Goal: Task Accomplishment & Management: Complete application form

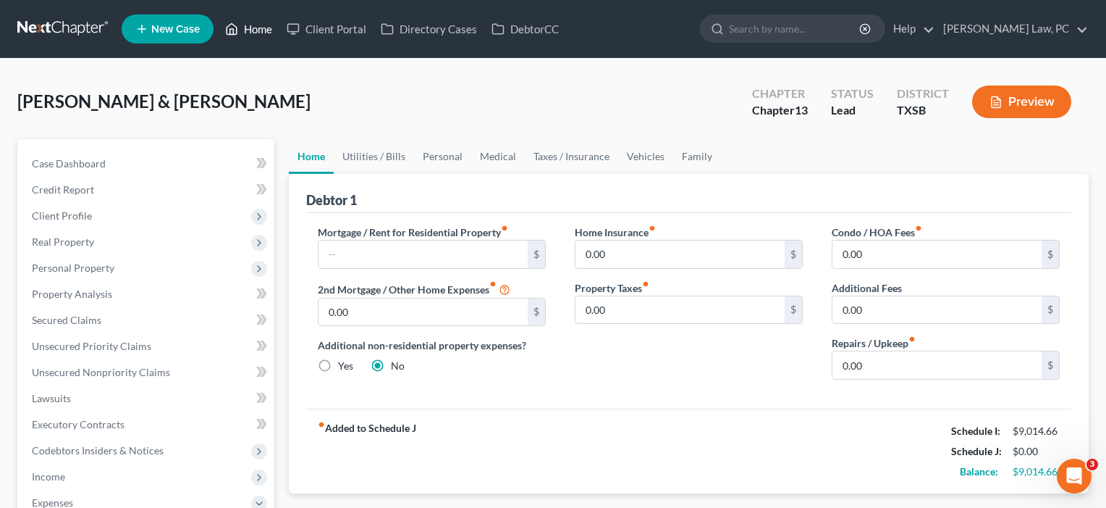
click at [250, 31] on link "Home" at bounding box center [249, 29] width 62 height 26
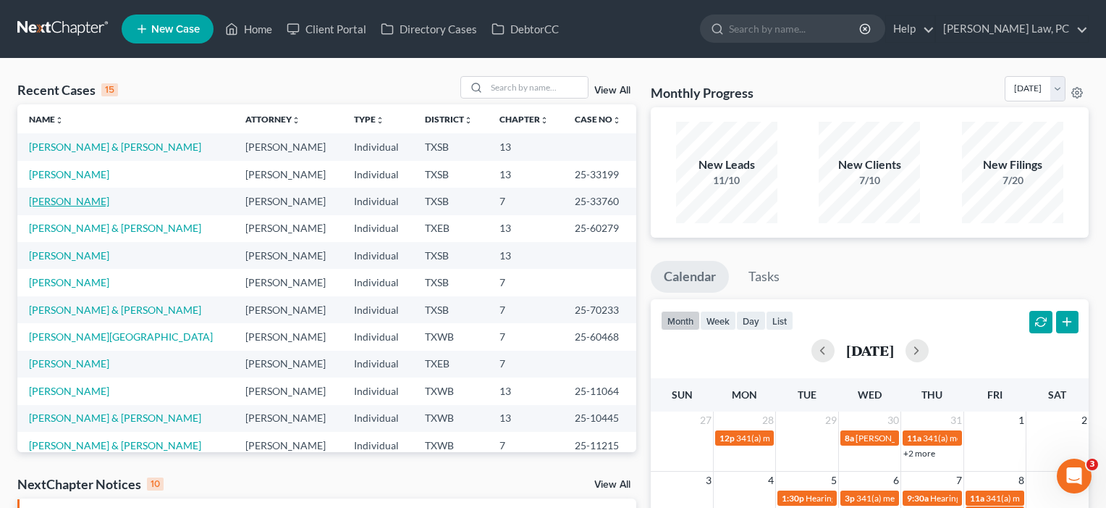
click at [76, 201] on link "[PERSON_NAME]" at bounding box center [69, 201] width 80 height 12
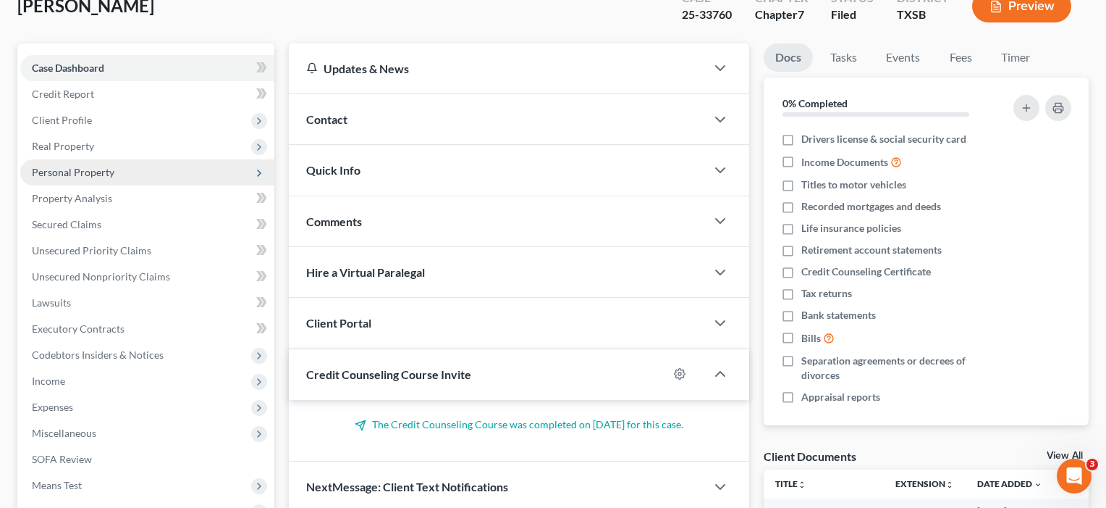
scroll to position [208, 0]
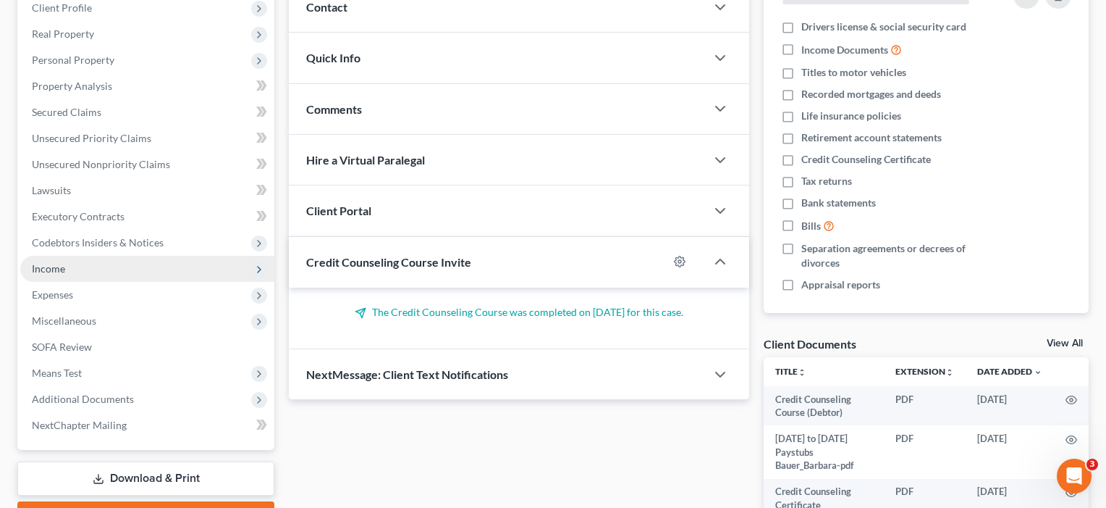
click at [62, 272] on span "Income" at bounding box center [48, 268] width 33 height 12
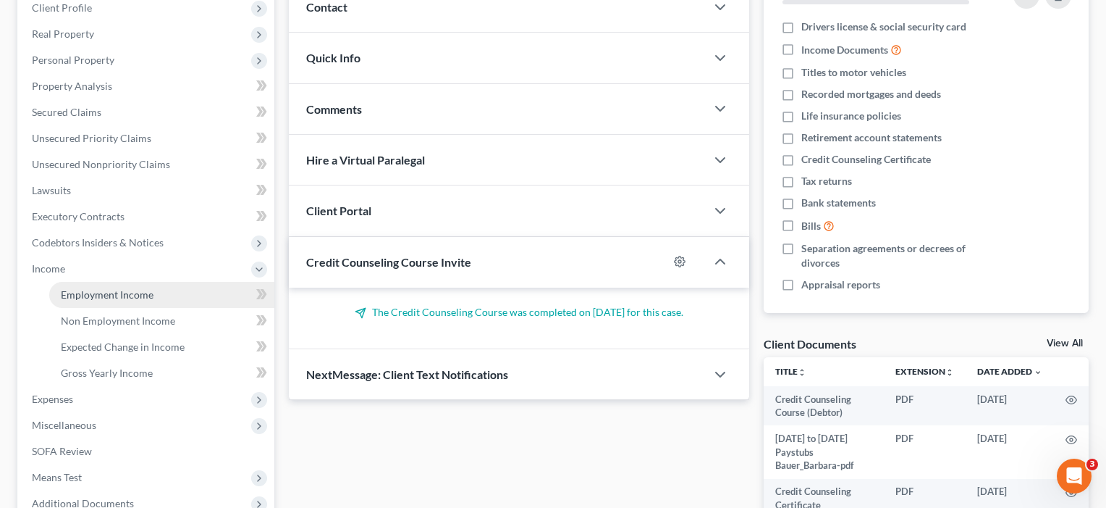
click at [103, 297] on span "Employment Income" at bounding box center [107, 294] width 93 height 12
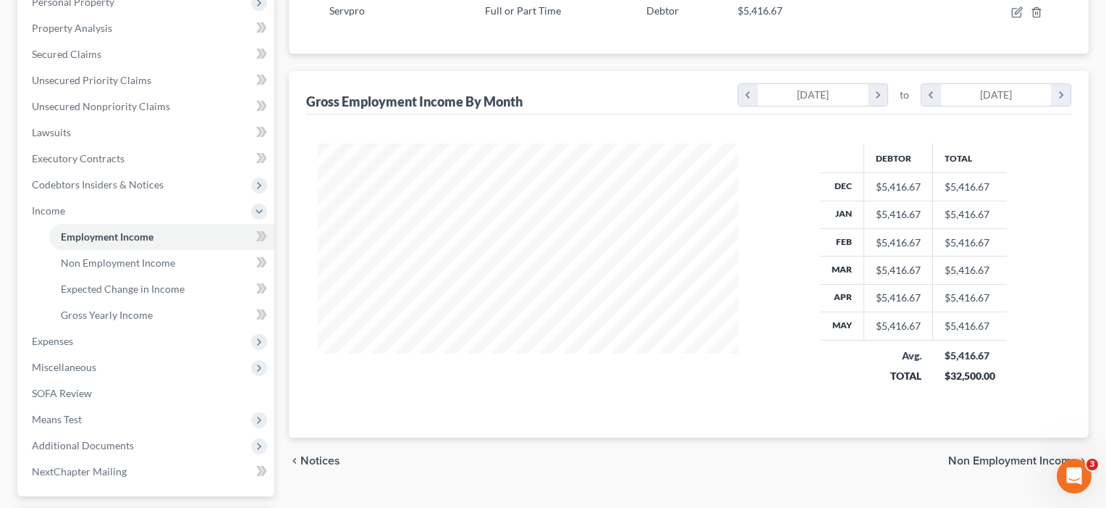
scroll to position [275, 0]
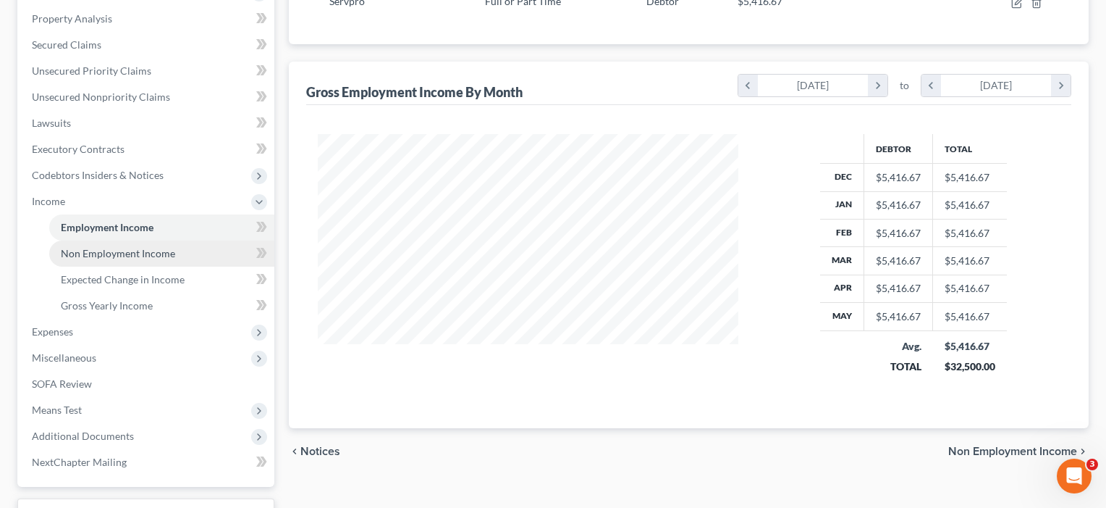
click at [127, 259] on span "Non Employment Income" at bounding box center [118, 253] width 114 height 12
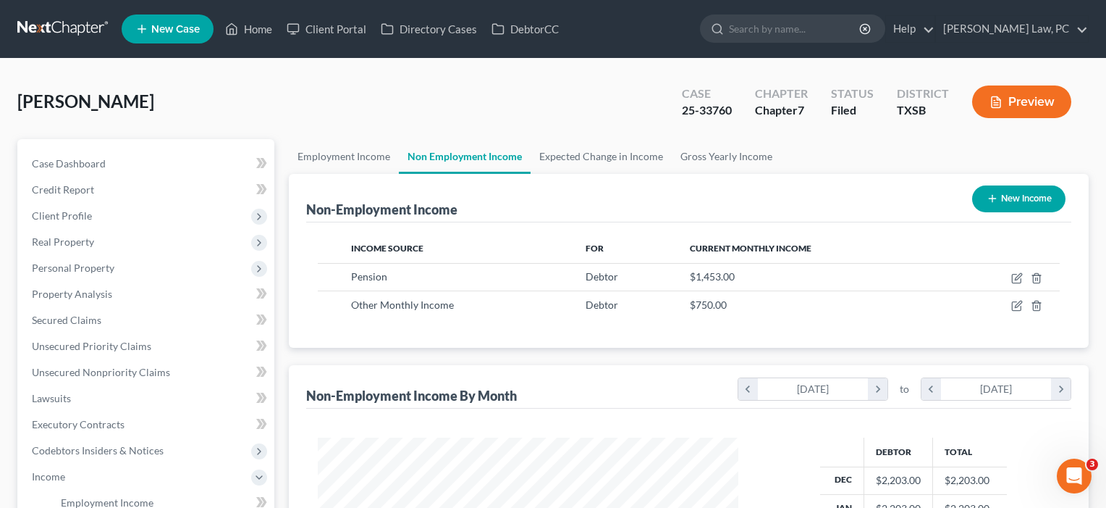
scroll to position [260, 450]
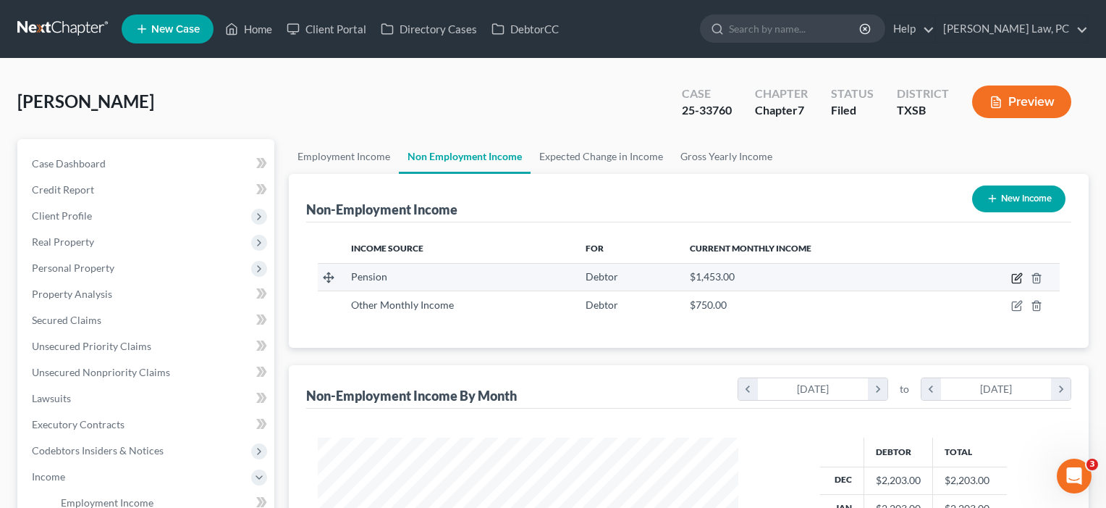
click at [1017, 280] on icon "button" at bounding box center [1018, 276] width 7 height 7
select select "2"
select select "0"
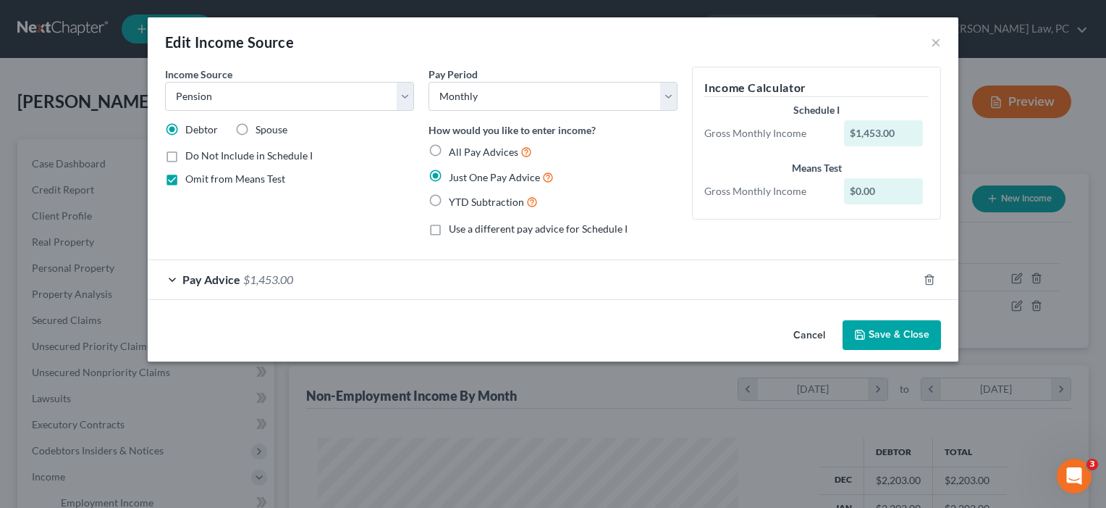
click at [185, 181] on label "Omit from Means Test" at bounding box center [235, 179] width 100 height 14
click at [191, 181] on input "Omit from Means Test" at bounding box center [195, 176] width 9 height 9
checkbox input "false"
click at [886, 332] on button "Save & Close" at bounding box center [892, 335] width 98 height 30
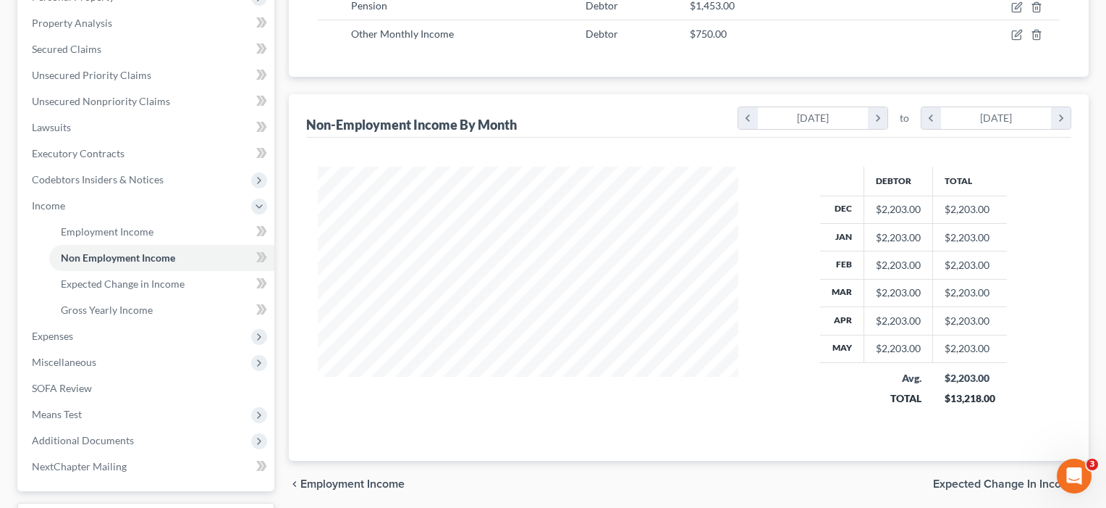
scroll to position [349, 0]
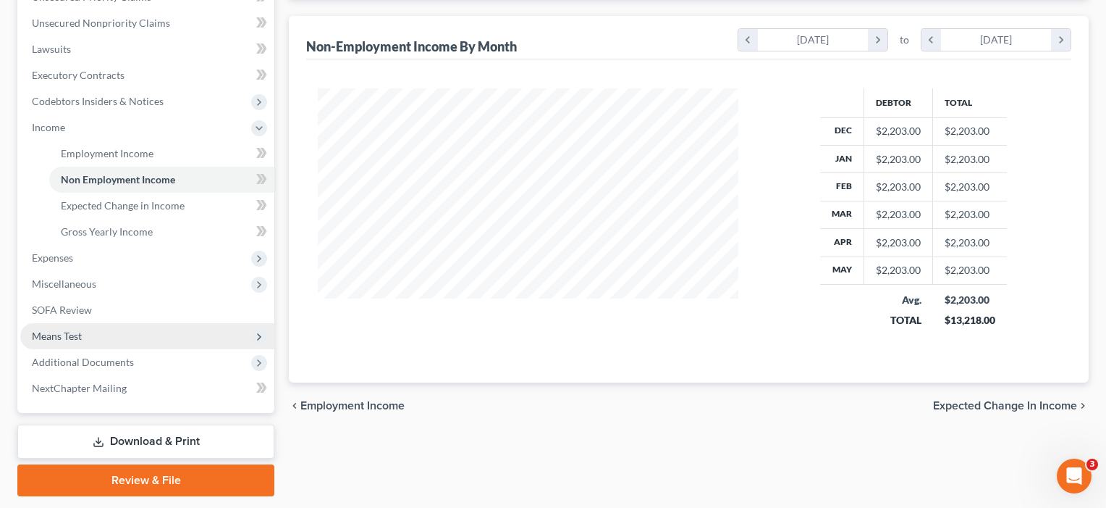
click at [69, 330] on span "Means Test" at bounding box center [57, 335] width 50 height 12
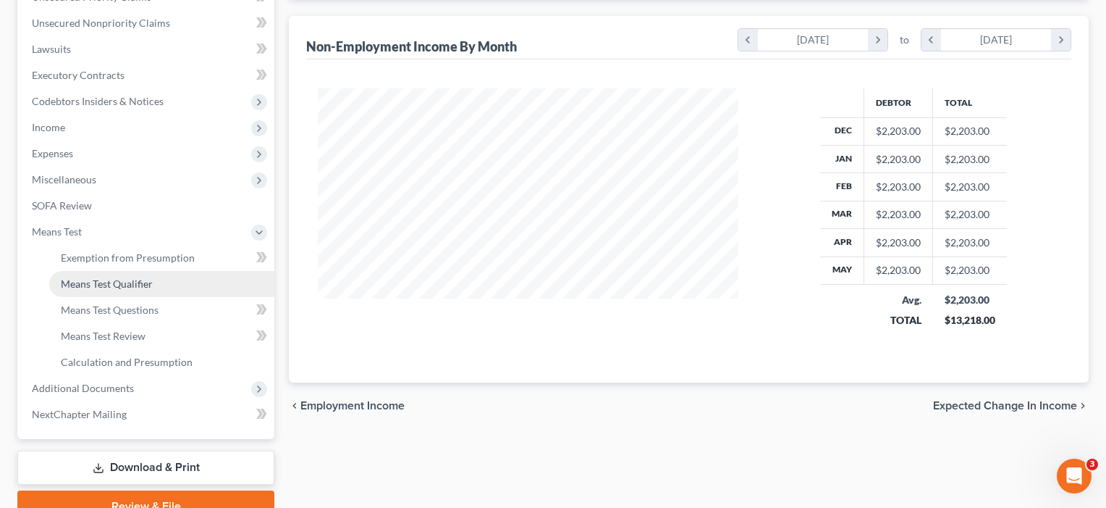
click at [110, 277] on span "Means Test Qualifier" at bounding box center [107, 283] width 92 height 12
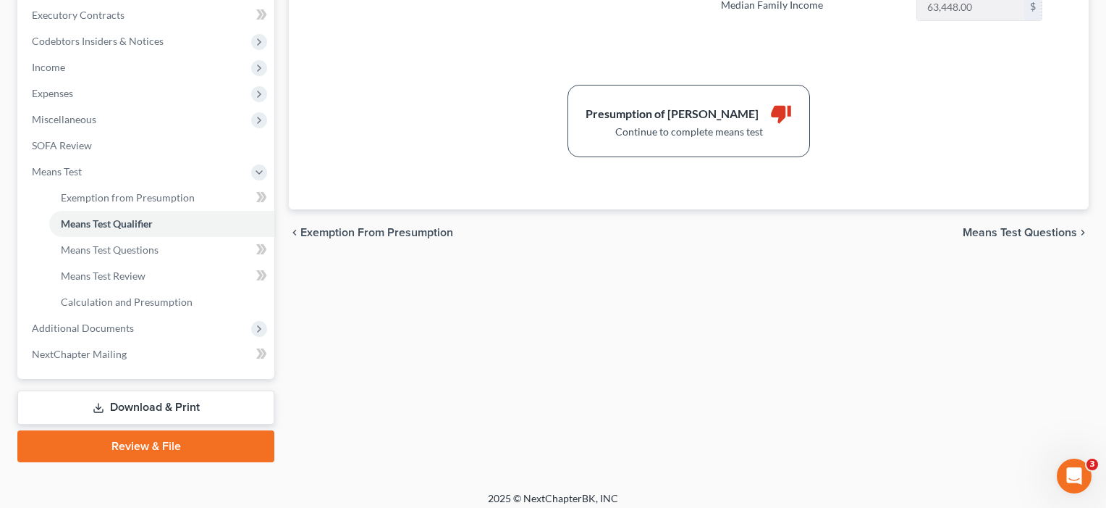
scroll to position [406, 0]
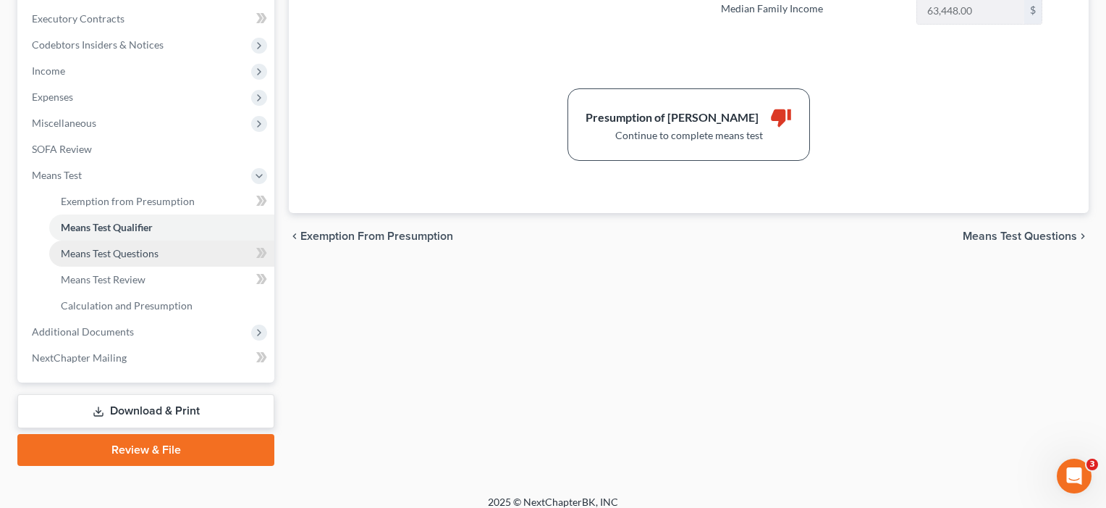
click at [80, 261] on link "Means Test Questions" at bounding box center [161, 253] width 225 height 26
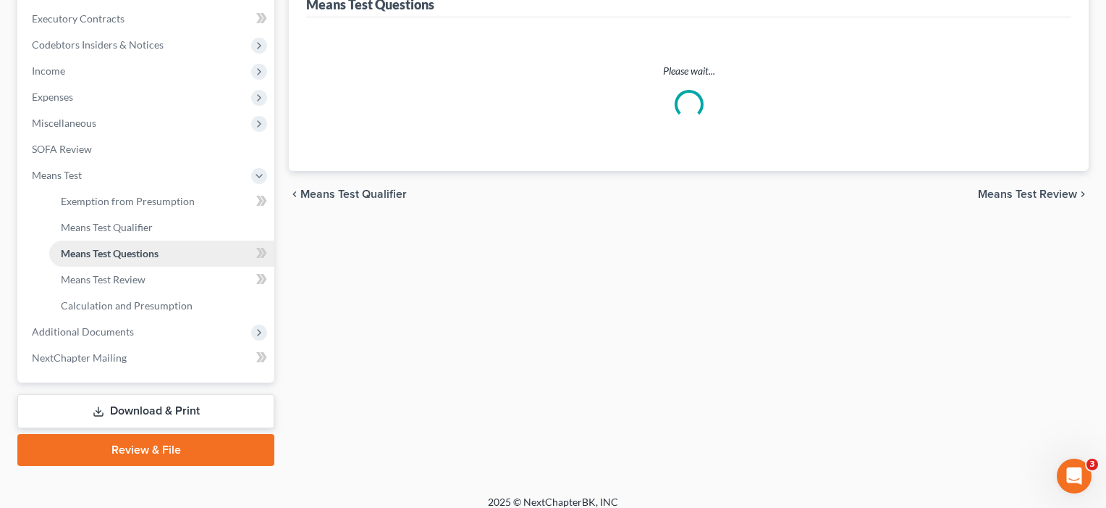
scroll to position [49, 0]
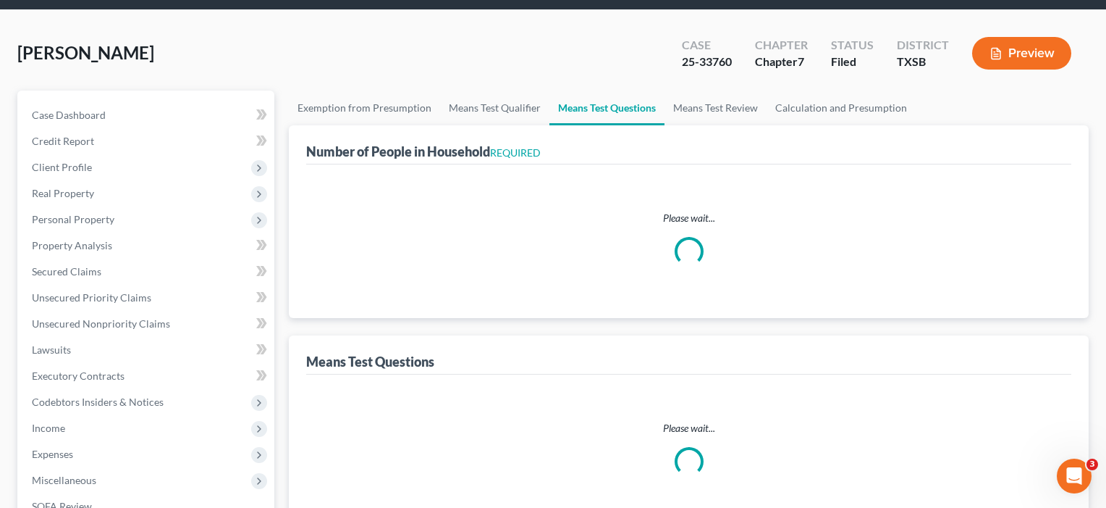
select select "1"
select select "60"
select select "1"
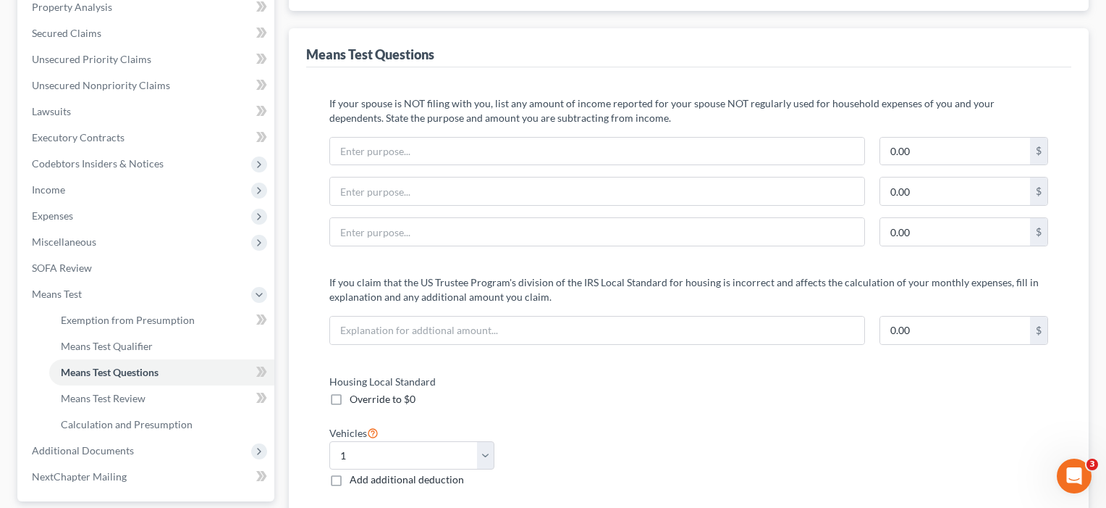
scroll to position [305, 0]
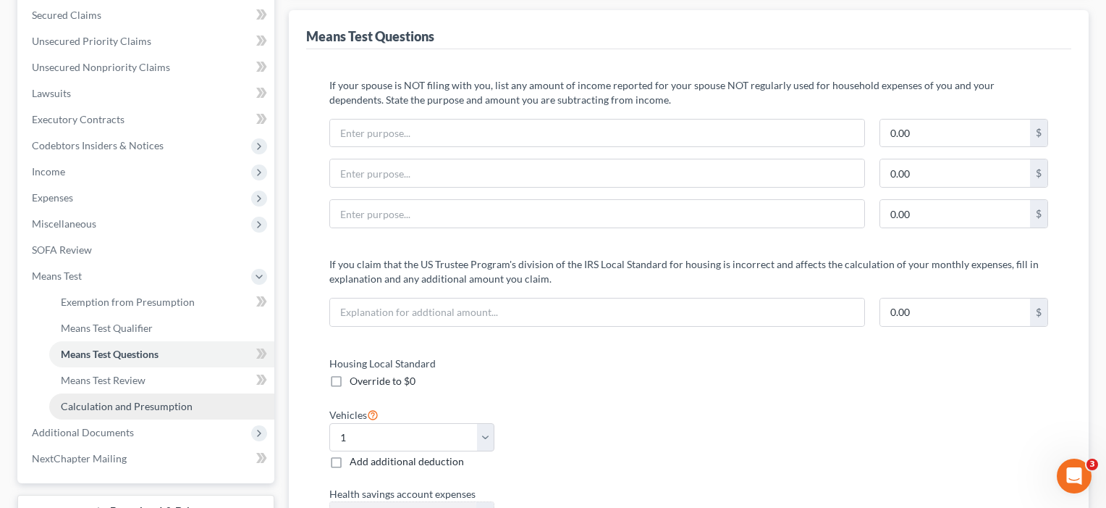
click at [97, 403] on span "Calculation and Presumption" at bounding box center [127, 406] width 132 height 12
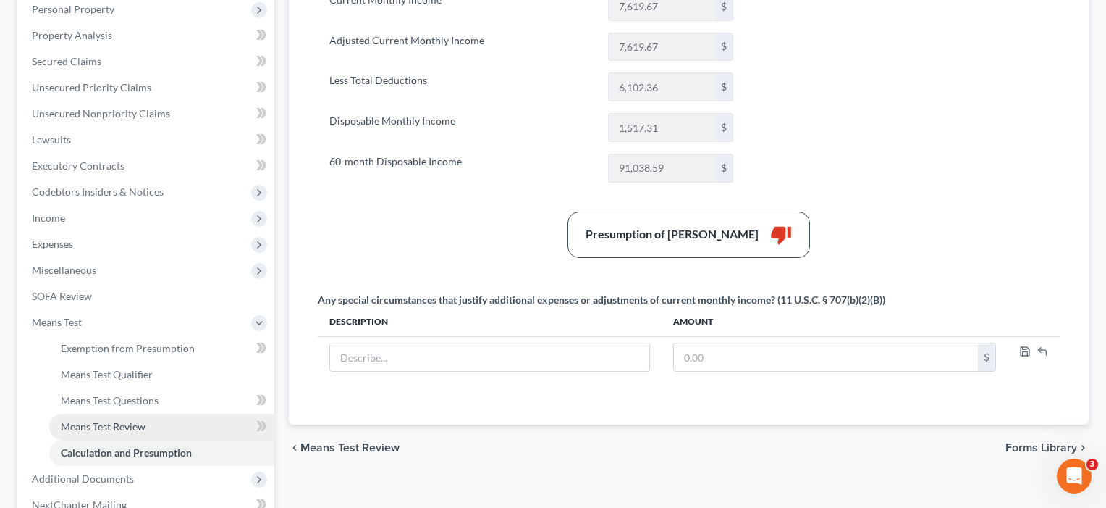
click at [112, 431] on span "Means Test Review" at bounding box center [103, 426] width 85 height 12
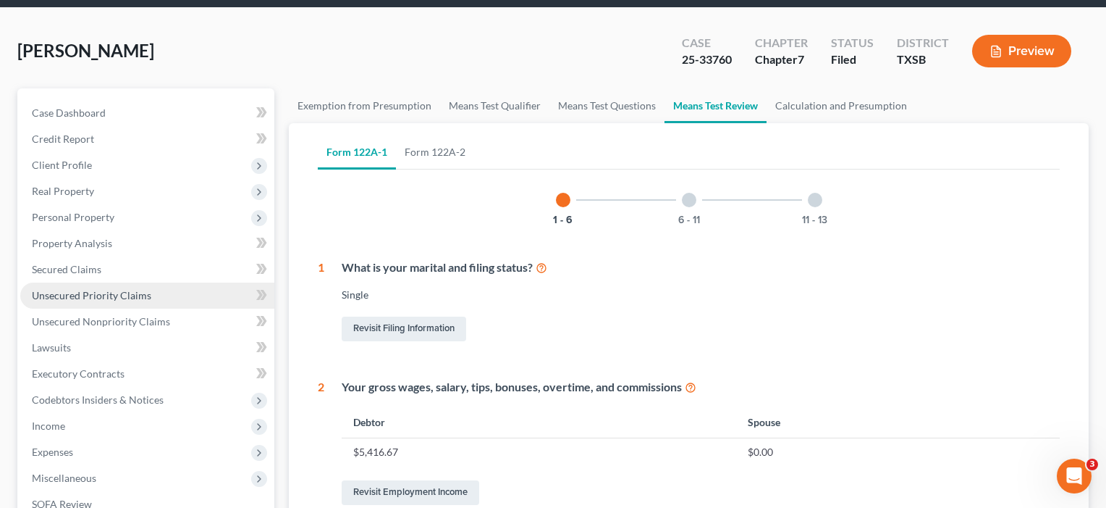
scroll to position [74, 0]
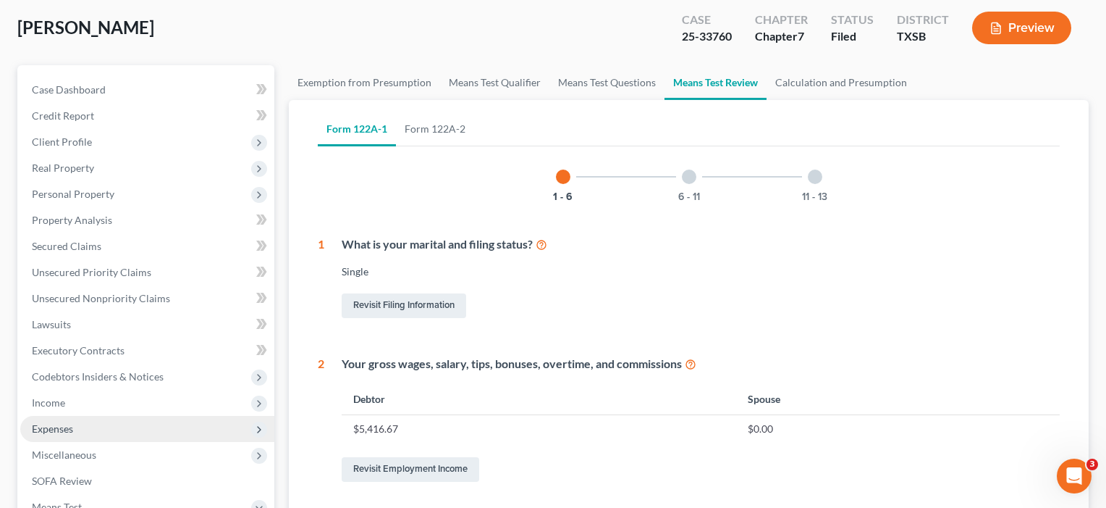
click at [66, 427] on span "Expenses" at bounding box center [52, 428] width 41 height 12
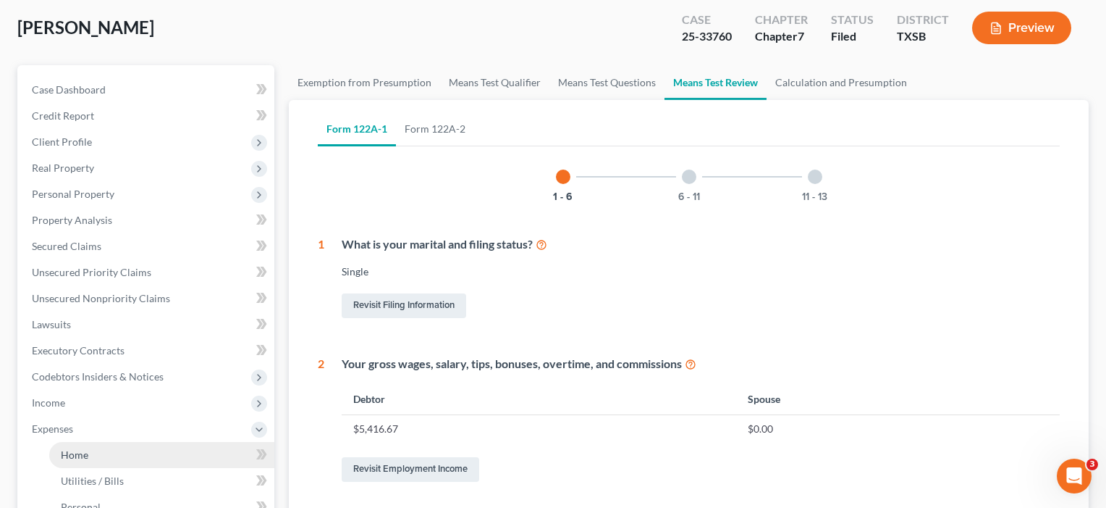
click at [74, 453] on span "Home" at bounding box center [75, 454] width 28 height 12
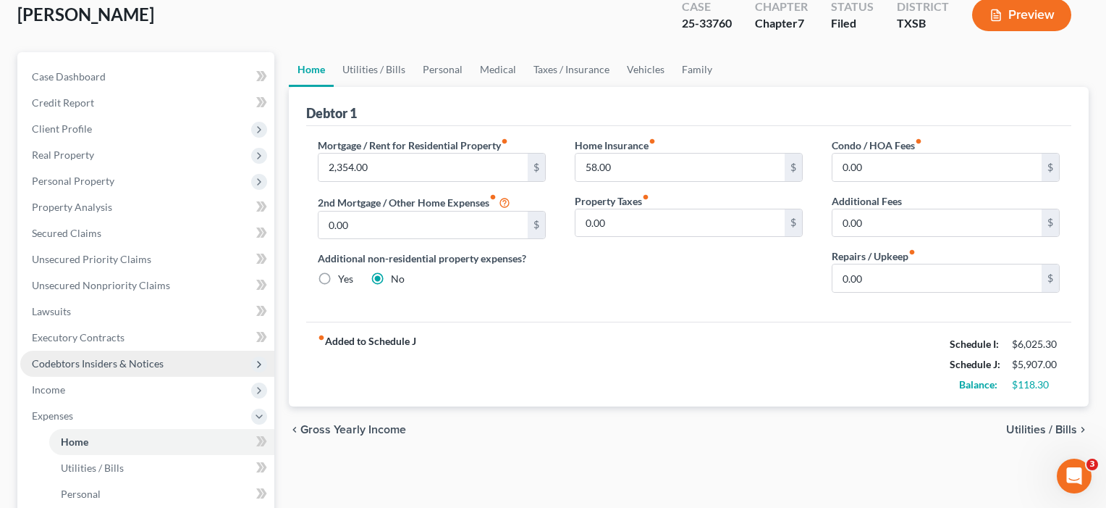
scroll to position [86, 0]
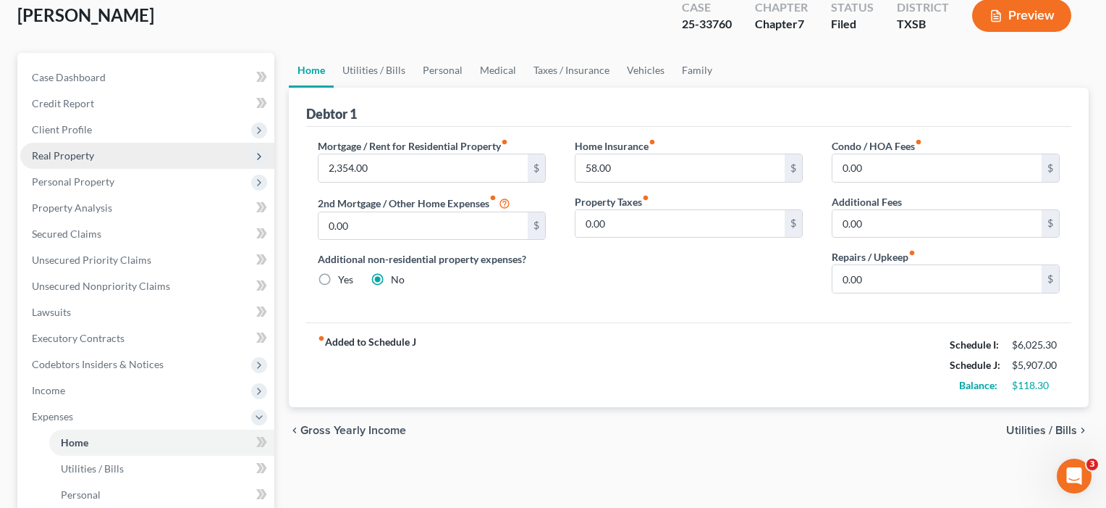
click at [72, 162] on span "Real Property" at bounding box center [147, 156] width 254 height 26
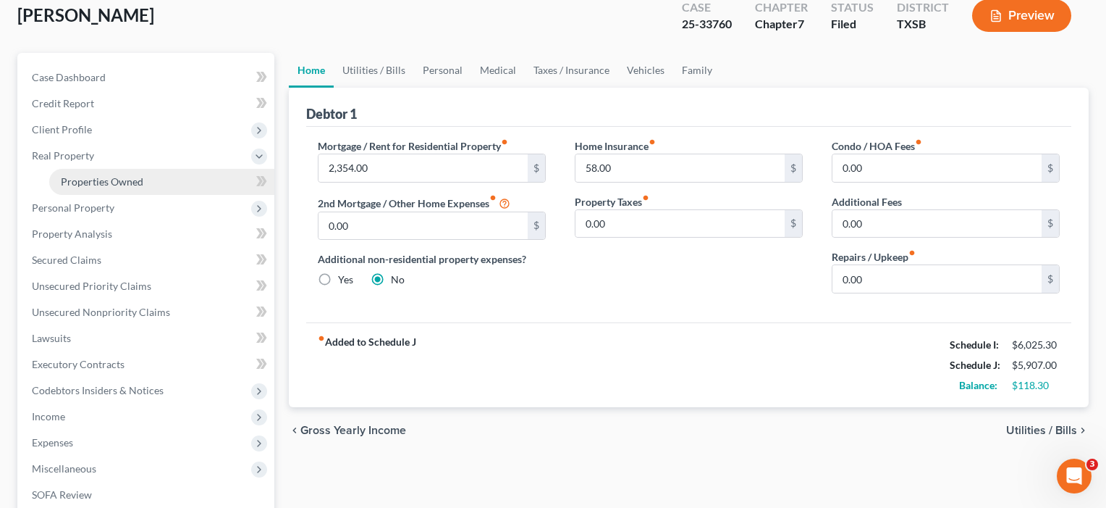
click at [76, 182] on span "Properties Owned" at bounding box center [102, 181] width 83 height 12
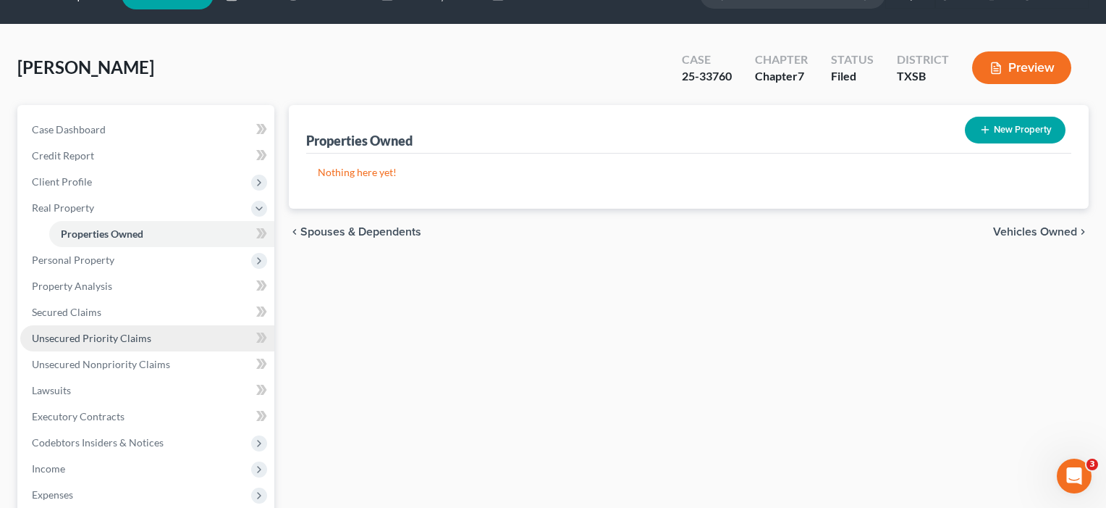
scroll to position [101, 0]
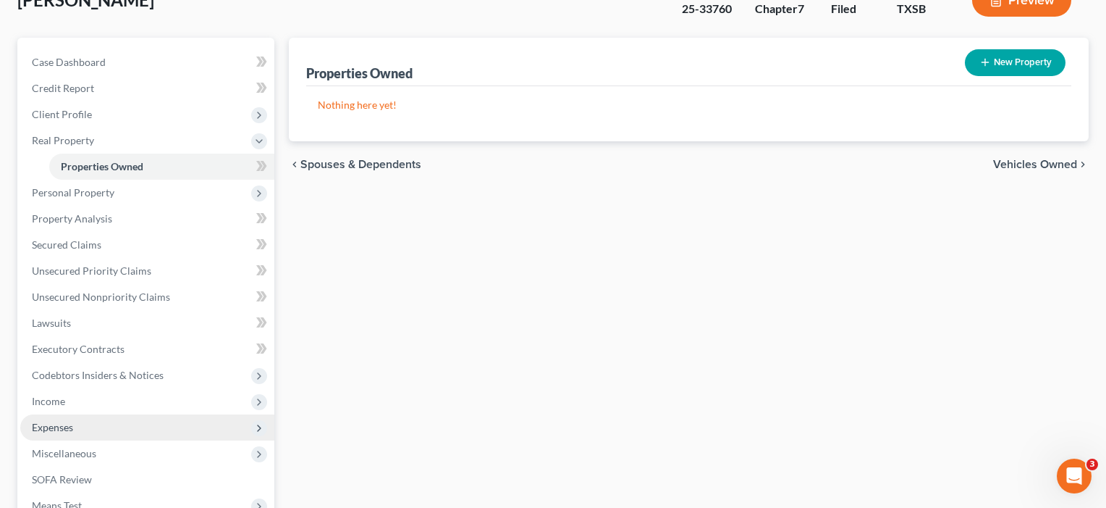
click at [65, 427] on span "Expenses" at bounding box center [52, 427] width 41 height 12
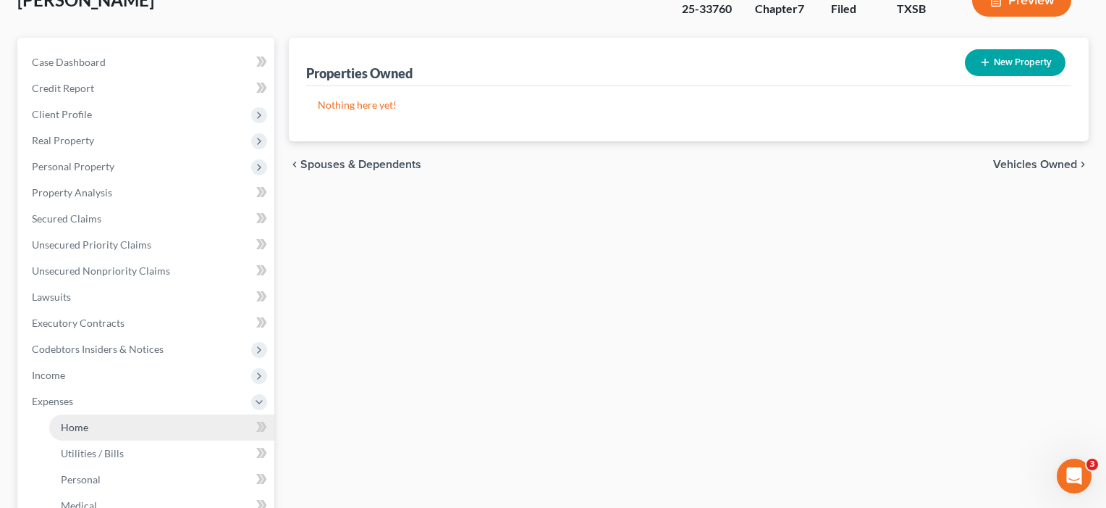
click at [70, 429] on span "Home" at bounding box center [75, 427] width 28 height 12
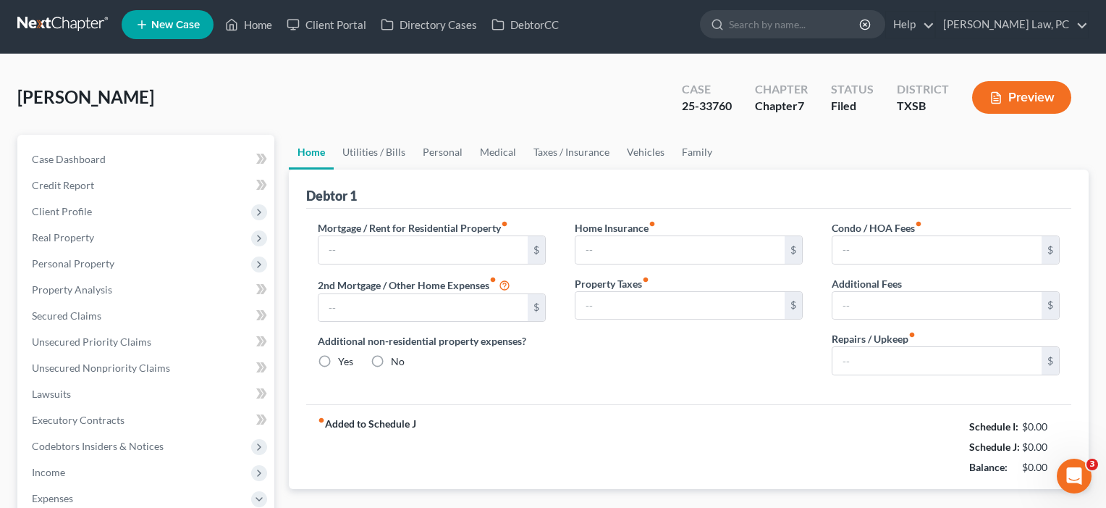
type input "2,354.00"
type input "0.00"
radio input "true"
type input "58.00"
type input "0.00"
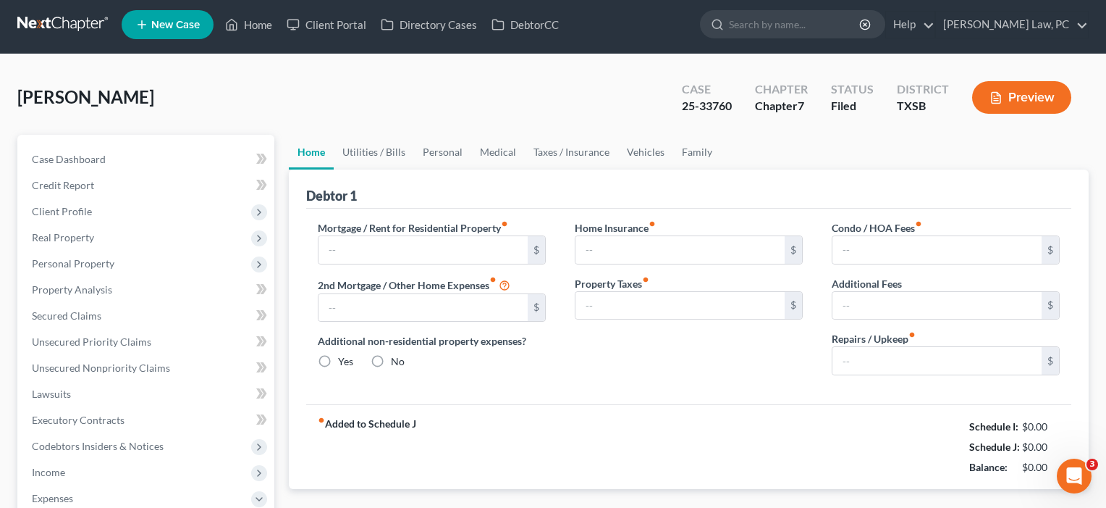
type input "0.00"
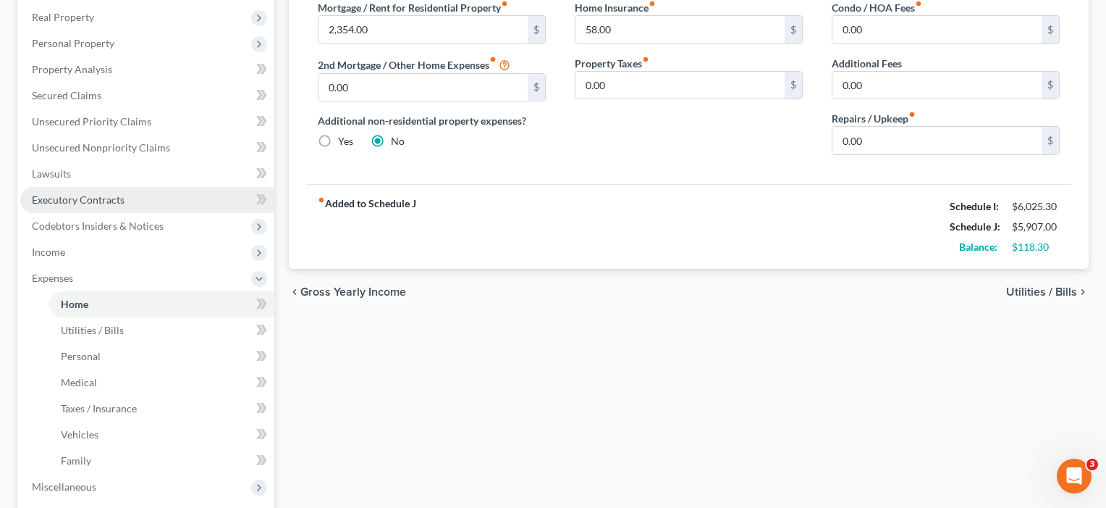
scroll to position [226, 0]
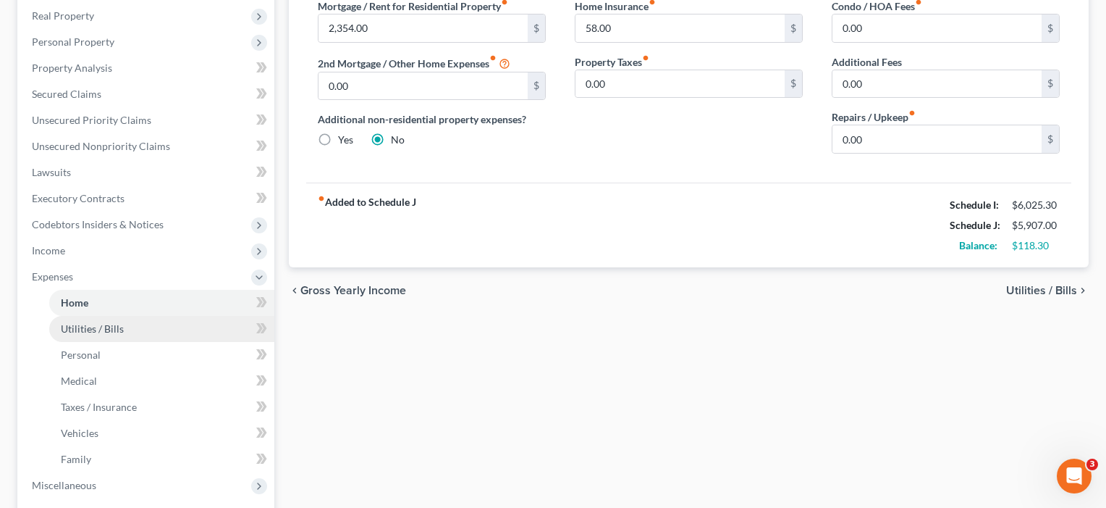
click at [95, 325] on span "Utilities / Bills" at bounding box center [92, 328] width 63 height 12
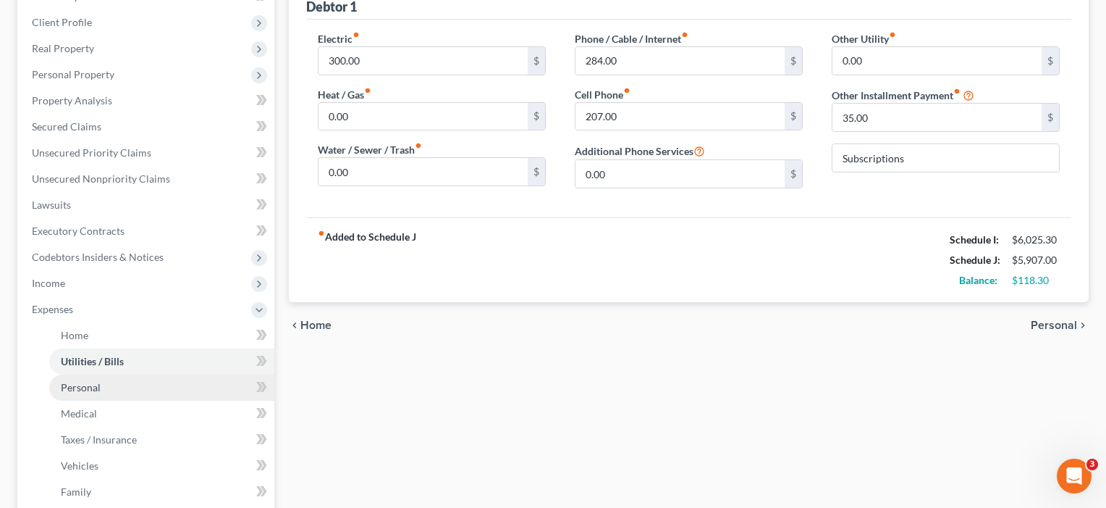
scroll to position [207, 0]
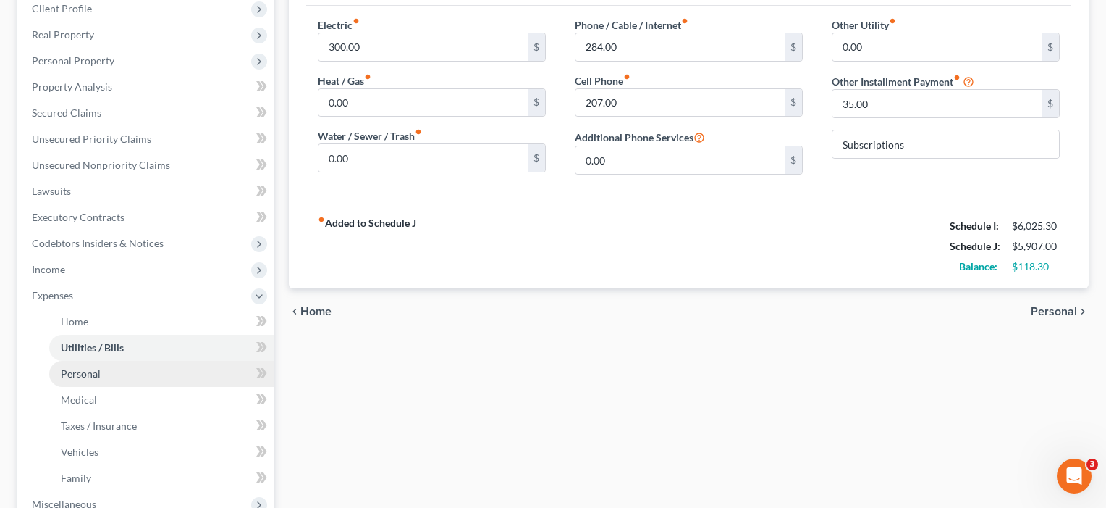
click at [91, 380] on link "Personal" at bounding box center [161, 374] width 225 height 26
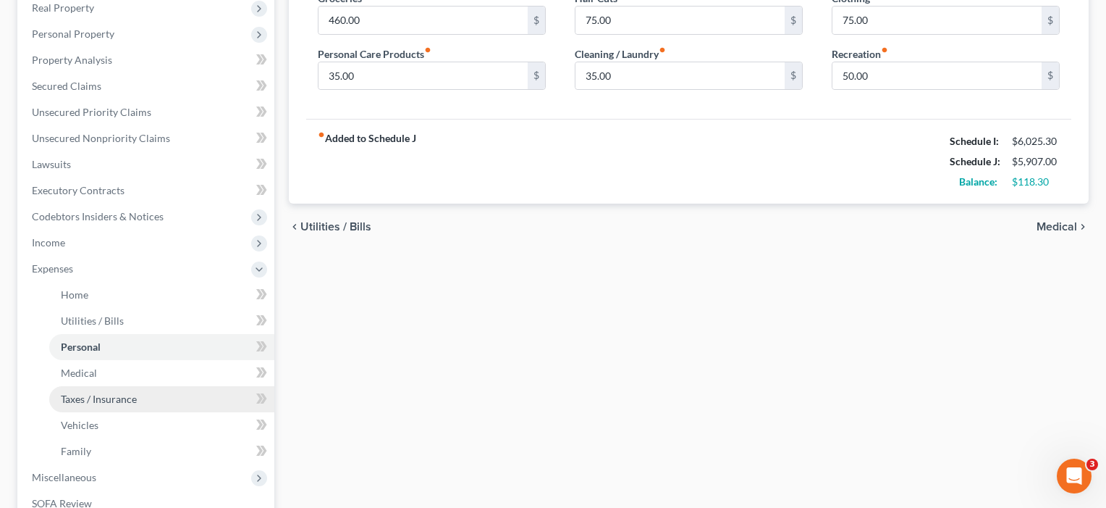
scroll to position [242, 0]
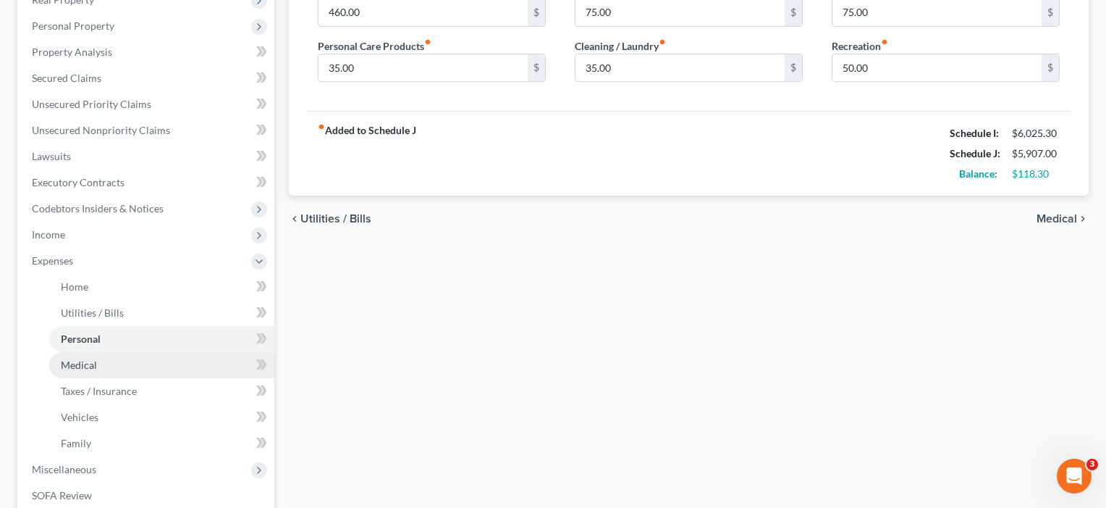
click at [85, 369] on span "Medical" at bounding box center [79, 364] width 36 height 12
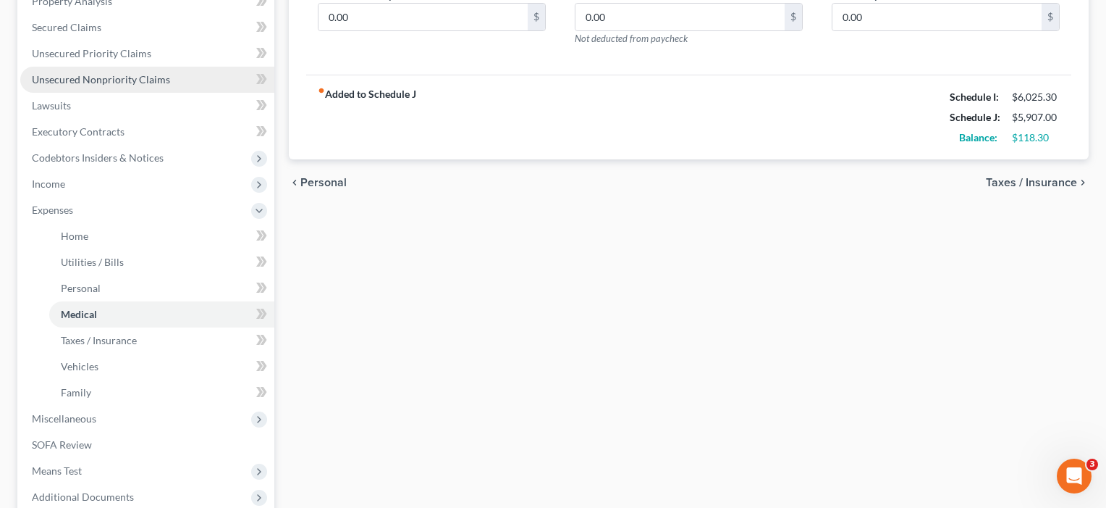
scroll to position [303, 0]
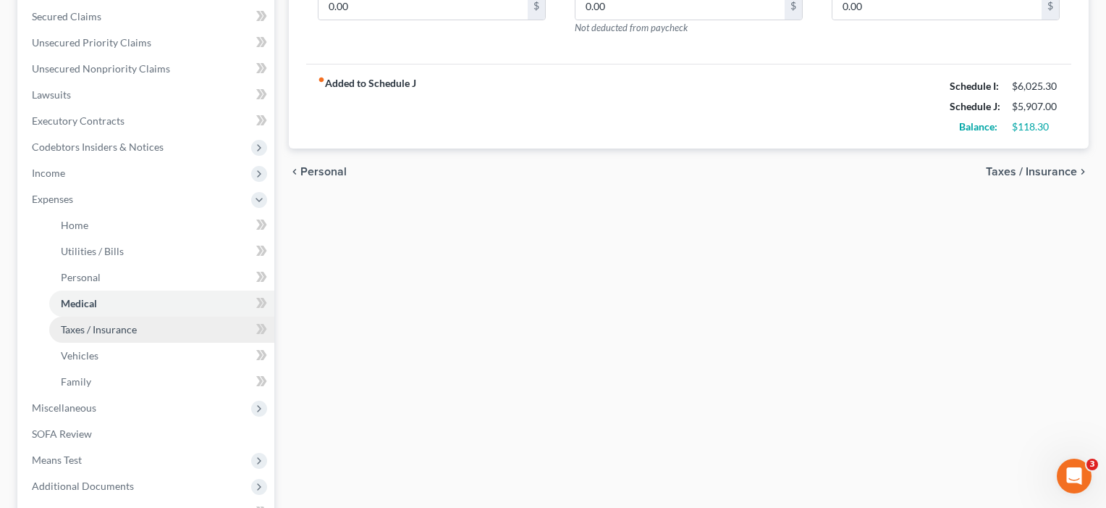
click at [85, 329] on span "Taxes / Insurance" at bounding box center [99, 329] width 76 height 12
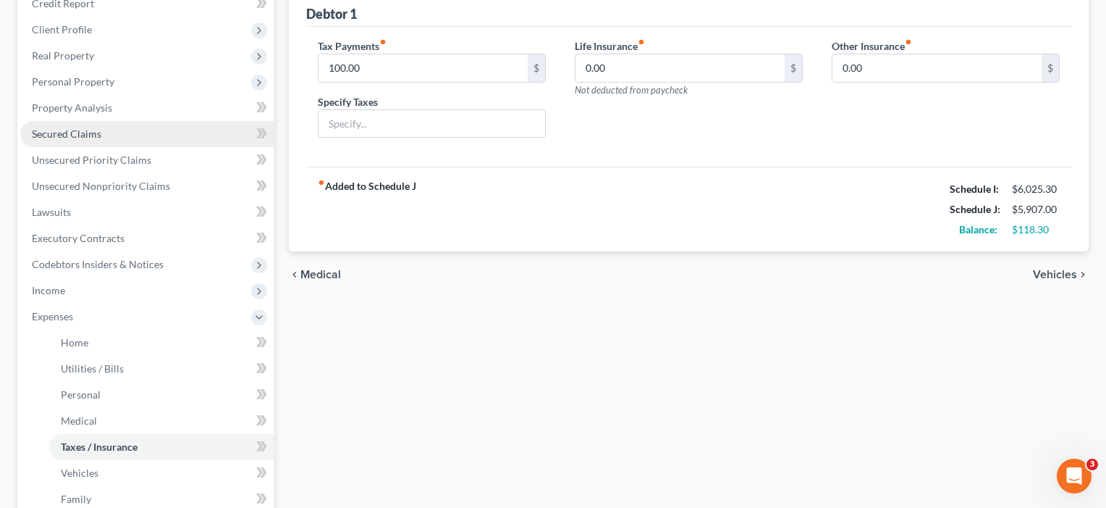
scroll to position [303, 0]
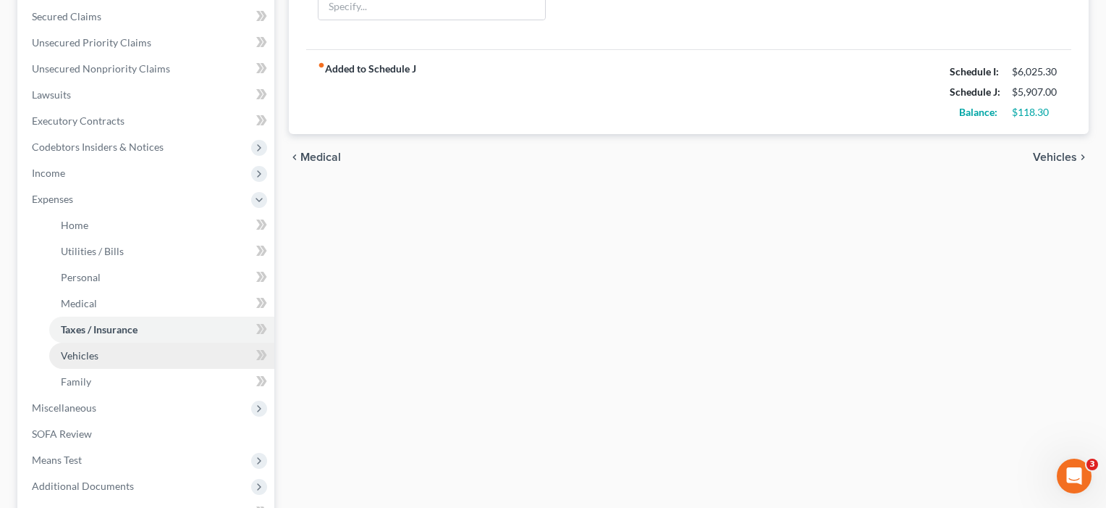
click at [83, 363] on link "Vehicles" at bounding box center [161, 356] width 225 height 26
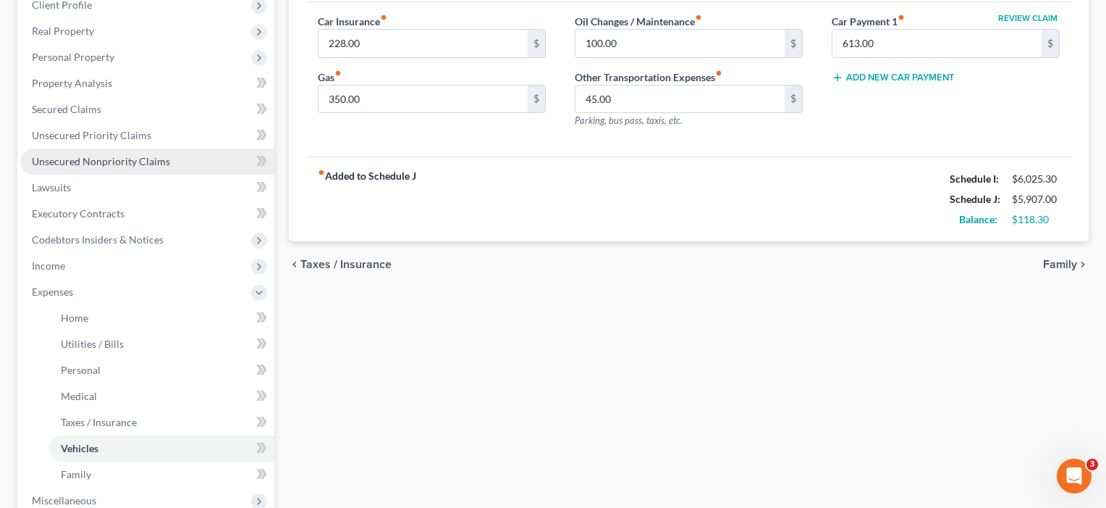
scroll to position [256, 0]
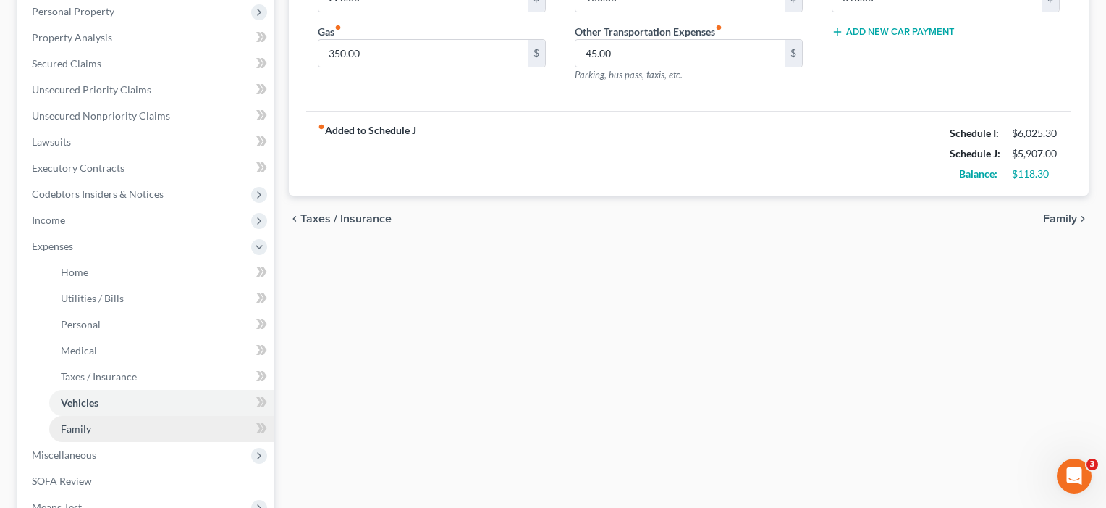
click at [76, 432] on span "Family" at bounding box center [76, 428] width 30 height 12
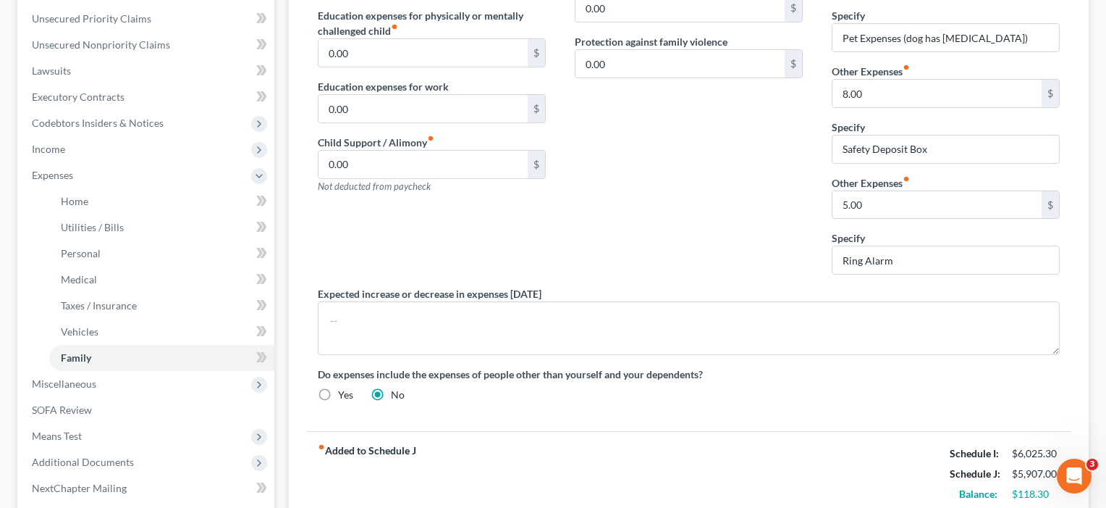
scroll to position [329, 0]
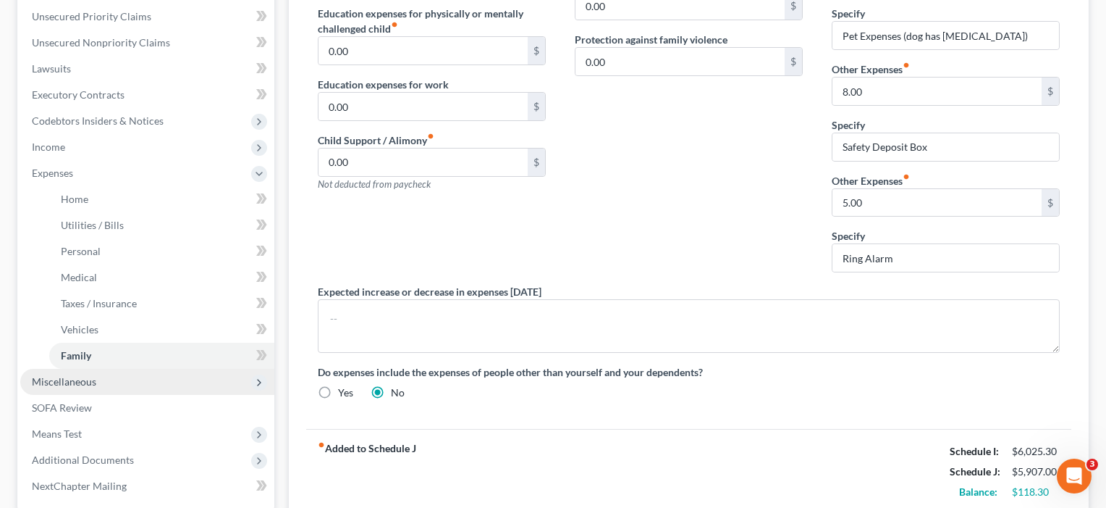
click at [51, 383] on span "Miscellaneous" at bounding box center [64, 381] width 64 height 12
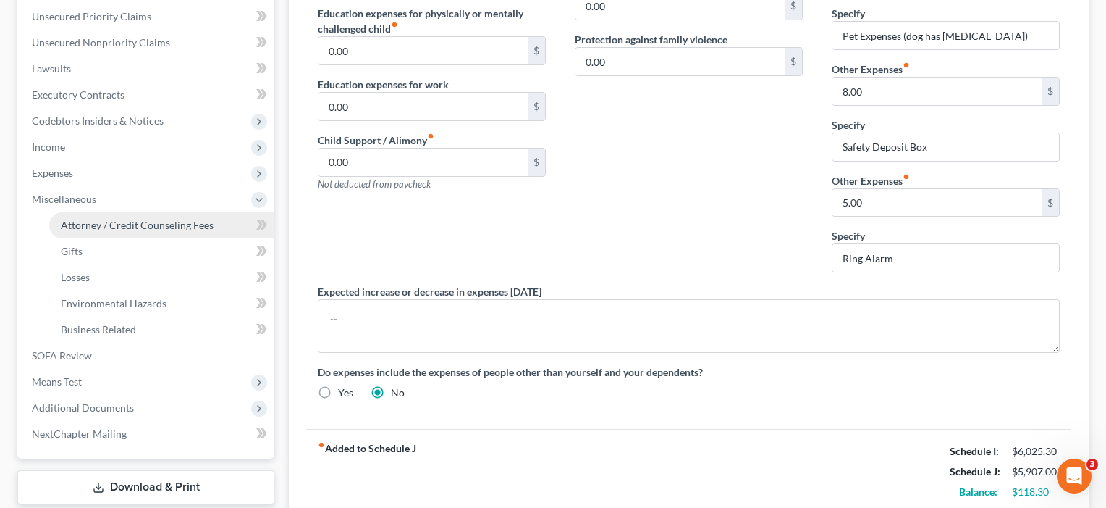
click at [204, 221] on span "Attorney / Credit Counseling Fees" at bounding box center [137, 225] width 153 height 12
select select "4"
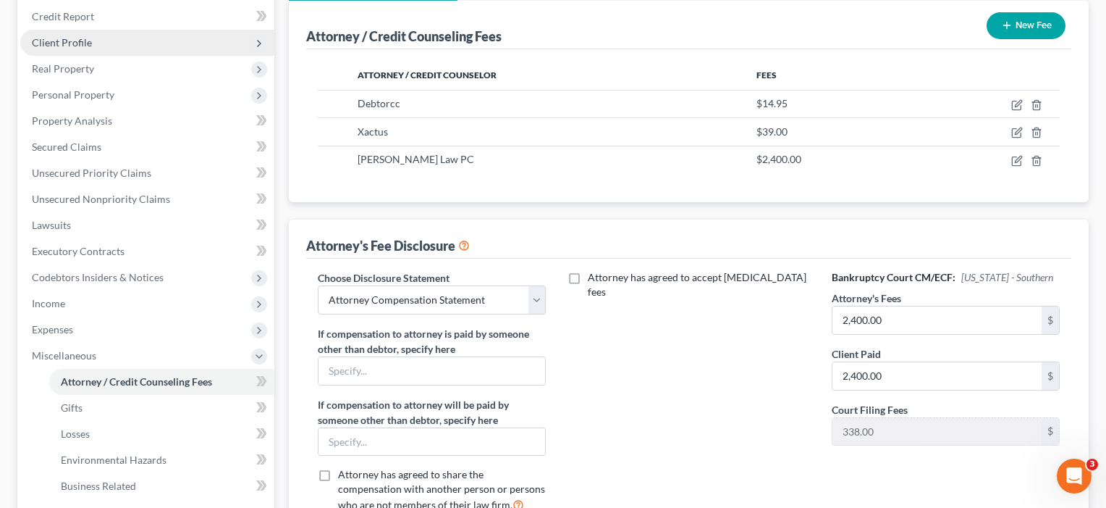
scroll to position [174, 0]
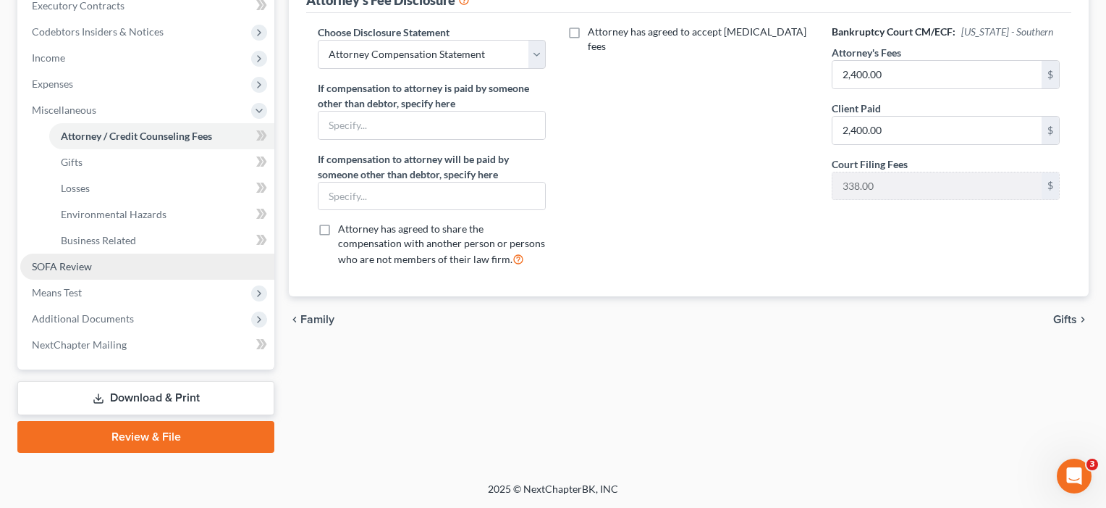
click at [71, 270] on span "SOFA Review" at bounding box center [62, 266] width 60 height 12
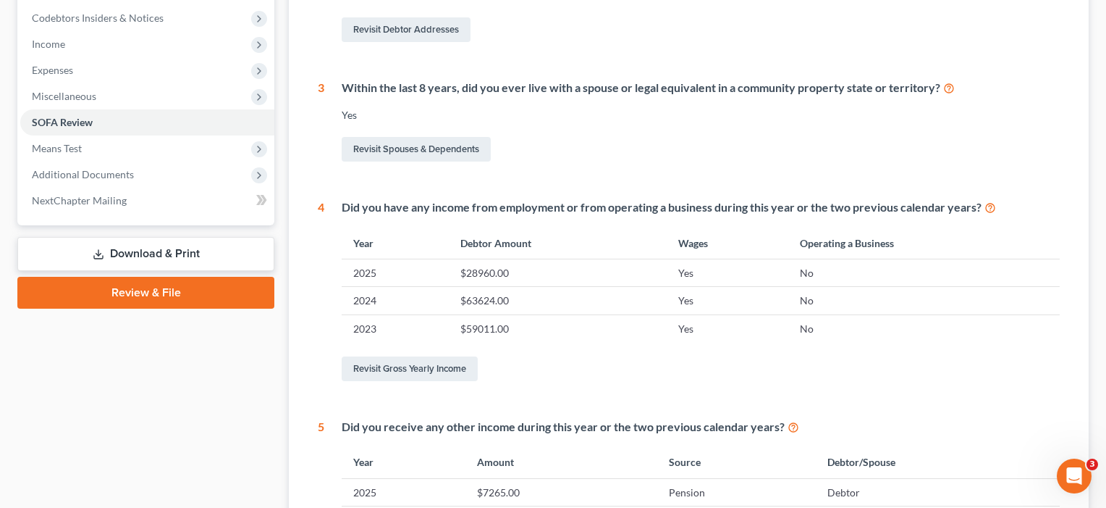
scroll to position [386, 0]
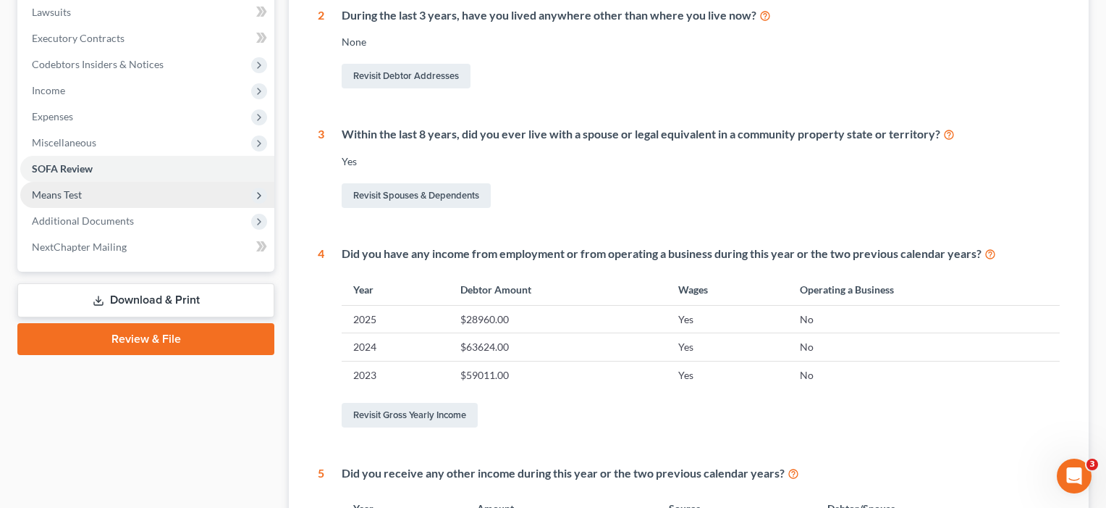
click at [72, 185] on span "Means Test" at bounding box center [147, 195] width 254 height 26
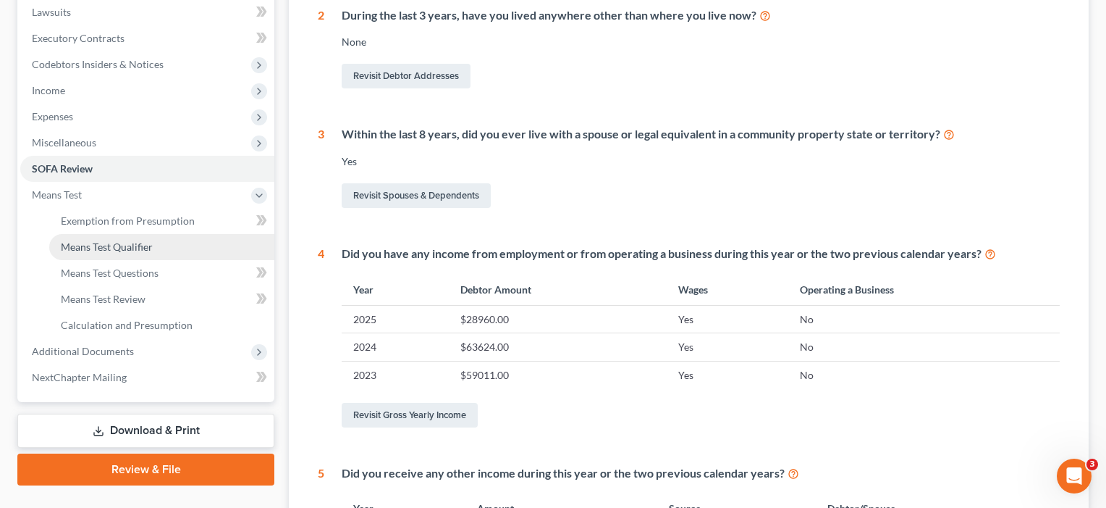
click at [95, 249] on span "Means Test Qualifier" at bounding box center [107, 246] width 92 height 12
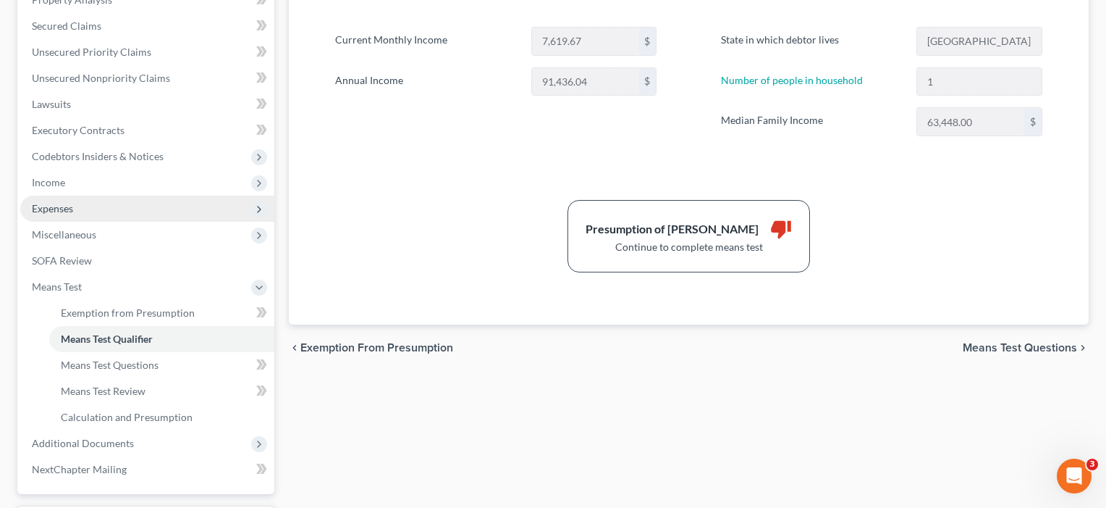
scroll to position [341, 0]
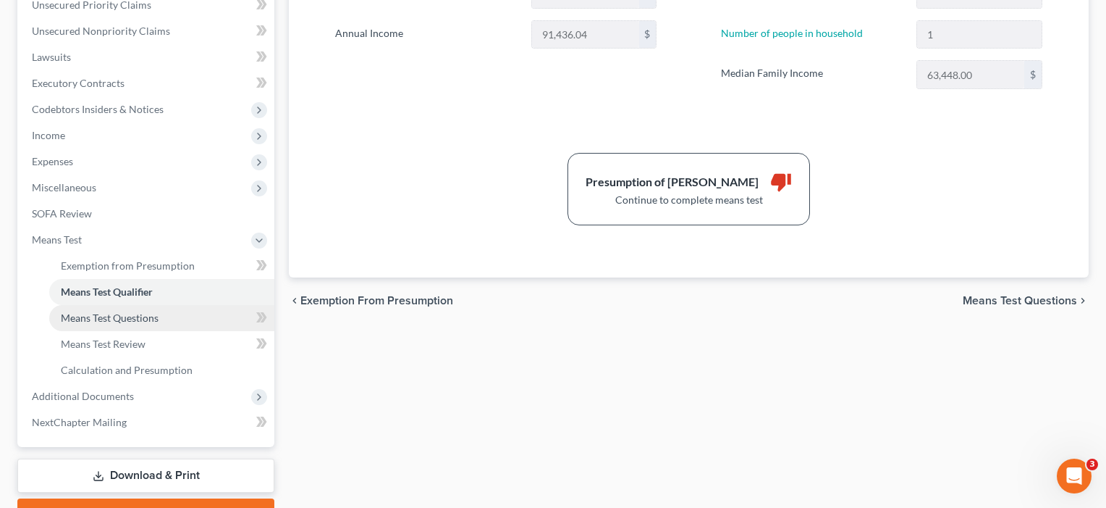
click at [96, 322] on span "Means Test Questions" at bounding box center [110, 317] width 98 height 12
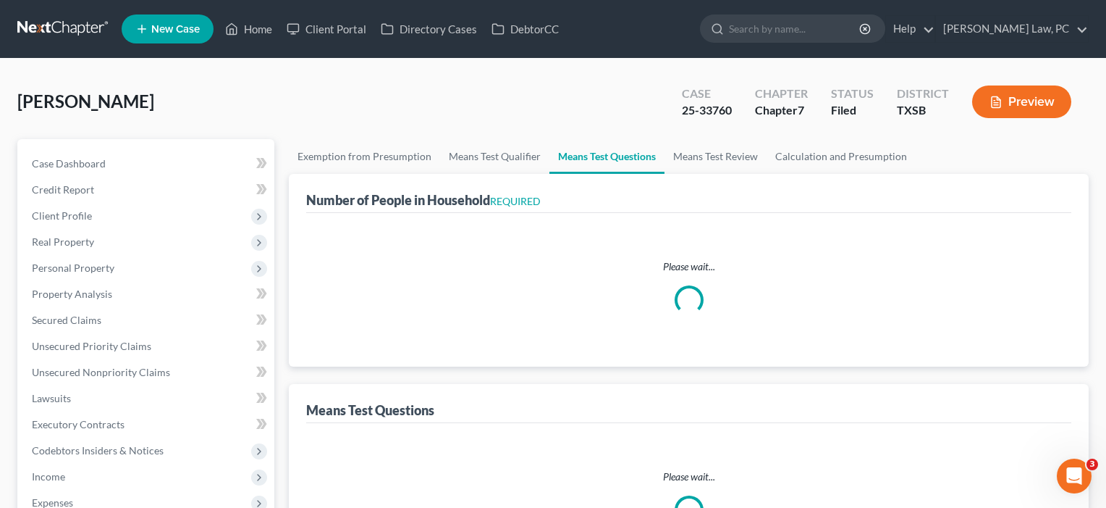
select select "1"
select select "60"
select select "1"
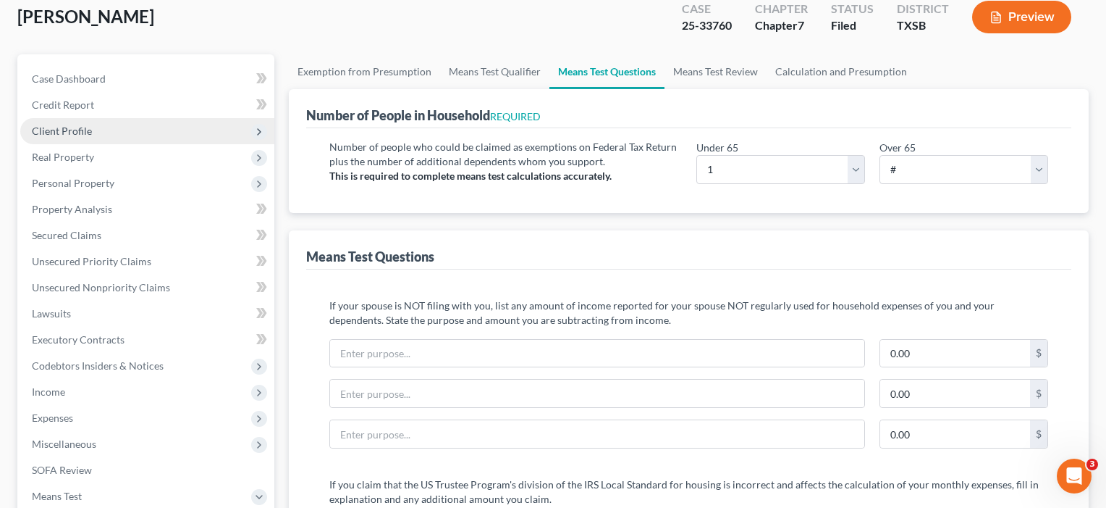
click at [93, 136] on span "Client Profile" at bounding box center [147, 131] width 254 height 26
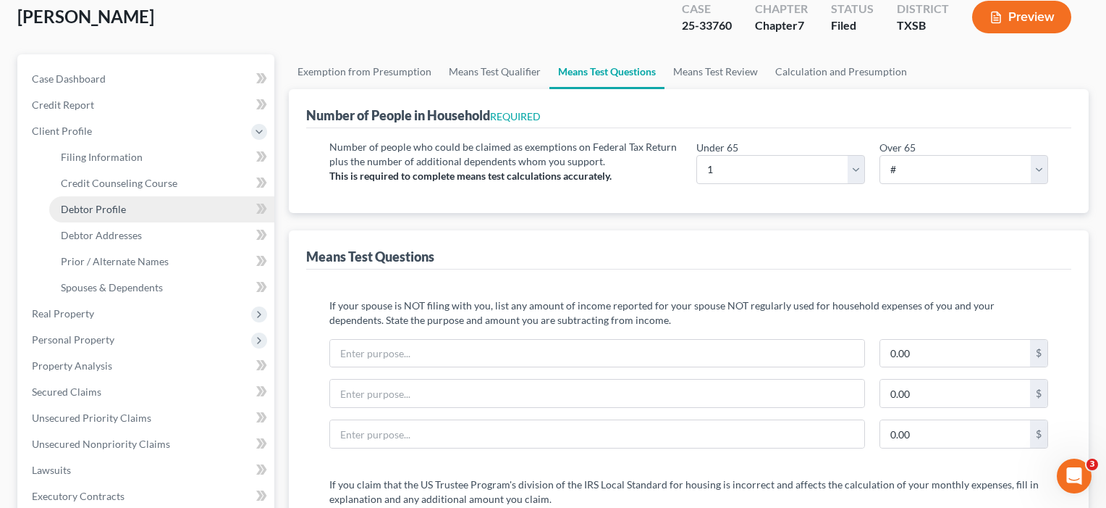
click at [105, 209] on span "Debtor Profile" at bounding box center [93, 209] width 65 height 12
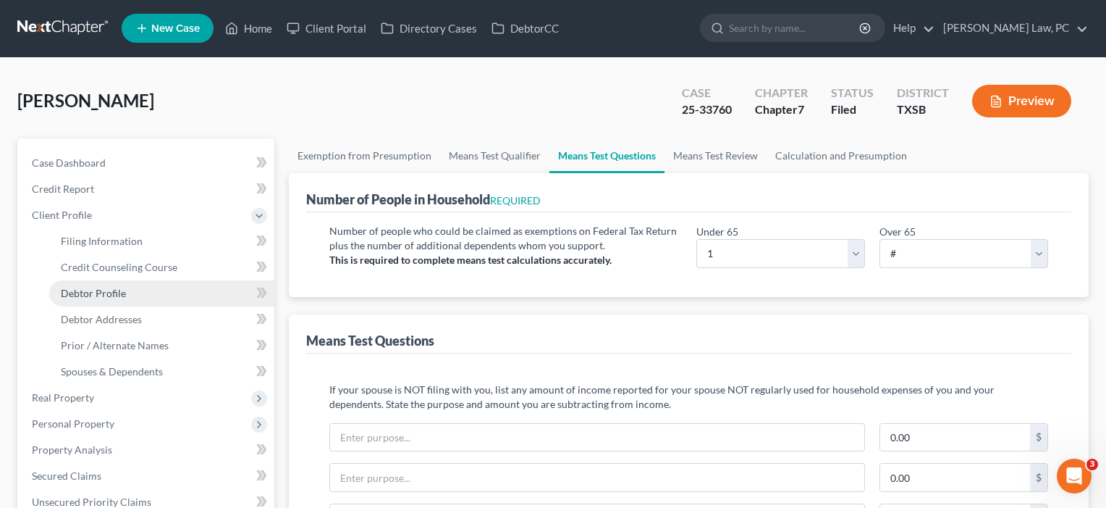
select select "0"
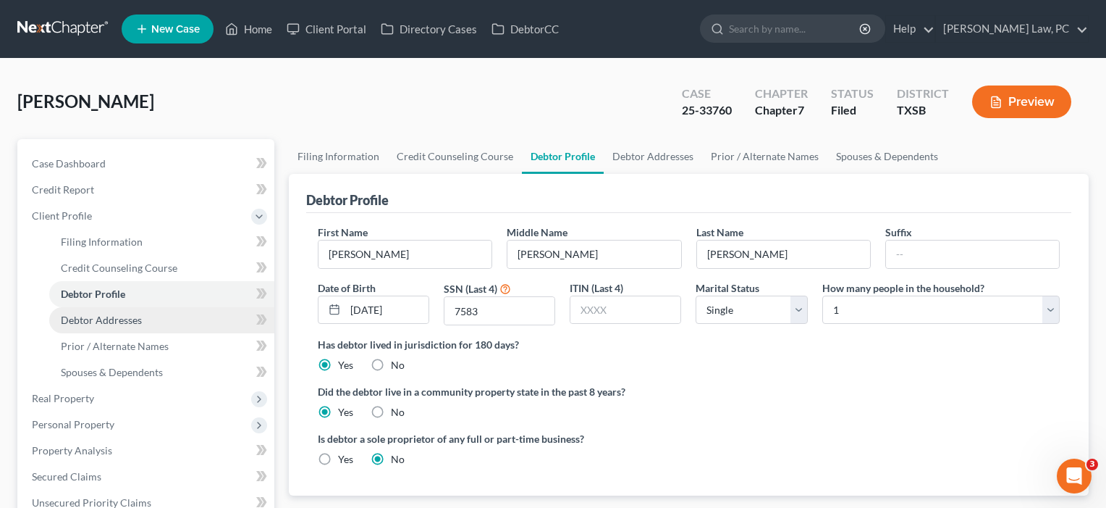
click at [102, 325] on span "Debtor Addresses" at bounding box center [101, 320] width 81 height 12
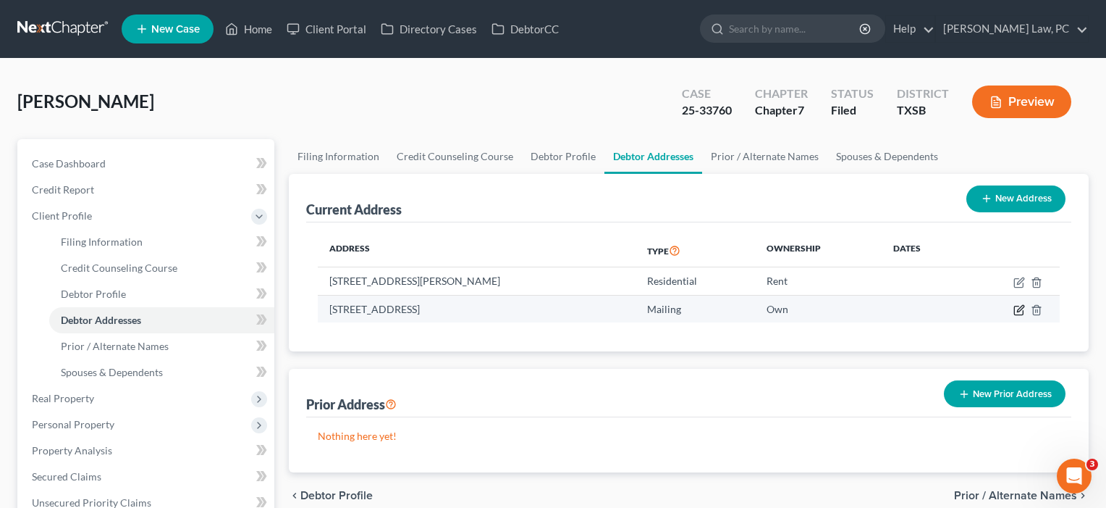
click at [1020, 307] on icon "button" at bounding box center [1020, 308] width 7 height 7
select select "45"
select select "0"
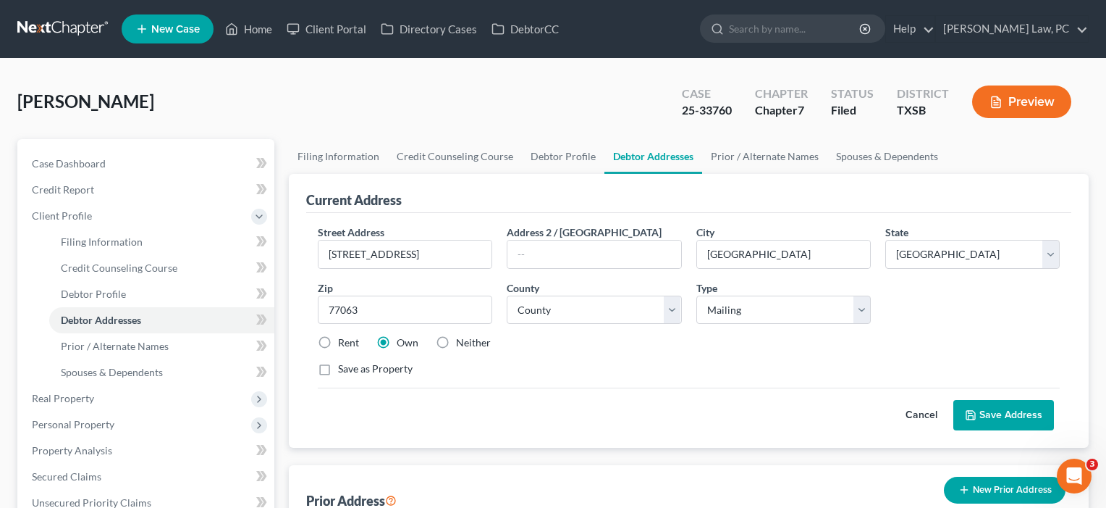
click at [915, 419] on button "Cancel" at bounding box center [922, 414] width 64 height 29
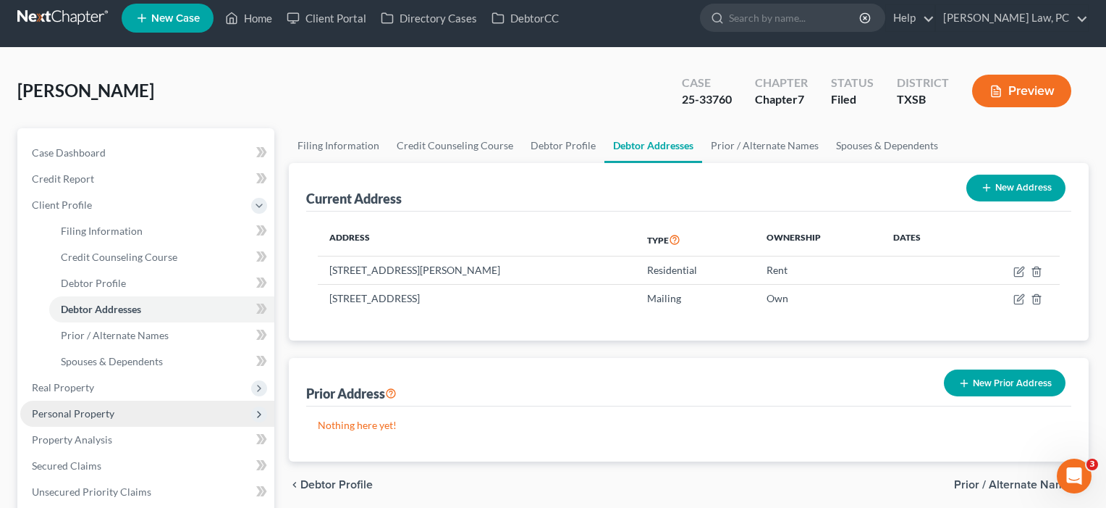
scroll to position [12, 0]
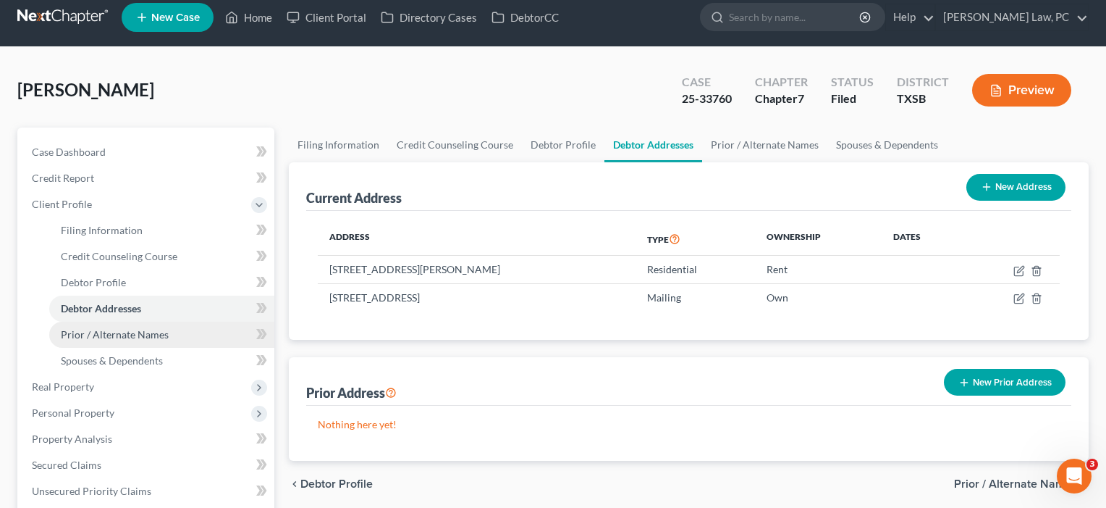
click at [96, 337] on span "Prior / Alternate Names" at bounding box center [115, 334] width 108 height 12
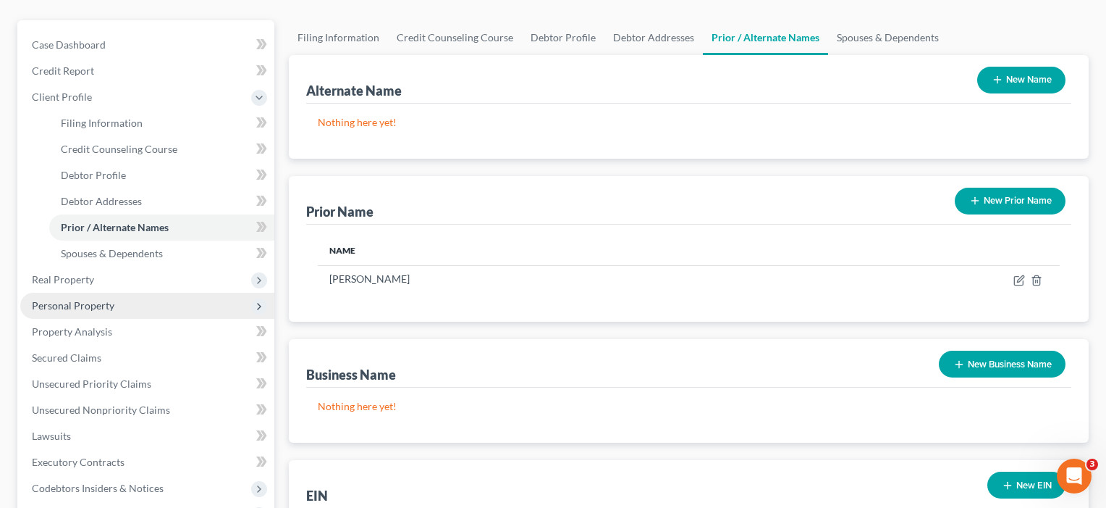
scroll to position [127, 0]
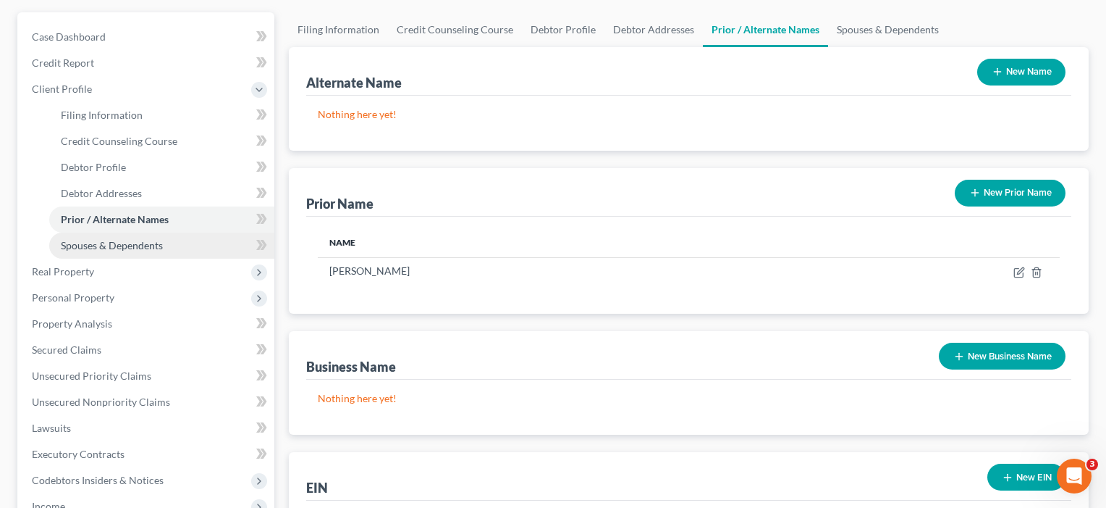
click at [119, 251] on link "Spouses & Dependents" at bounding box center [161, 245] width 225 height 26
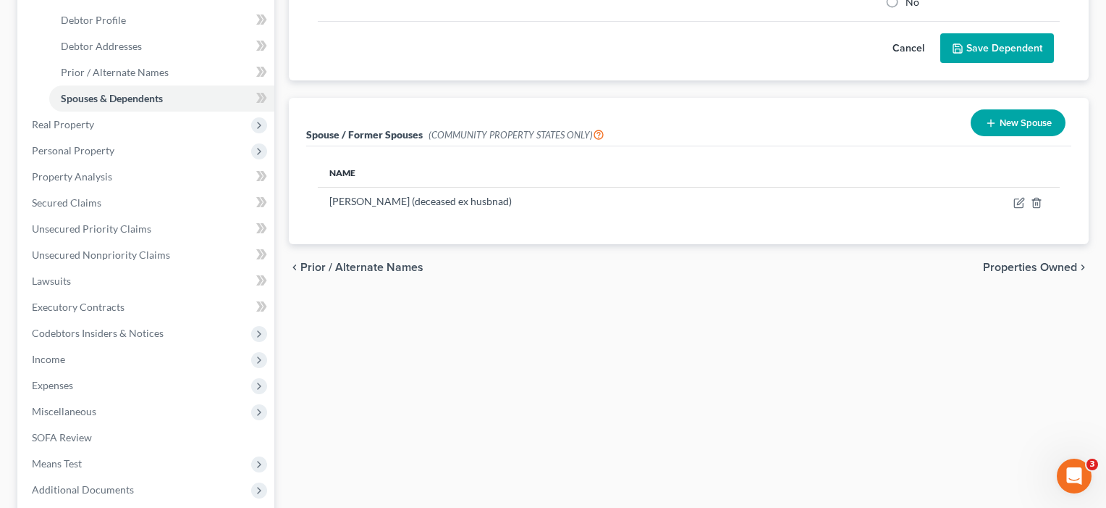
scroll to position [274, 0]
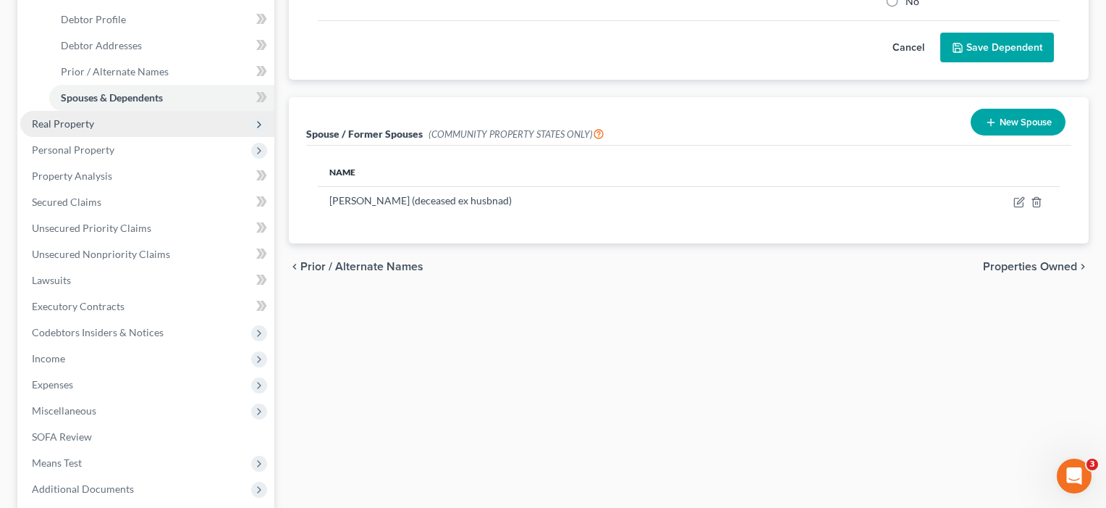
click at [91, 129] on span "Real Property" at bounding box center [63, 123] width 62 height 12
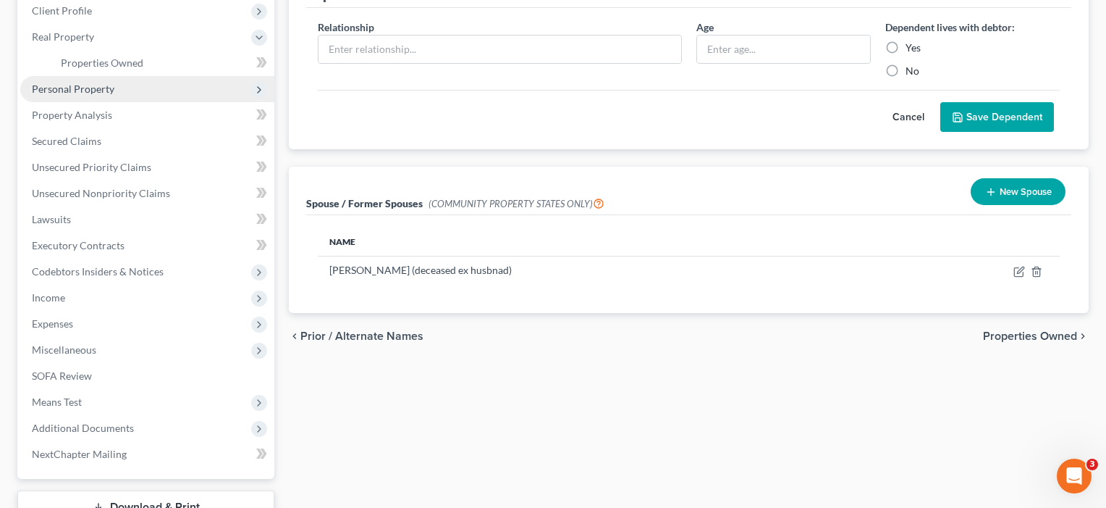
scroll to position [196, 0]
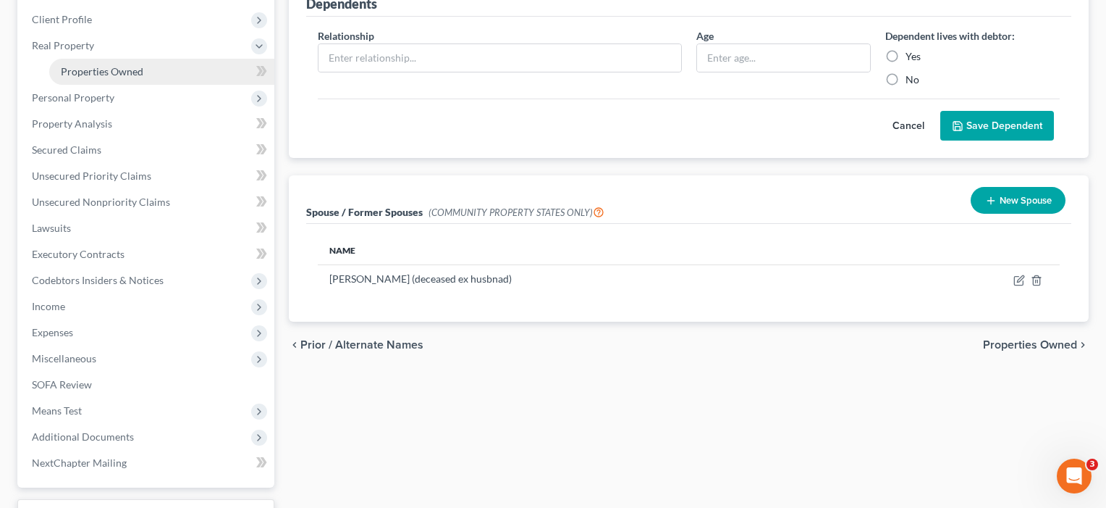
click at [80, 76] on span "Properties Owned" at bounding box center [102, 71] width 83 height 12
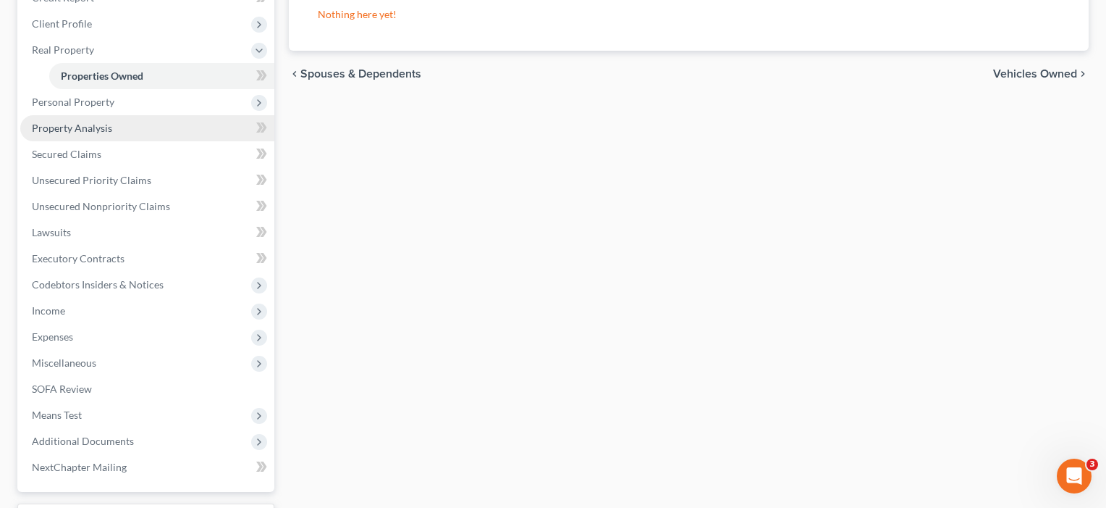
scroll to position [209, 0]
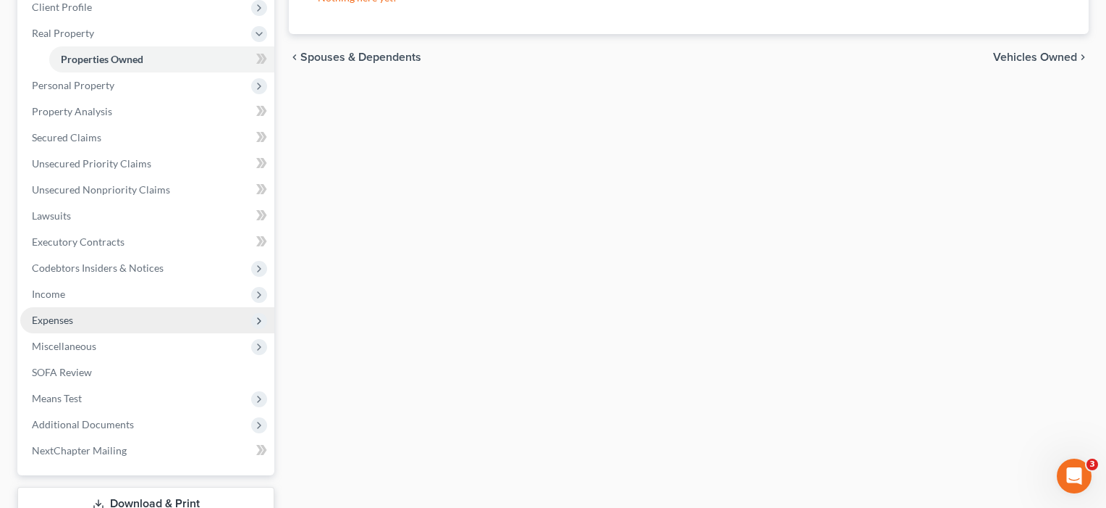
click at [83, 321] on span "Expenses" at bounding box center [147, 320] width 254 height 26
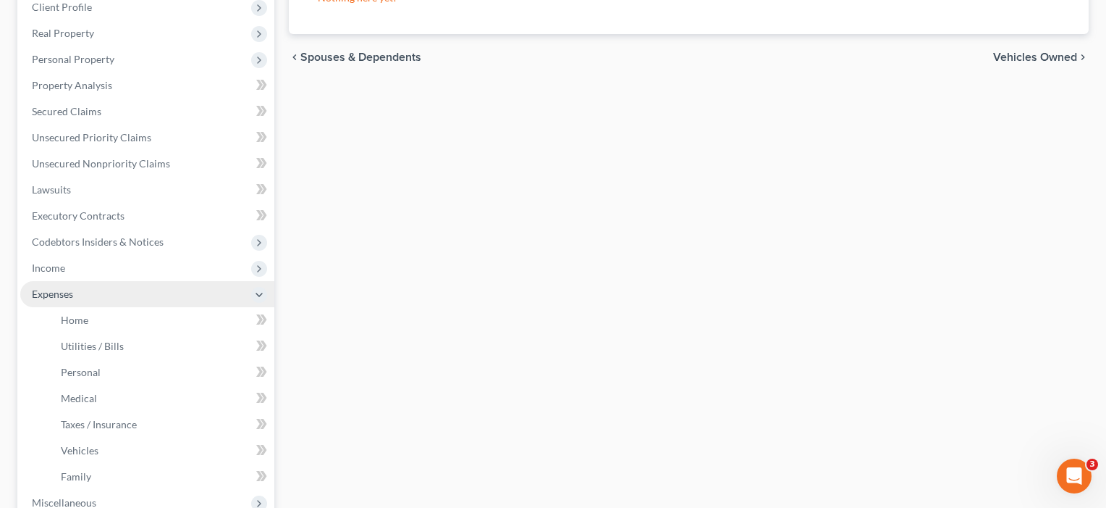
click at [83, 321] on span "Home" at bounding box center [75, 320] width 28 height 12
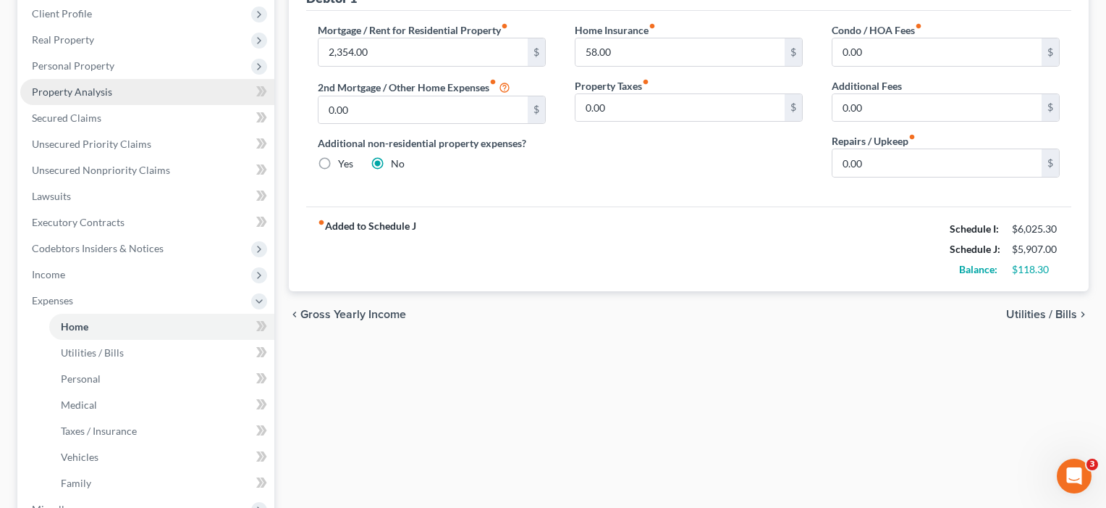
scroll to position [212, 0]
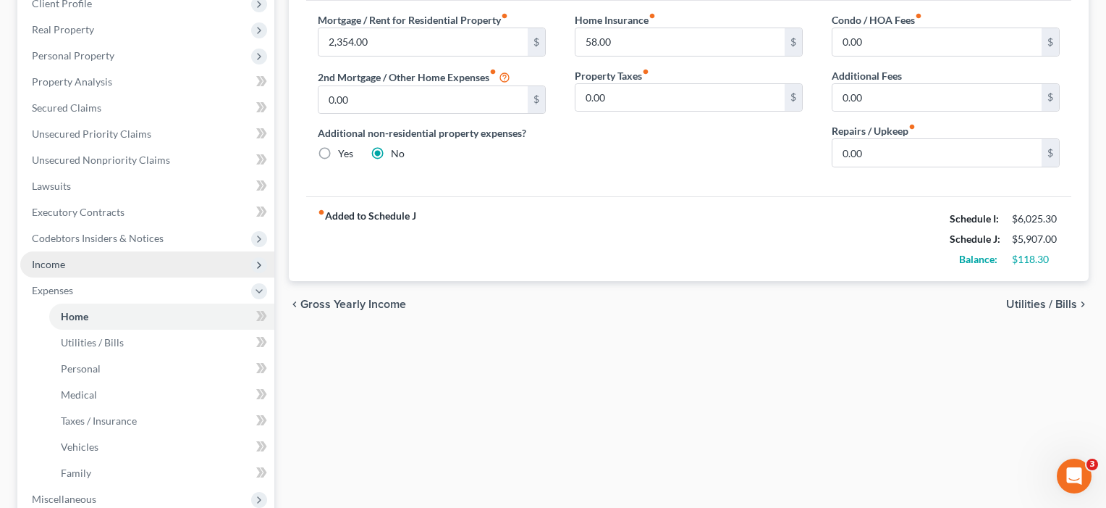
click at [61, 270] on span "Income" at bounding box center [147, 264] width 254 height 26
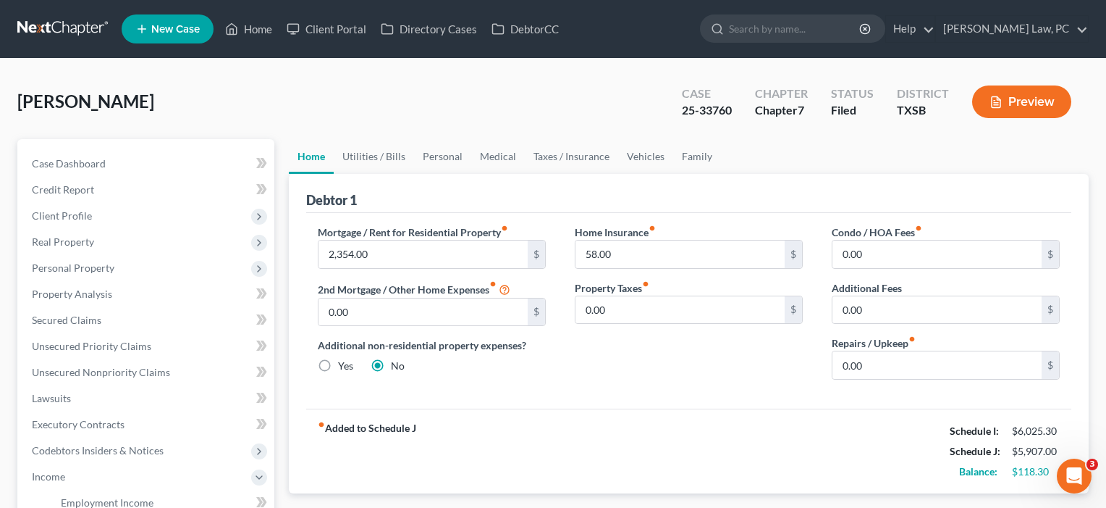
scroll to position [0, 0]
click at [70, 194] on span "Credit Report" at bounding box center [63, 189] width 62 height 12
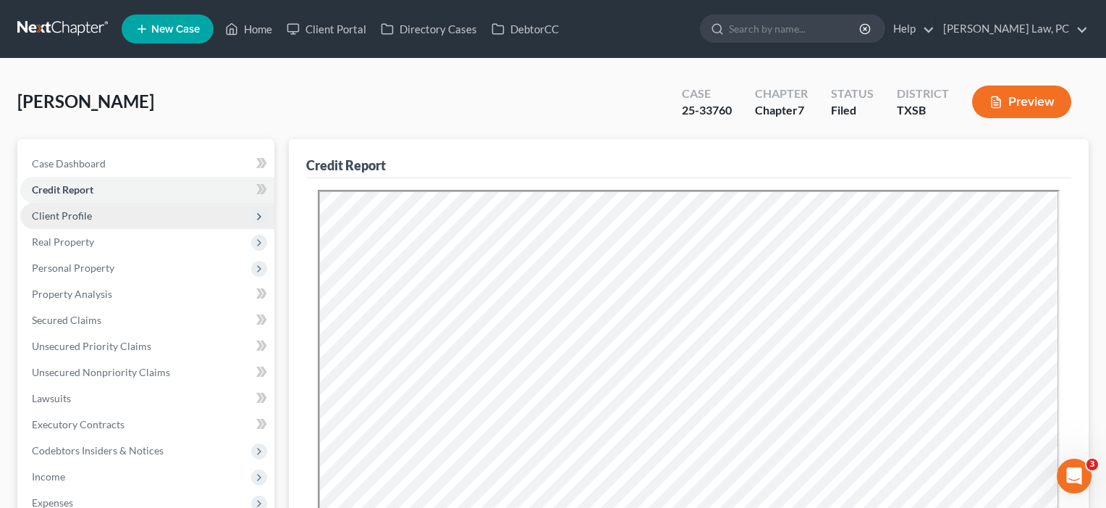
click at [72, 217] on span "Client Profile" at bounding box center [62, 215] width 60 height 12
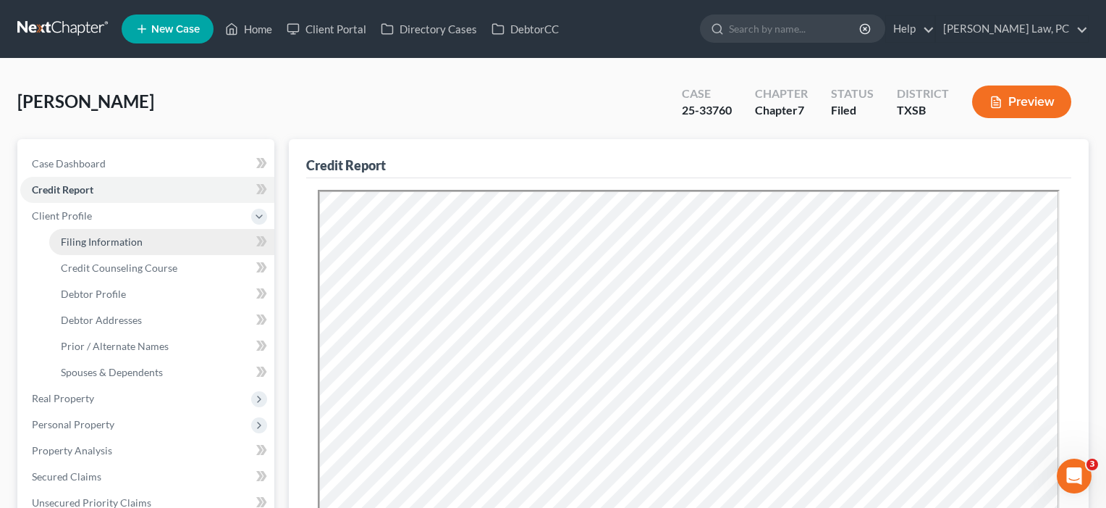
click at [82, 242] on span "Filing Information" at bounding box center [102, 241] width 82 height 12
select select "1"
select select "0"
select select "79"
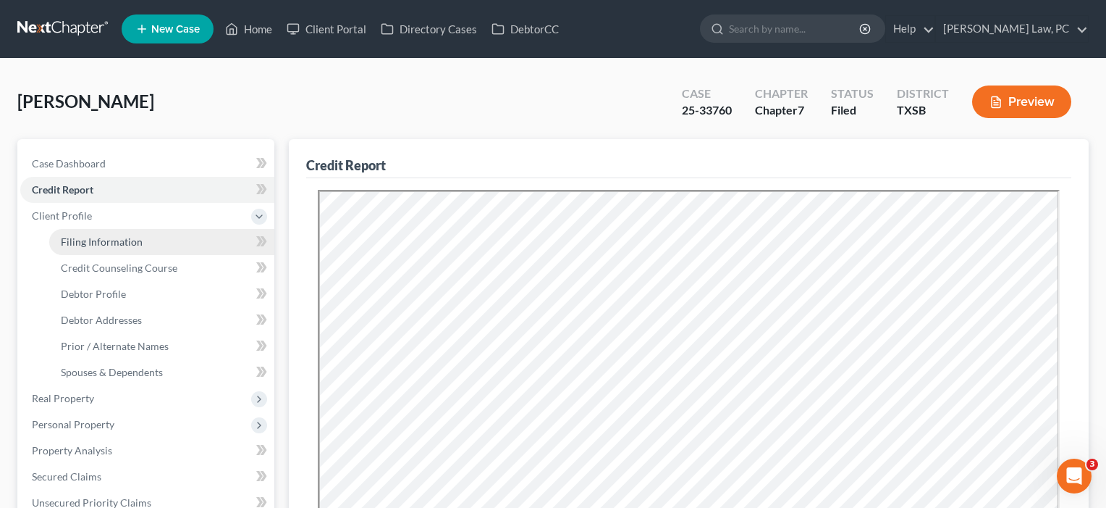
select select "2"
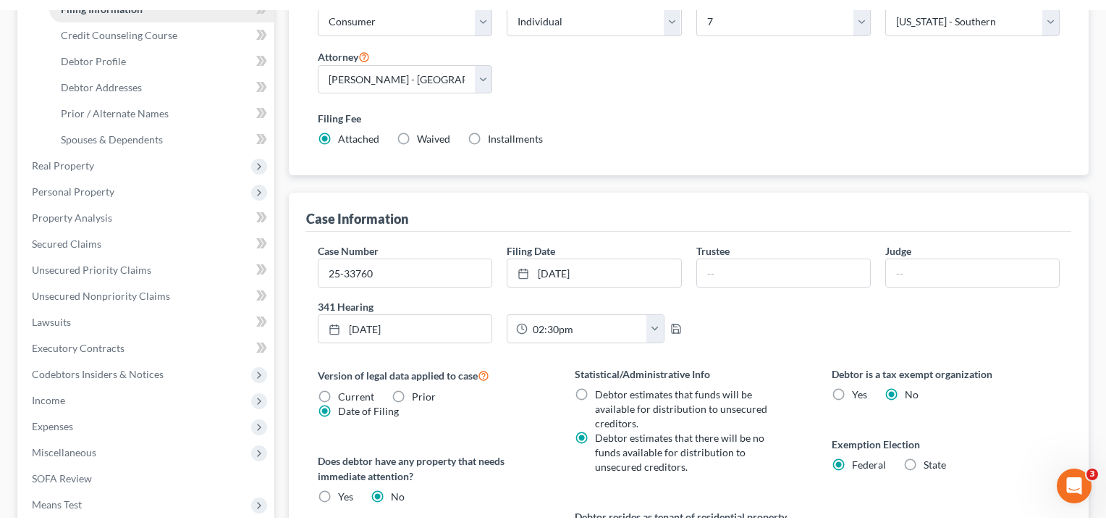
scroll to position [243, 0]
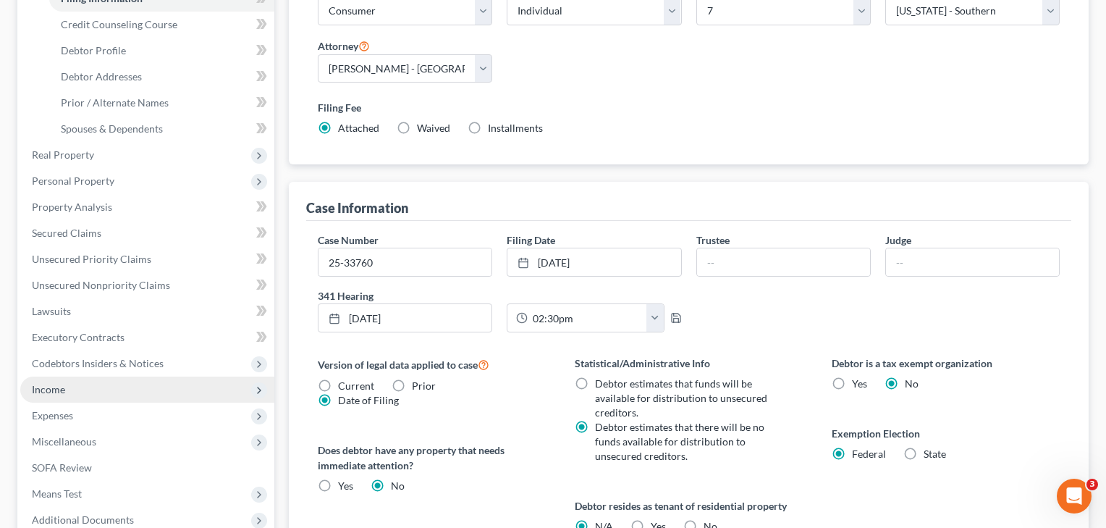
click at [55, 396] on span "Income" at bounding box center [147, 390] width 254 height 26
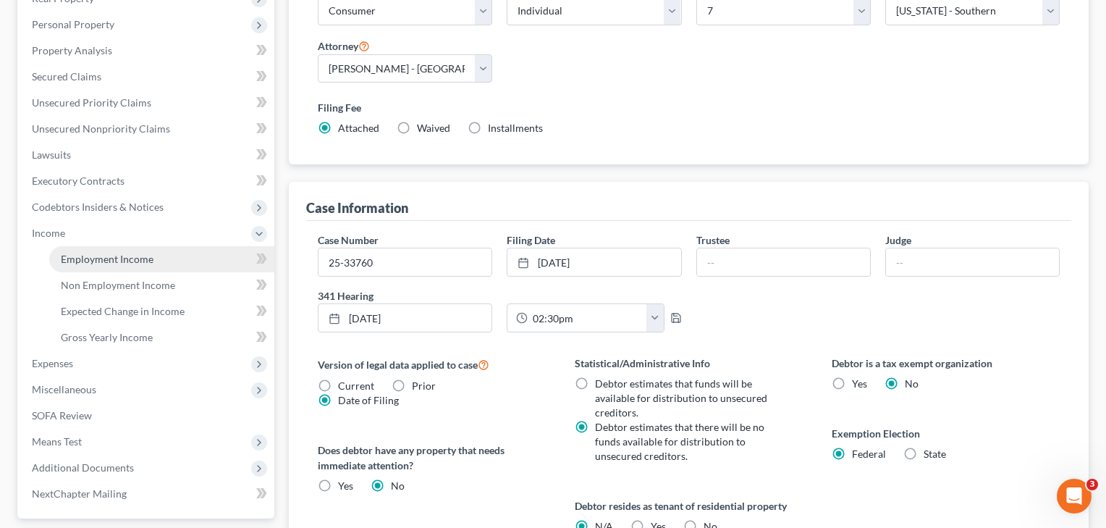
click at [114, 262] on span "Employment Income" at bounding box center [107, 259] width 93 height 12
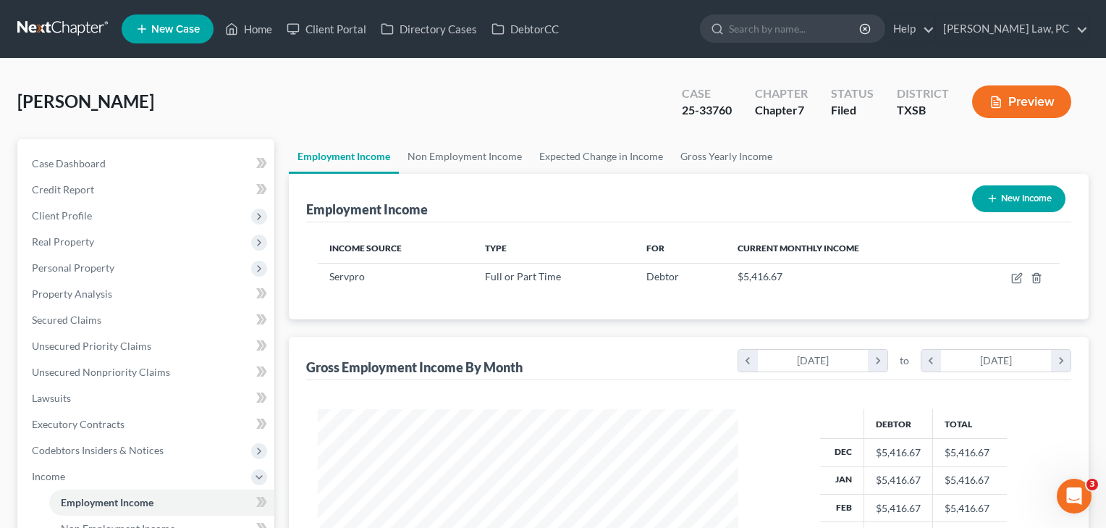
scroll to position [259, 450]
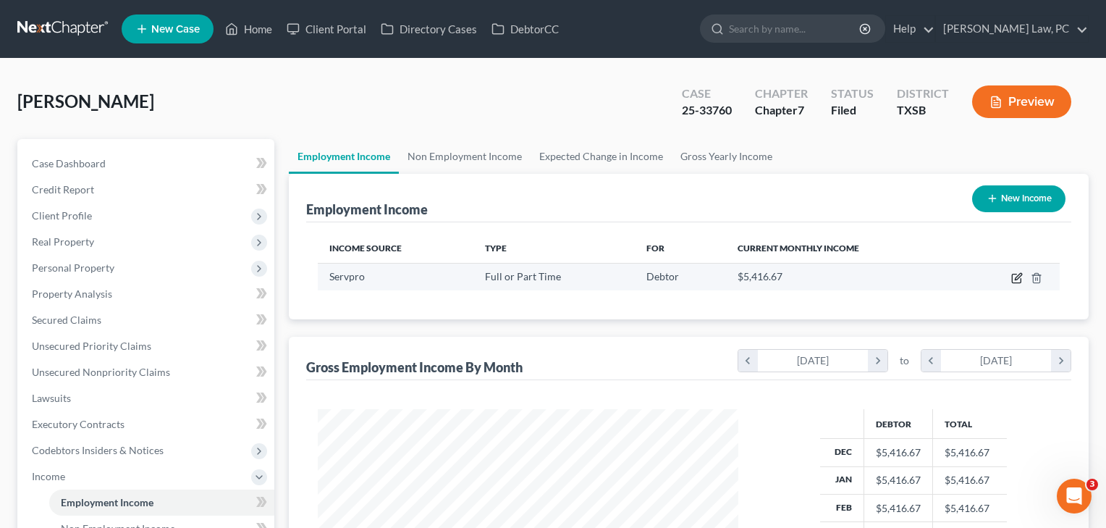
click at [1014, 280] on icon "button" at bounding box center [1018, 278] width 12 height 12
select select "0"
select select "45"
select select "3"
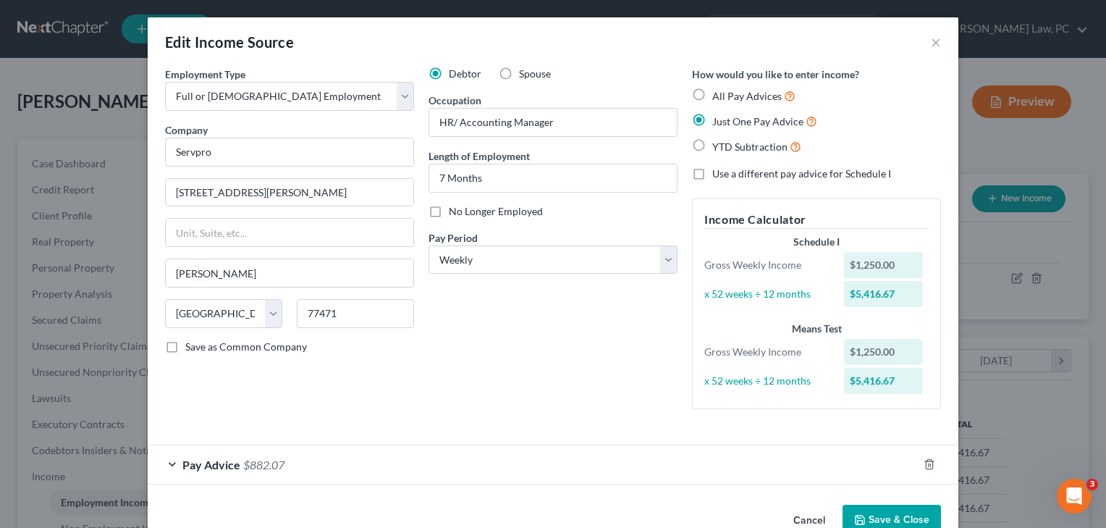
click at [591, 468] on div "Pay Advice $882.07" at bounding box center [533, 464] width 770 height 38
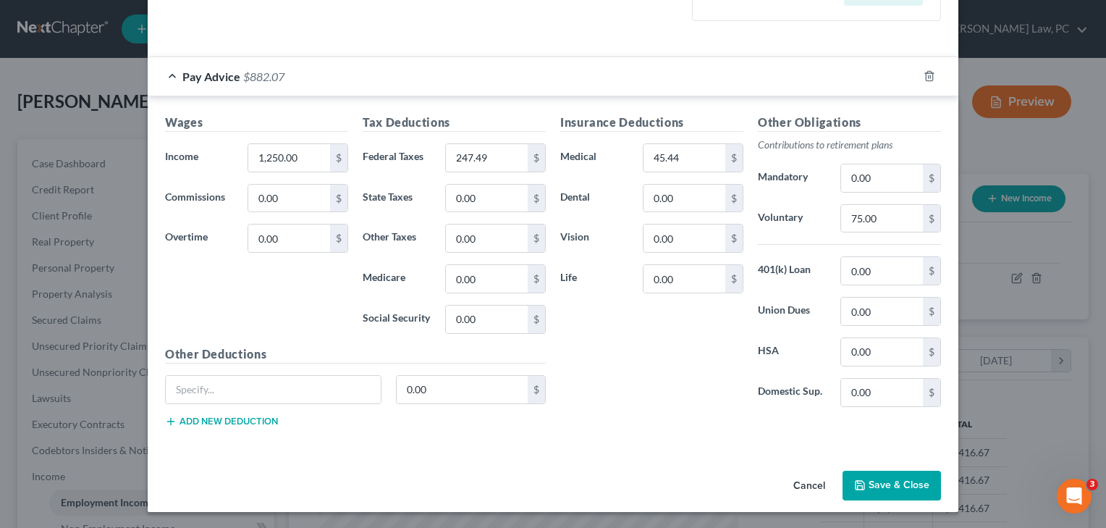
scroll to position [387, 0]
click at [896, 482] on button "Save & Close" at bounding box center [892, 486] width 98 height 30
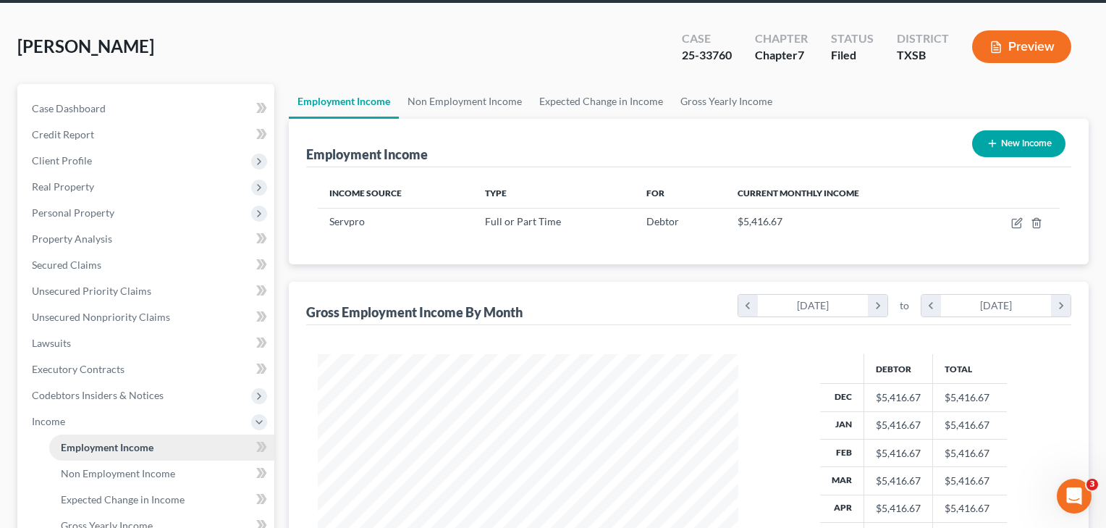
scroll to position [85, 0]
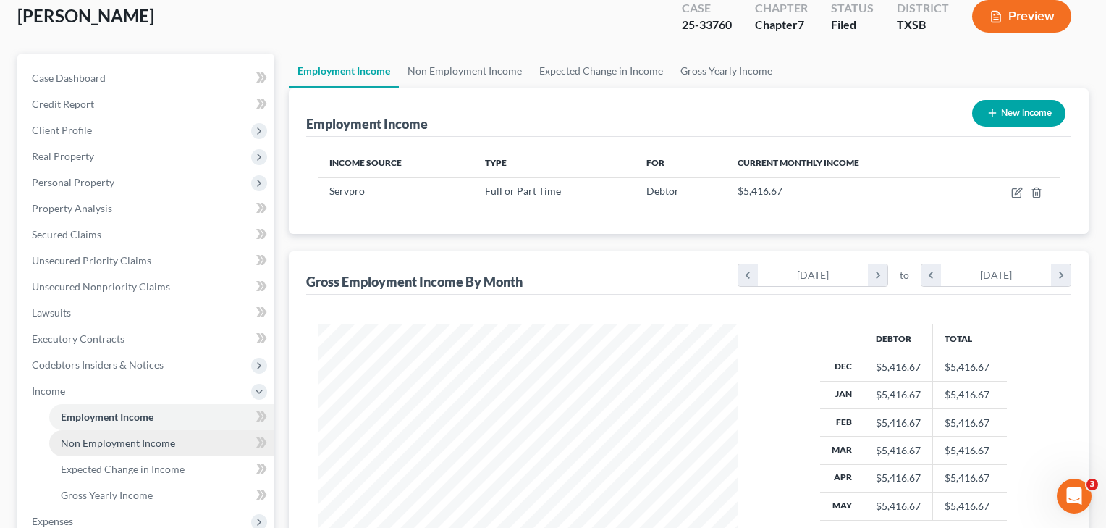
click at [112, 439] on span "Non Employment Income" at bounding box center [118, 443] width 114 height 12
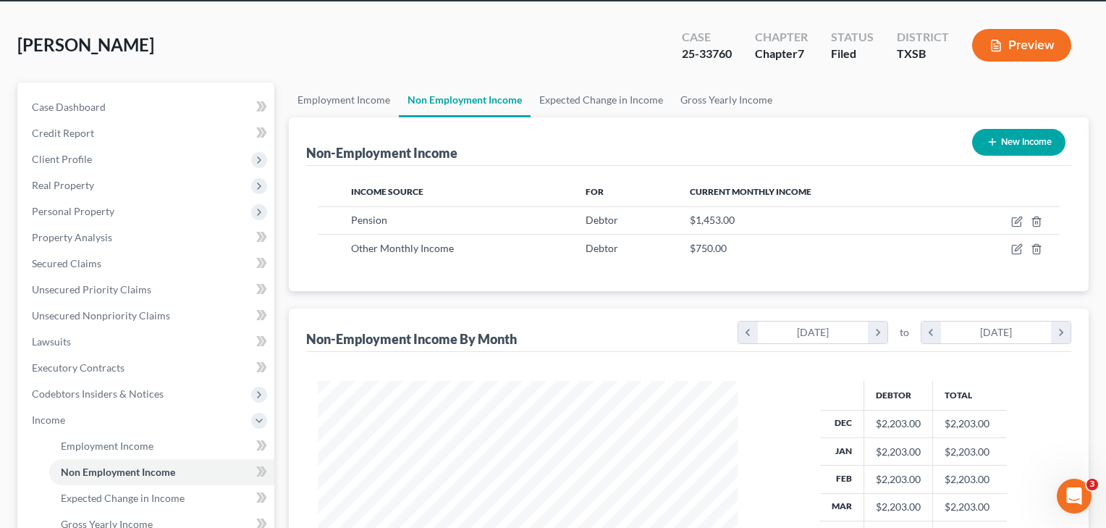
scroll to position [65, 0]
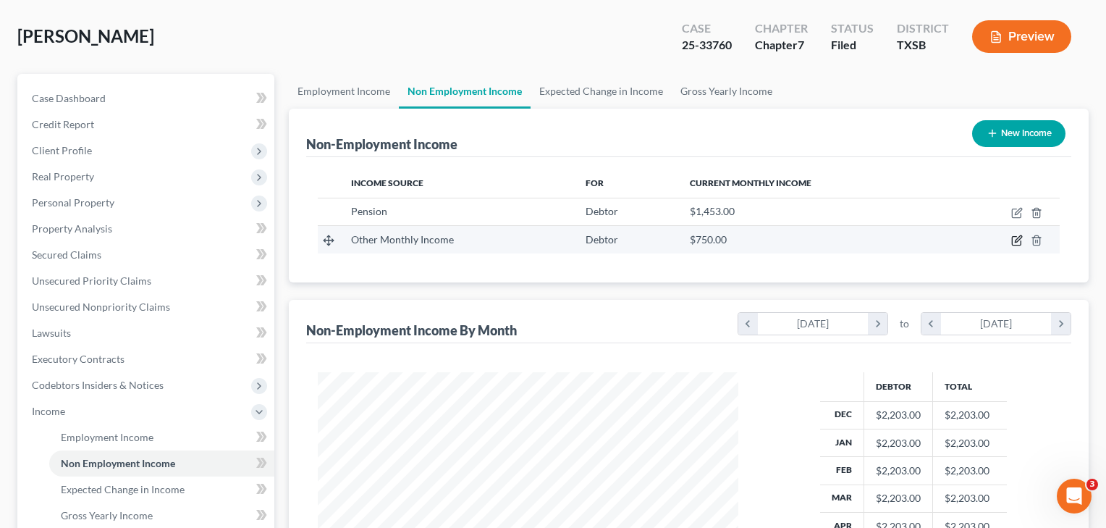
click at [1020, 238] on icon "button" at bounding box center [1018, 241] width 12 height 12
select select "13"
select select "0"
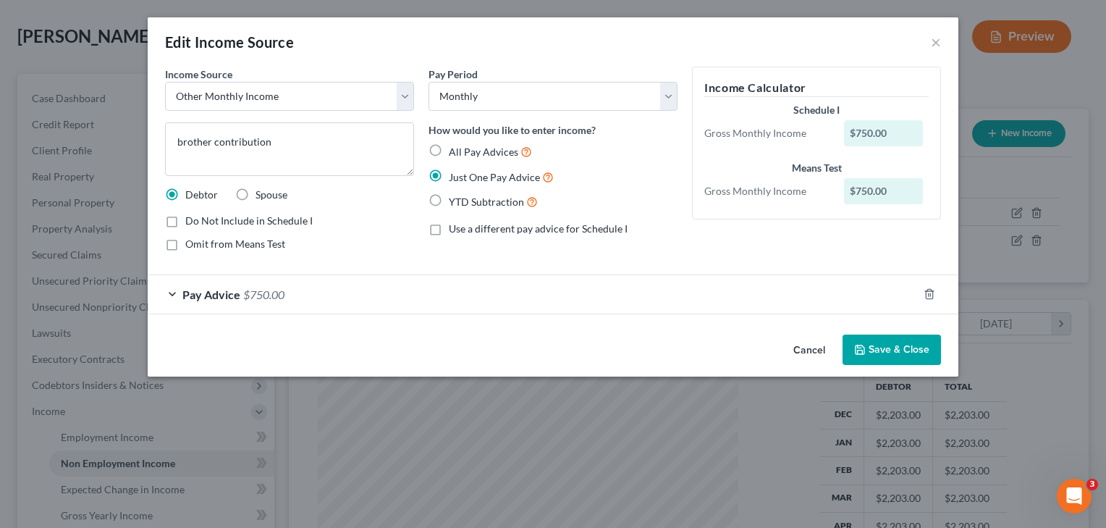
click at [899, 350] on button "Save & Close" at bounding box center [892, 350] width 98 height 30
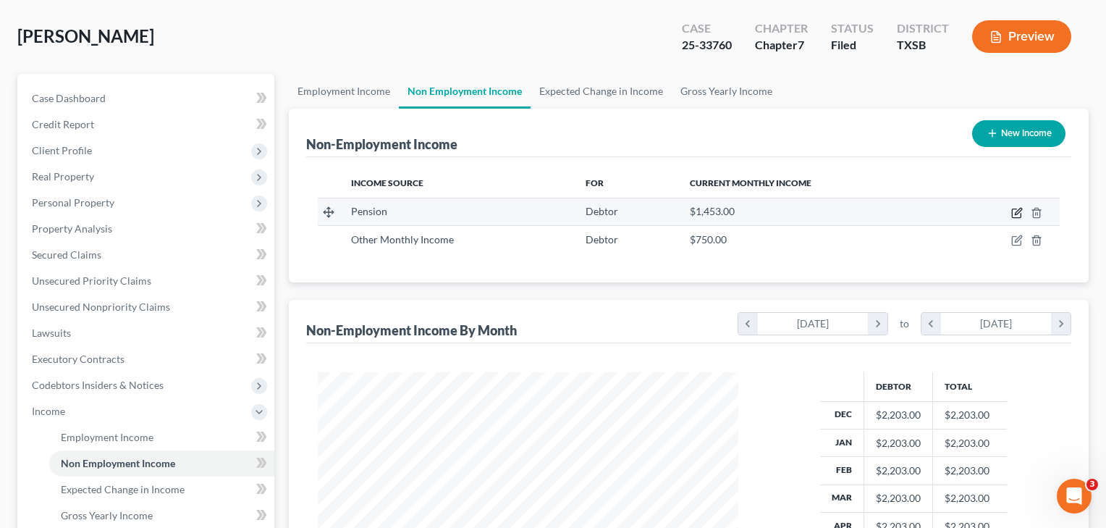
click at [1017, 211] on icon "button" at bounding box center [1018, 211] width 7 height 7
select select "2"
select select "0"
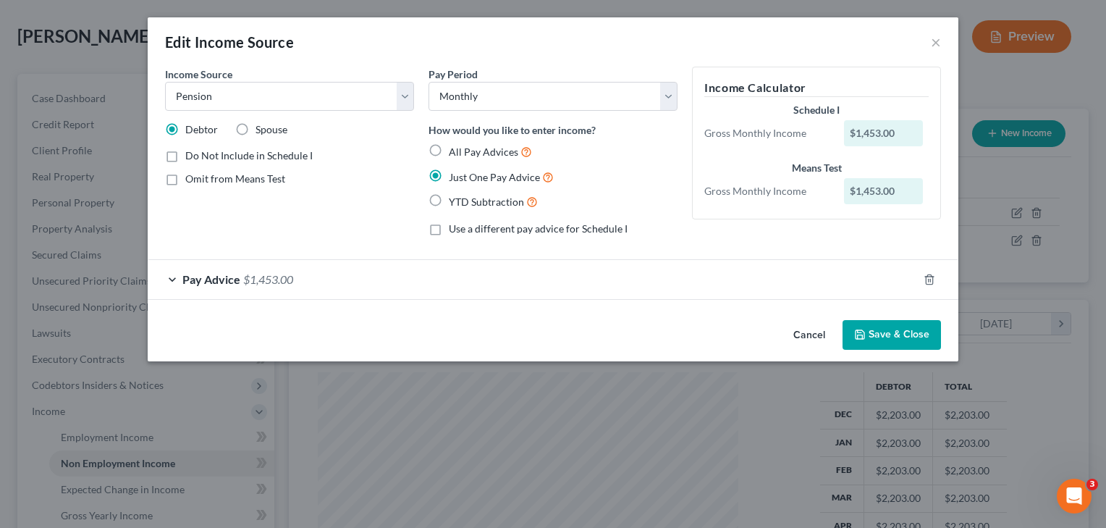
click at [907, 331] on button "Save & Close" at bounding box center [892, 335] width 98 height 30
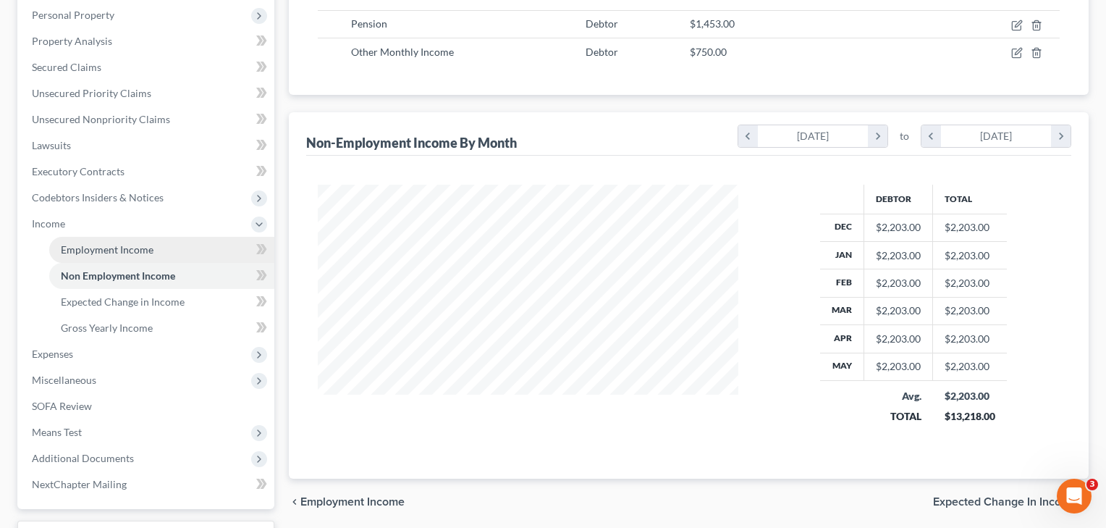
scroll to position [264, 0]
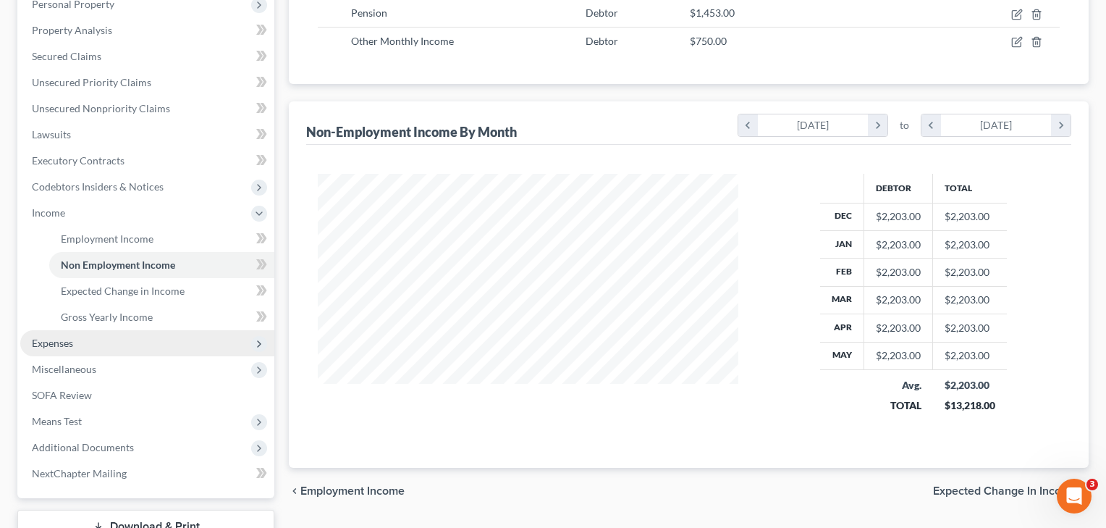
click at [67, 345] on span "Expenses" at bounding box center [52, 343] width 41 height 12
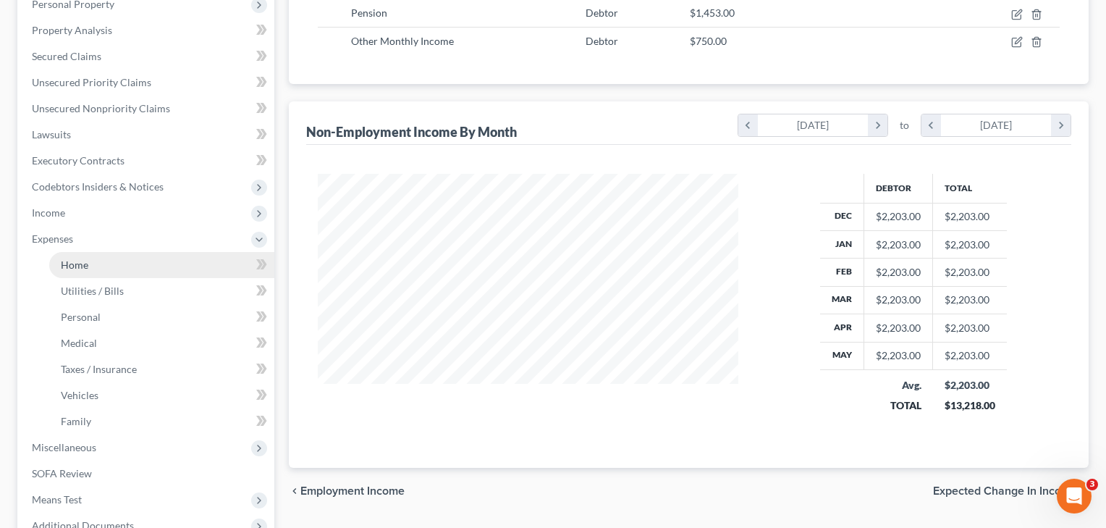
click at [82, 271] on link "Home" at bounding box center [161, 265] width 225 height 26
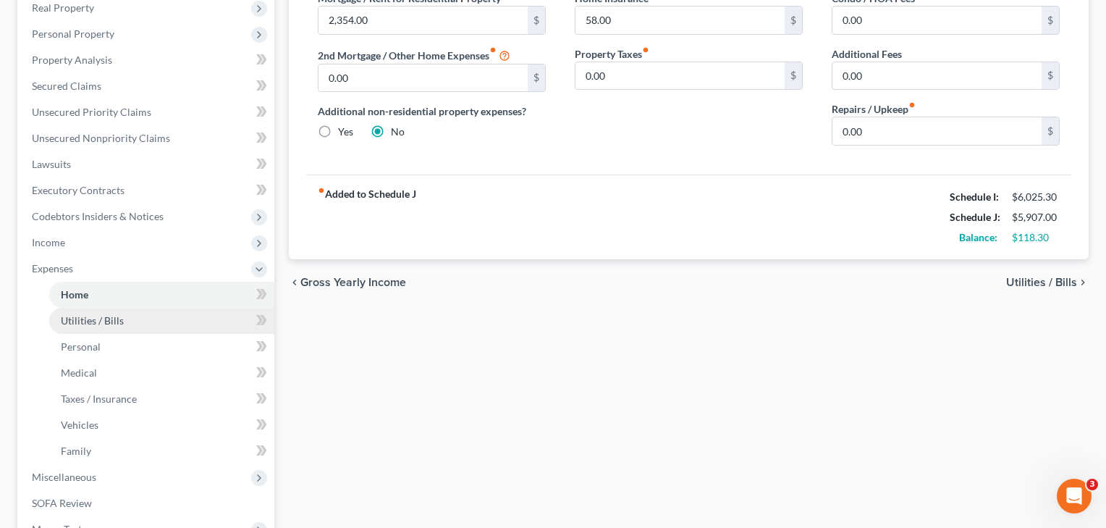
click at [85, 324] on span "Utilities / Bills" at bounding box center [92, 320] width 63 height 12
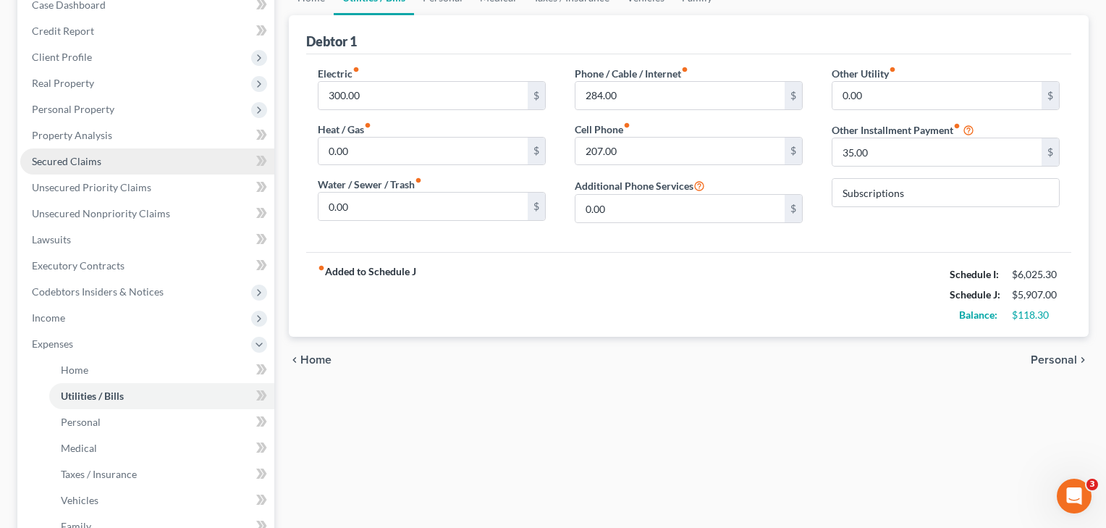
scroll to position [161, 0]
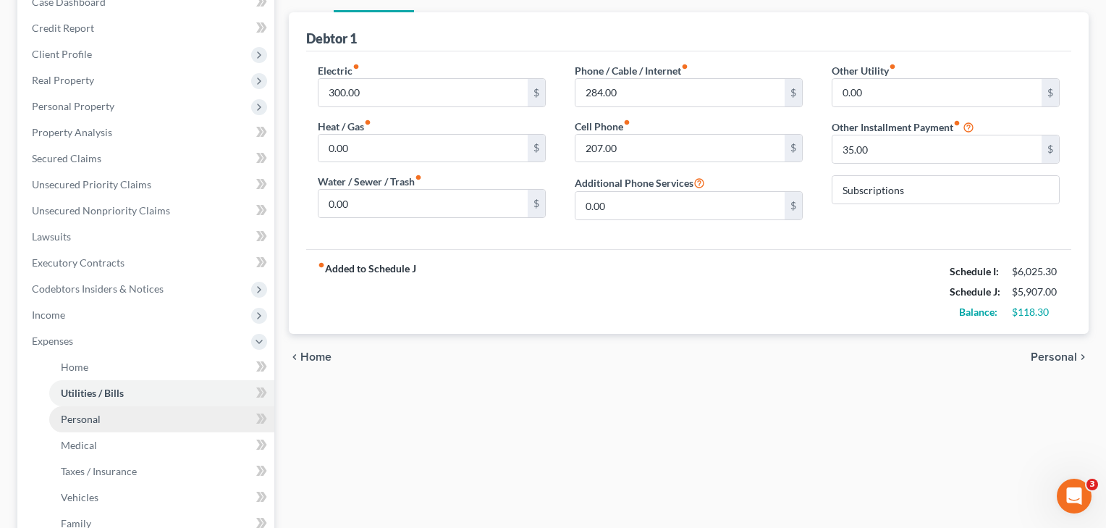
click at [96, 419] on span "Personal" at bounding box center [81, 419] width 40 height 12
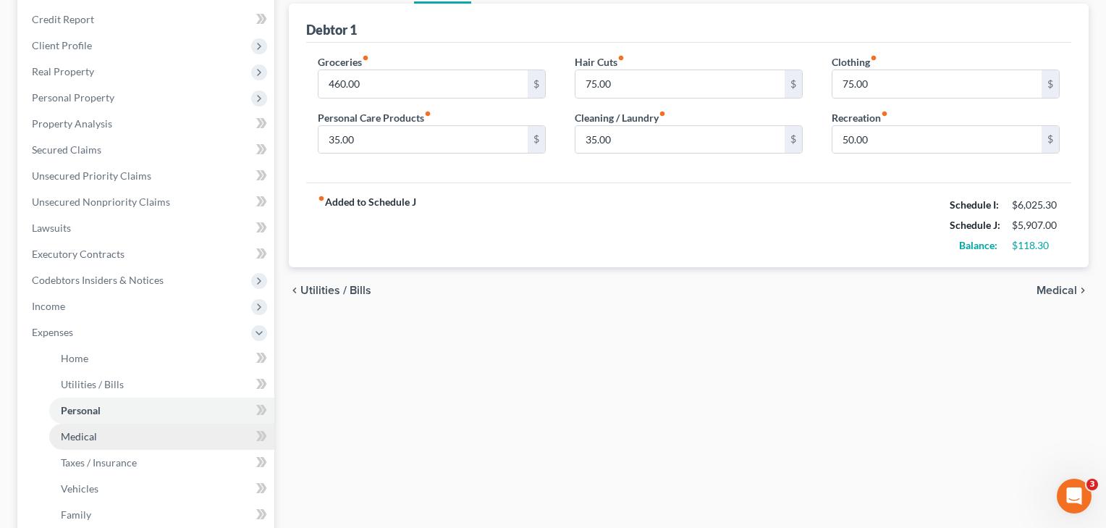
click at [93, 438] on span "Medical" at bounding box center [79, 436] width 36 height 12
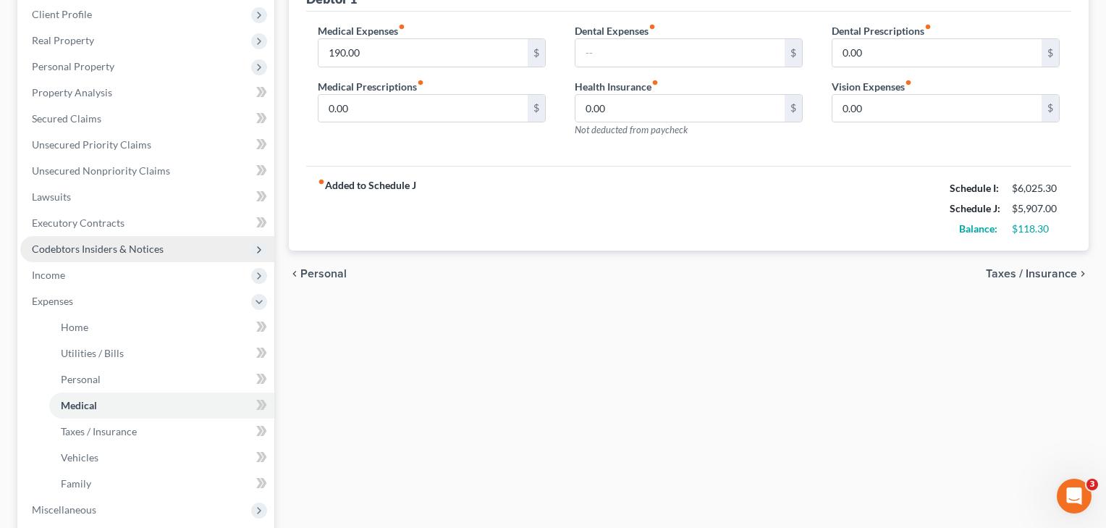
scroll to position [203, 0]
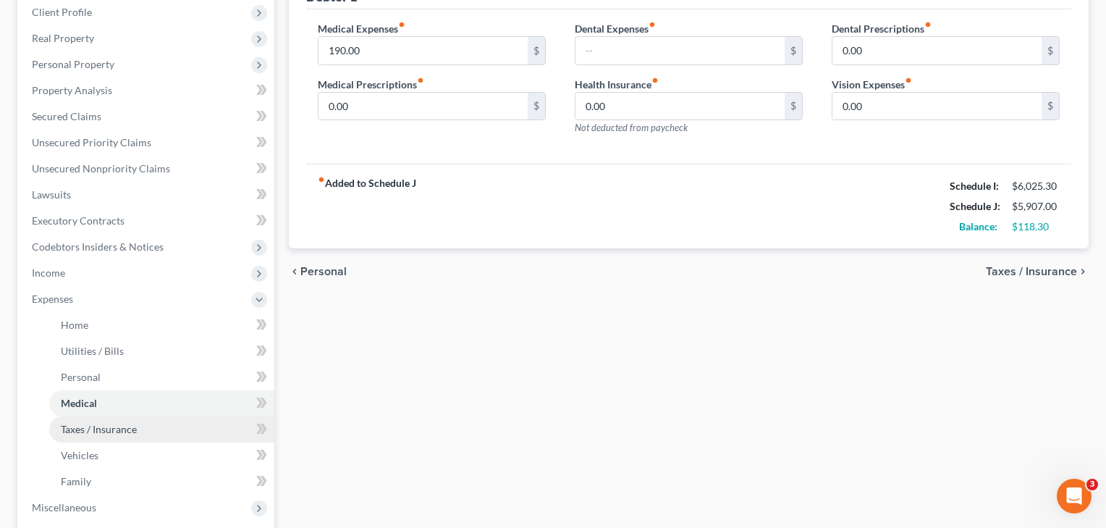
click at [101, 434] on span "Taxes / Insurance" at bounding box center [99, 429] width 76 height 12
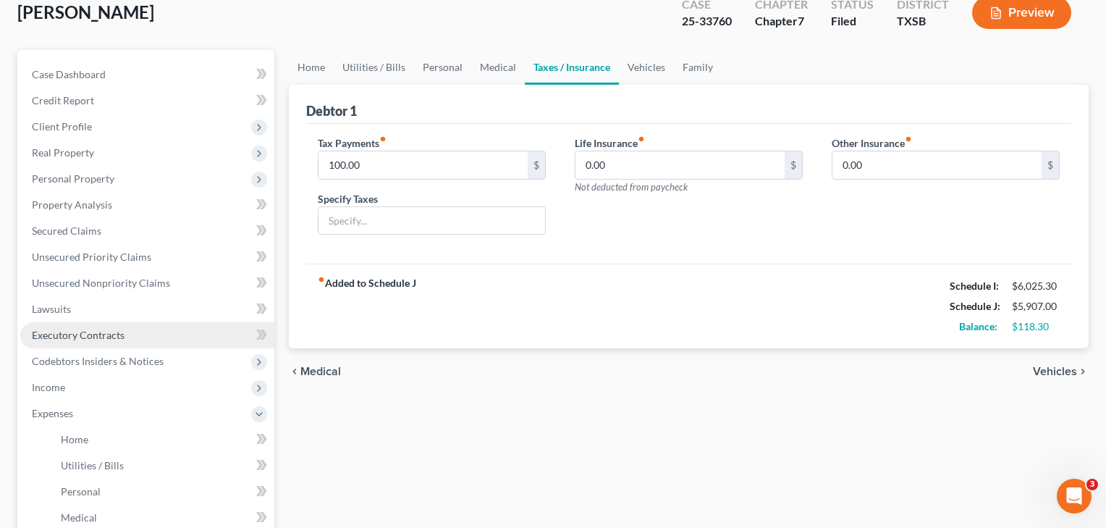
scroll to position [180, 0]
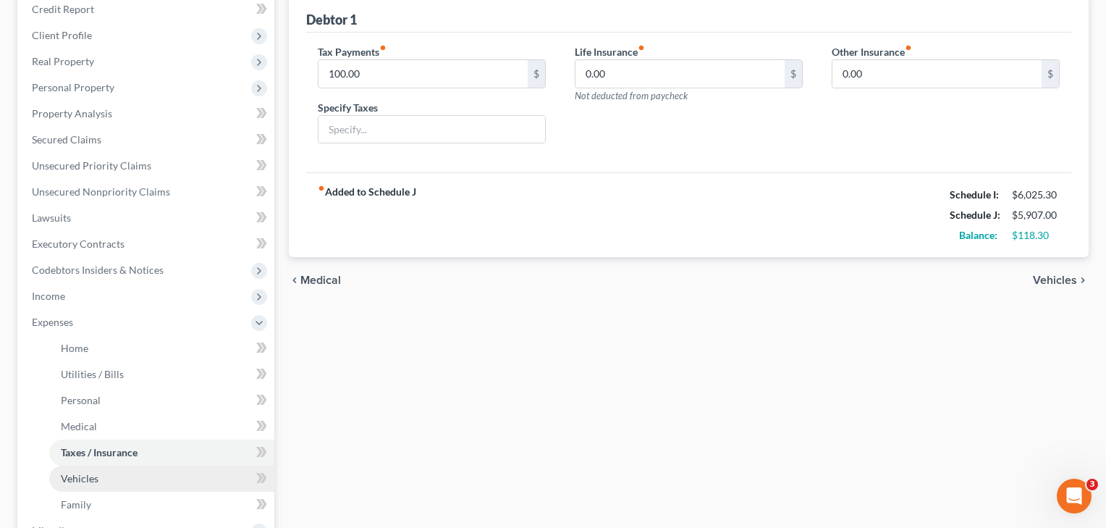
click at [87, 479] on span "Vehicles" at bounding box center [80, 478] width 38 height 12
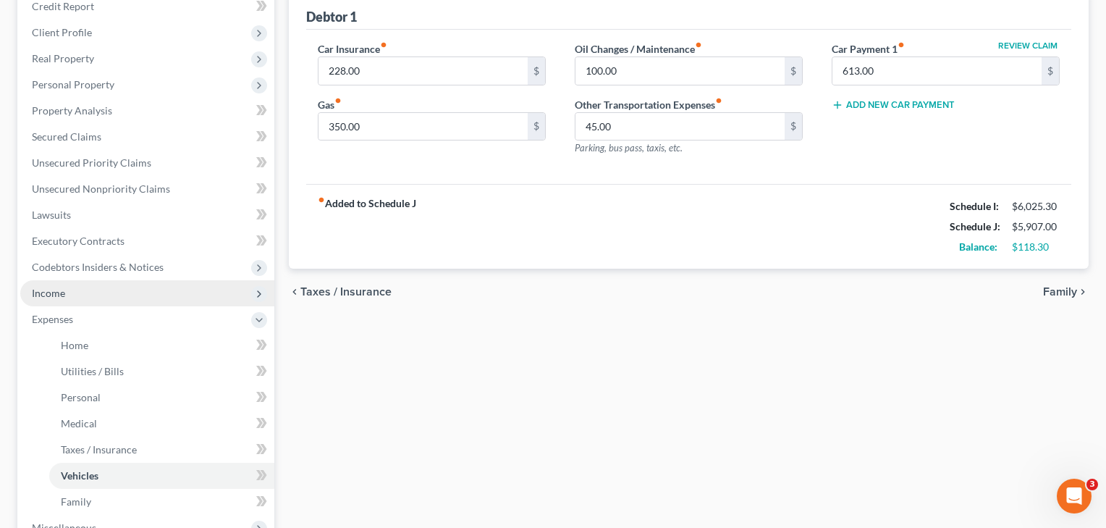
scroll to position [186, 0]
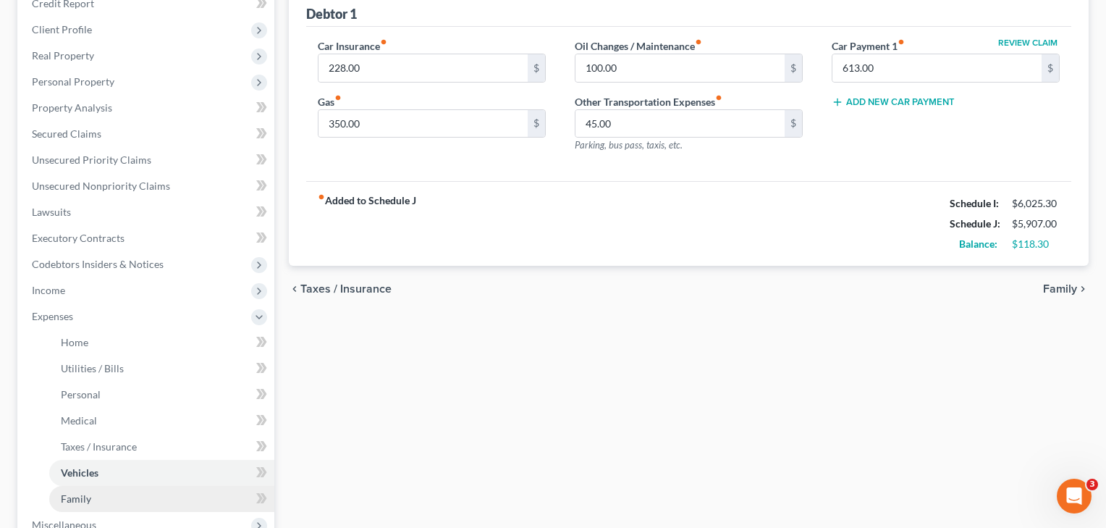
click at [91, 499] on link "Family" at bounding box center [161, 499] width 225 height 26
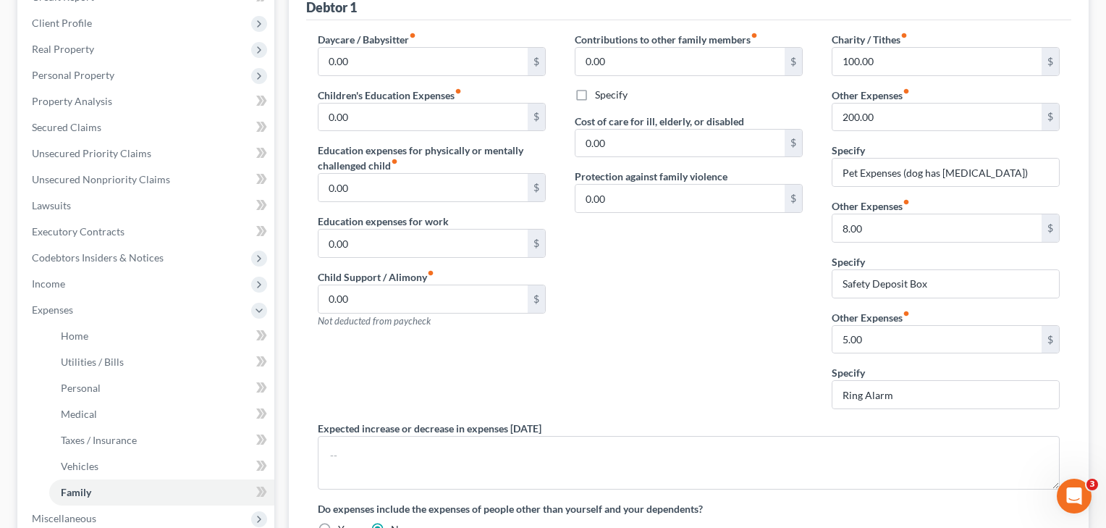
scroll to position [137, 0]
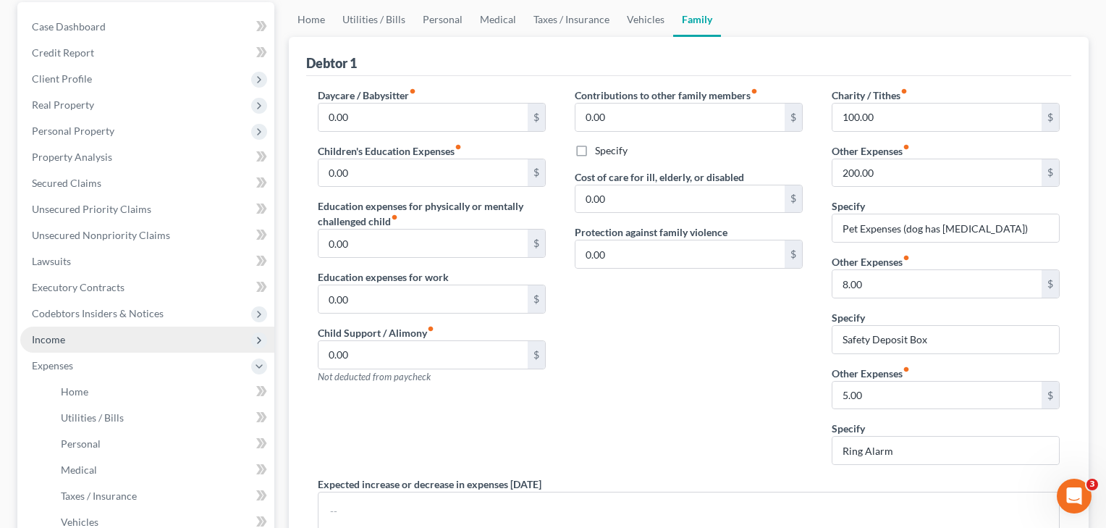
click at [56, 337] on span "Income" at bounding box center [48, 339] width 33 height 12
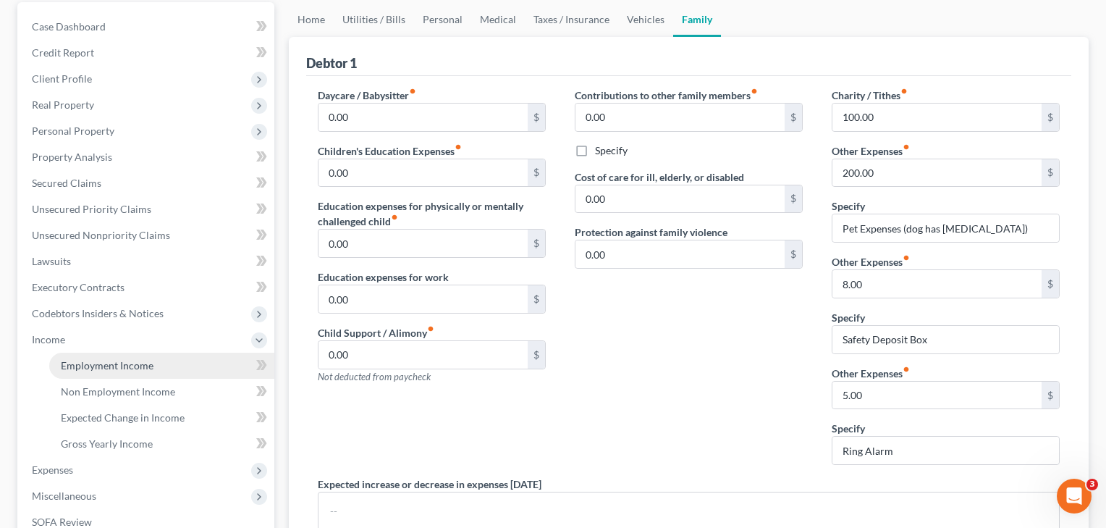
click at [75, 365] on span "Employment Income" at bounding box center [107, 365] width 93 height 12
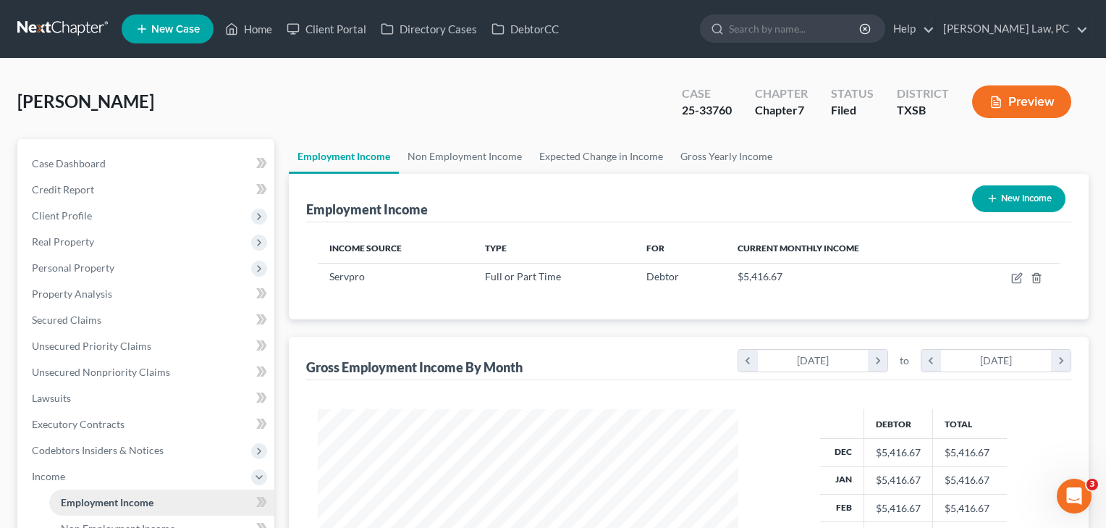
scroll to position [259, 450]
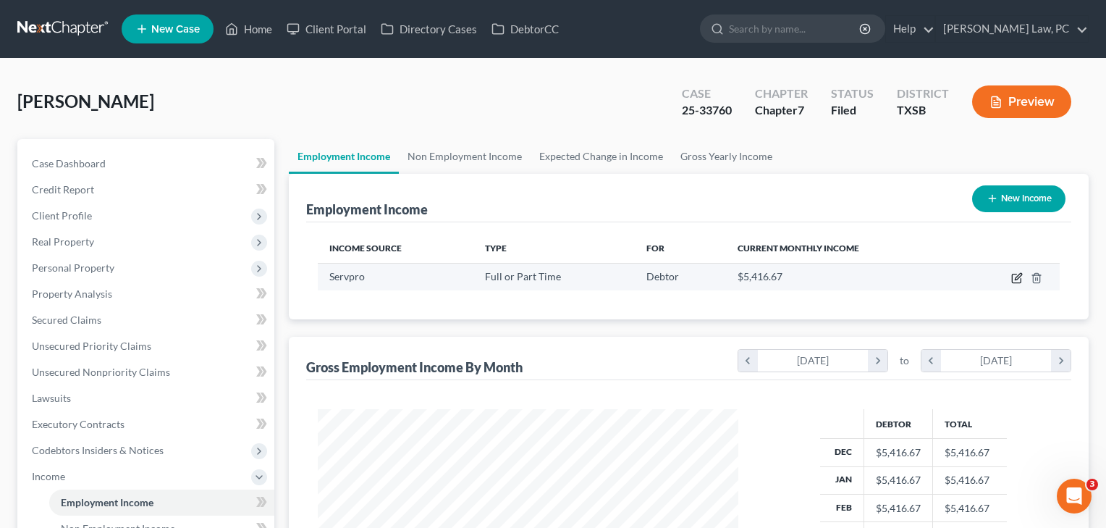
click at [1017, 279] on icon "button" at bounding box center [1018, 278] width 12 height 12
select select "0"
select select "45"
select select "3"
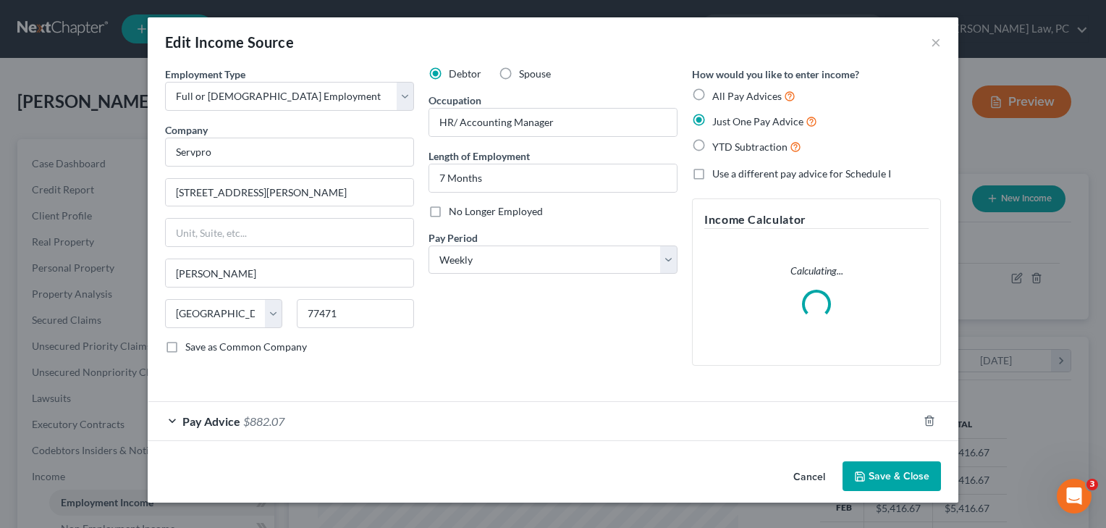
click at [888, 471] on button "Save & Close" at bounding box center [892, 476] width 98 height 30
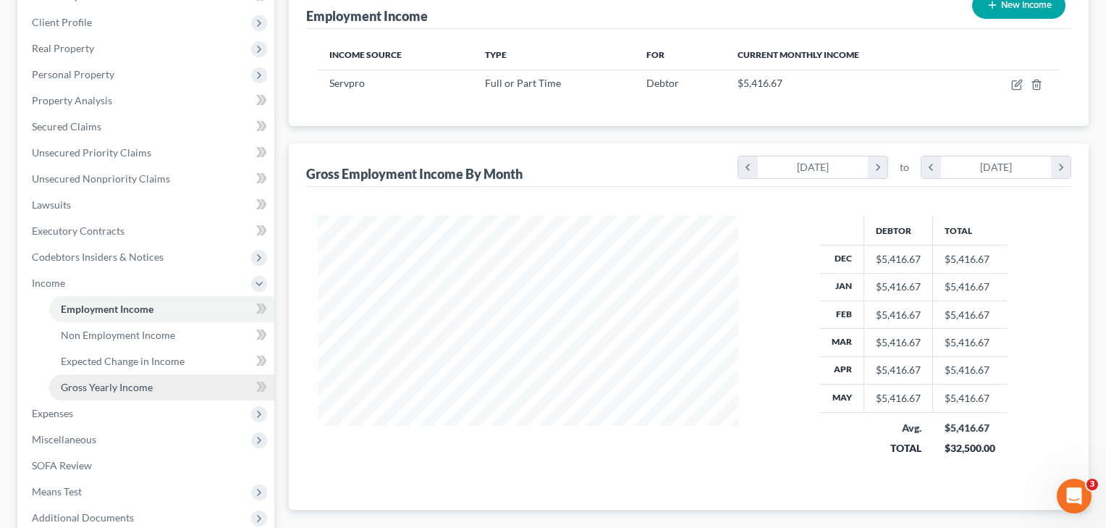
scroll to position [217, 0]
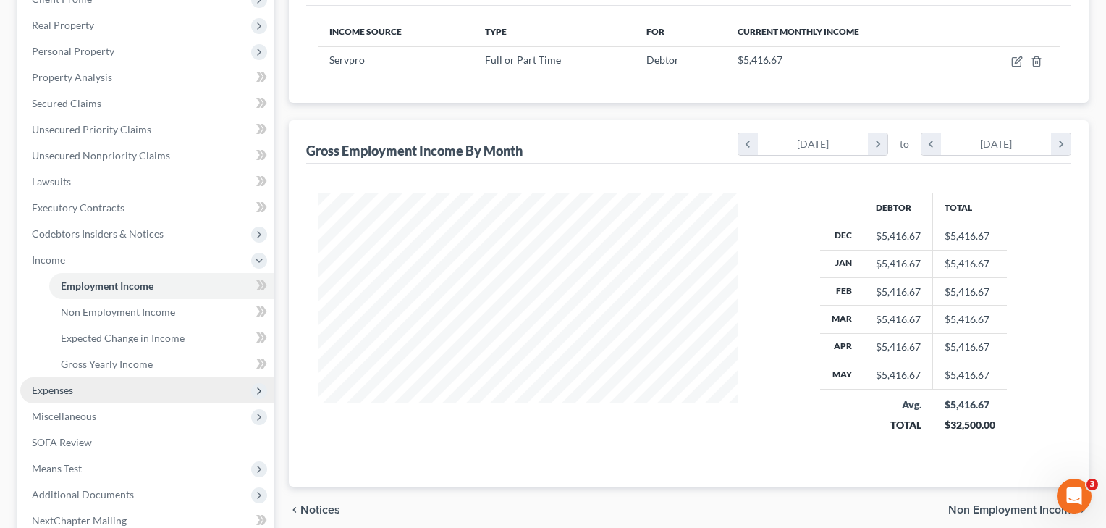
click at [49, 395] on span "Expenses" at bounding box center [52, 390] width 41 height 12
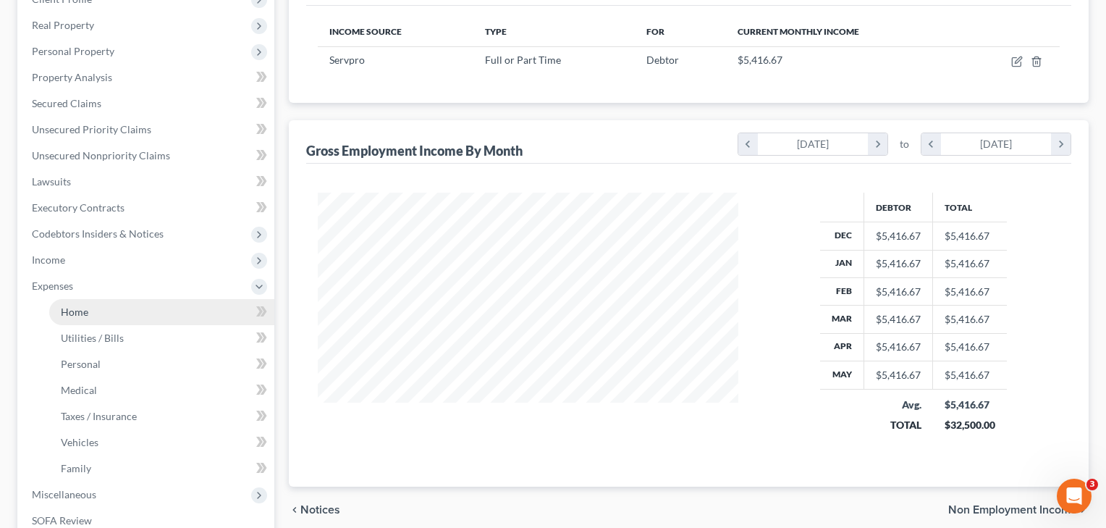
click at [78, 314] on span "Home" at bounding box center [75, 312] width 28 height 12
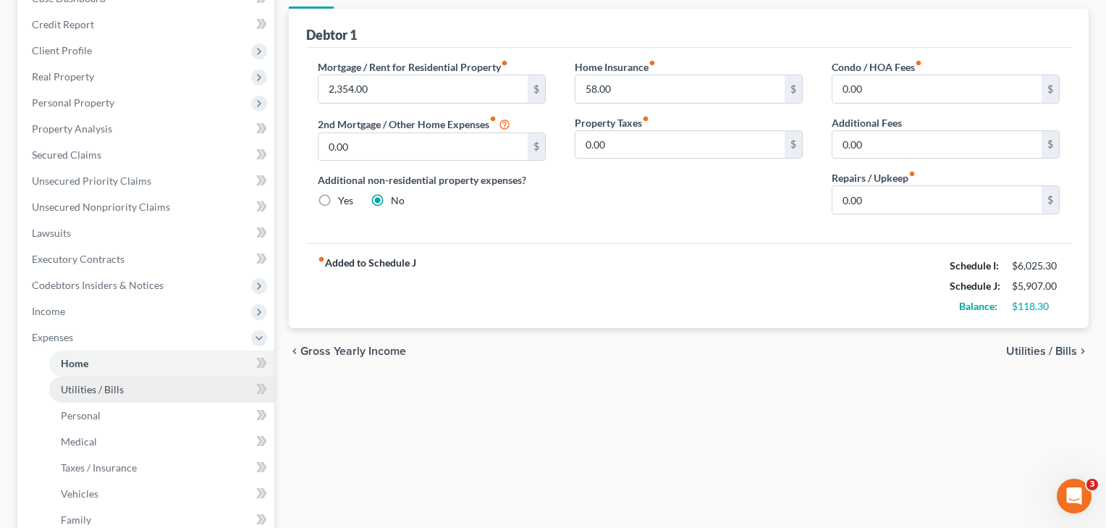
click at [90, 390] on span "Utilities / Bills" at bounding box center [92, 389] width 63 height 12
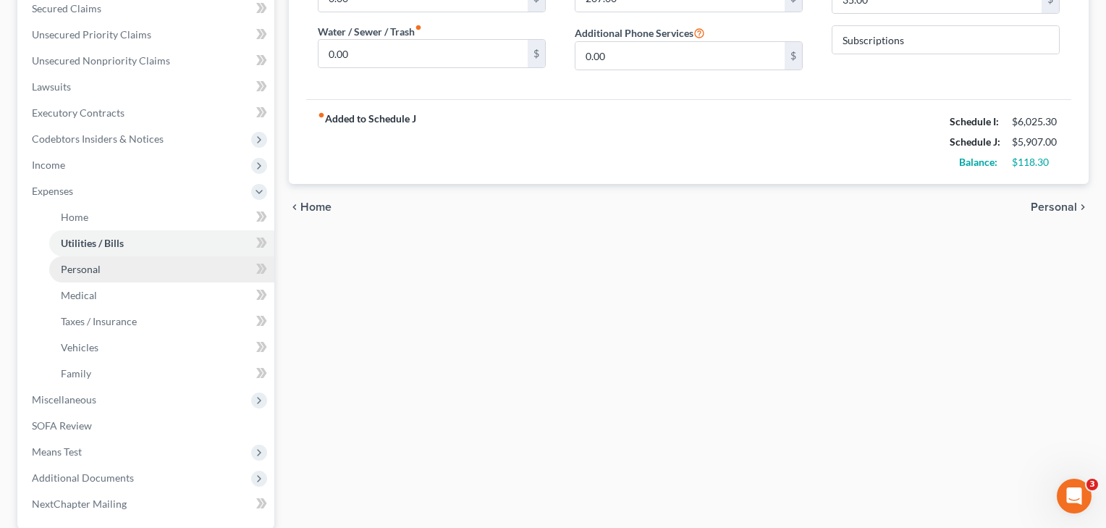
click at [96, 272] on span "Personal" at bounding box center [81, 269] width 40 height 12
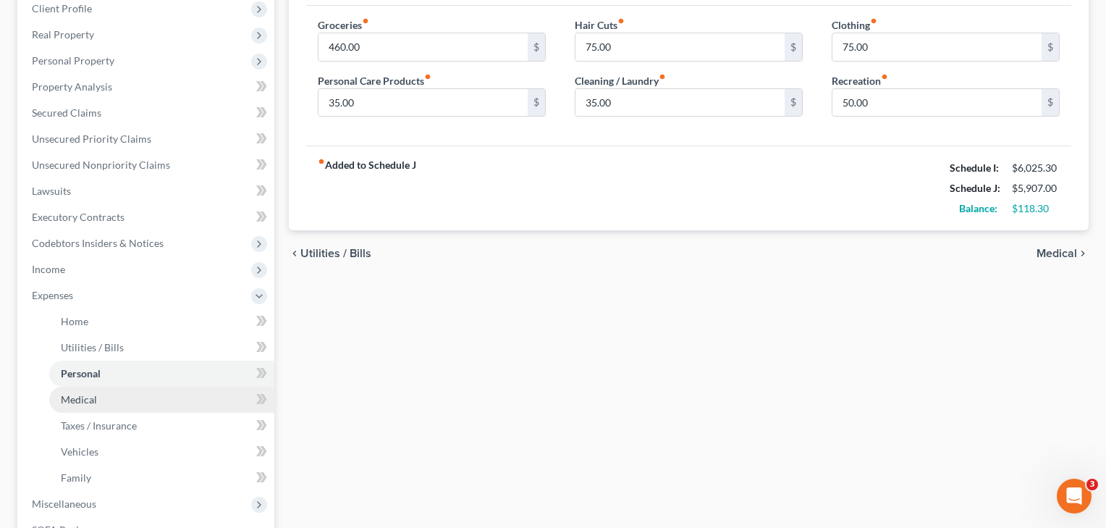
click at [92, 400] on span "Medical" at bounding box center [79, 399] width 36 height 12
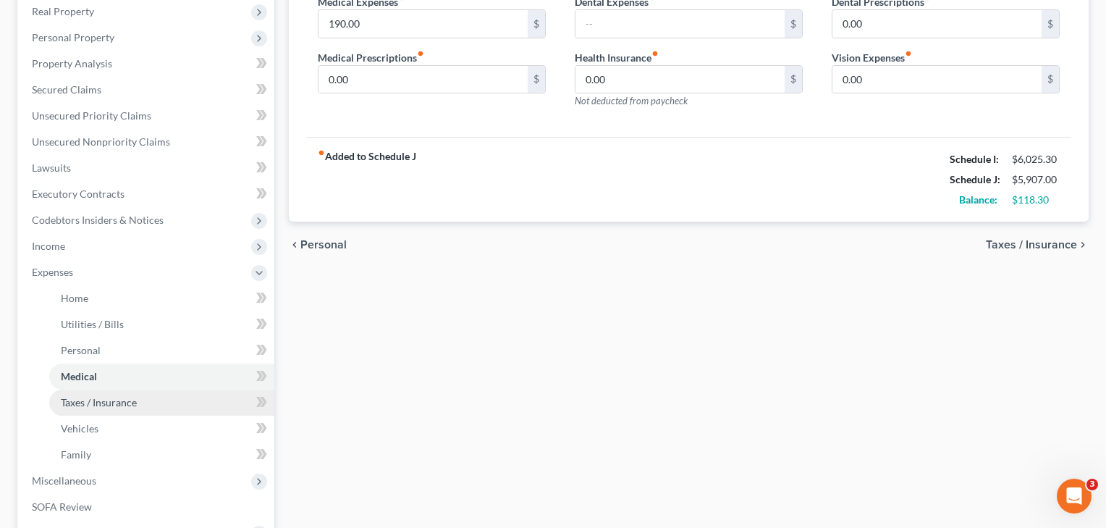
click at [88, 408] on span "Taxes / Insurance" at bounding box center [99, 402] width 76 height 12
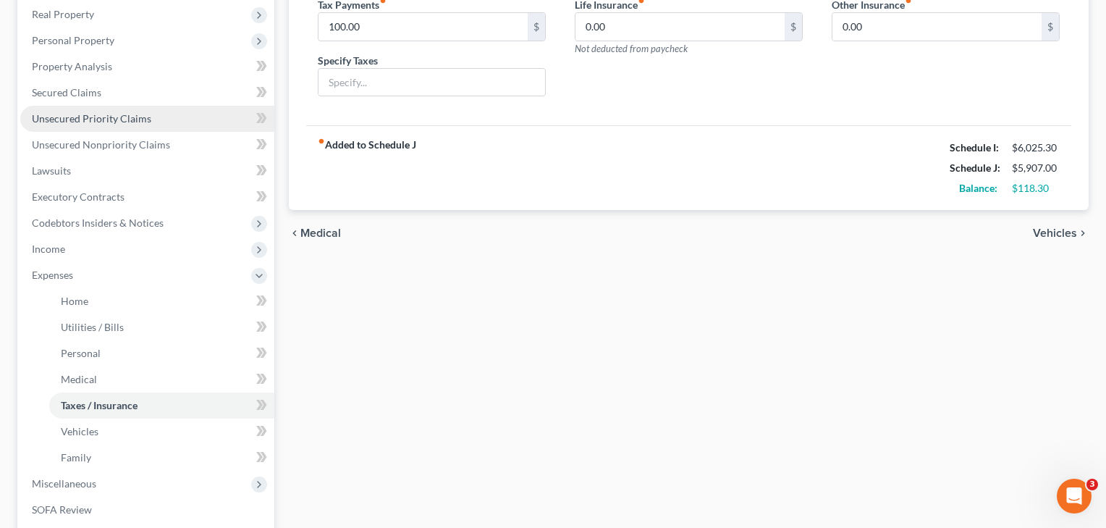
click at [119, 122] on span "Unsecured Priority Claims" at bounding box center [91, 118] width 119 height 12
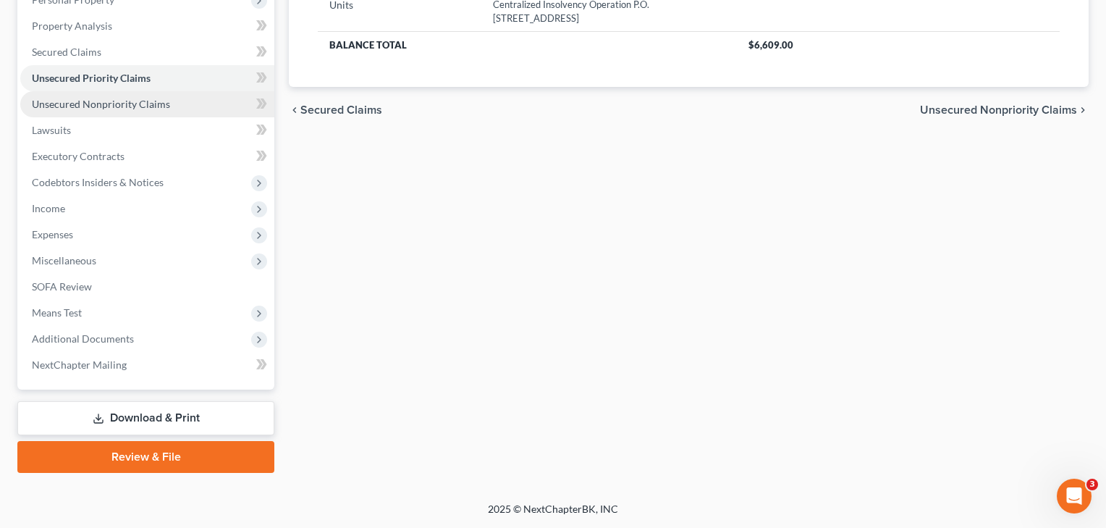
click at [91, 104] on span "Unsecured Nonpriority Claims" at bounding box center [101, 104] width 138 height 12
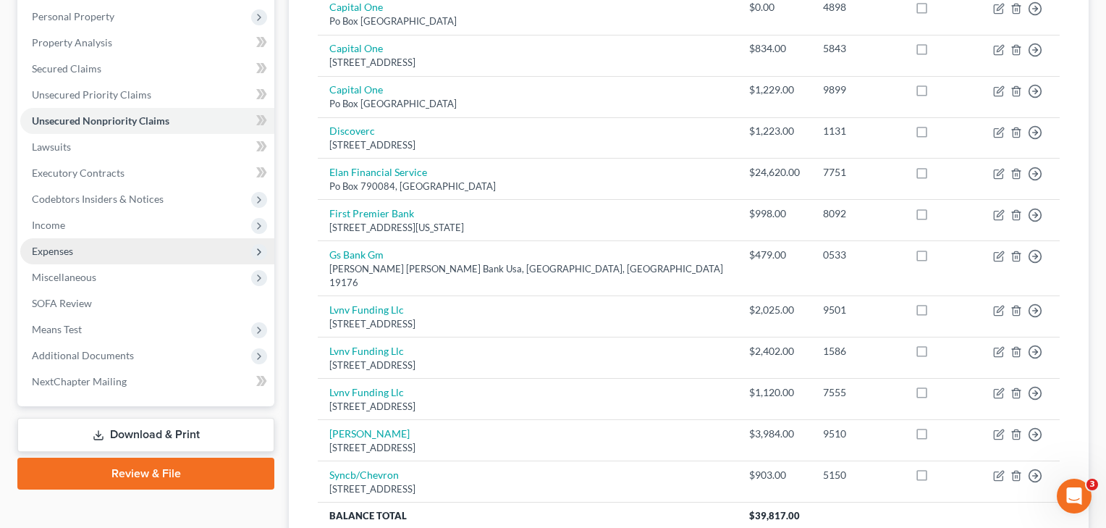
click at [67, 254] on span "Expenses" at bounding box center [52, 251] width 41 height 12
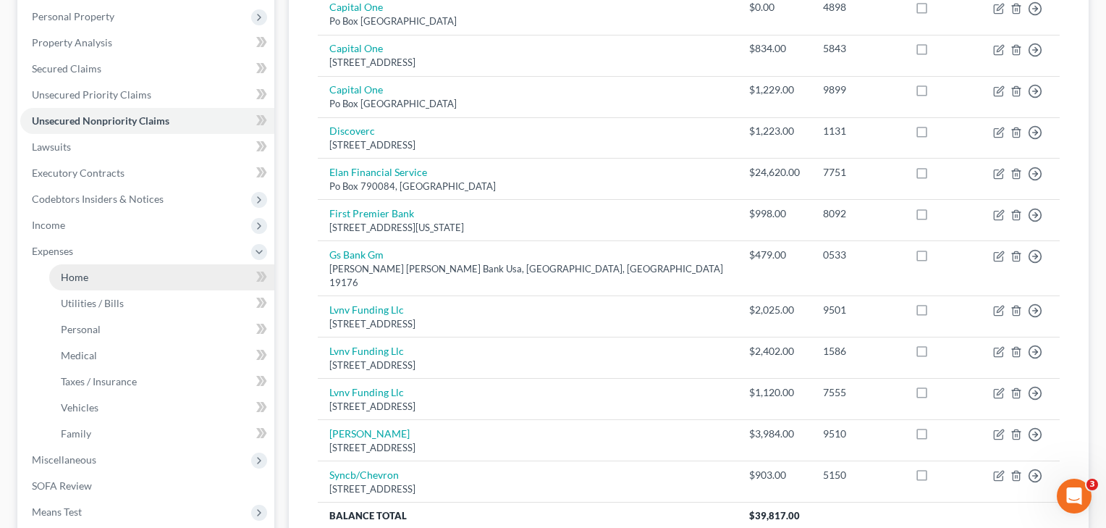
click at [70, 276] on span "Home" at bounding box center [75, 277] width 28 height 12
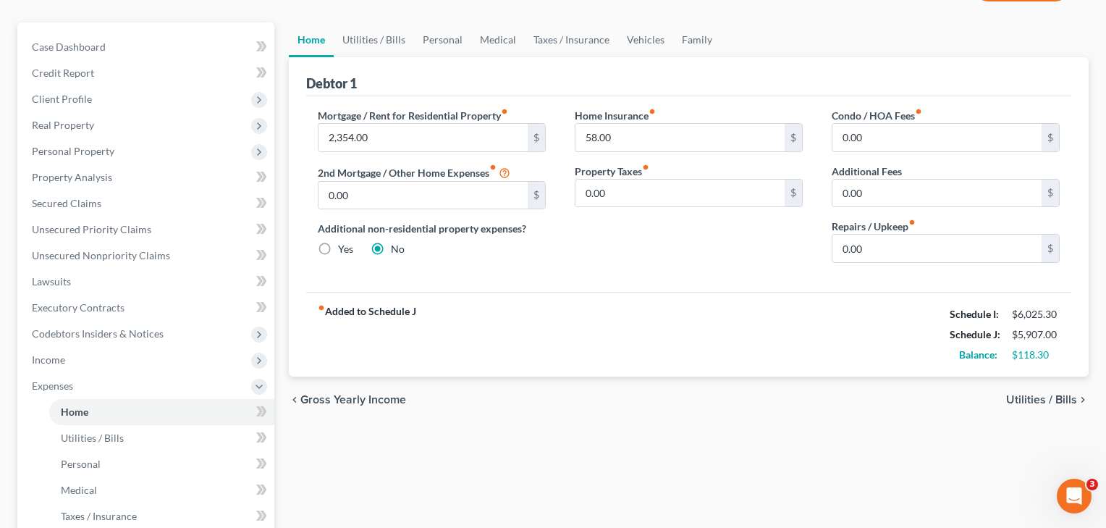
scroll to position [122, 0]
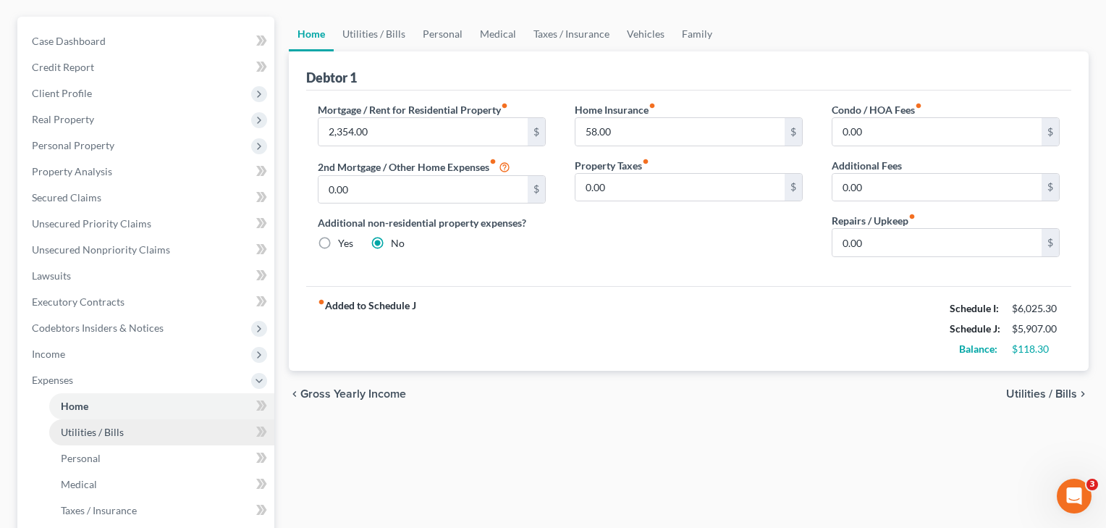
click at [86, 429] on span "Utilities / Bills" at bounding box center [92, 432] width 63 height 12
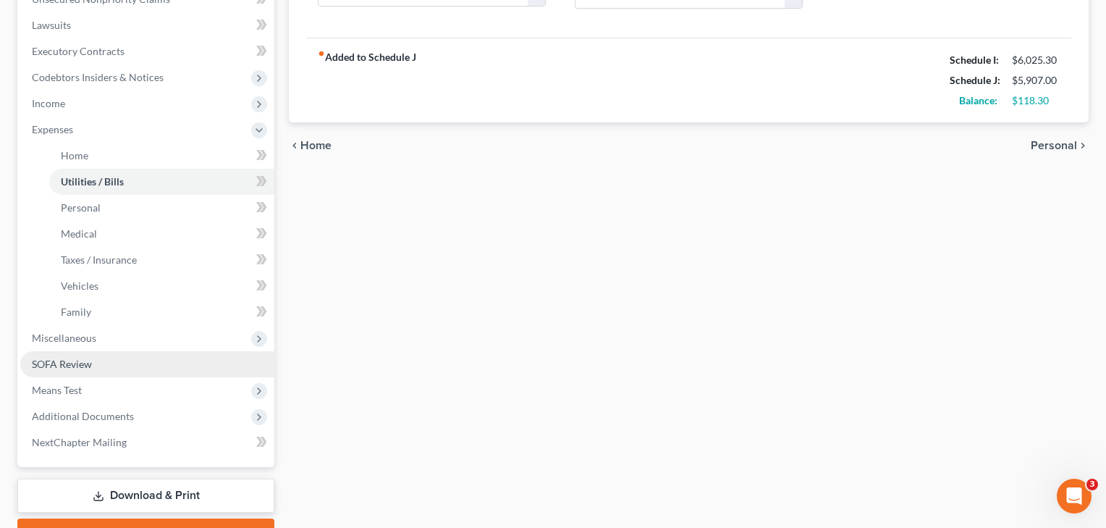
scroll to position [383, 0]
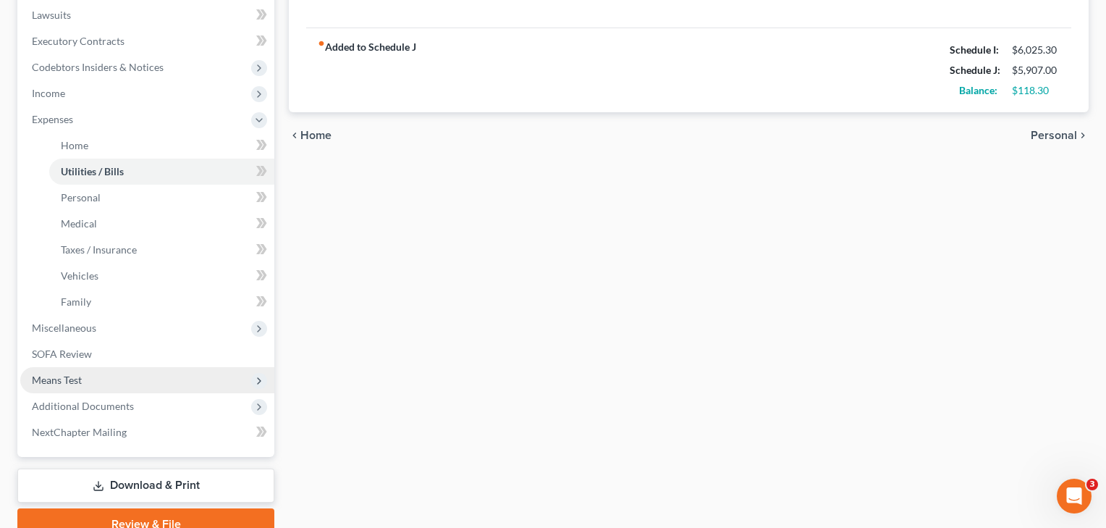
click at [80, 384] on span "Means Test" at bounding box center [57, 380] width 50 height 12
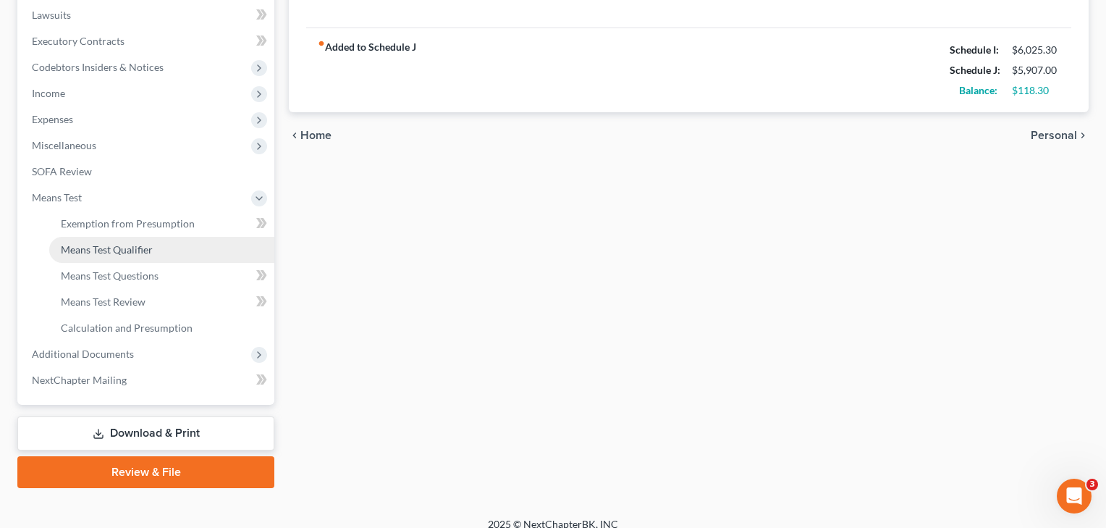
click at [137, 248] on span "Means Test Qualifier" at bounding box center [107, 249] width 92 height 12
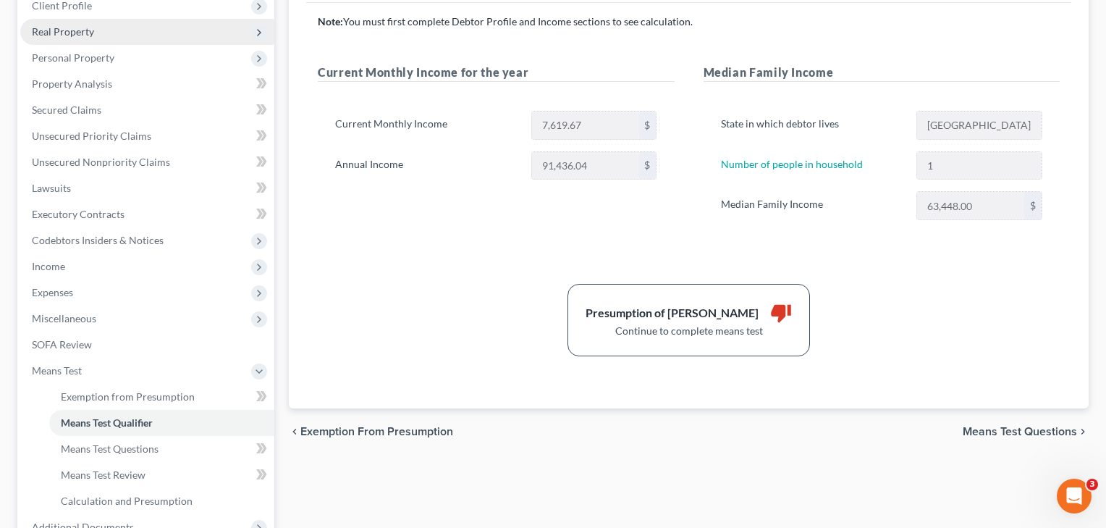
scroll to position [243, 0]
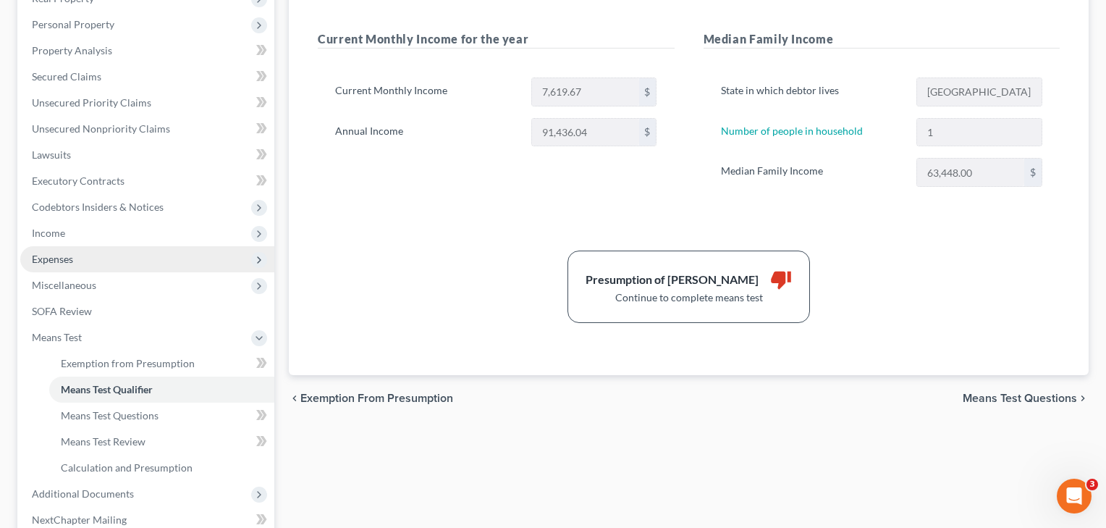
click at [73, 266] on span "Expenses" at bounding box center [147, 259] width 254 height 26
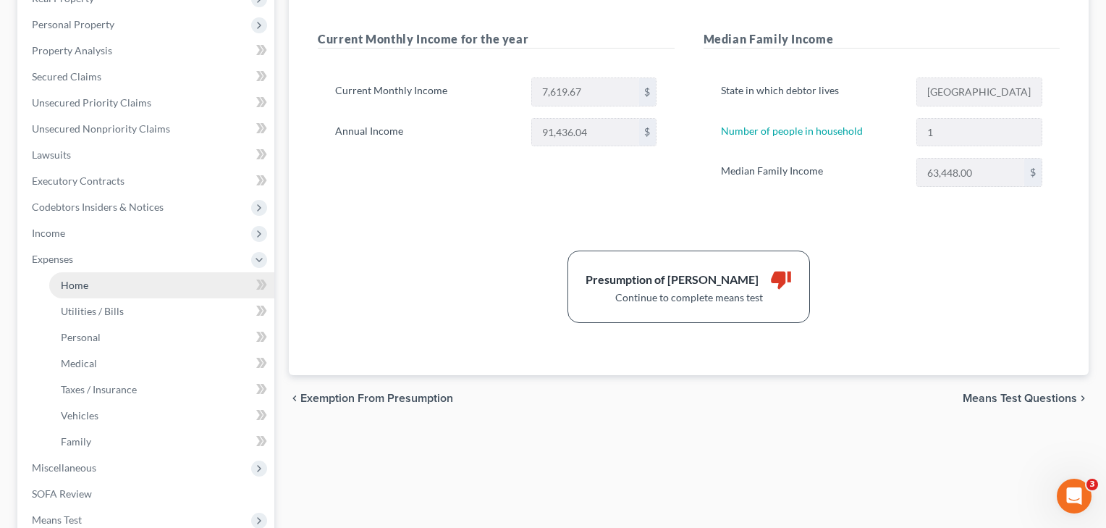
click at [70, 284] on span "Home" at bounding box center [75, 285] width 28 height 12
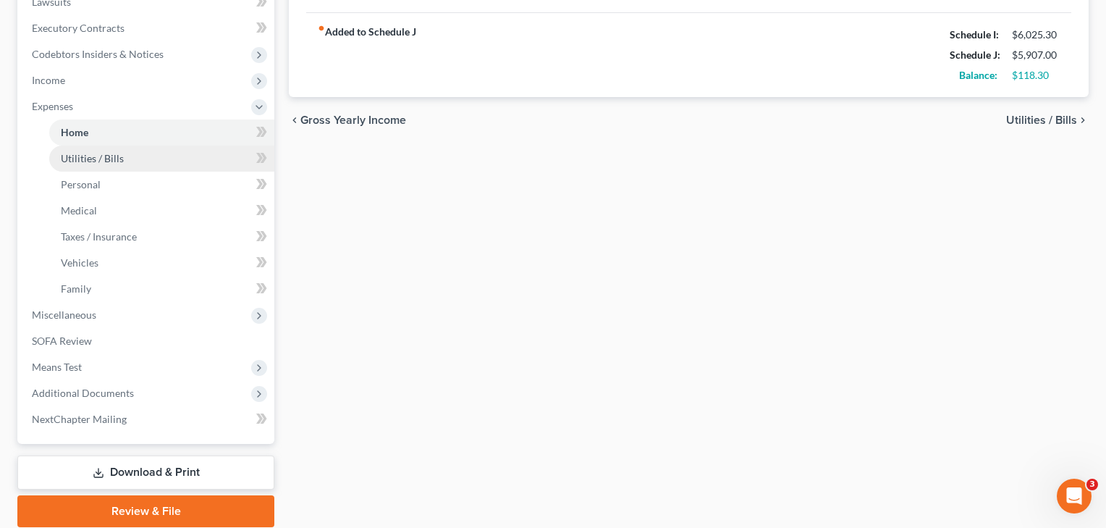
scroll to position [396, 0]
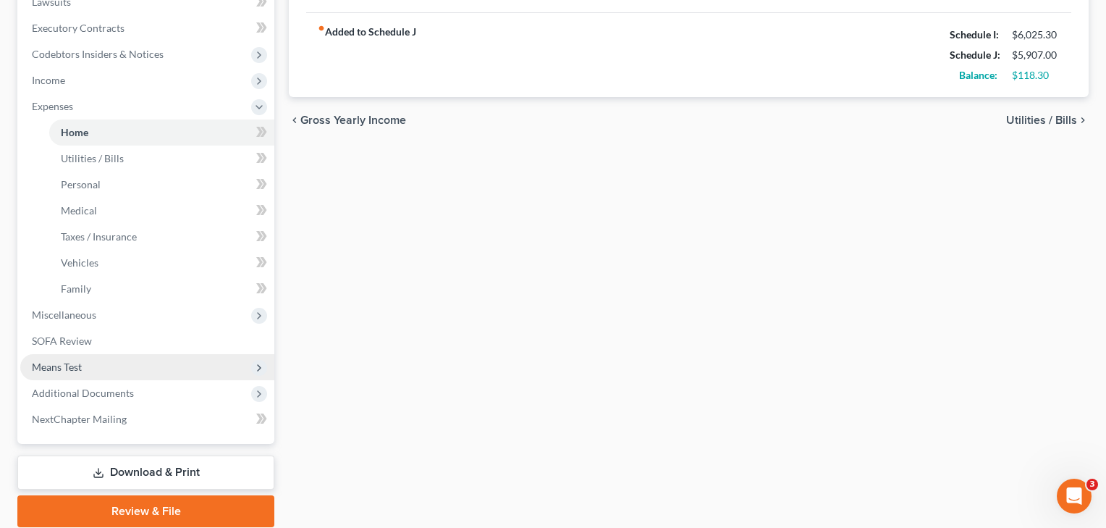
click at [71, 366] on span "Means Test" at bounding box center [57, 367] width 50 height 12
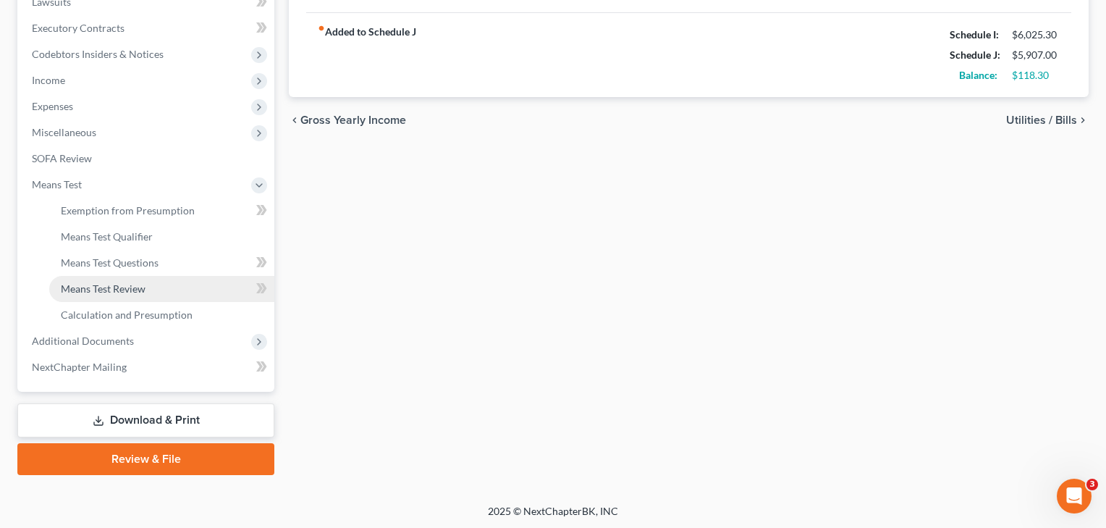
click at [106, 291] on span "Means Test Review" at bounding box center [103, 288] width 85 height 12
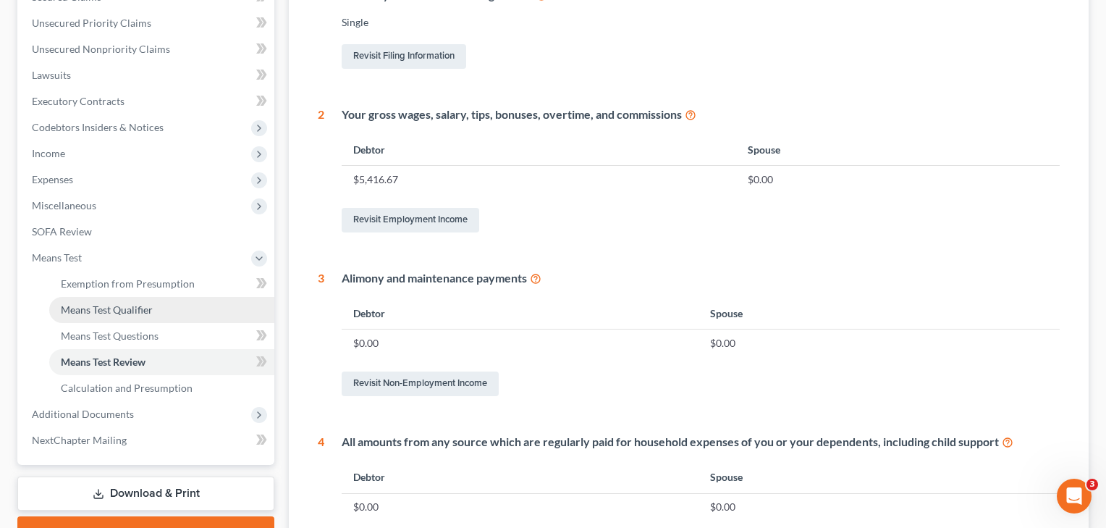
scroll to position [325, 0]
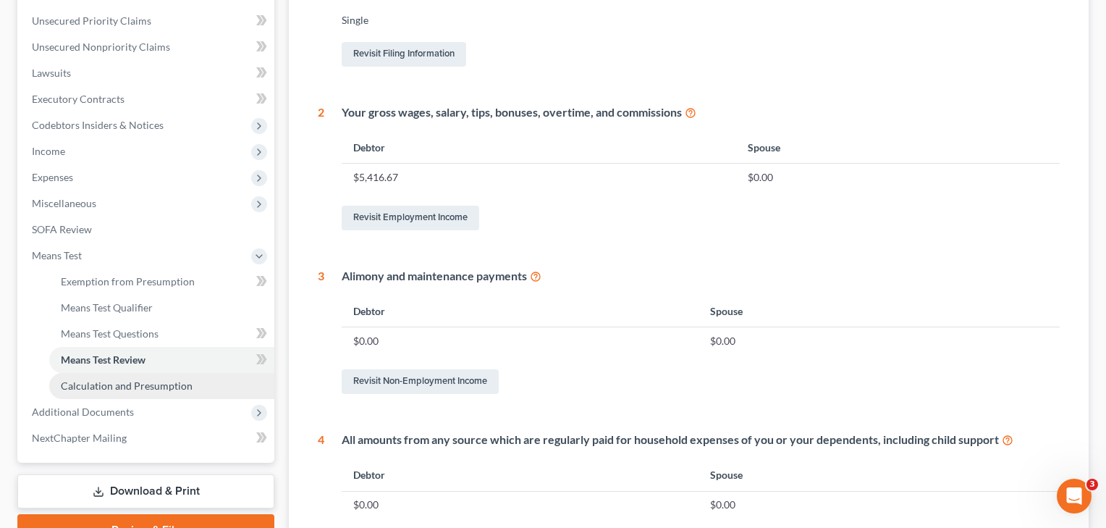
click at [136, 385] on span "Calculation and Presumption" at bounding box center [127, 385] width 132 height 12
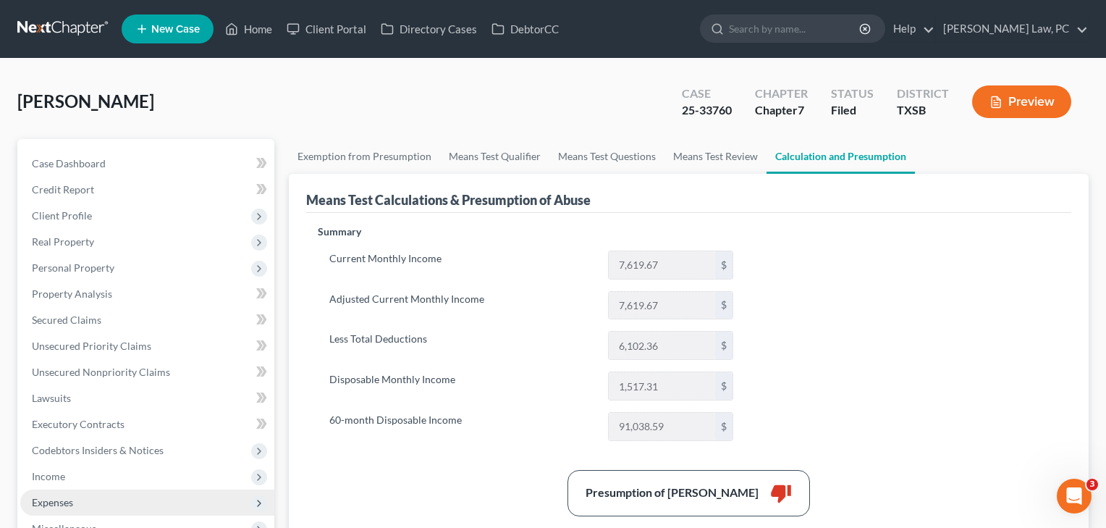
click at [79, 500] on span "Expenses" at bounding box center [147, 502] width 254 height 26
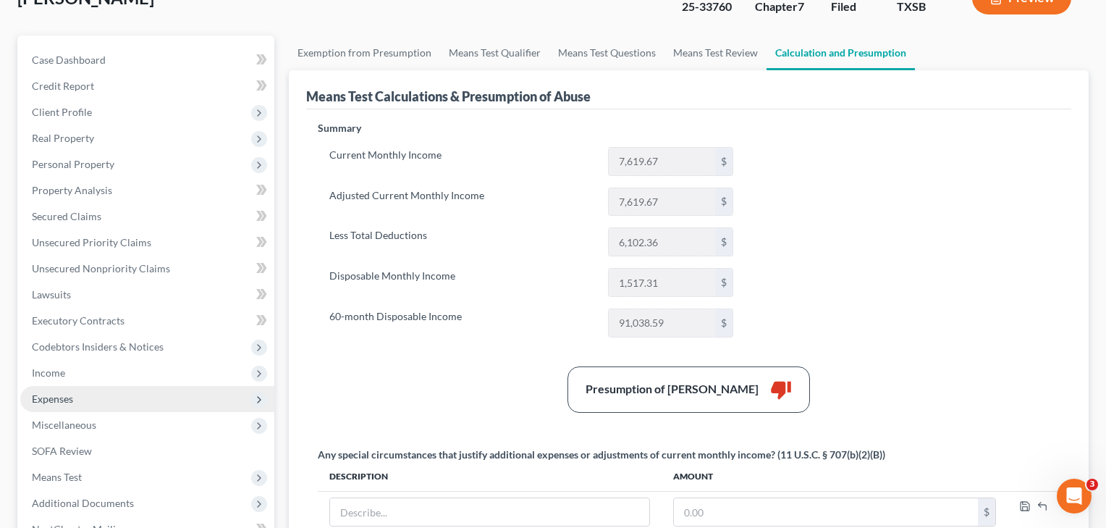
scroll to position [128, 0]
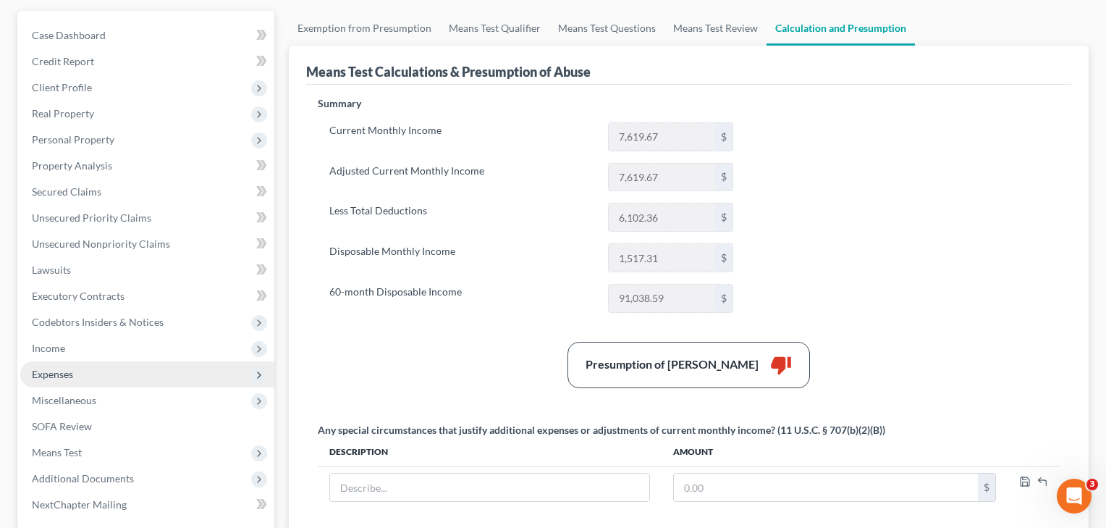
click at [85, 371] on span "Expenses" at bounding box center [147, 374] width 254 height 26
click at [97, 373] on span "Expenses" at bounding box center [147, 374] width 254 height 26
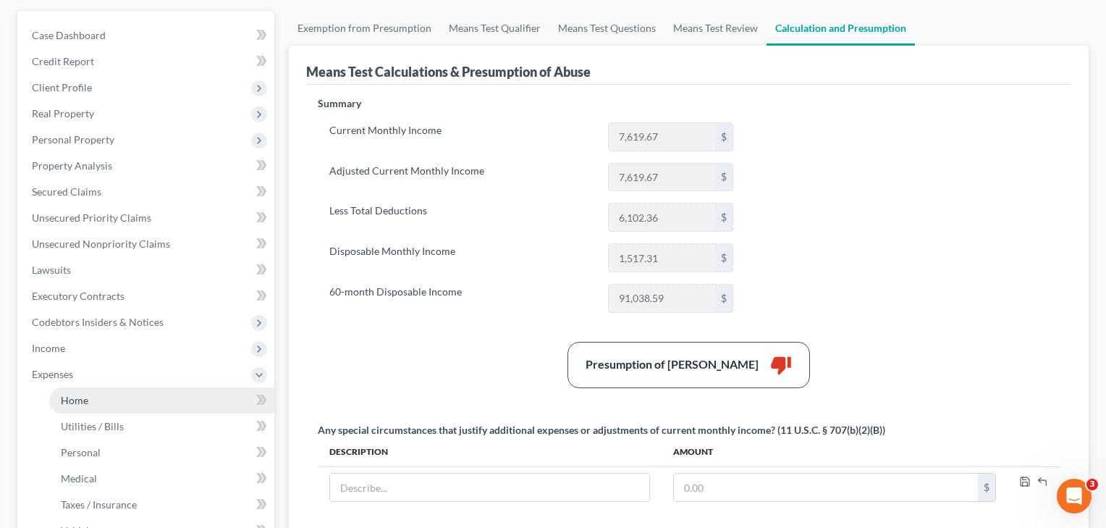
click at [91, 396] on link "Home" at bounding box center [161, 400] width 225 height 26
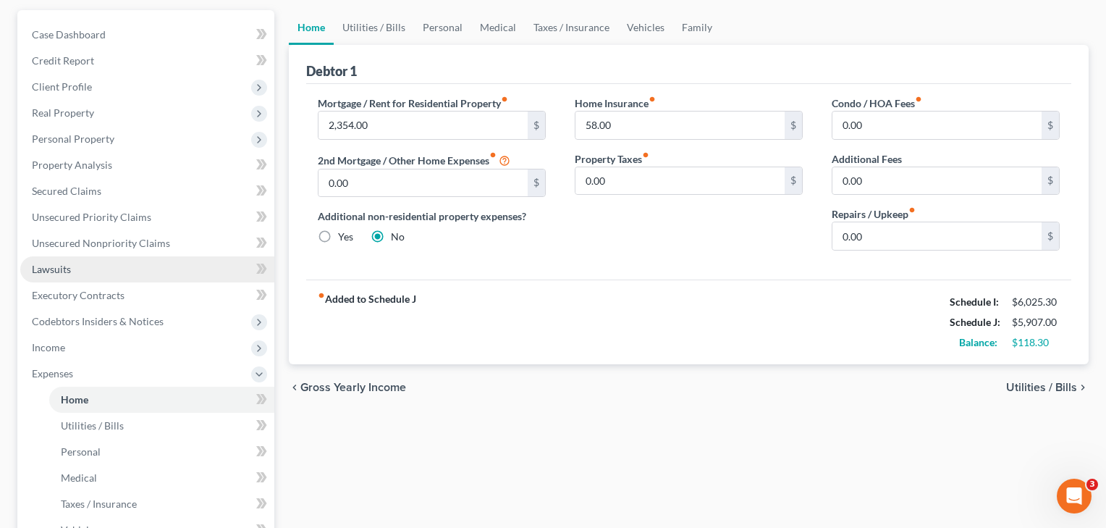
scroll to position [132, 0]
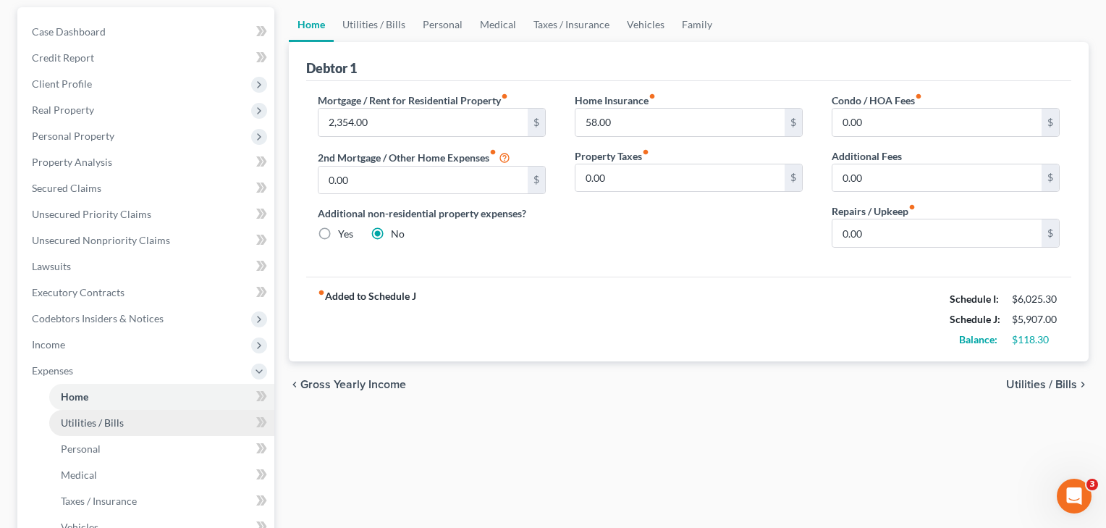
click at [99, 421] on span "Utilities / Bills" at bounding box center [92, 422] width 63 height 12
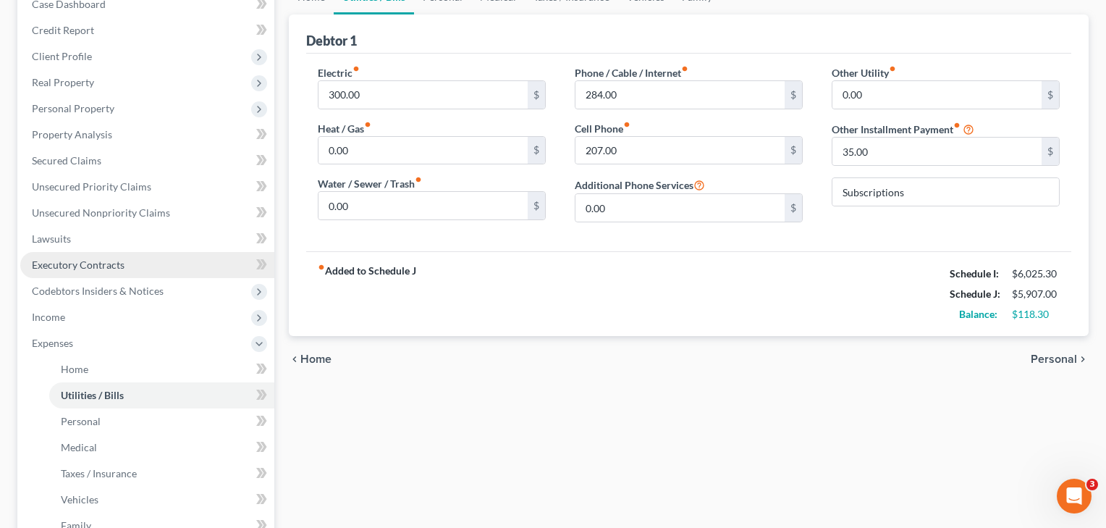
scroll to position [160, 0]
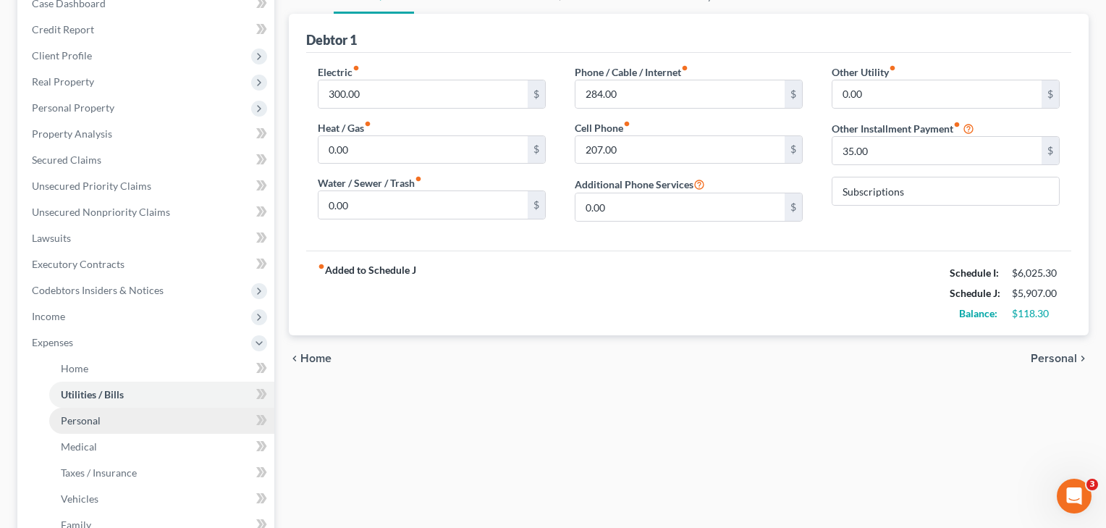
click at [100, 423] on link "Personal" at bounding box center [161, 421] width 225 height 26
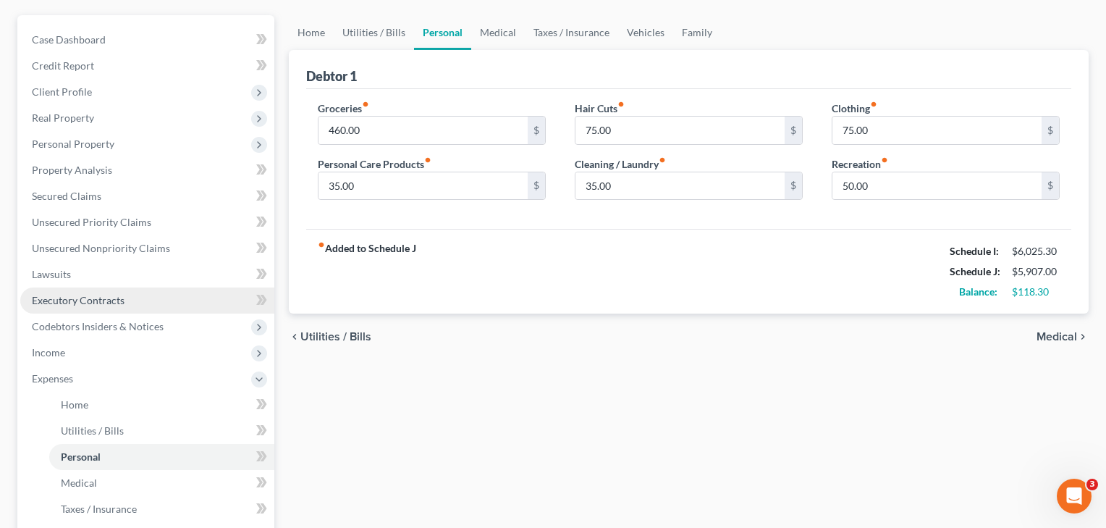
scroll to position [235, 0]
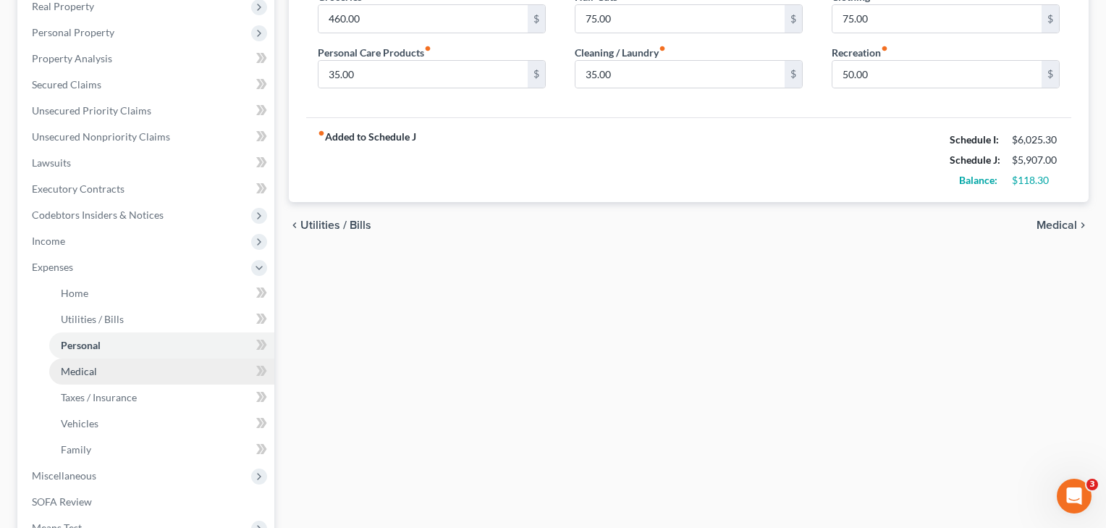
click at [104, 374] on link "Medical" at bounding box center [161, 371] width 225 height 26
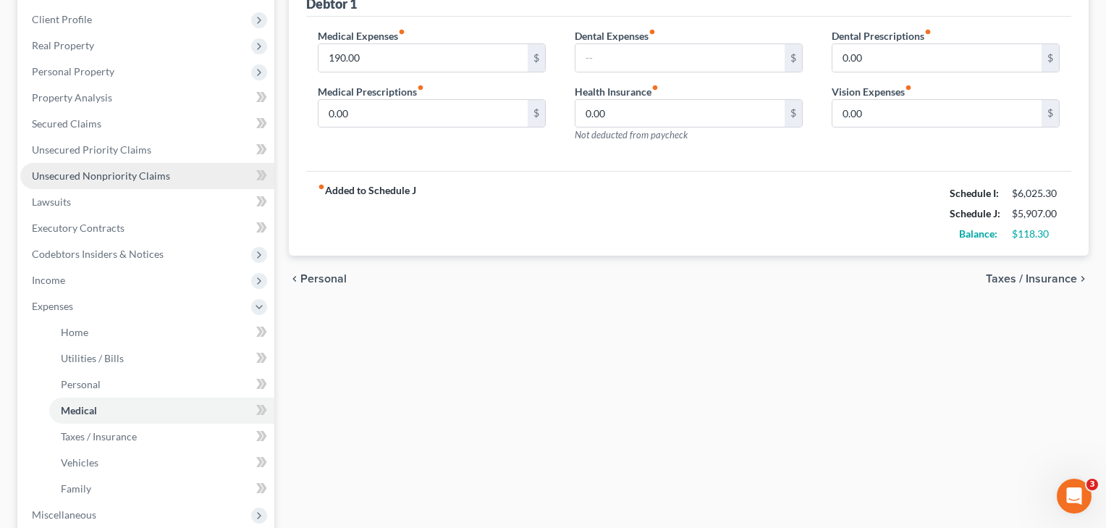
scroll to position [200, 0]
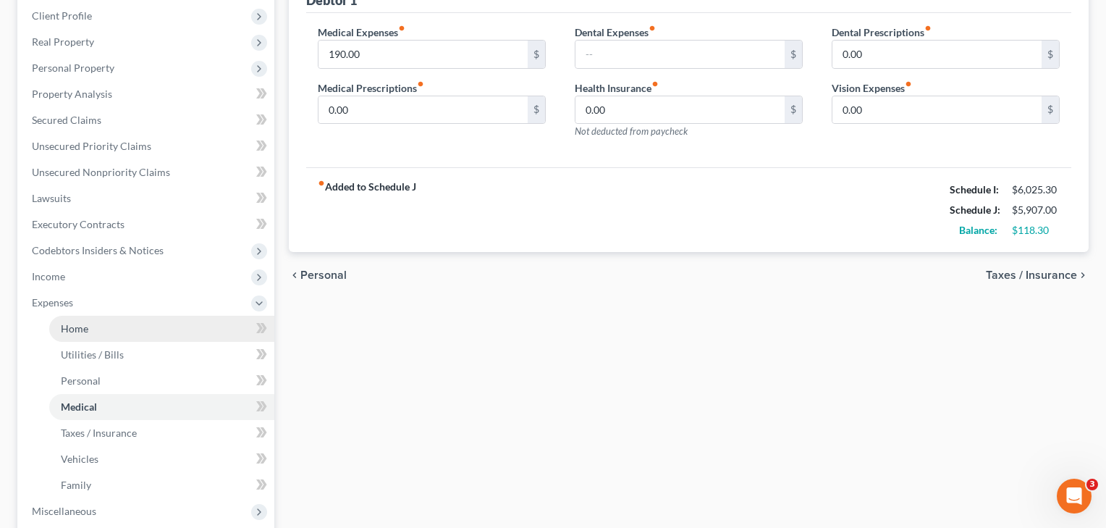
click at [80, 332] on span "Home" at bounding box center [75, 328] width 28 height 12
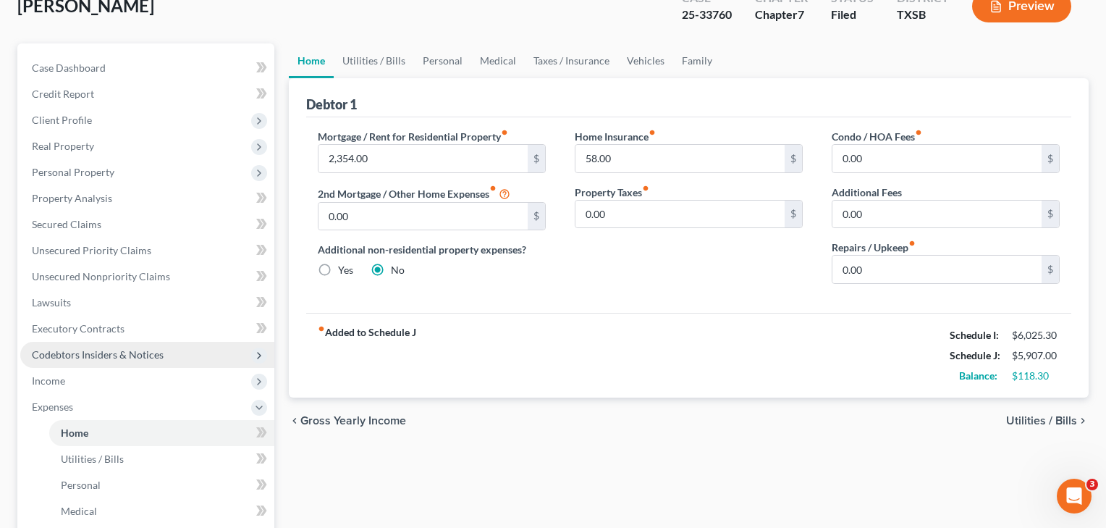
scroll to position [180, 0]
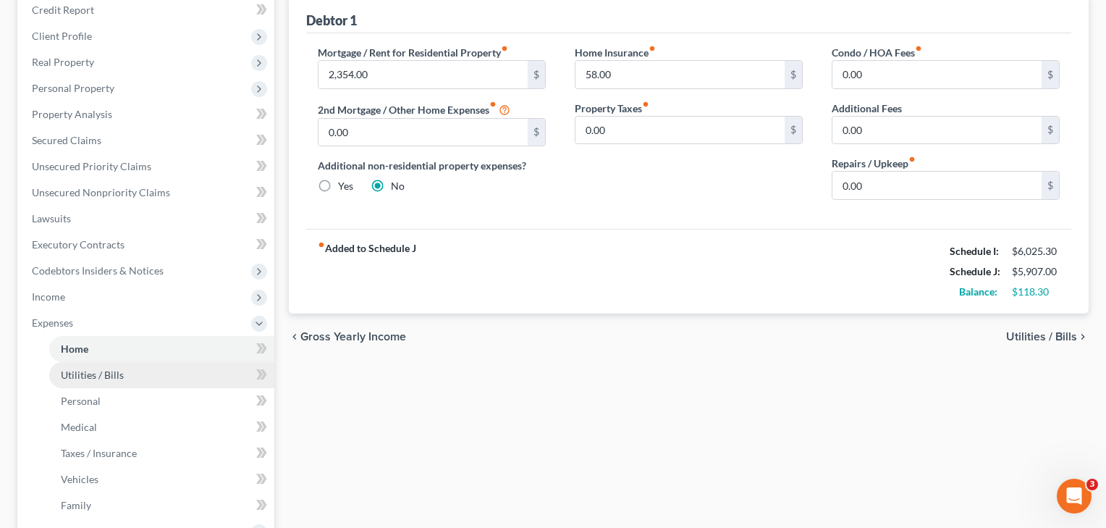
click at [96, 379] on span "Utilities / Bills" at bounding box center [92, 375] width 63 height 12
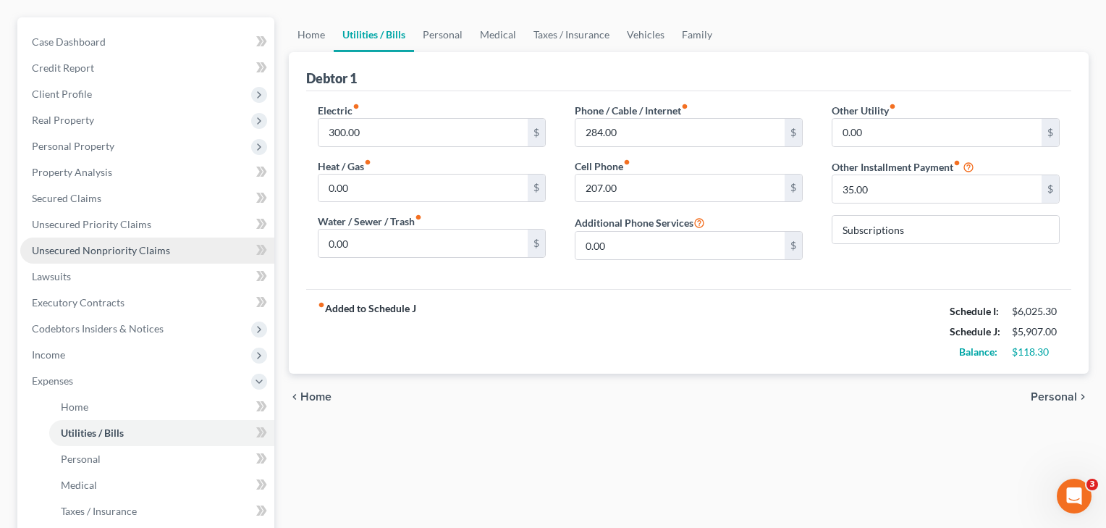
scroll to position [209, 0]
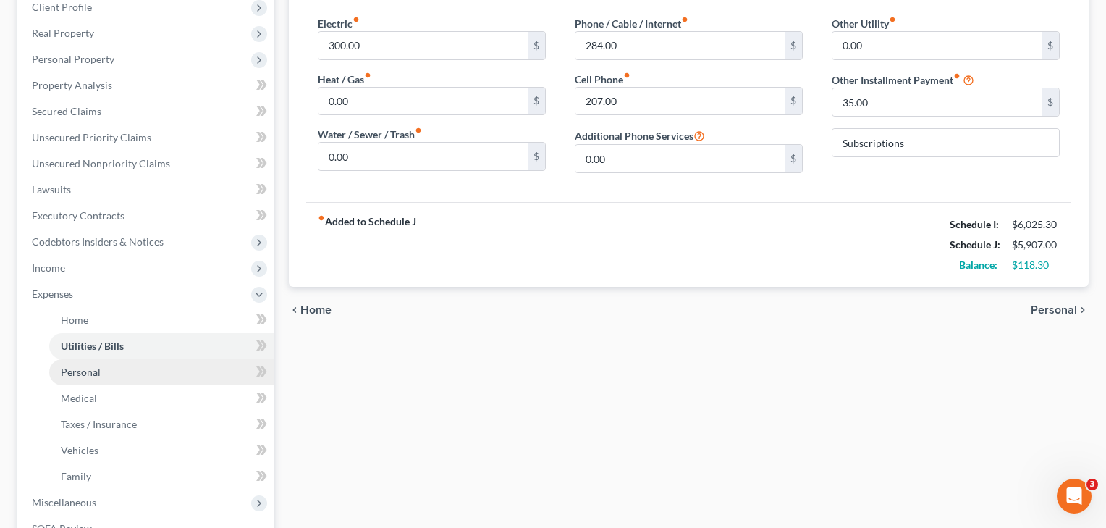
click at [99, 377] on span "Personal" at bounding box center [81, 372] width 40 height 12
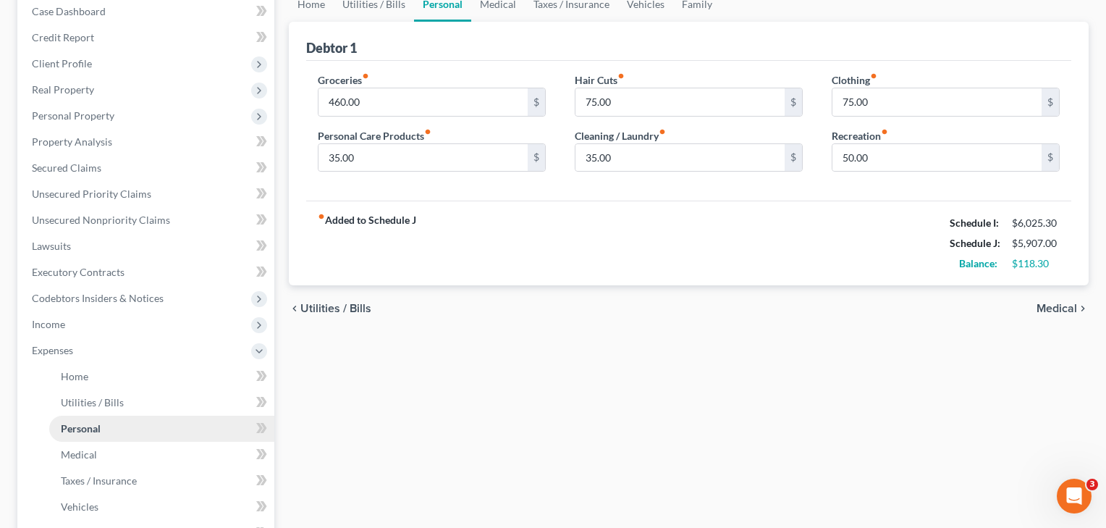
scroll to position [190, 0]
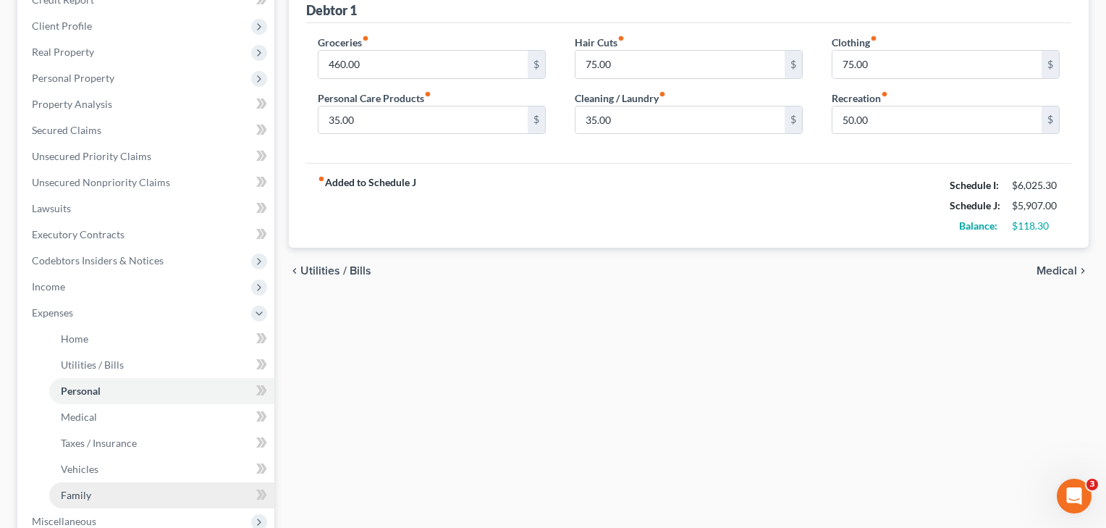
click at [100, 492] on link "Family" at bounding box center [161, 495] width 225 height 26
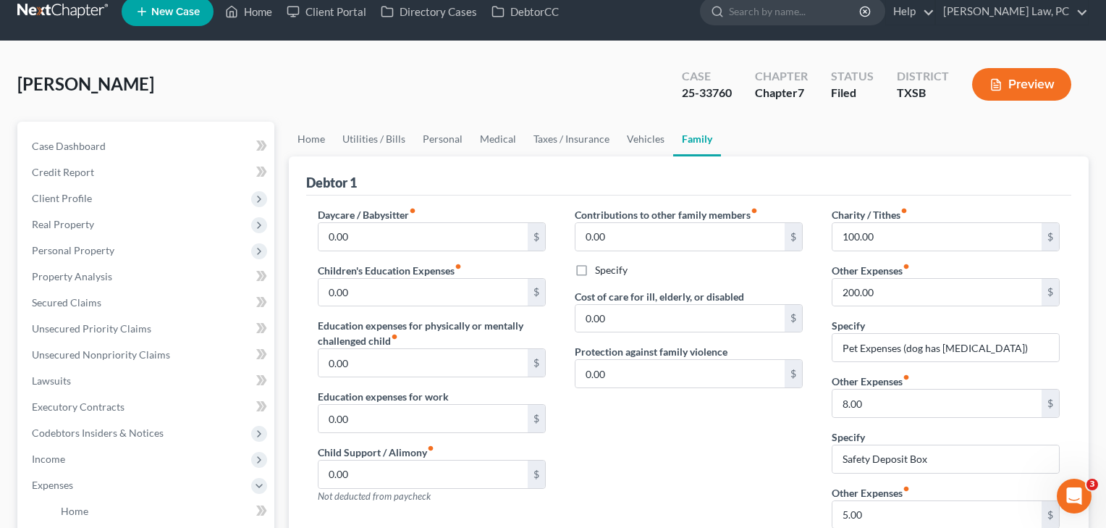
scroll to position [14, 0]
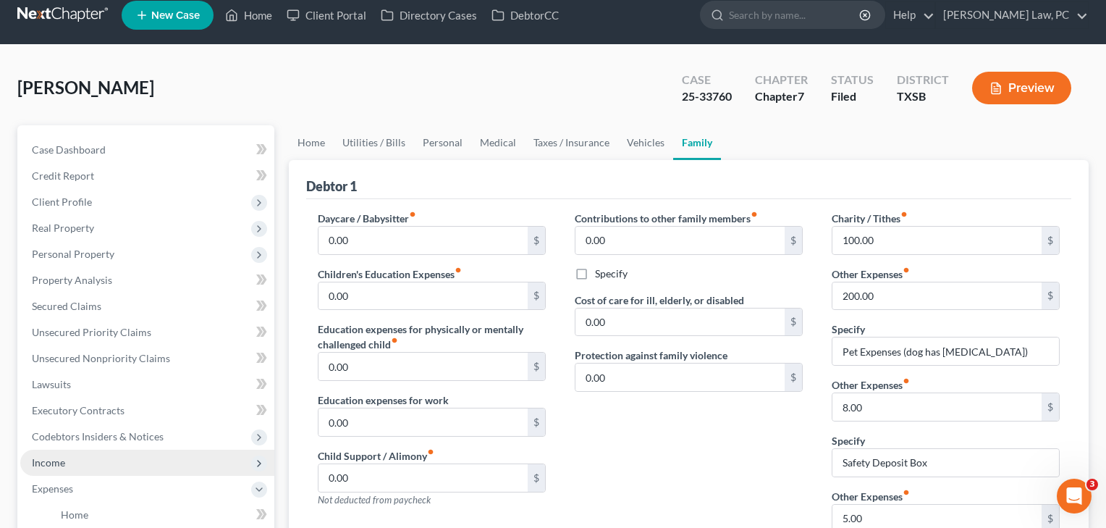
click at [33, 468] on span "Income" at bounding box center [48, 462] width 33 height 12
click at [44, 468] on span "Income" at bounding box center [147, 463] width 254 height 26
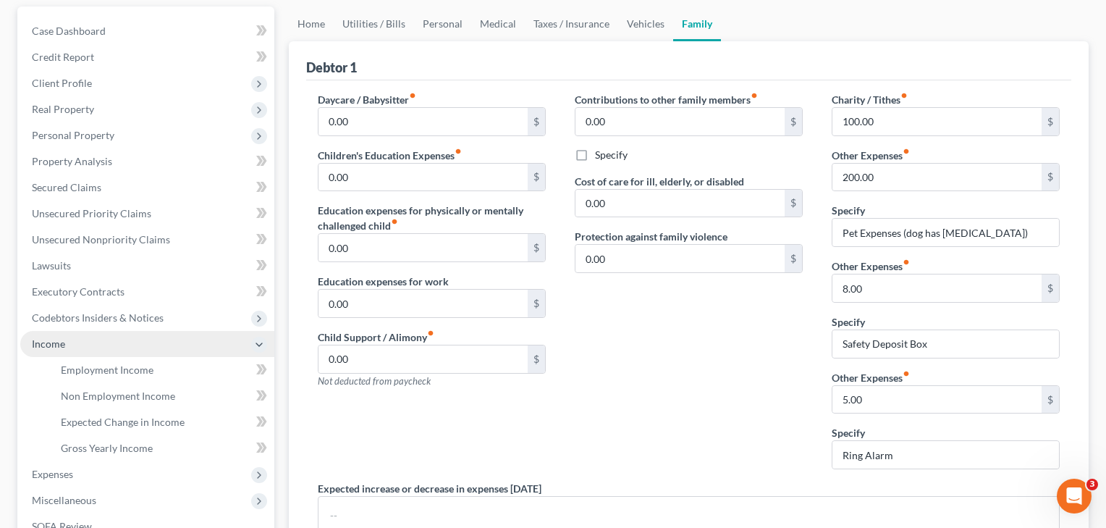
scroll to position [135, 0]
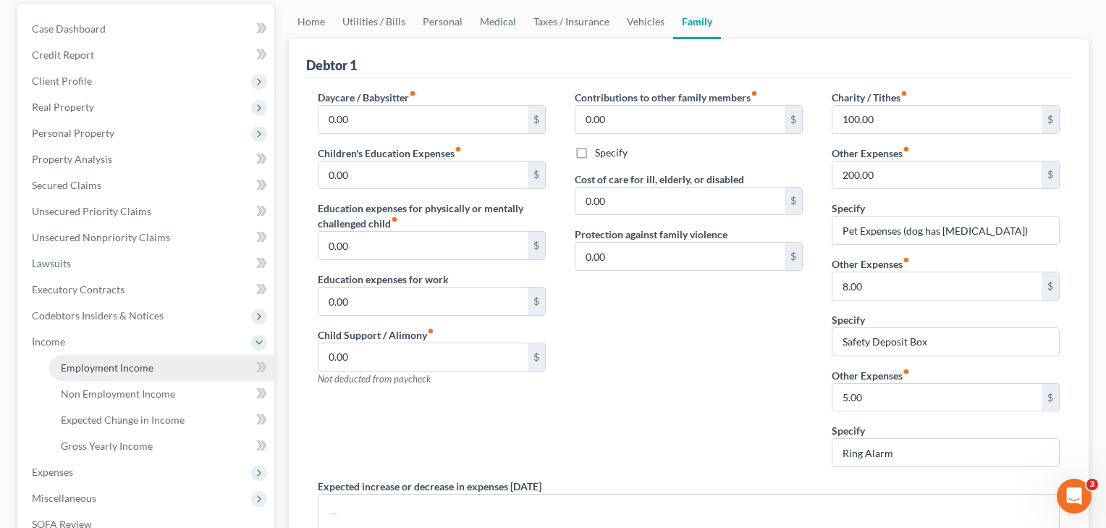
click at [119, 369] on span "Employment Income" at bounding box center [107, 367] width 93 height 12
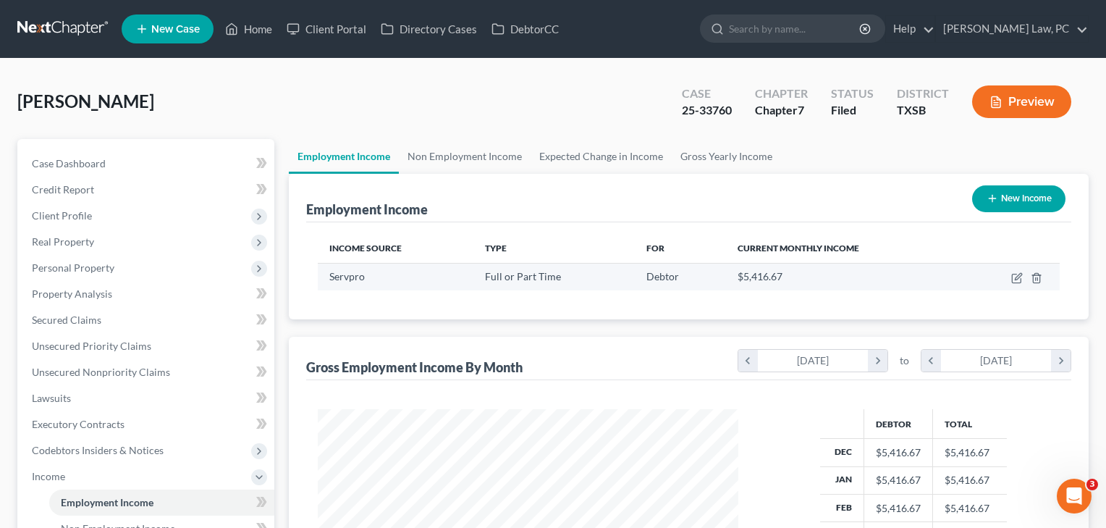
scroll to position [259, 450]
click at [1015, 274] on icon "button" at bounding box center [1018, 278] width 12 height 12
select select "0"
select select "45"
select select "3"
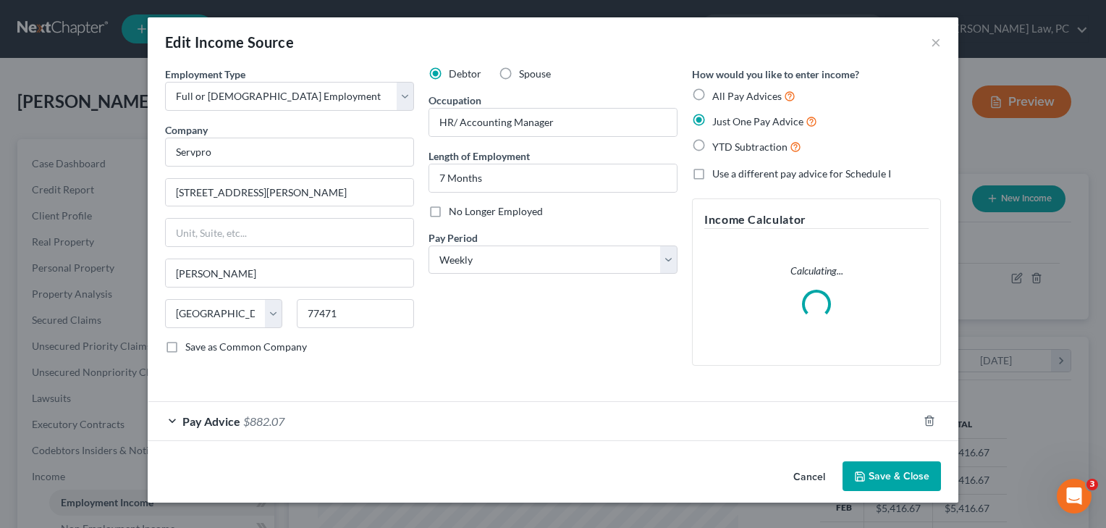
click at [890, 475] on button "Save & Close" at bounding box center [892, 476] width 98 height 30
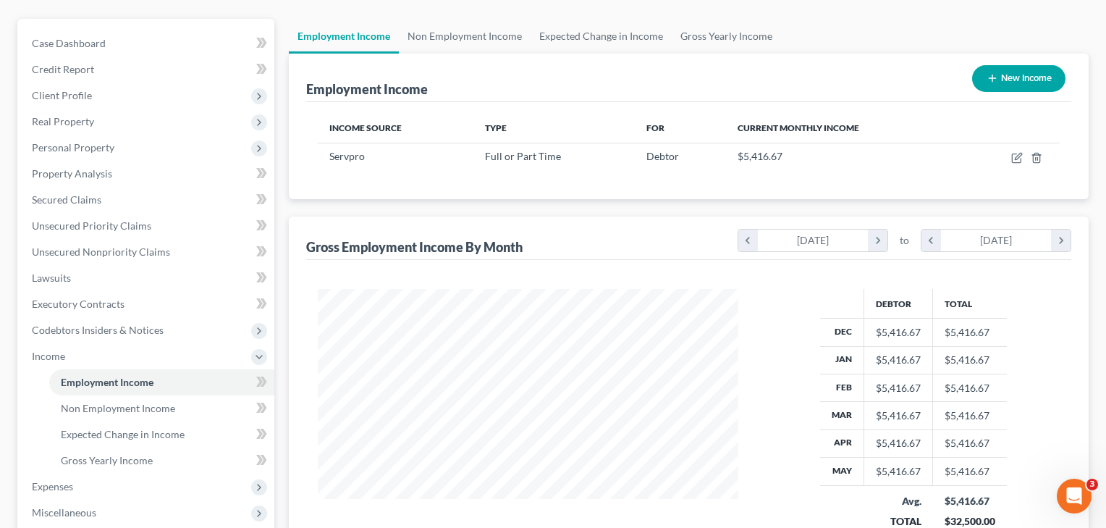
scroll to position [261, 0]
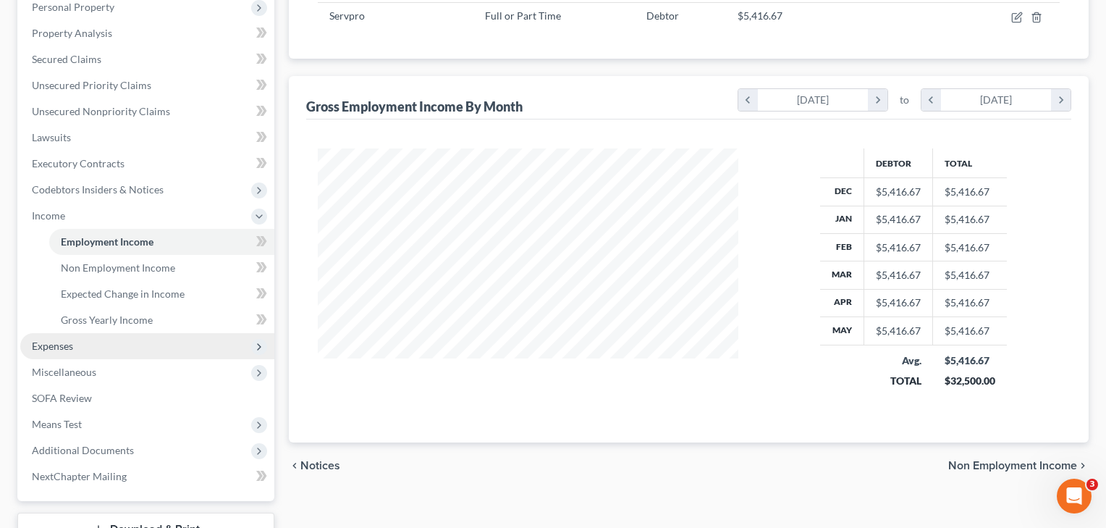
click at [44, 353] on span "Expenses" at bounding box center [147, 346] width 254 height 26
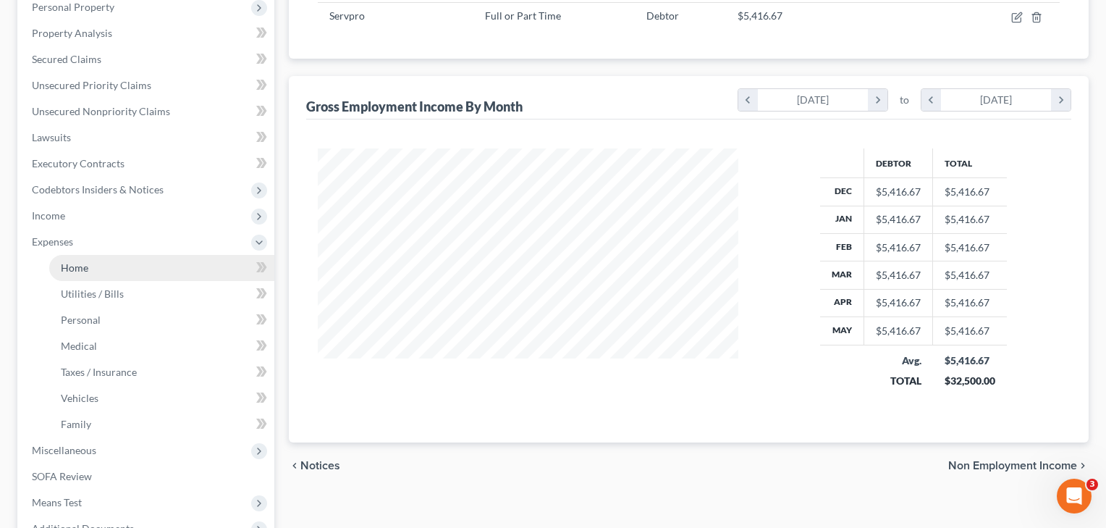
click at [80, 272] on span "Home" at bounding box center [75, 267] width 28 height 12
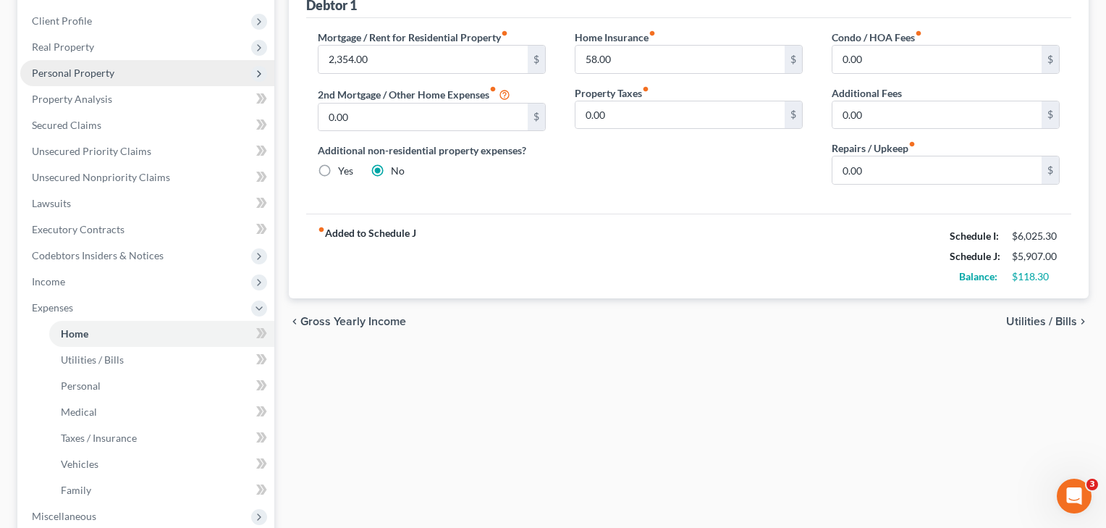
scroll to position [201, 0]
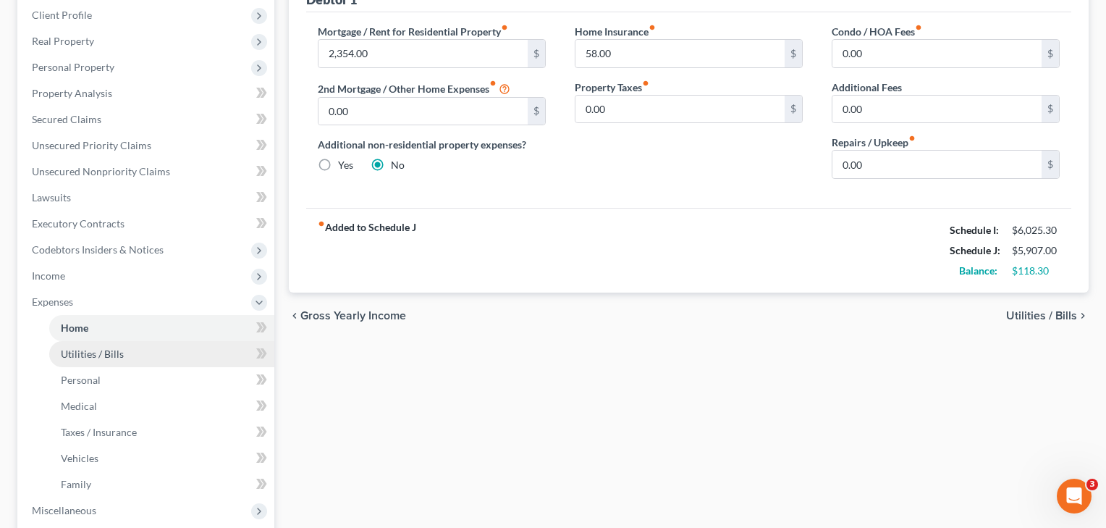
click at [83, 358] on span "Utilities / Bills" at bounding box center [92, 354] width 63 height 12
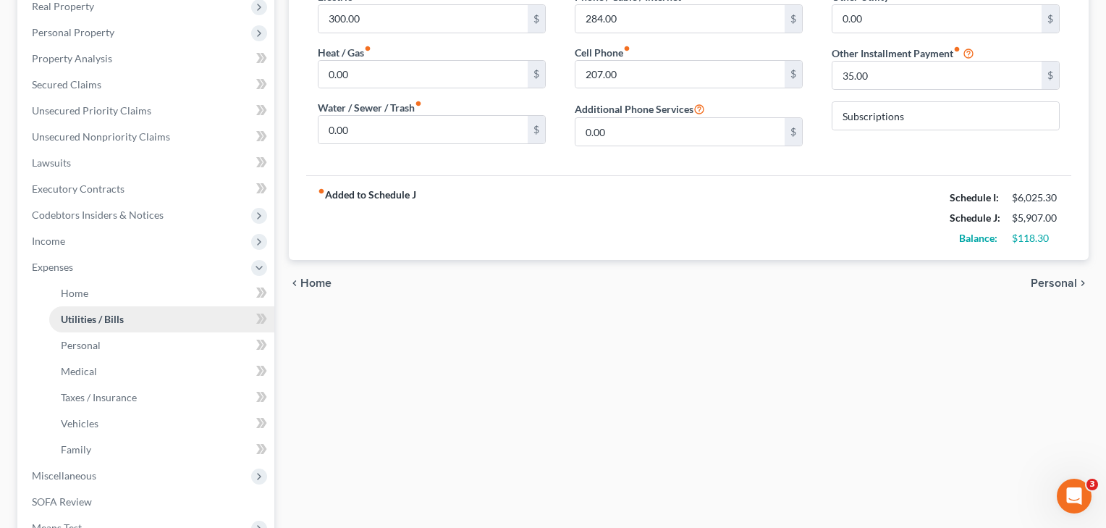
scroll to position [238, 0]
click at [75, 343] on span "Personal" at bounding box center [81, 343] width 40 height 12
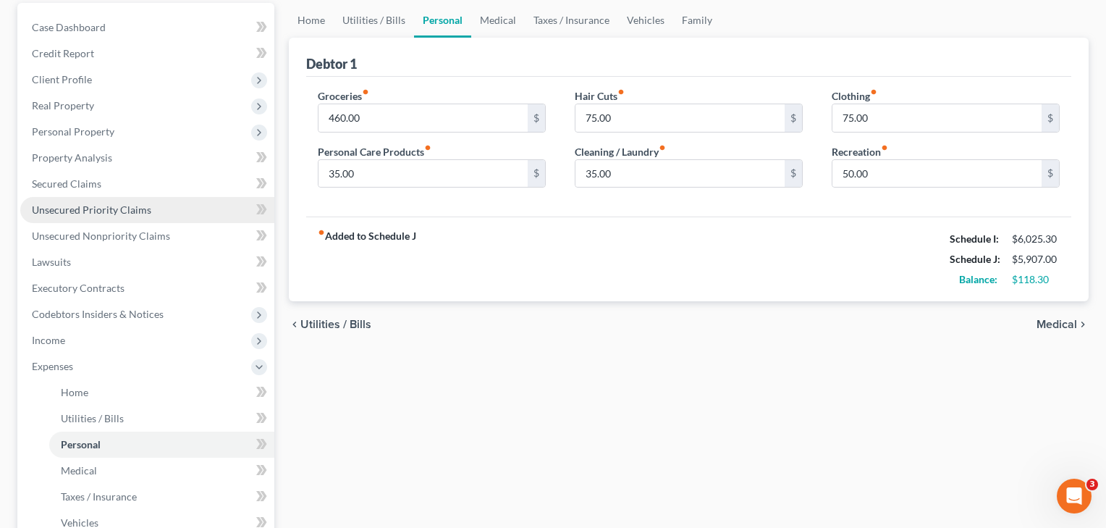
scroll to position [153, 0]
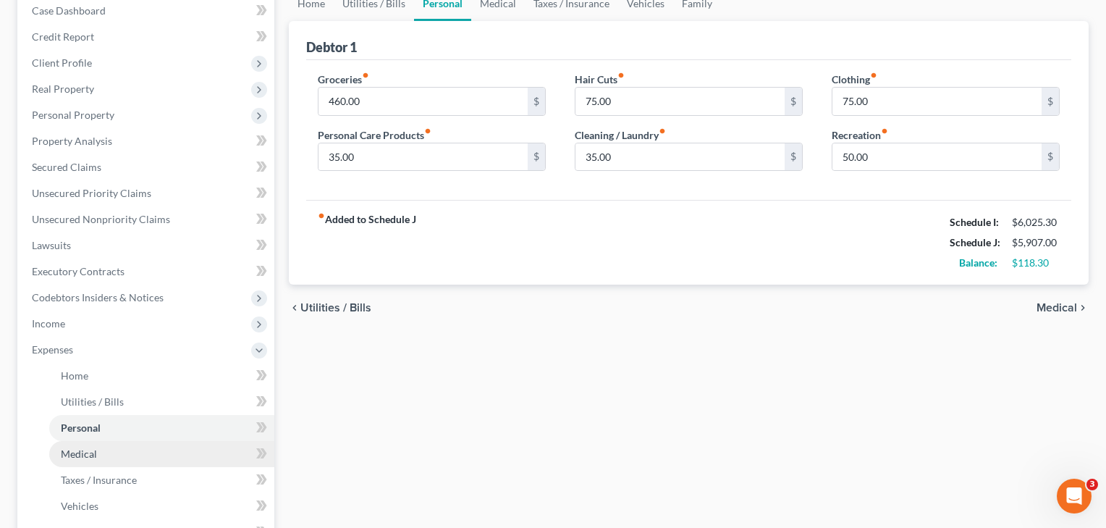
click at [80, 463] on link "Medical" at bounding box center [161, 454] width 225 height 26
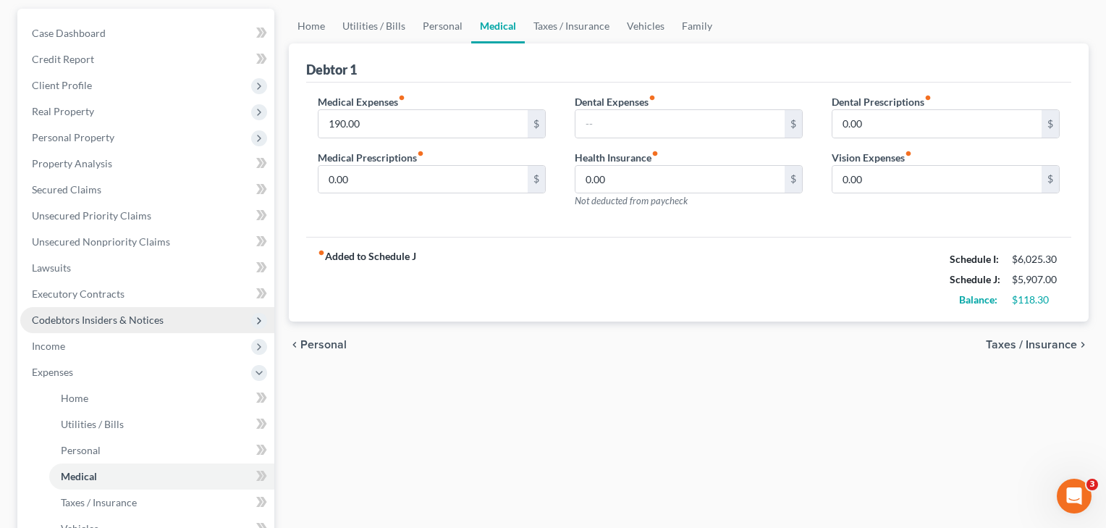
scroll to position [153, 0]
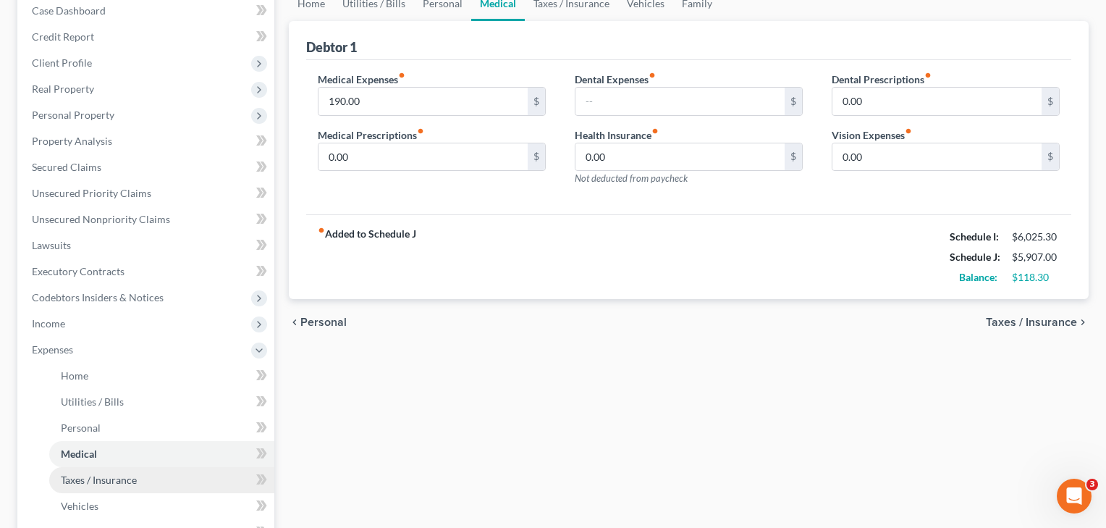
click at [78, 476] on span "Taxes / Insurance" at bounding box center [99, 480] width 76 height 12
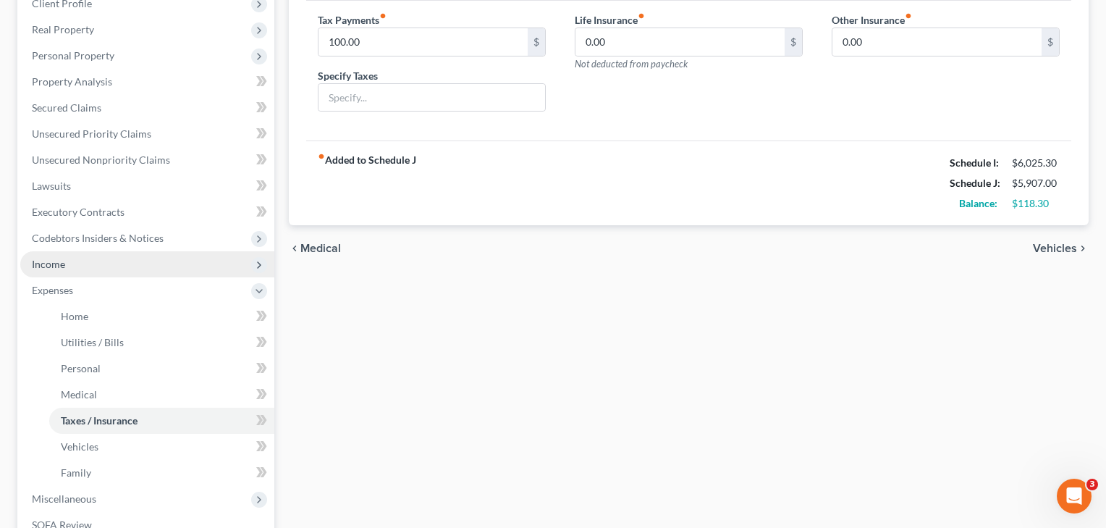
scroll to position [214, 0]
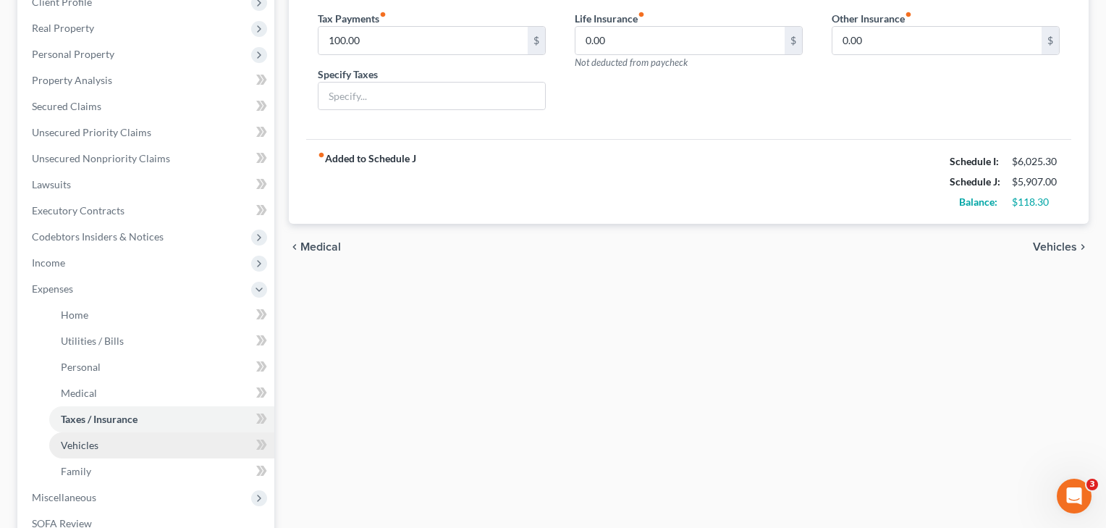
click at [77, 440] on span "Vehicles" at bounding box center [80, 445] width 38 height 12
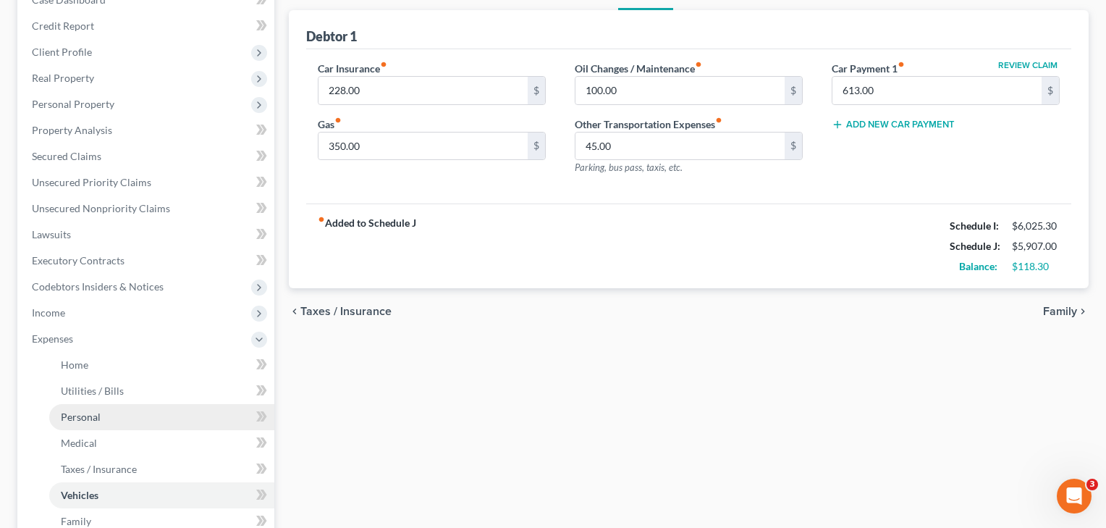
scroll to position [203, 0]
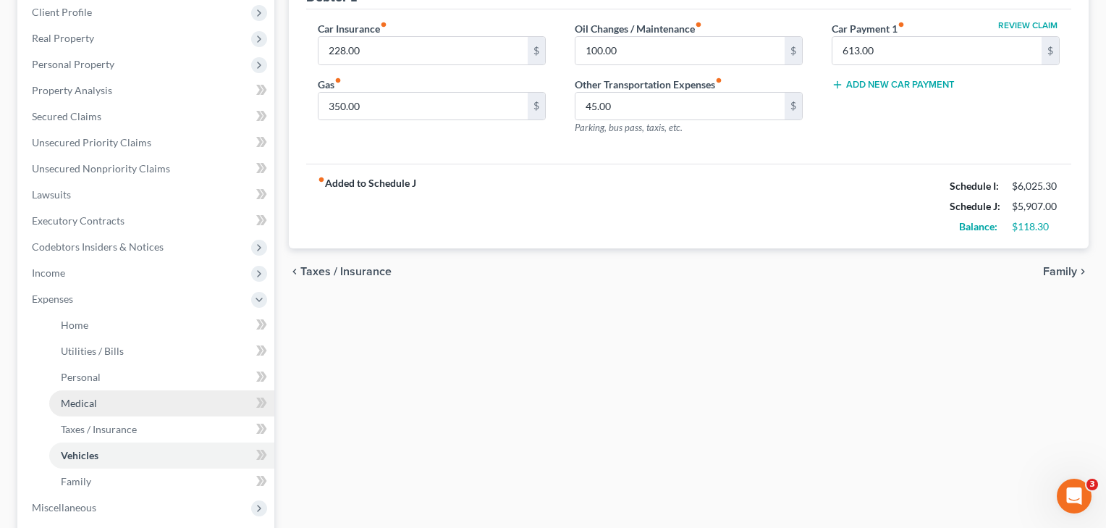
click at [80, 407] on span "Medical" at bounding box center [79, 403] width 36 height 12
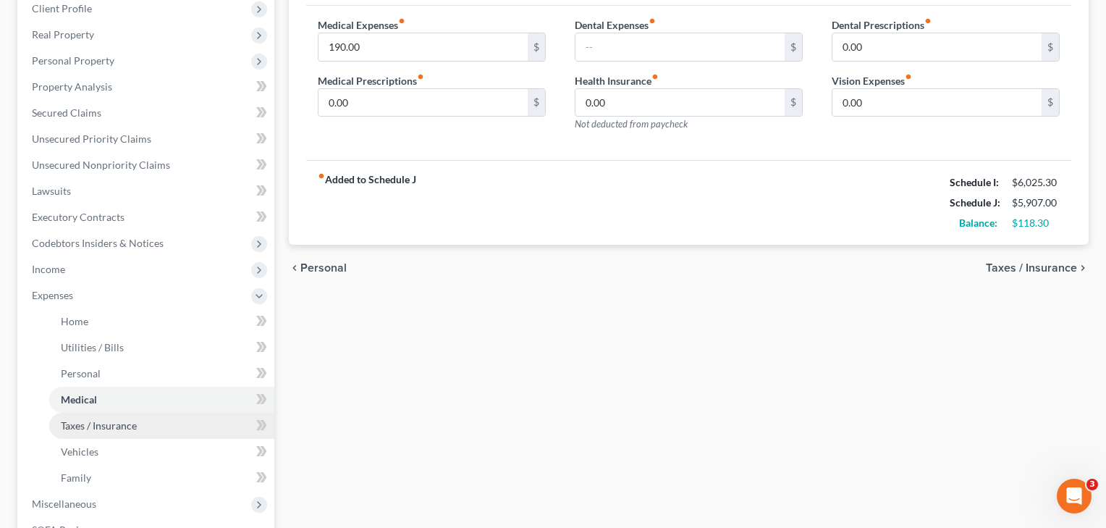
click at [80, 431] on span "Taxes / Insurance" at bounding box center [99, 425] width 76 height 12
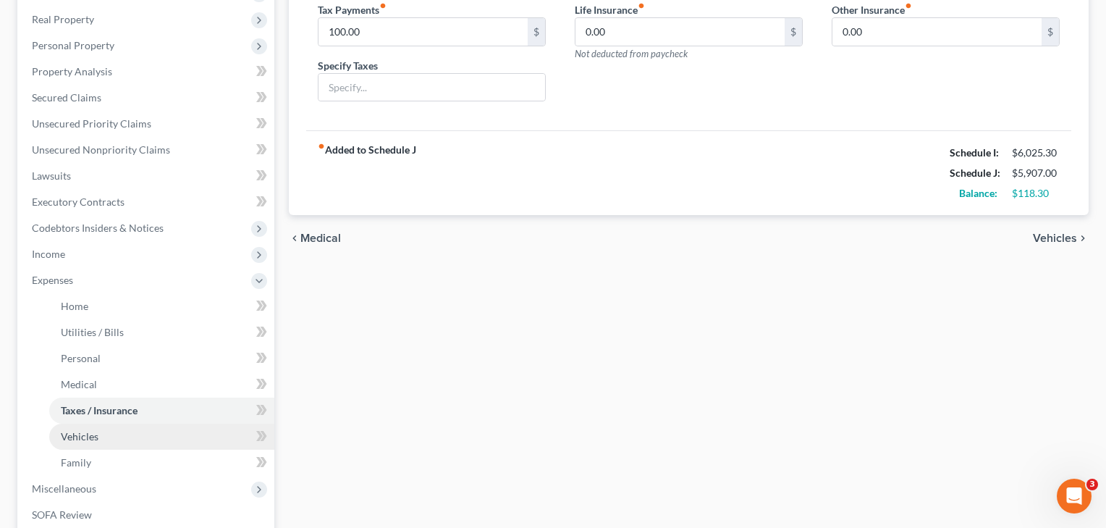
click at [77, 438] on span "Vehicles" at bounding box center [80, 436] width 38 height 12
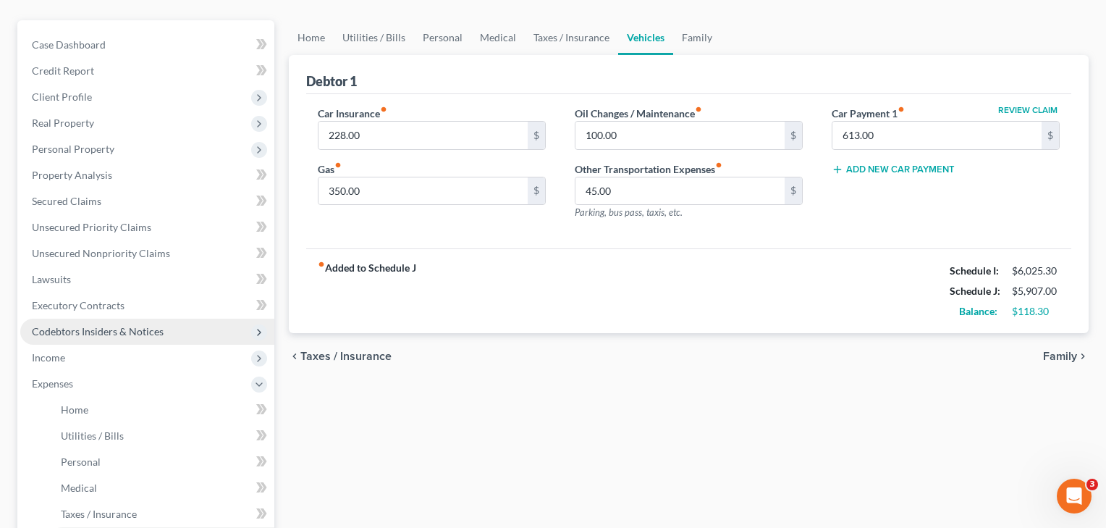
scroll to position [198, 0]
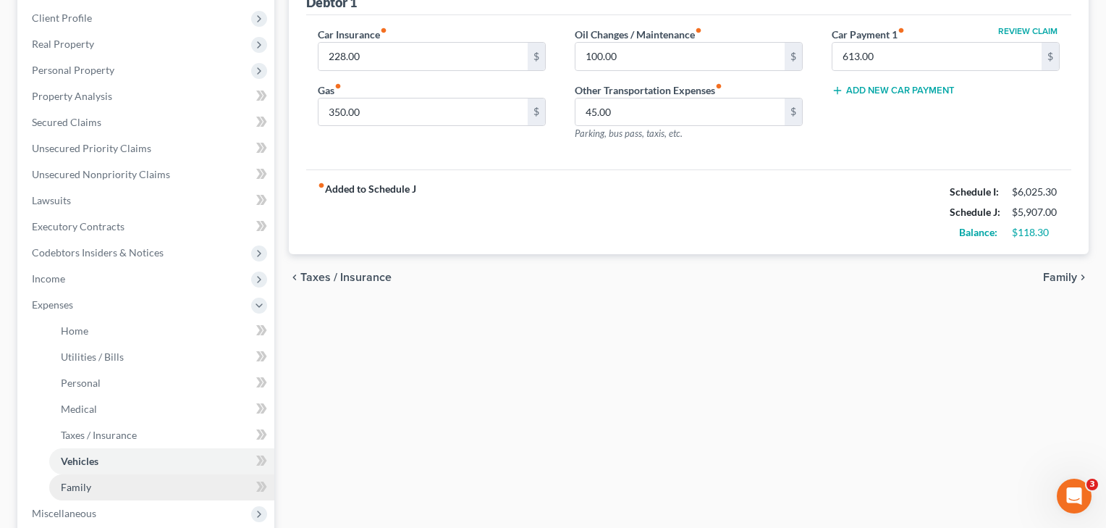
click at [75, 486] on span "Family" at bounding box center [76, 487] width 30 height 12
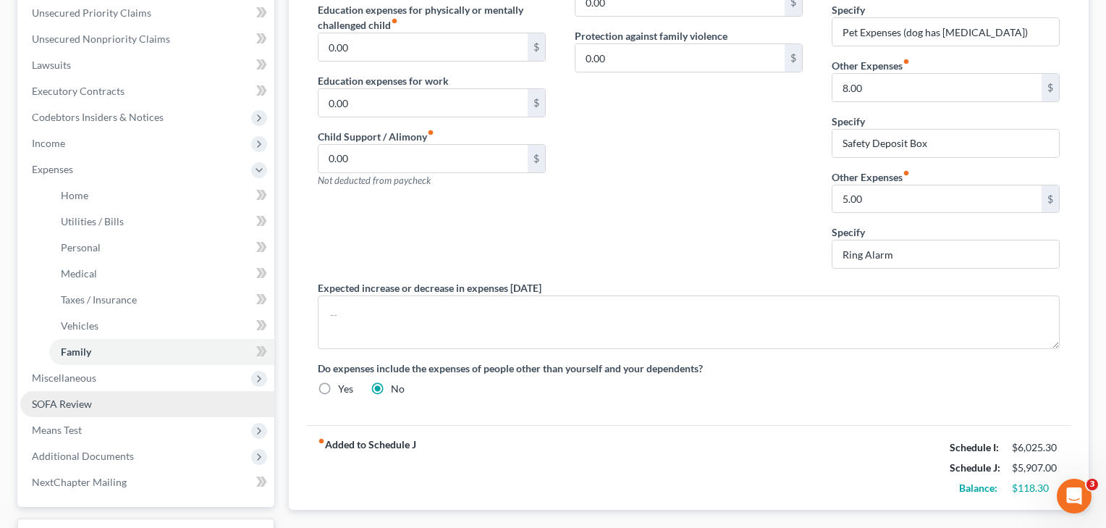
scroll to position [348, 0]
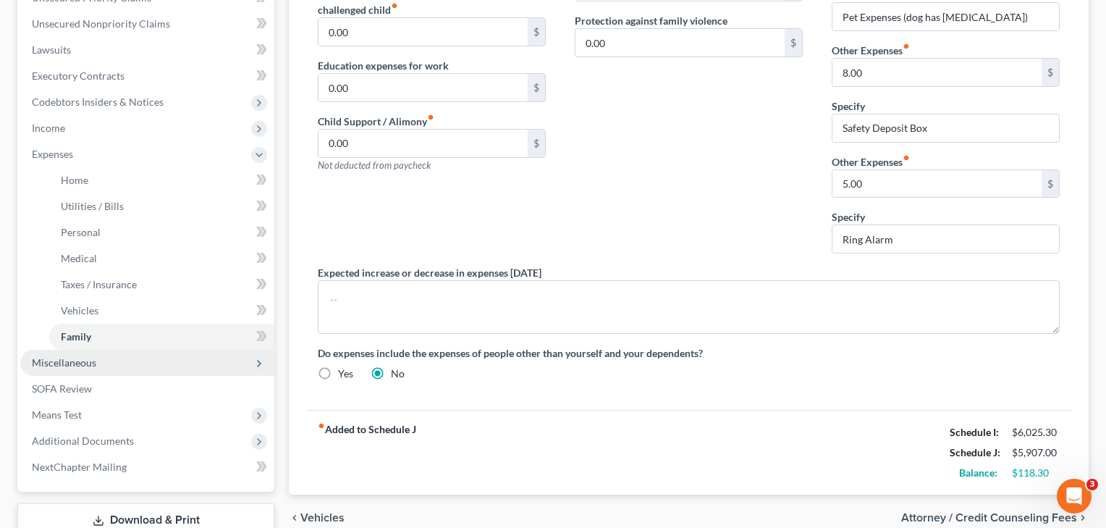
click at [81, 363] on span "Miscellaneous" at bounding box center [64, 362] width 64 height 12
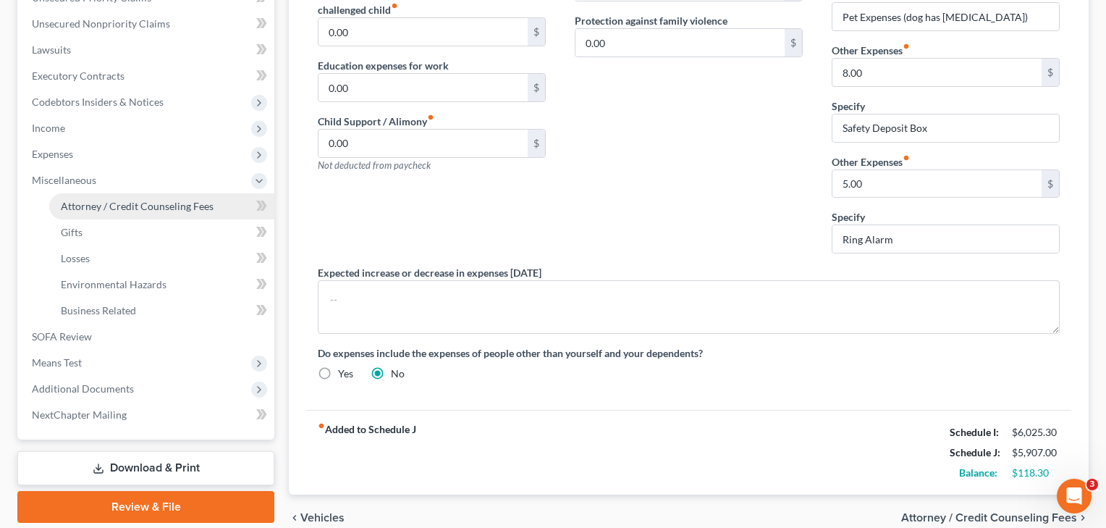
click at [178, 216] on link "Attorney / Credit Counseling Fees" at bounding box center [161, 206] width 225 height 26
select select "4"
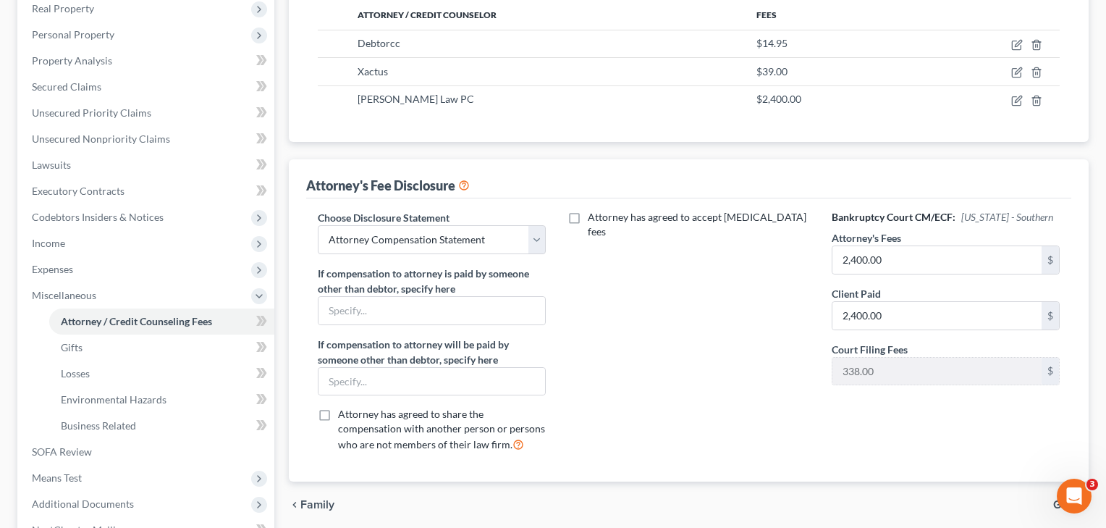
scroll to position [229, 0]
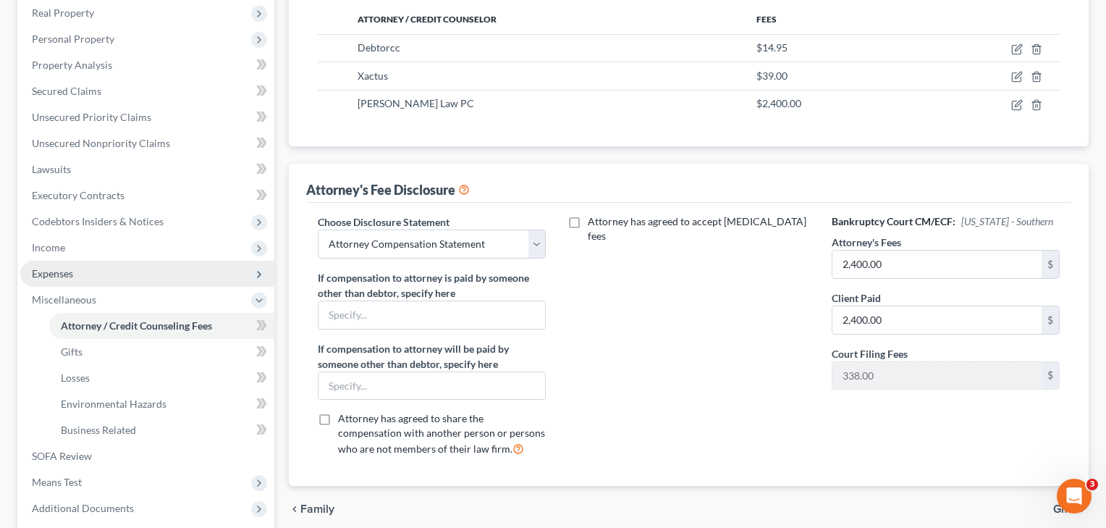
click at [63, 272] on span "Expenses" at bounding box center [52, 273] width 41 height 12
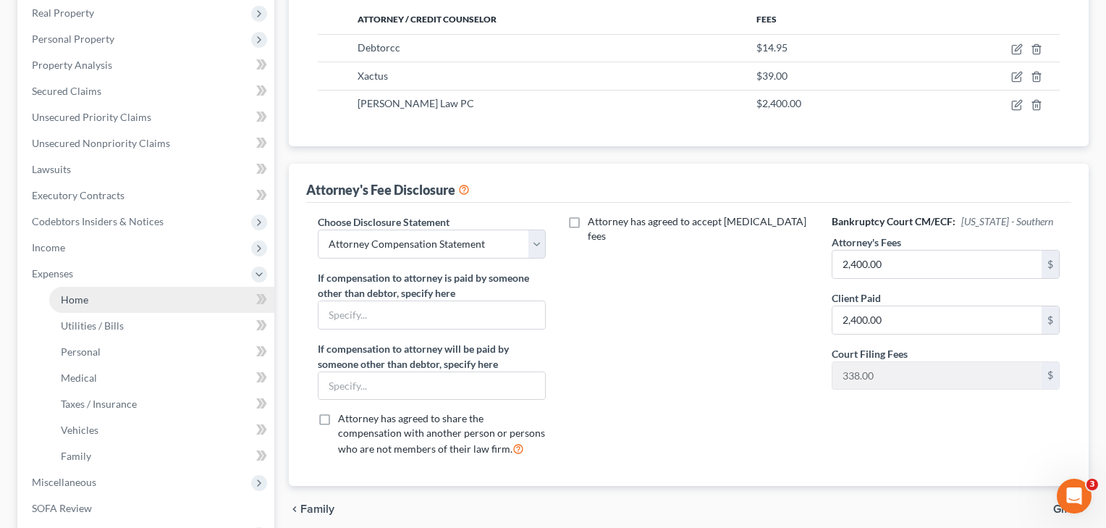
click at [82, 299] on span "Home" at bounding box center [75, 299] width 28 height 12
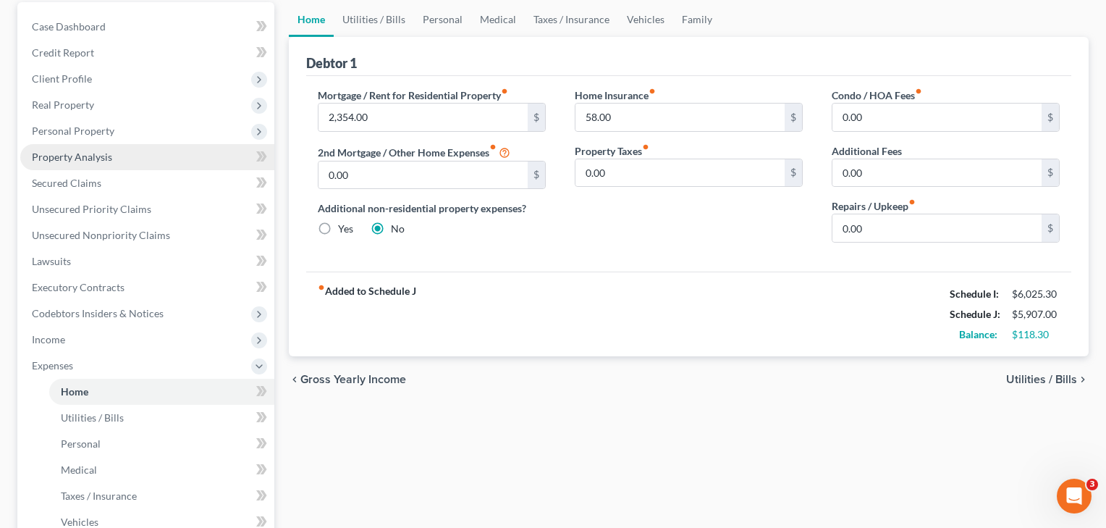
scroll to position [311, 0]
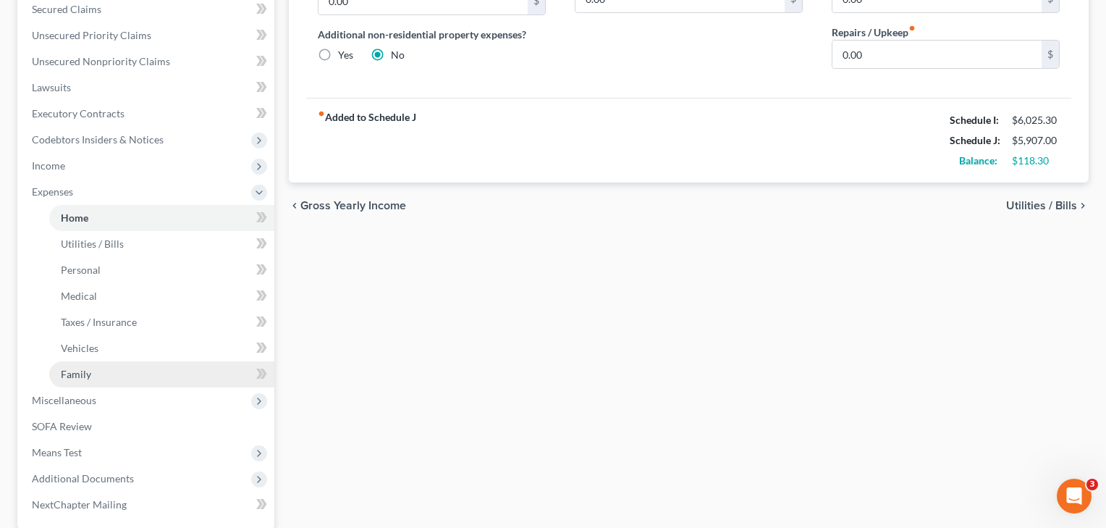
click at [81, 374] on span "Family" at bounding box center [76, 374] width 30 height 12
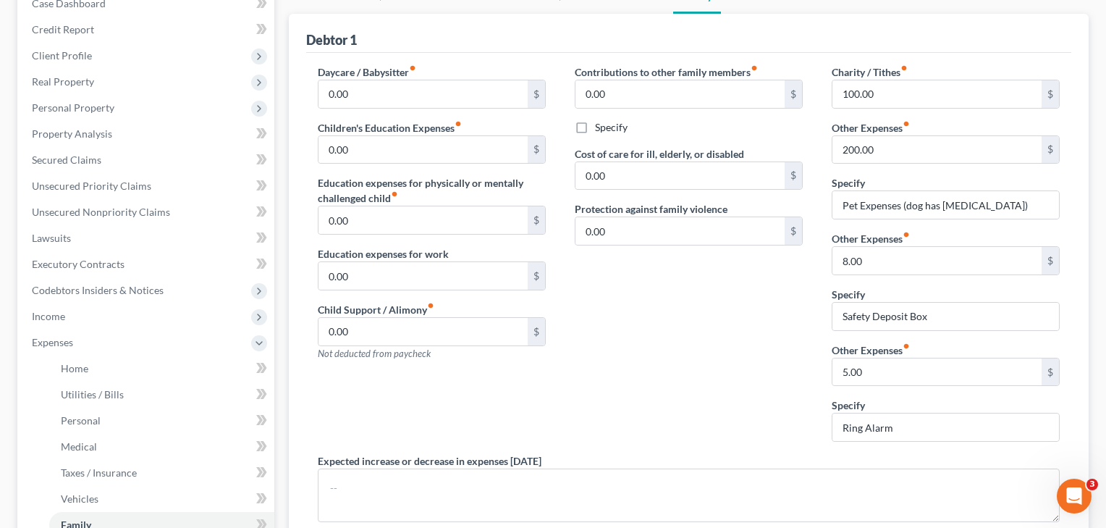
scroll to position [162, 0]
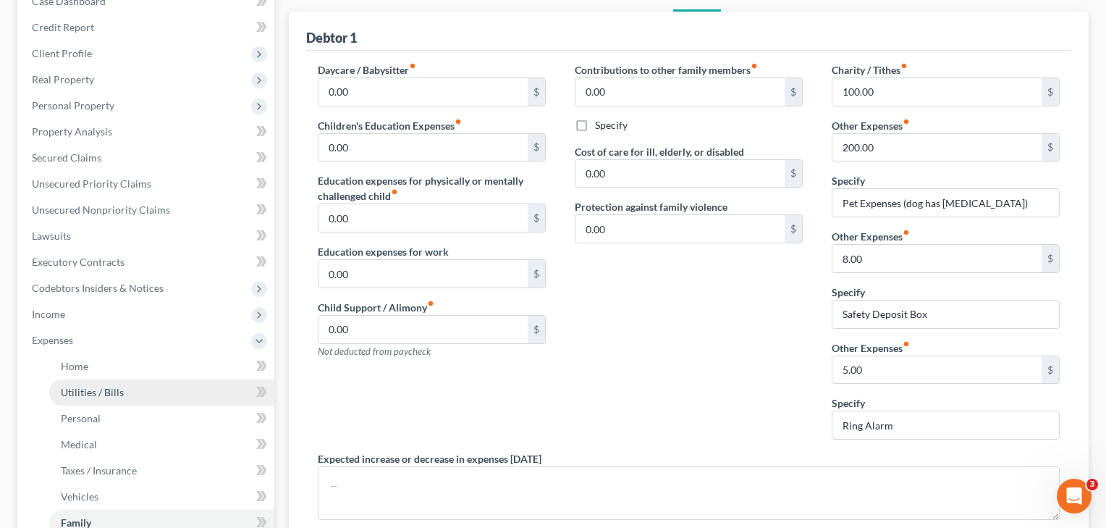
click at [112, 390] on span "Utilities / Bills" at bounding box center [92, 392] width 63 height 12
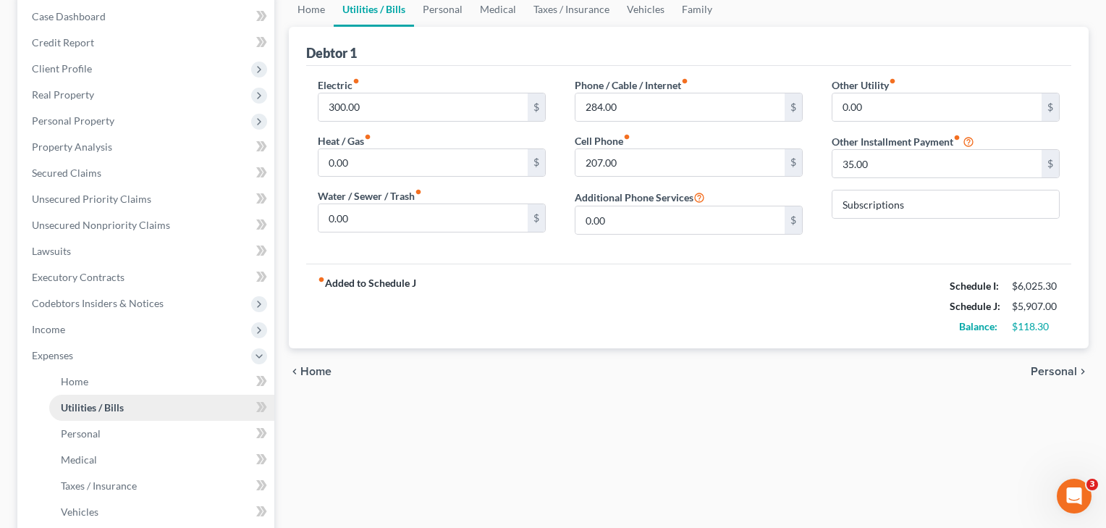
scroll to position [148, 0]
click at [80, 431] on span "Personal" at bounding box center [81, 433] width 40 height 12
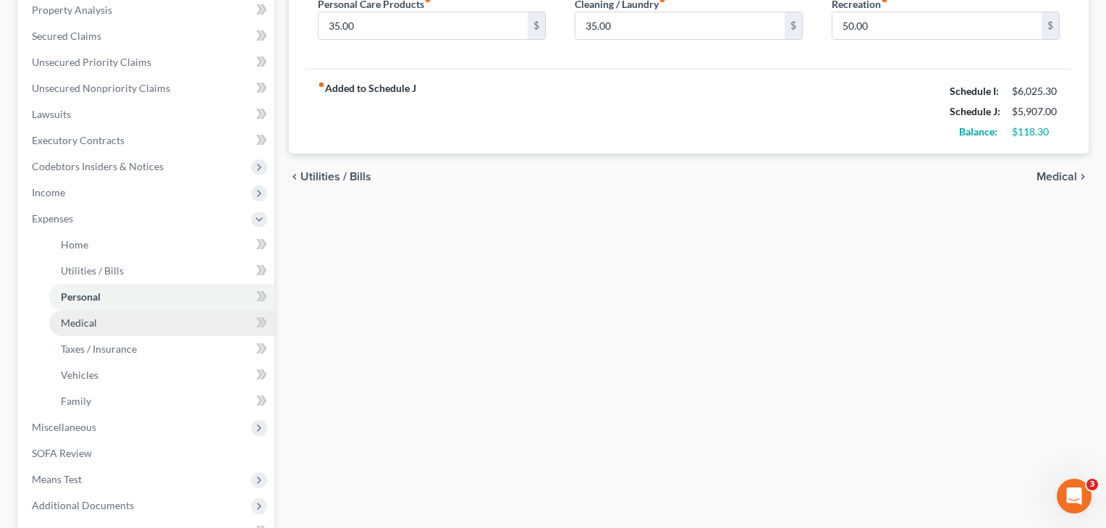
click at [90, 322] on span "Medical" at bounding box center [79, 322] width 36 height 12
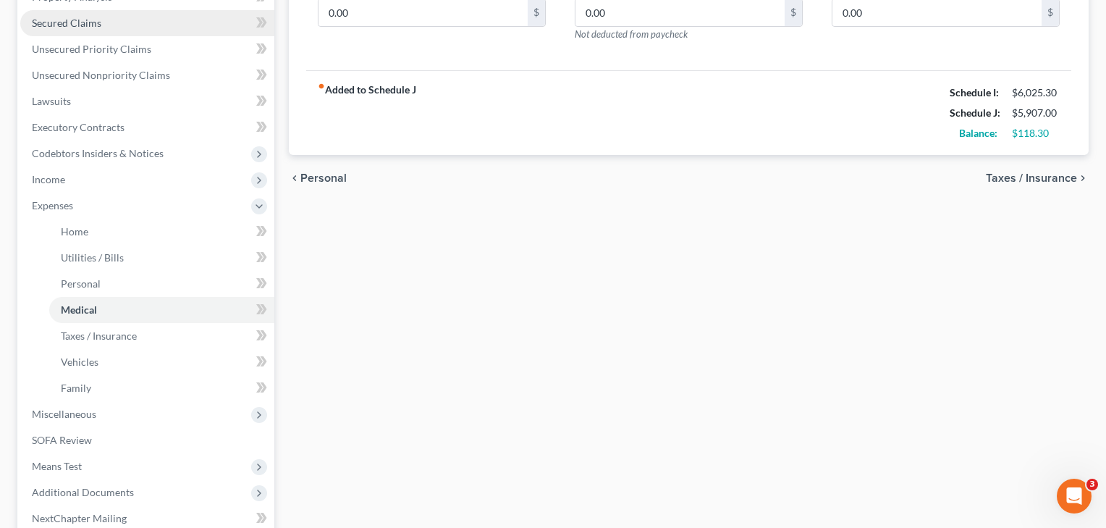
scroll to position [305, 0]
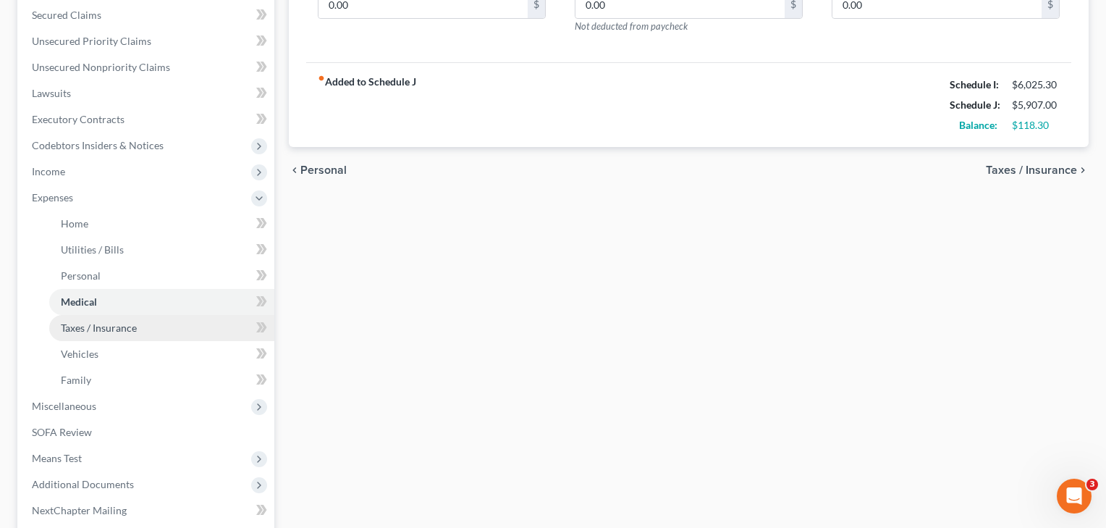
click at [93, 323] on span "Taxes / Insurance" at bounding box center [99, 328] width 76 height 12
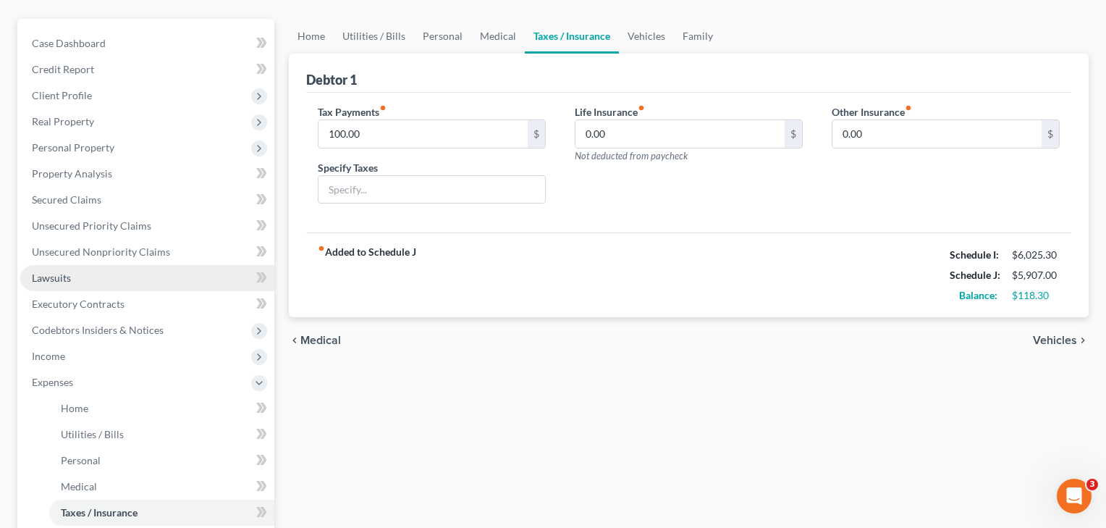
scroll to position [175, 0]
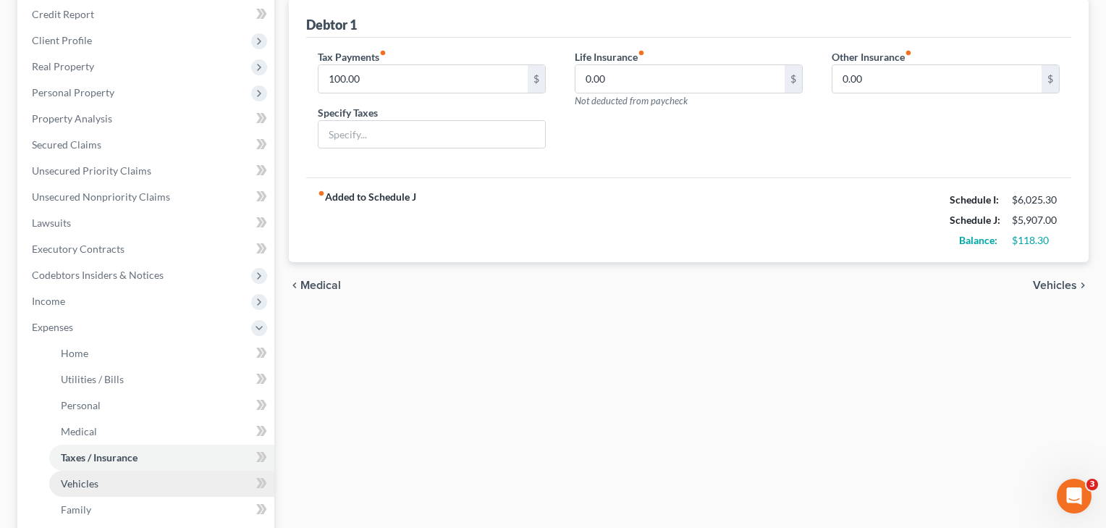
click at [62, 484] on span "Vehicles" at bounding box center [80, 483] width 38 height 12
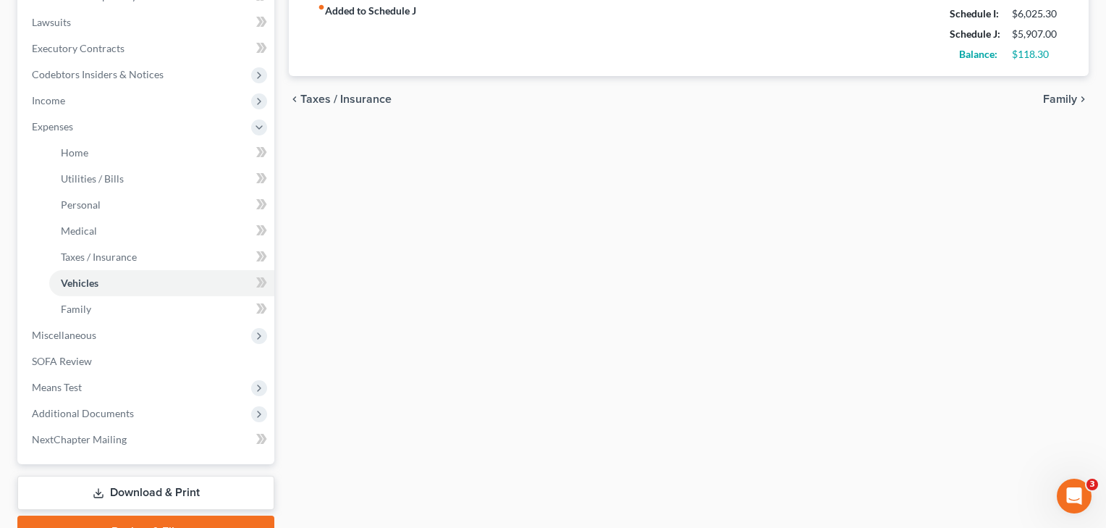
scroll to position [358, 0]
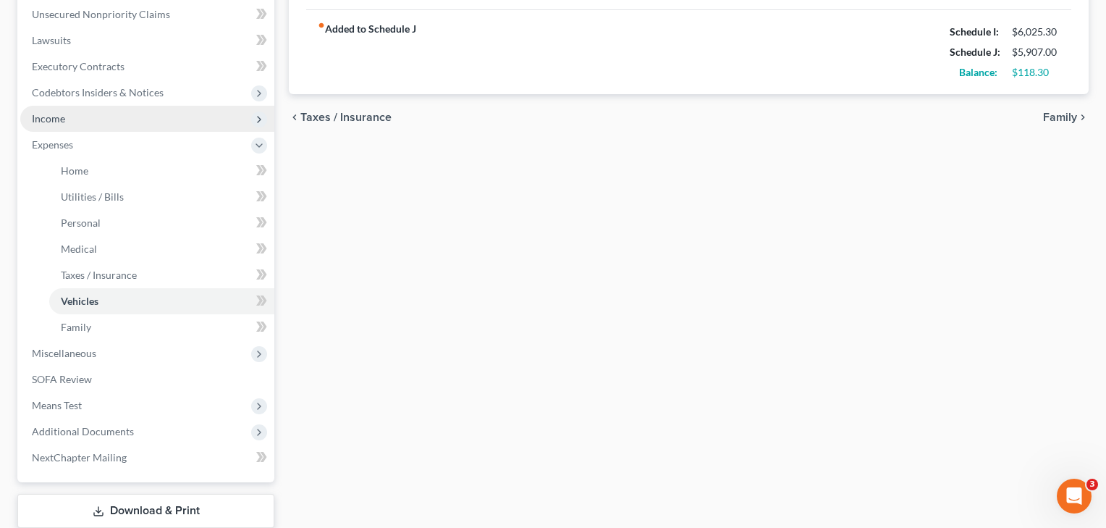
click at [78, 119] on span "Income" at bounding box center [147, 119] width 254 height 26
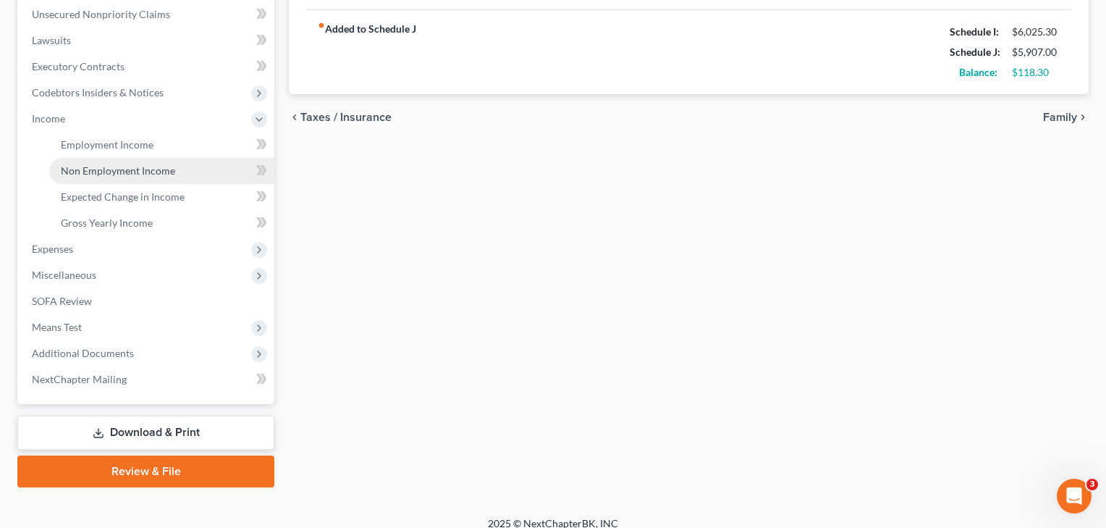
click at [102, 173] on span "Non Employment Income" at bounding box center [118, 170] width 114 height 12
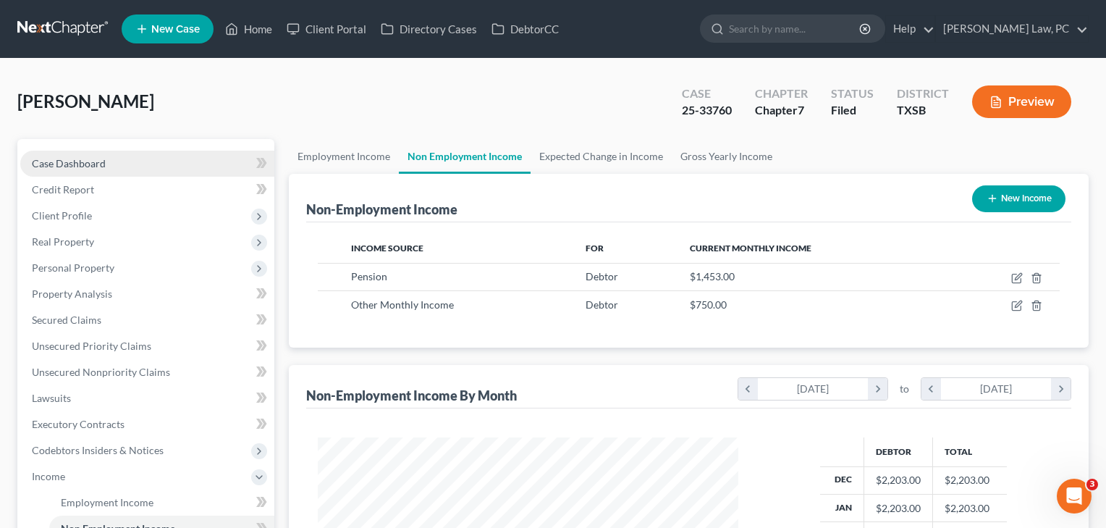
scroll to position [259, 450]
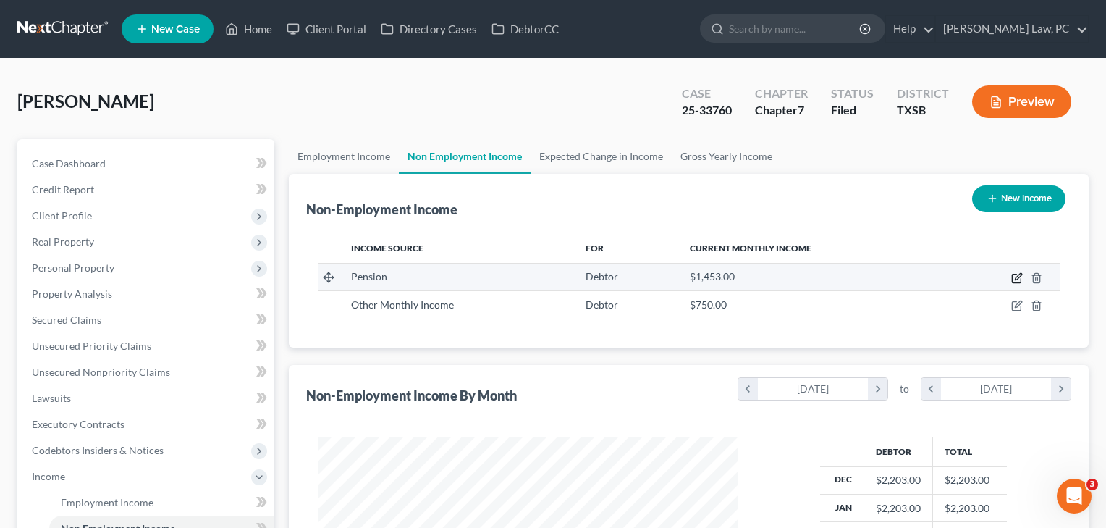
click at [1015, 277] on icon "button" at bounding box center [1018, 278] width 12 height 12
select select "2"
select select "0"
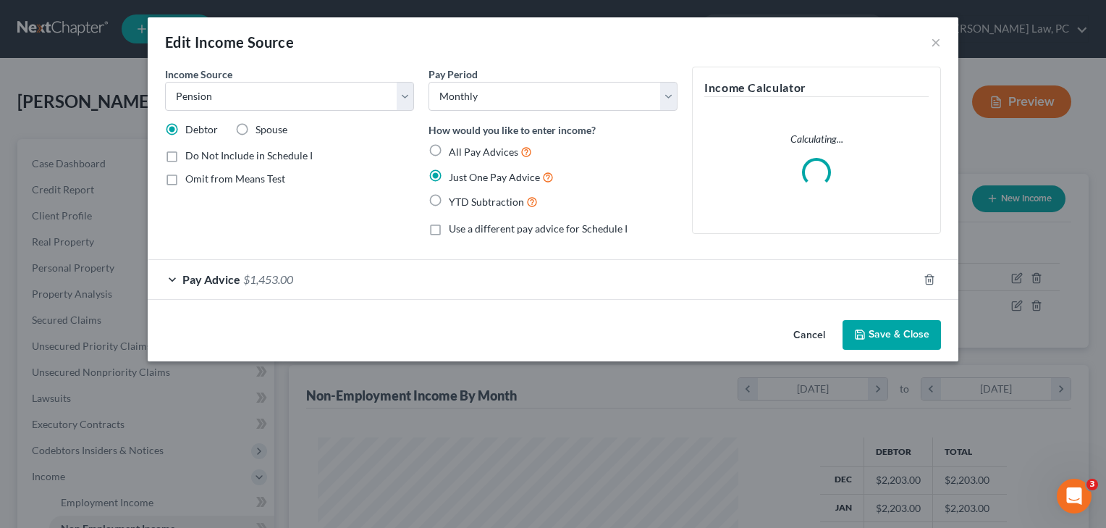
click at [689, 298] on div "Income Source * Select Unemployment Disability (from employer) Pension Retireme…" at bounding box center [553, 191] width 811 height 248
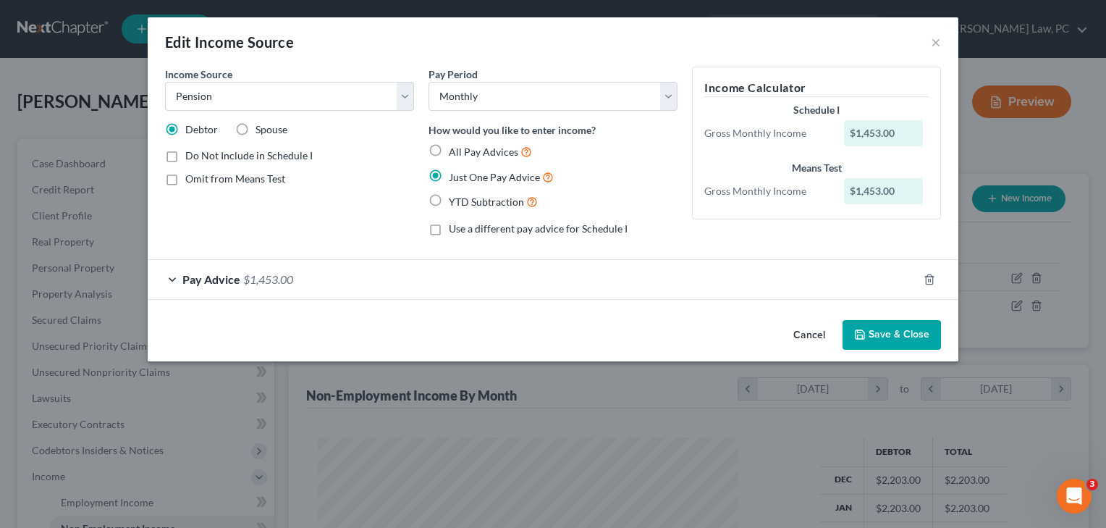
click at [689, 282] on div "Pay Advice $1,453.00" at bounding box center [533, 279] width 770 height 38
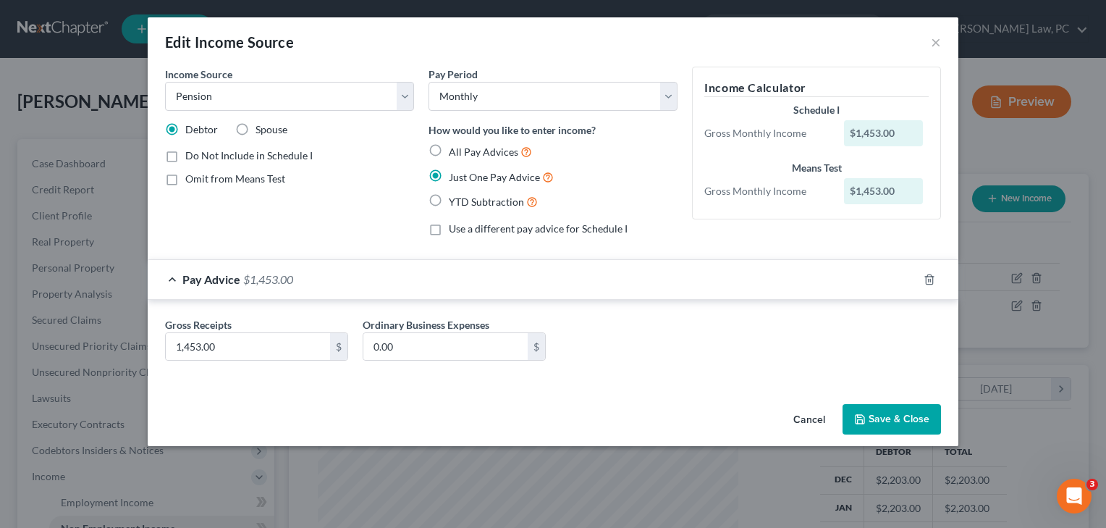
click at [900, 418] on button "Save & Close" at bounding box center [892, 419] width 98 height 30
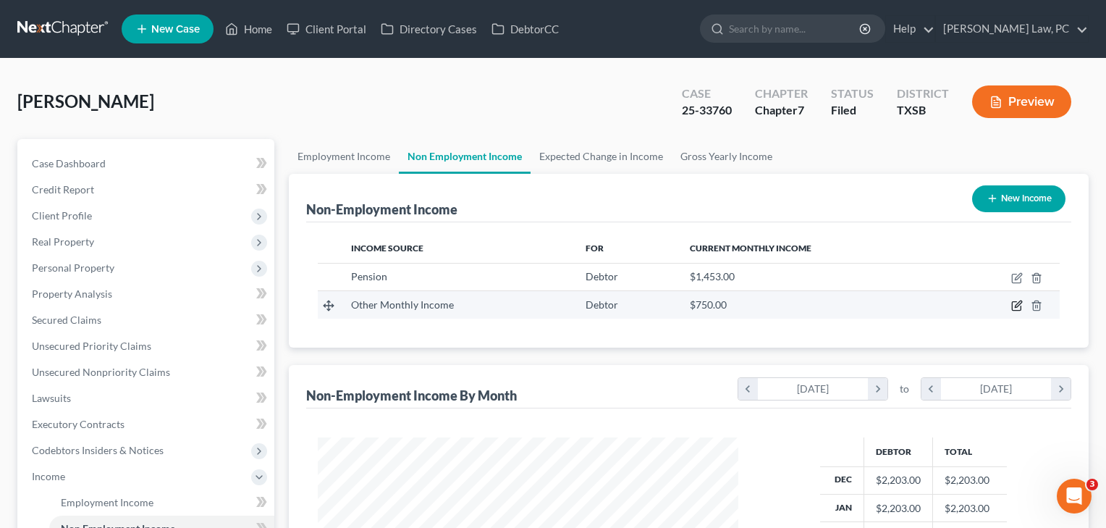
click at [1014, 304] on icon "button" at bounding box center [1018, 306] width 12 height 12
select select "13"
select select "0"
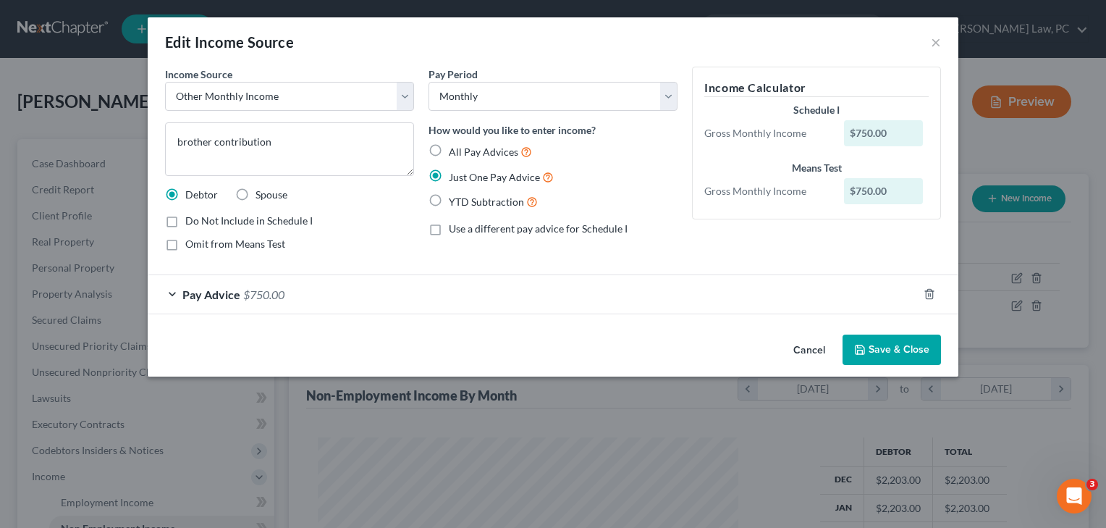
click at [902, 358] on button "Save & Close" at bounding box center [892, 350] width 98 height 30
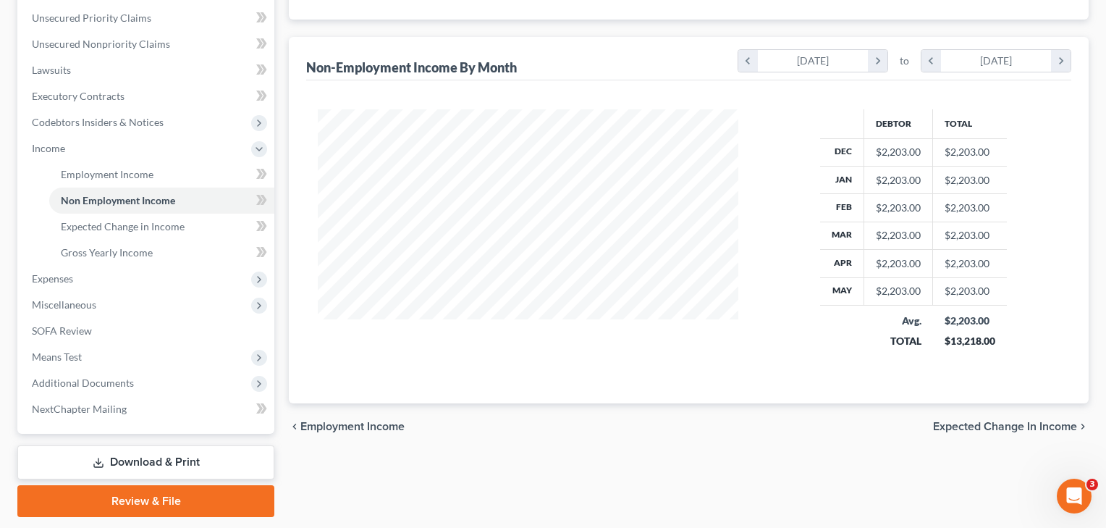
scroll to position [330, 0]
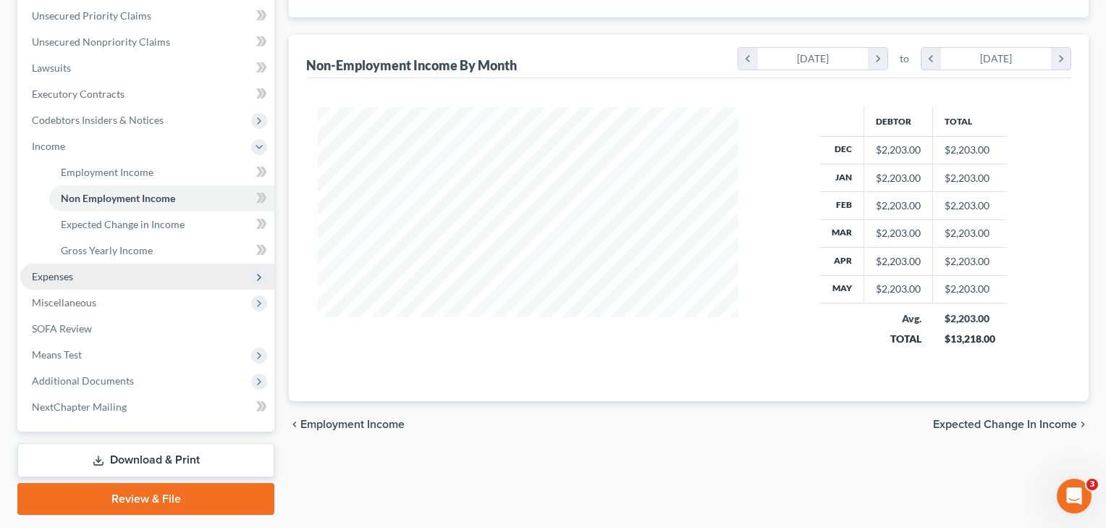
click at [69, 283] on span "Expenses" at bounding box center [147, 277] width 254 height 26
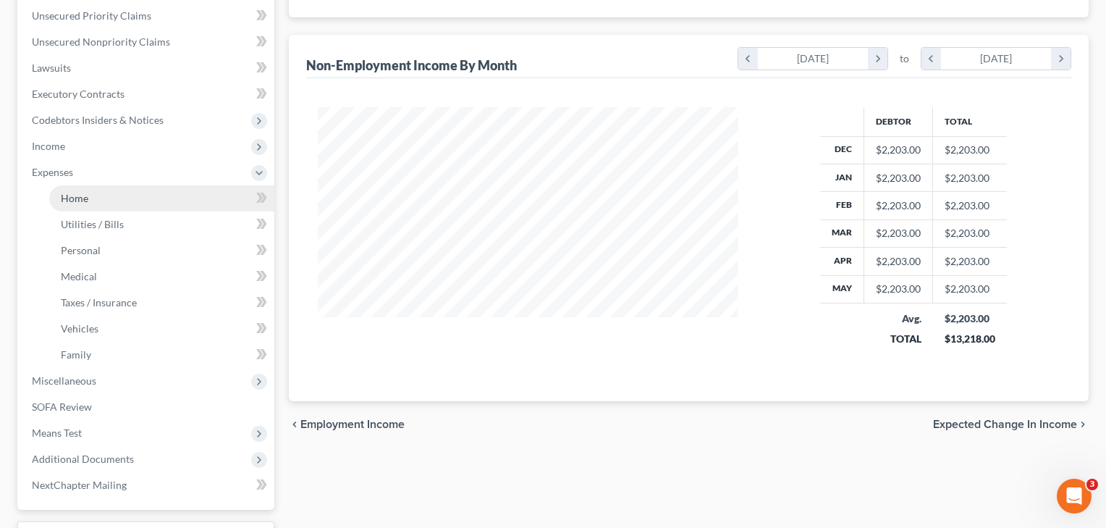
click at [93, 206] on link "Home" at bounding box center [161, 198] width 225 height 26
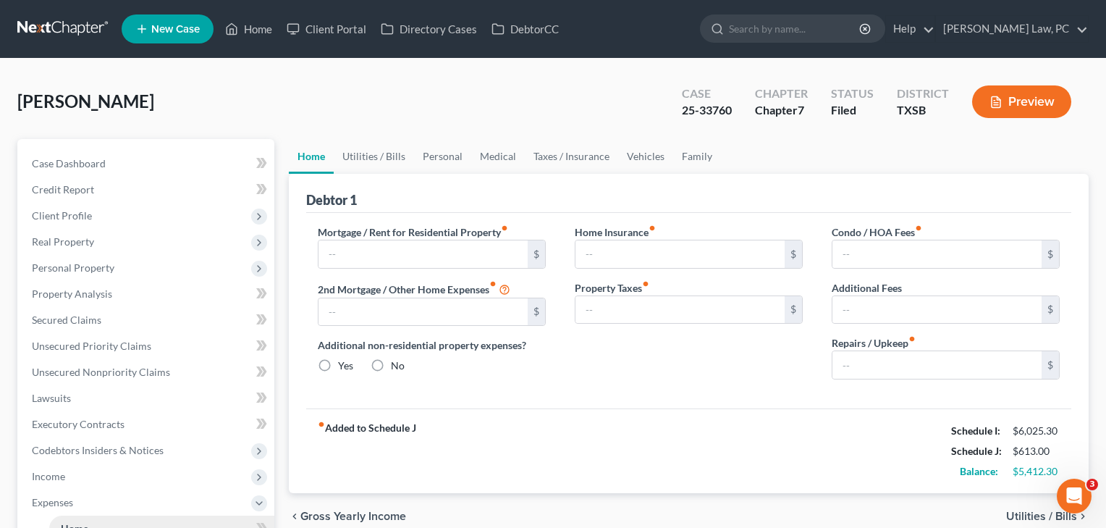
type input "2,354.00"
type input "0.00"
radio input "true"
type input "58.00"
type input "0.00"
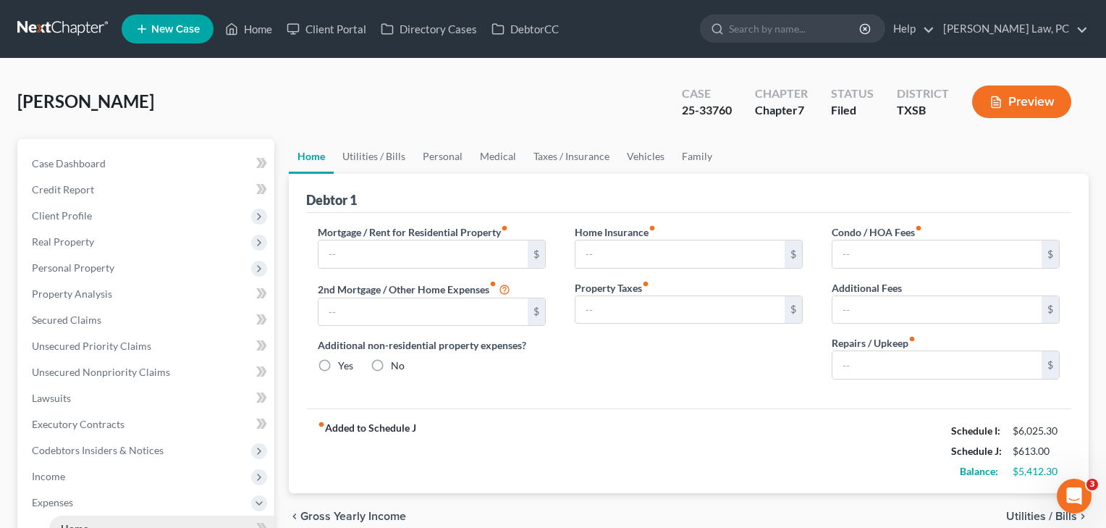
type input "0.00"
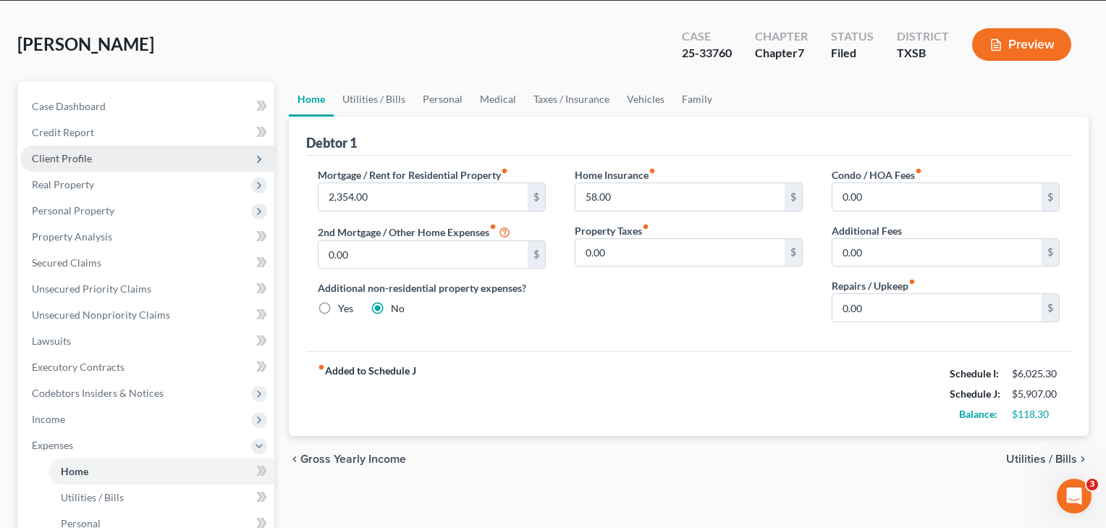
scroll to position [76, 0]
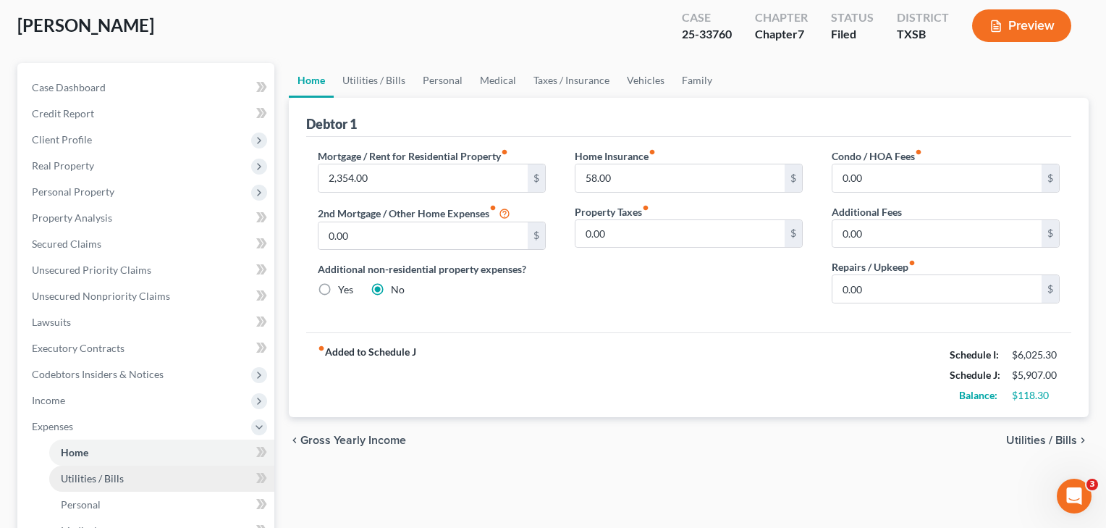
click at [112, 477] on span "Utilities / Bills" at bounding box center [92, 478] width 63 height 12
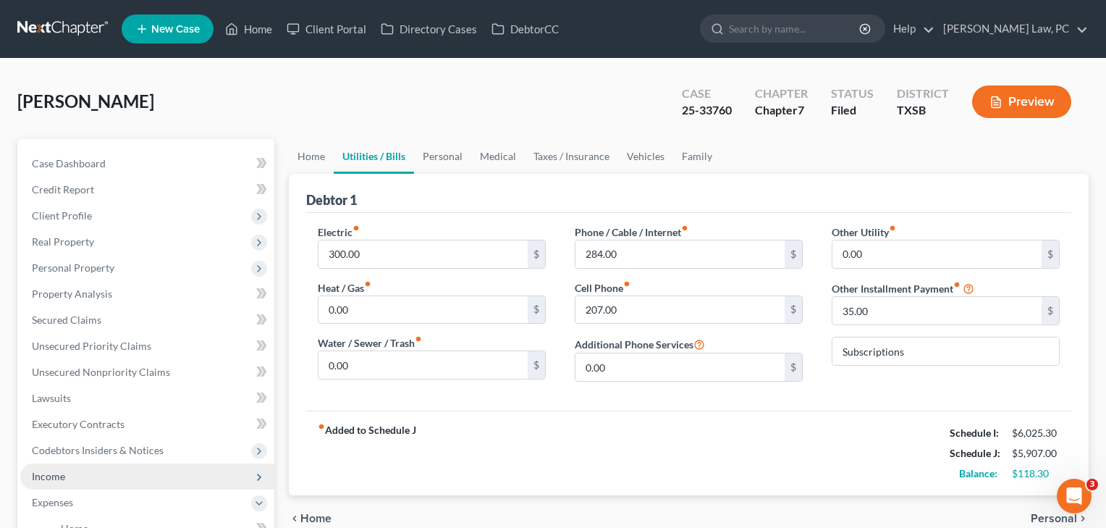
scroll to position [22, 0]
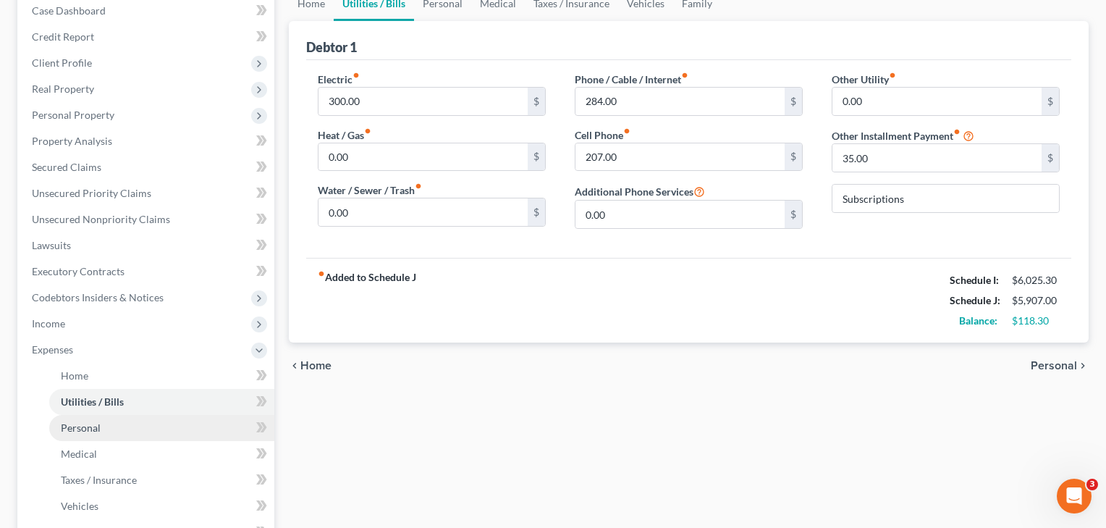
click at [99, 433] on span "Personal" at bounding box center [81, 427] width 40 height 12
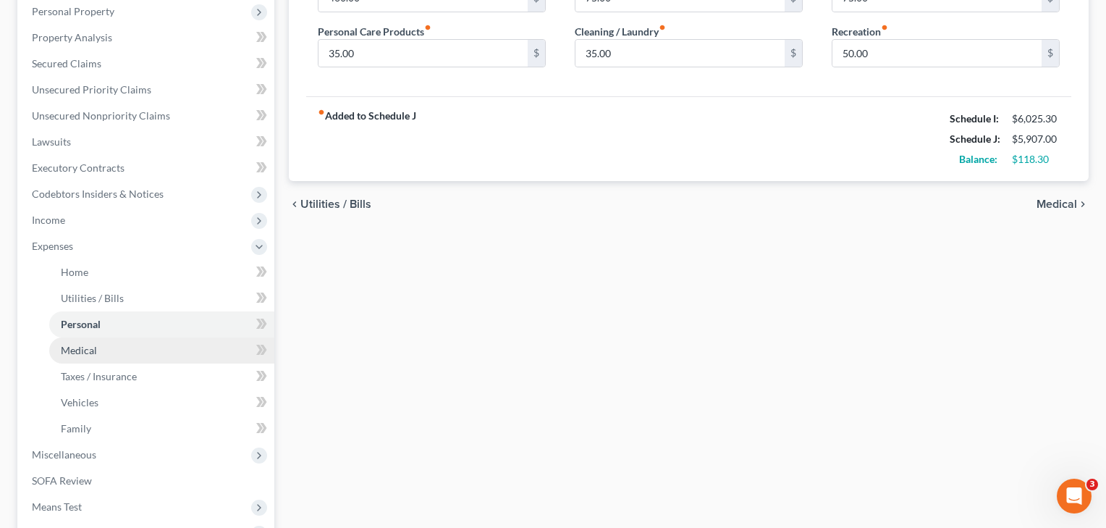
click at [78, 360] on link "Medical" at bounding box center [161, 350] width 225 height 26
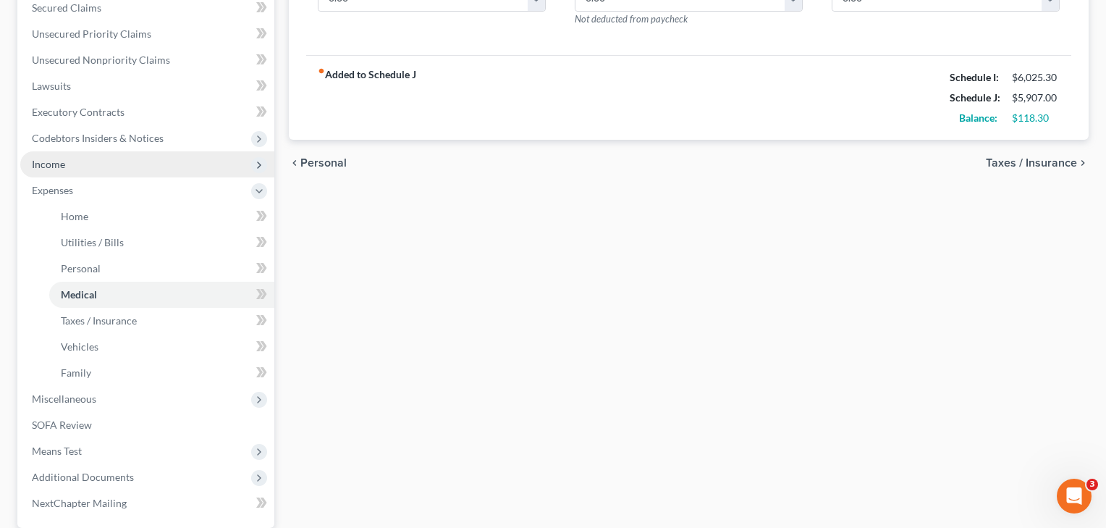
scroll to position [314, 0]
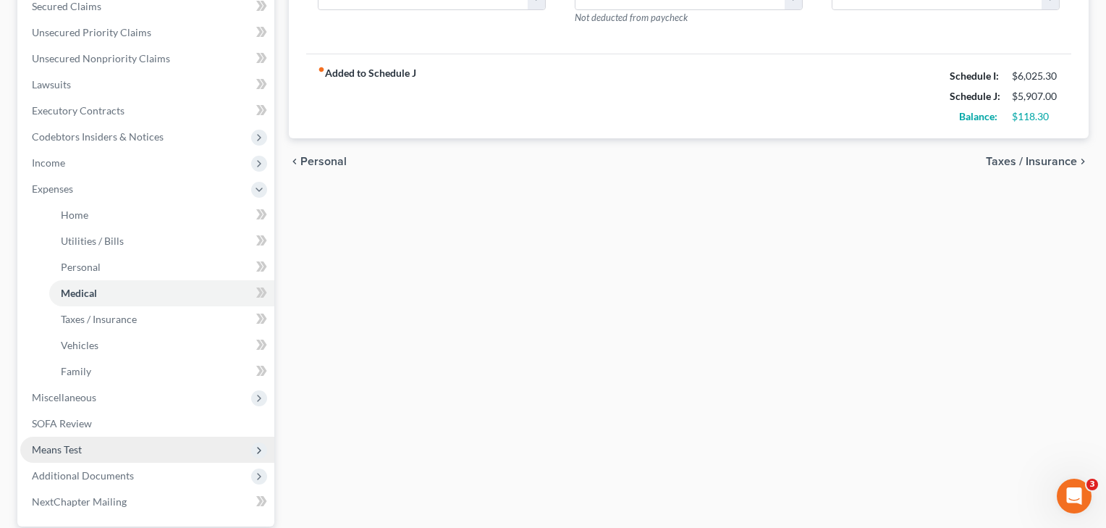
click at [78, 455] on span "Means Test" at bounding box center [57, 449] width 50 height 12
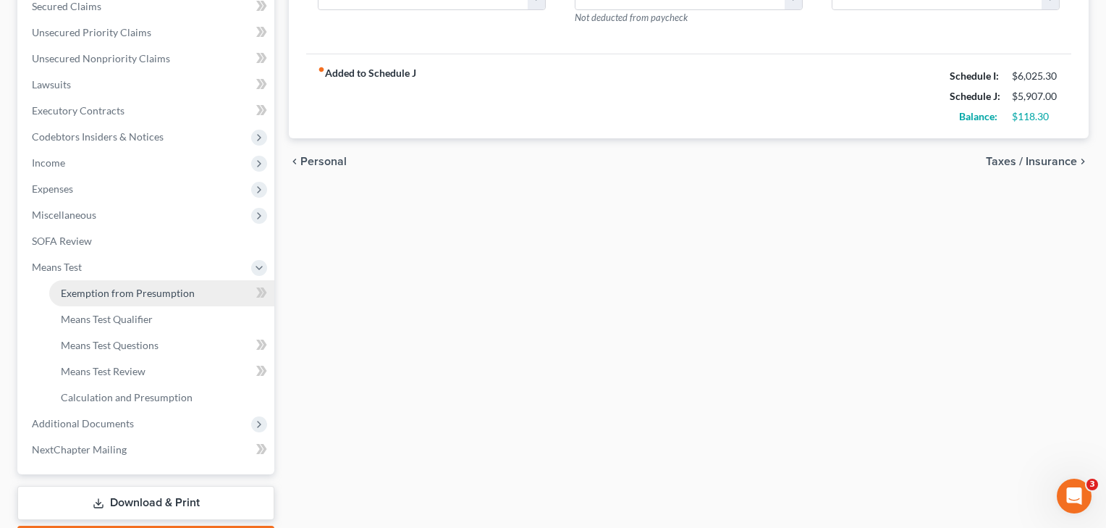
click at [169, 295] on span "Exemption from Presumption" at bounding box center [128, 293] width 134 height 12
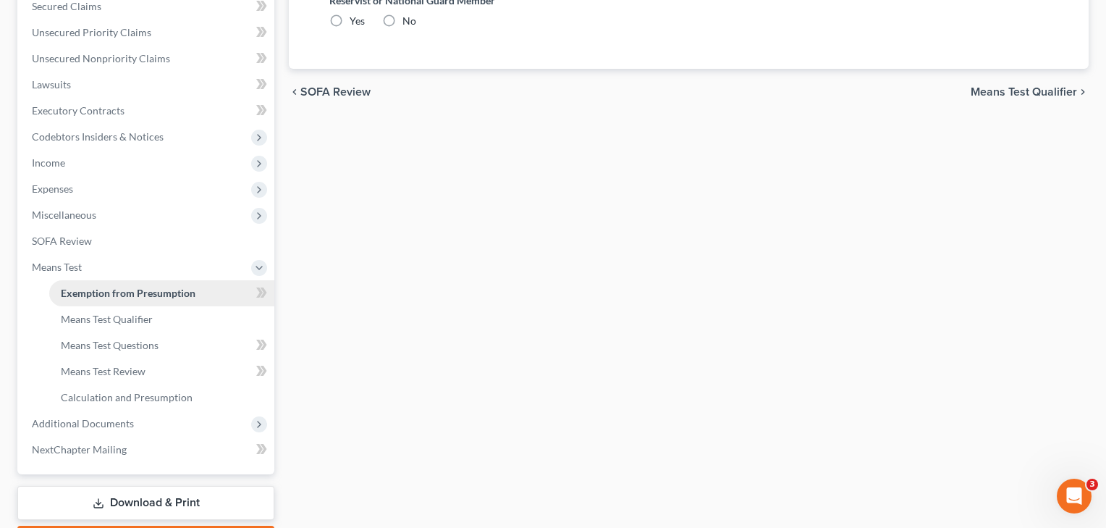
scroll to position [54, 0]
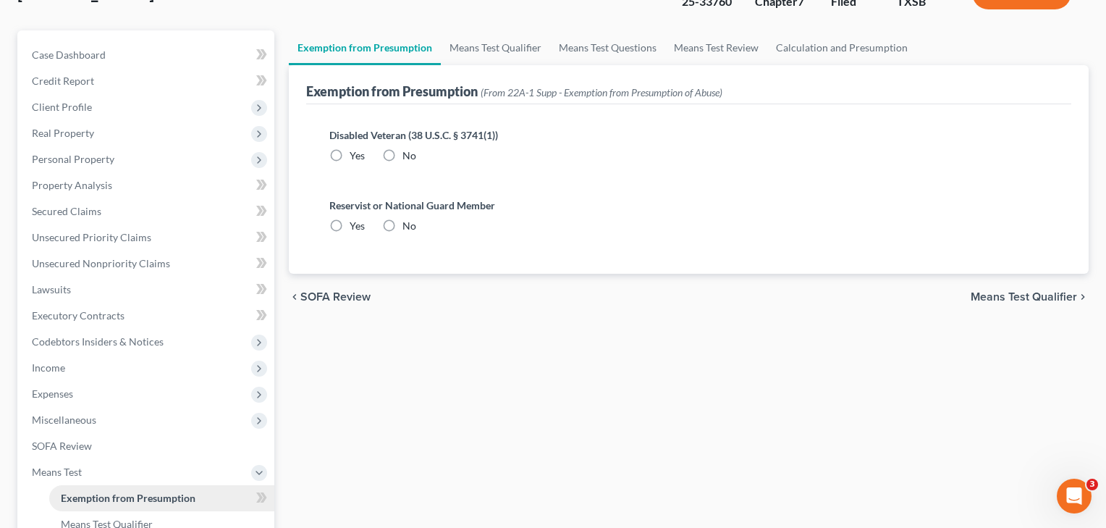
radio input "true"
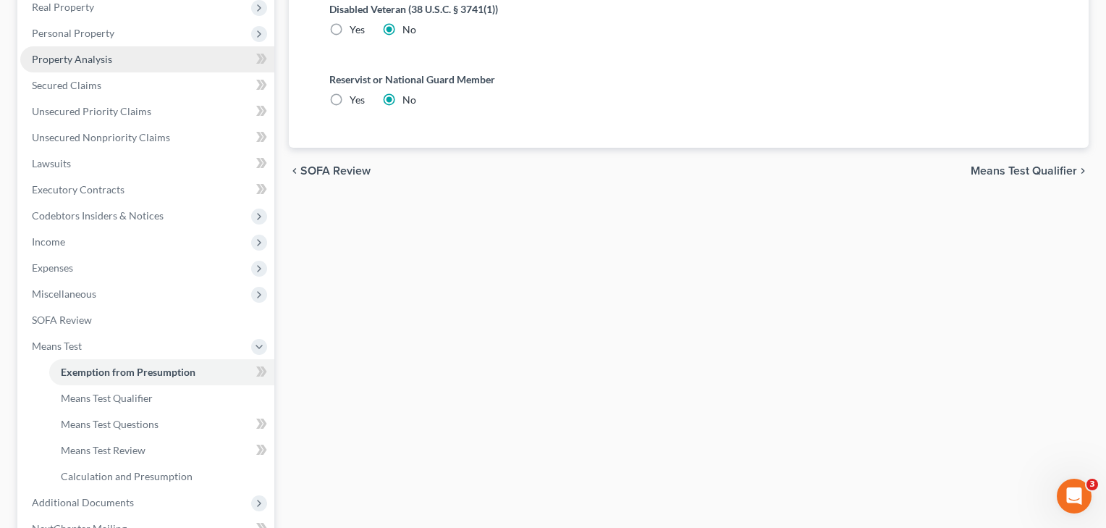
scroll to position [376, 0]
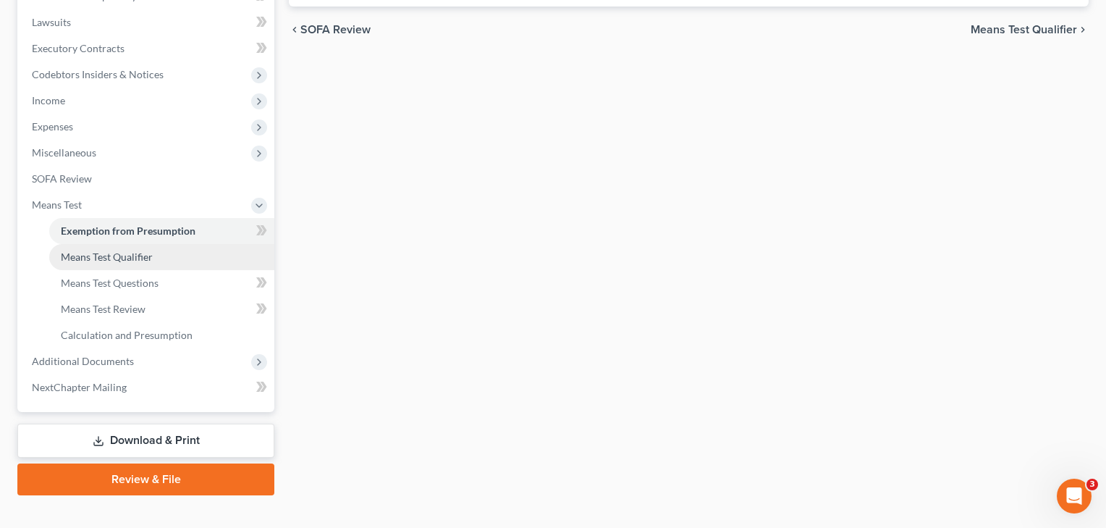
click at [133, 253] on span "Means Test Qualifier" at bounding box center [107, 257] width 92 height 12
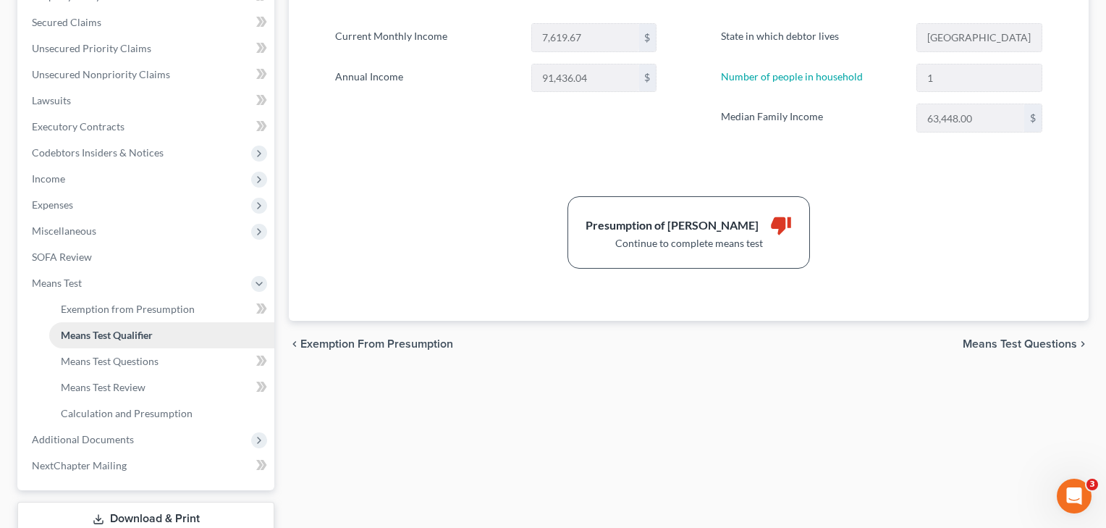
scroll to position [303, 0]
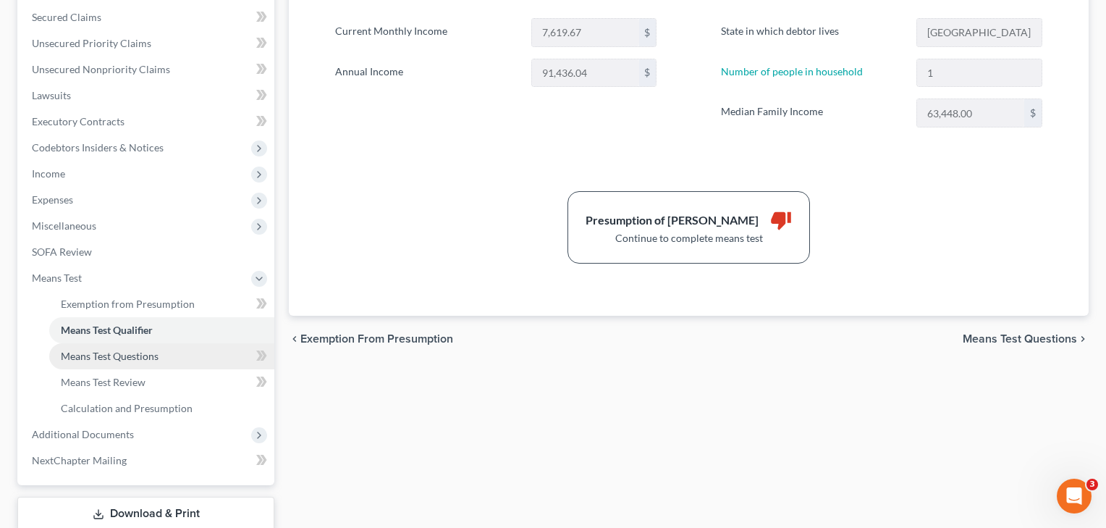
click at [127, 359] on span "Means Test Questions" at bounding box center [110, 356] width 98 height 12
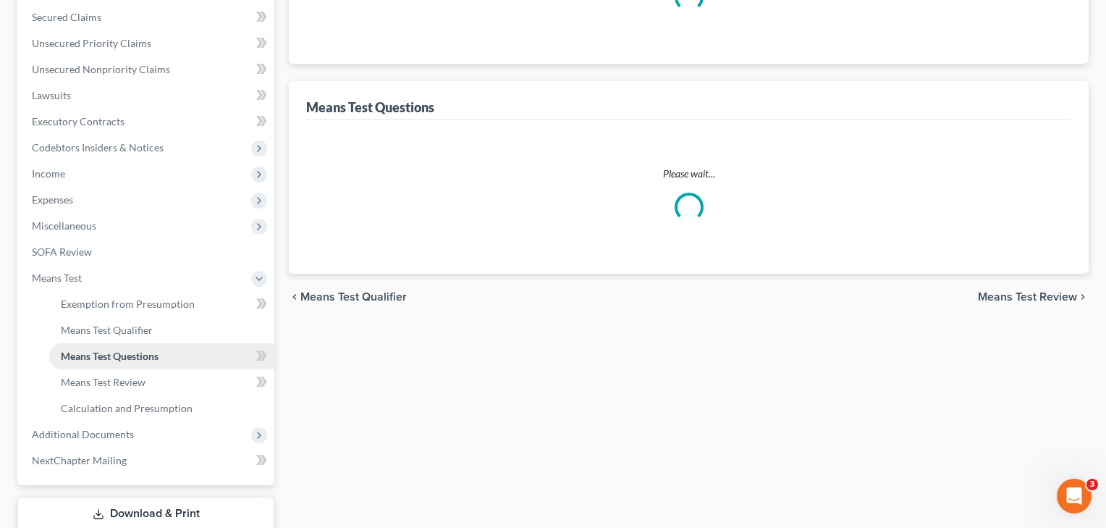
scroll to position [55, 0]
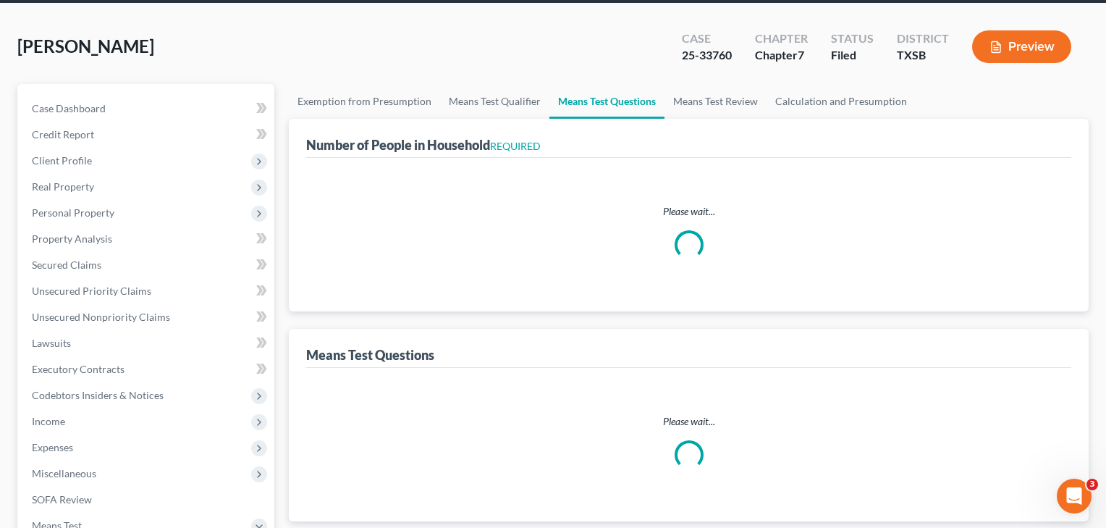
select select "1"
select select "60"
select select "1"
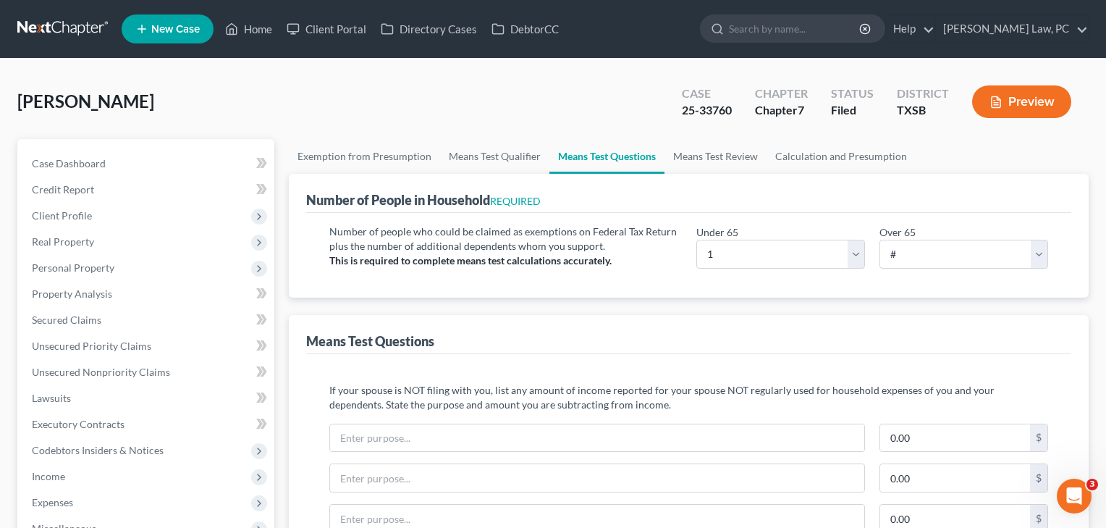
scroll to position [0, 0]
select select "2"
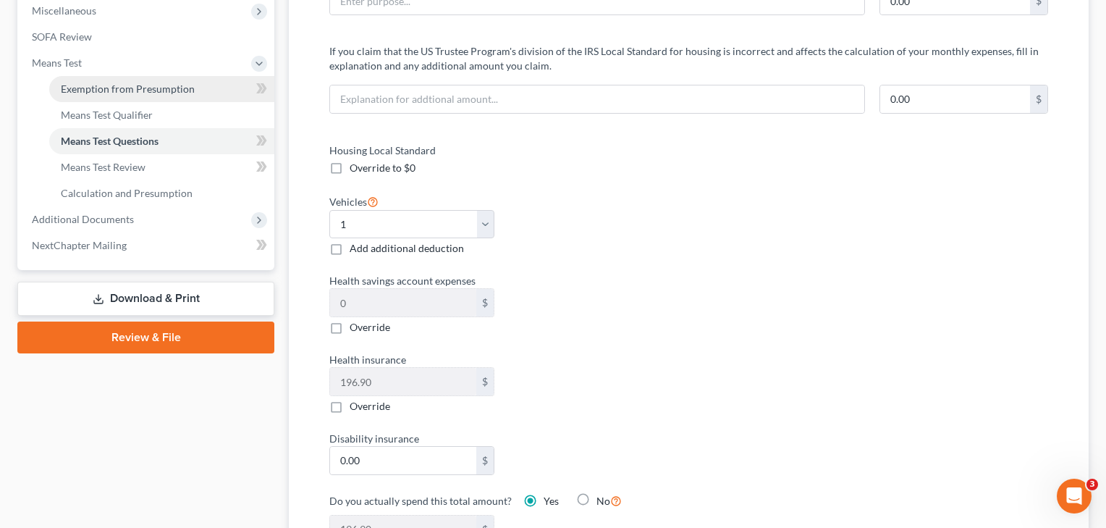
scroll to position [515, 0]
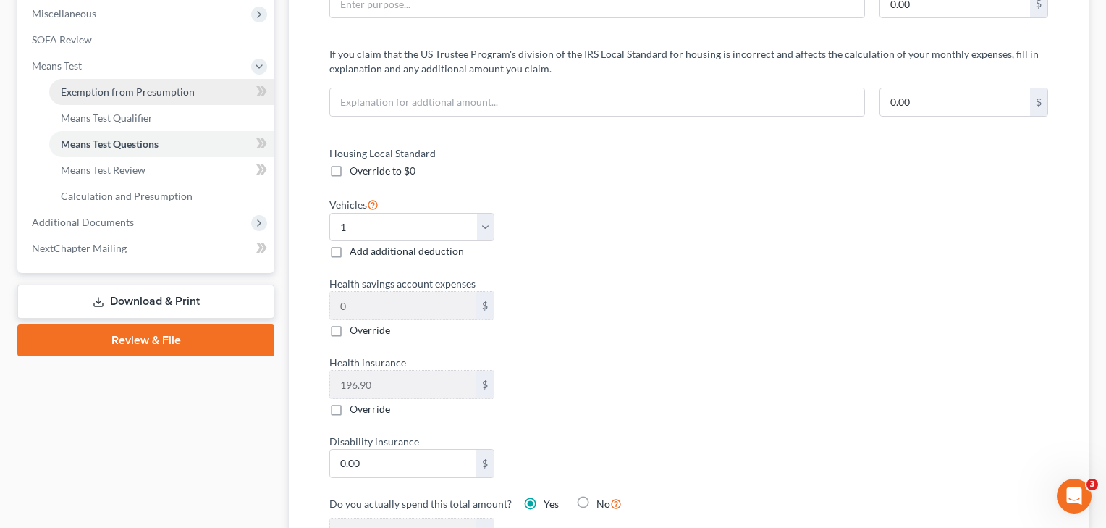
click at [125, 98] on link "Exemption from Presumption" at bounding box center [161, 92] width 225 height 26
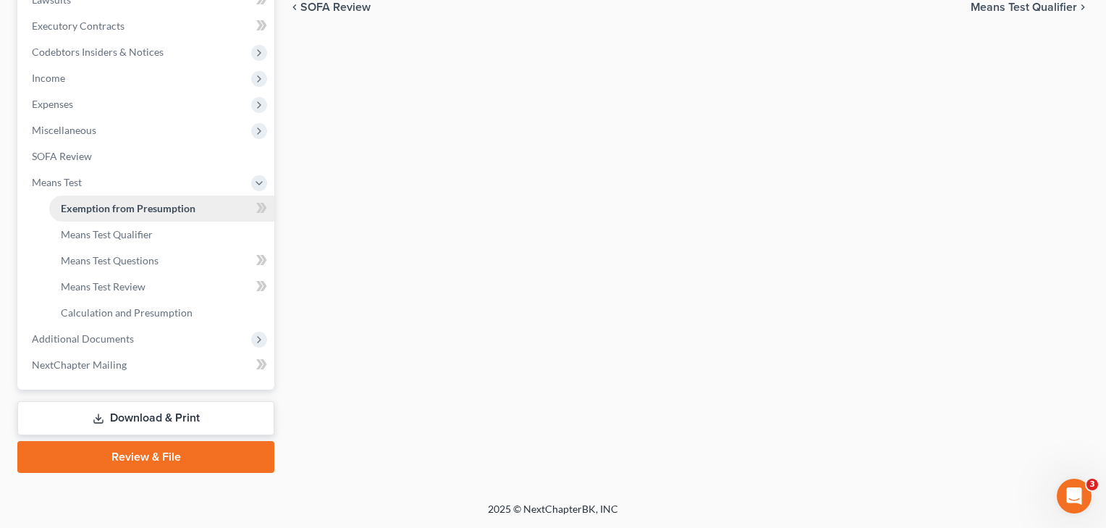
scroll to position [119, 0]
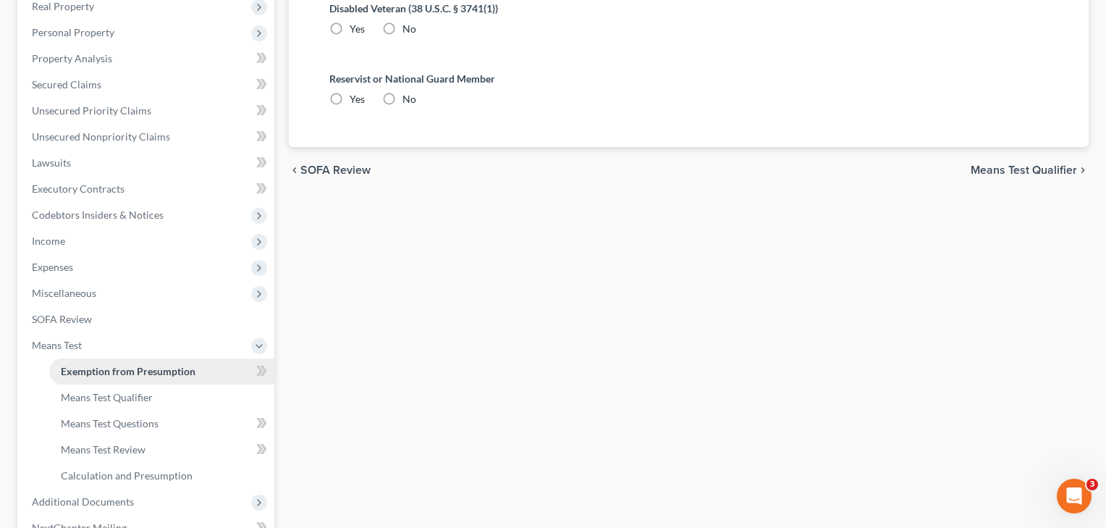
radio input "true"
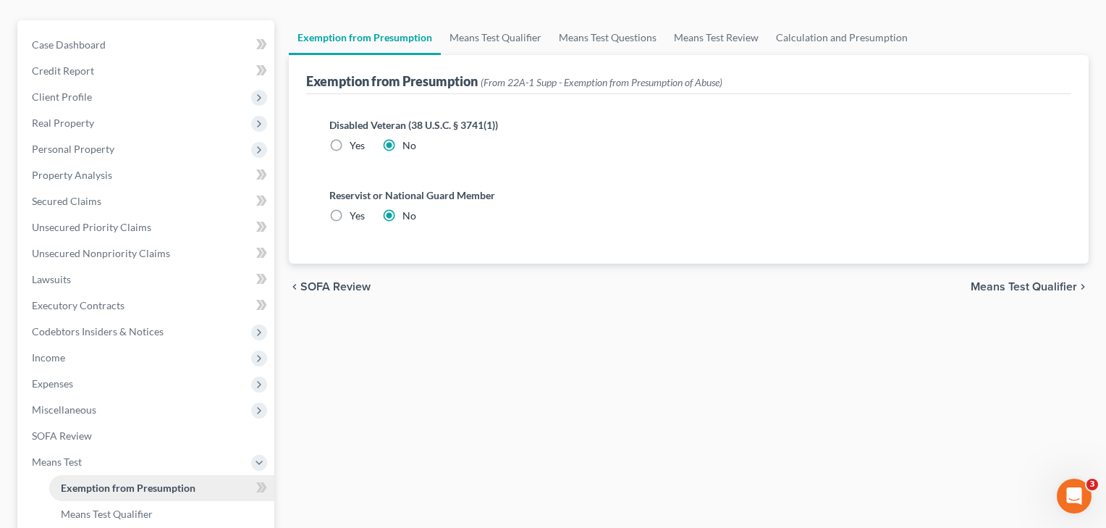
scroll to position [0, 0]
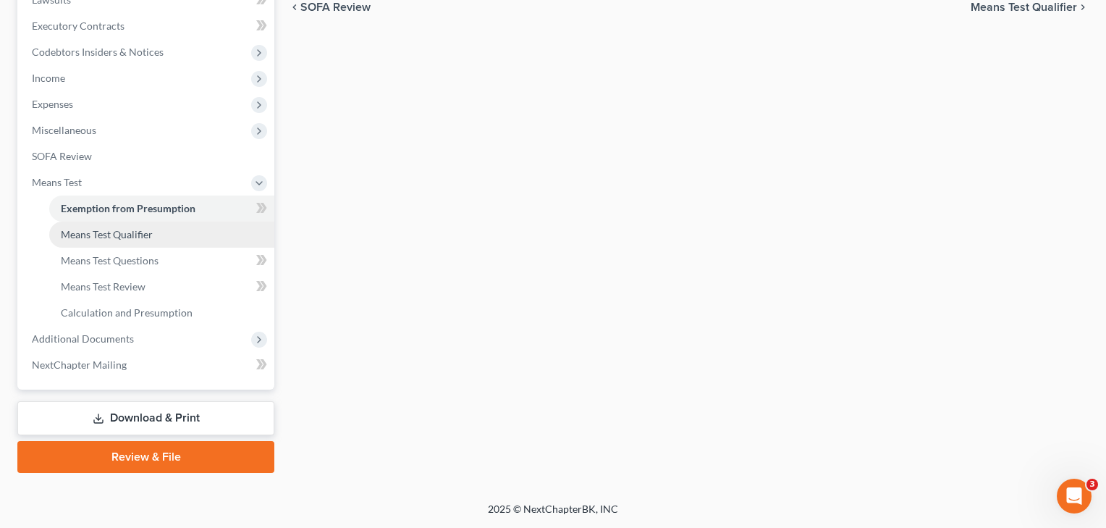
click at [114, 240] on link "Means Test Qualifier" at bounding box center [161, 235] width 225 height 26
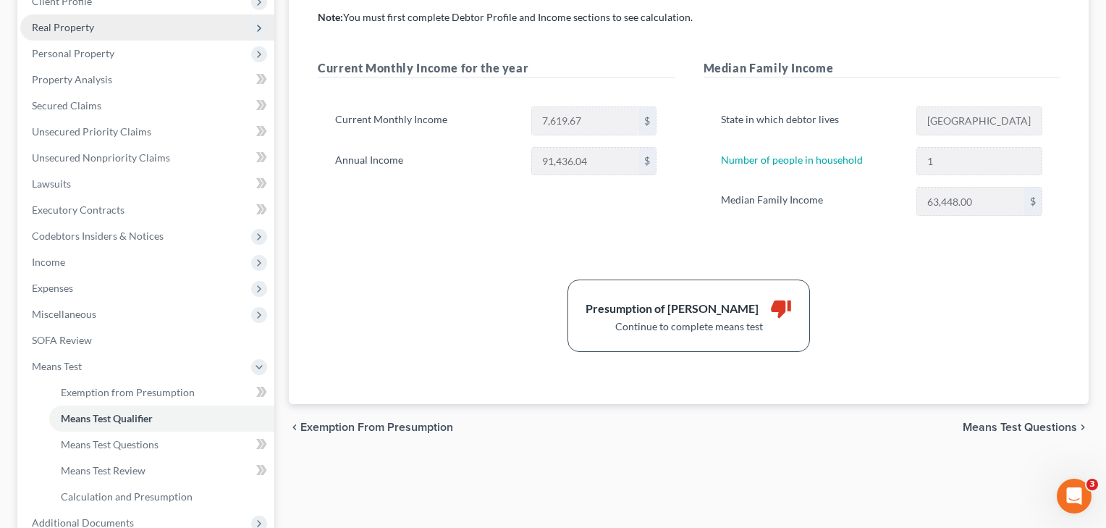
scroll to position [228, 0]
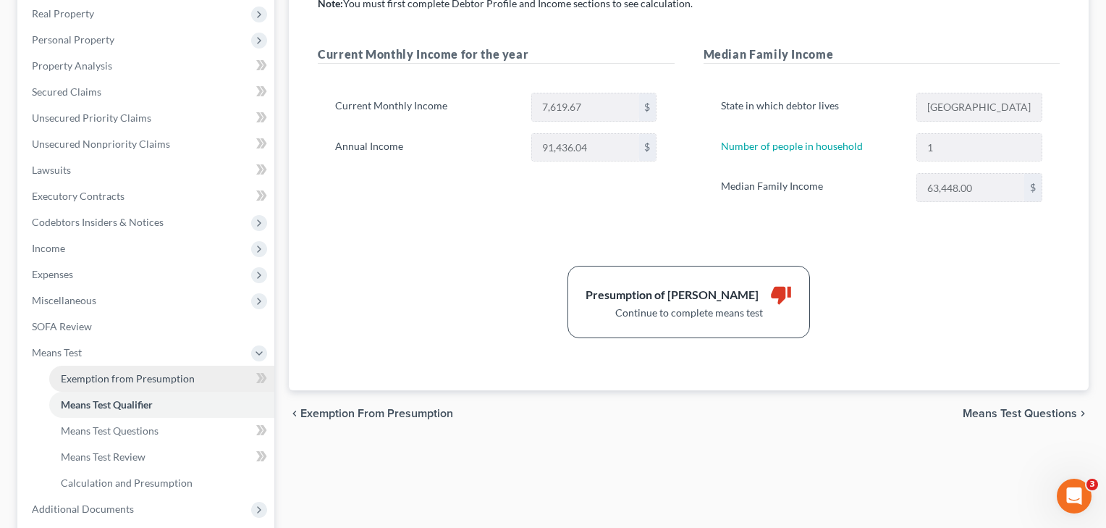
click at [109, 379] on span "Exemption from Presumption" at bounding box center [128, 378] width 134 height 12
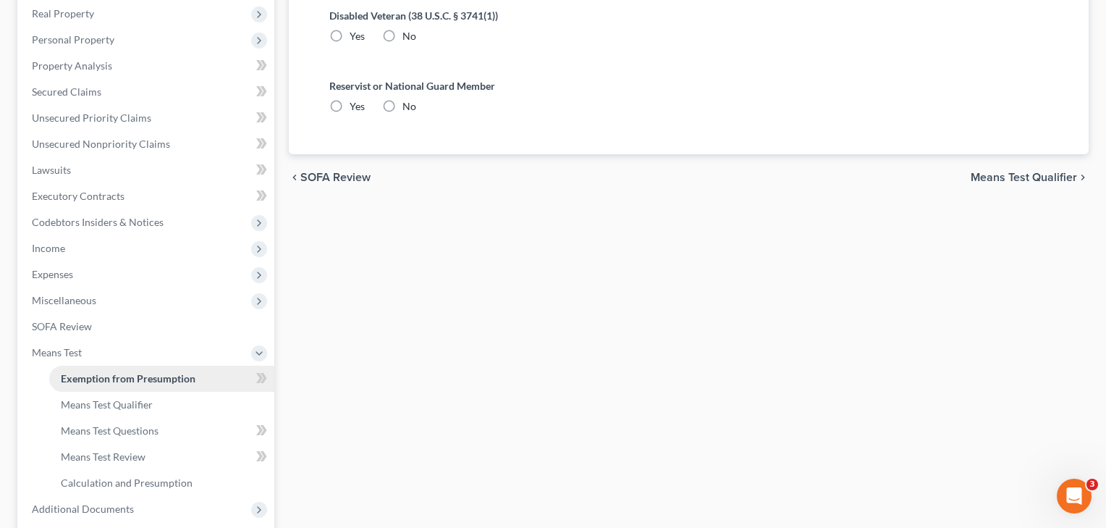
scroll to position [28, 0]
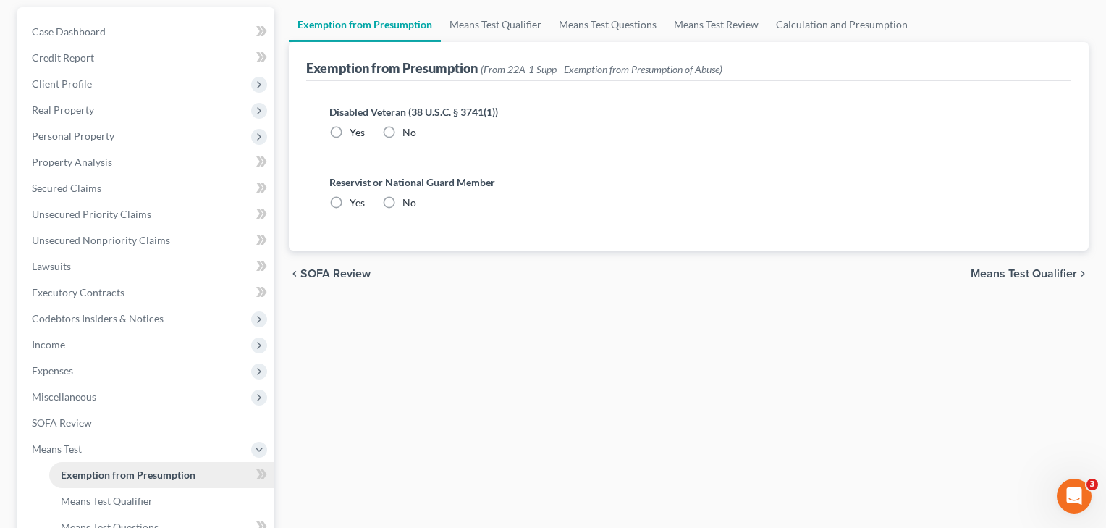
radio input "true"
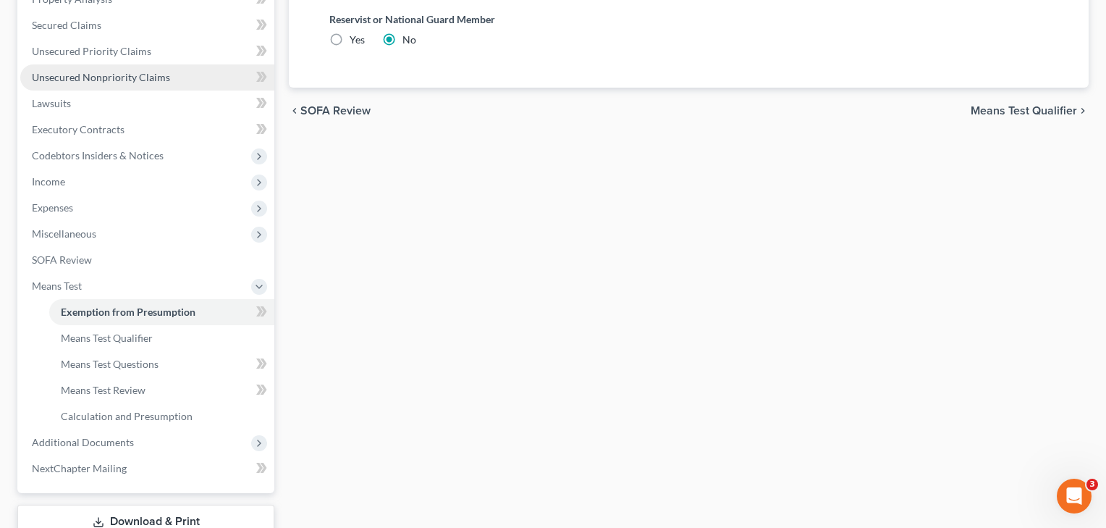
scroll to position [312, 0]
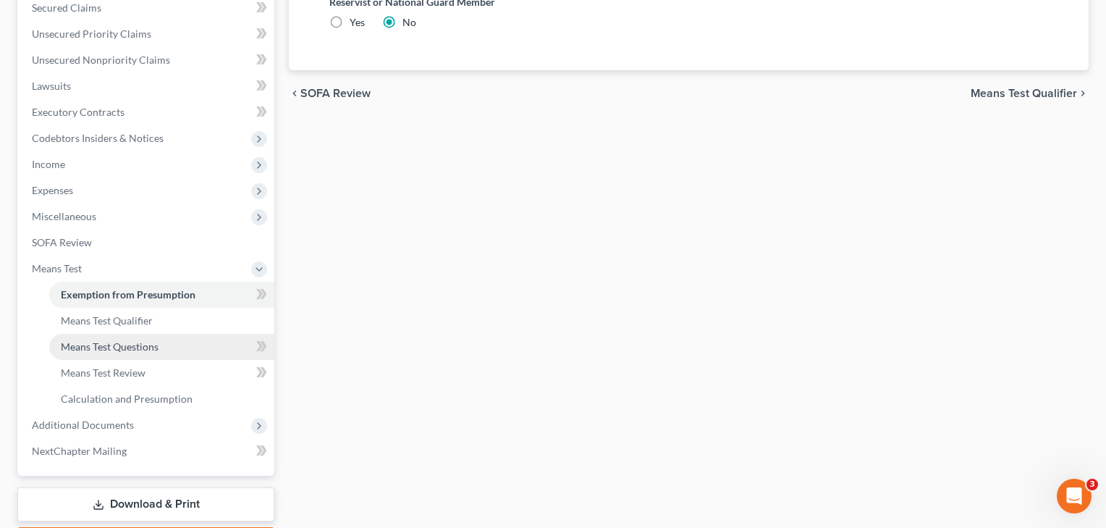
click at [110, 345] on span "Means Test Questions" at bounding box center [110, 346] width 98 height 12
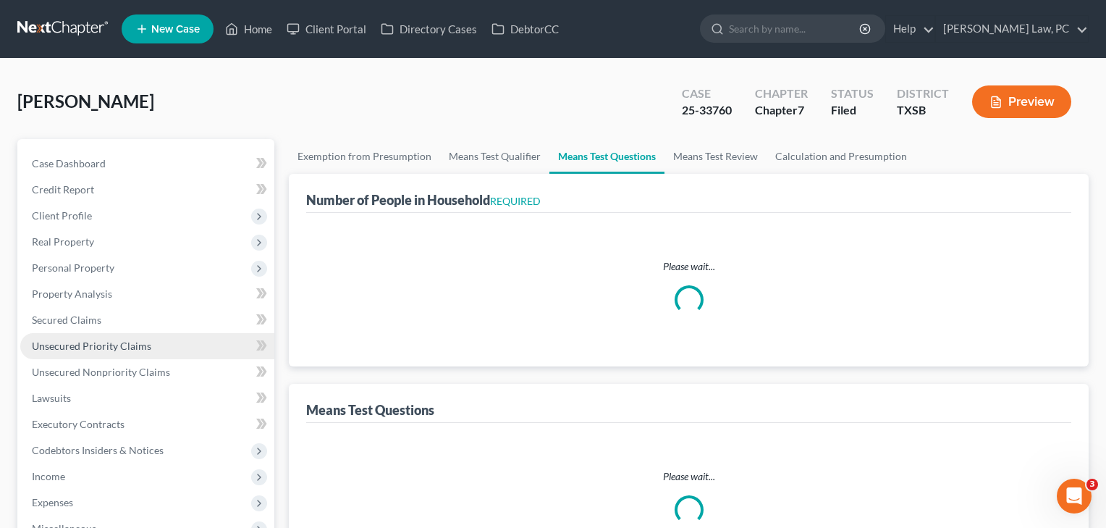
select select "1"
select select "60"
select select "1"
select select "2"
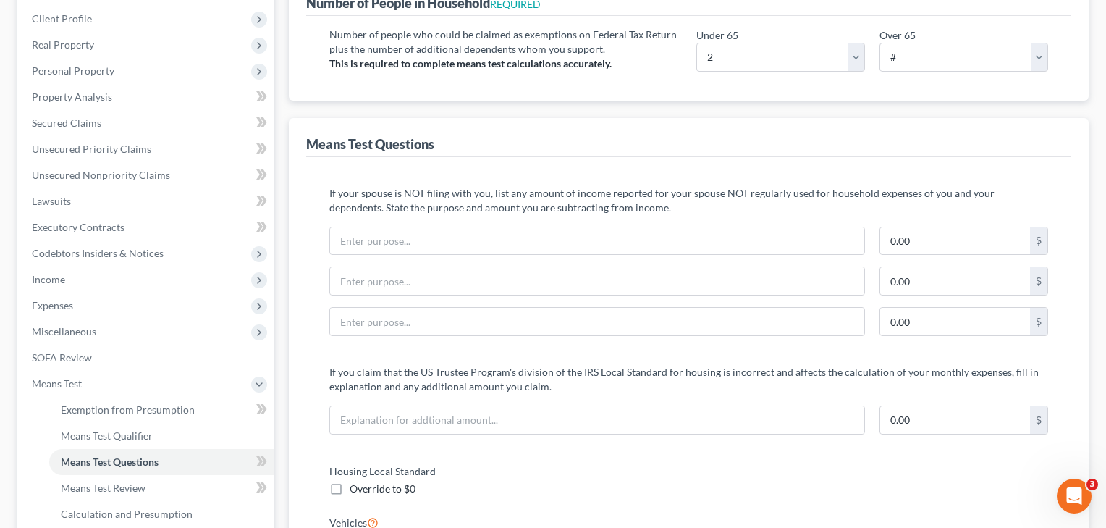
scroll to position [202, 0]
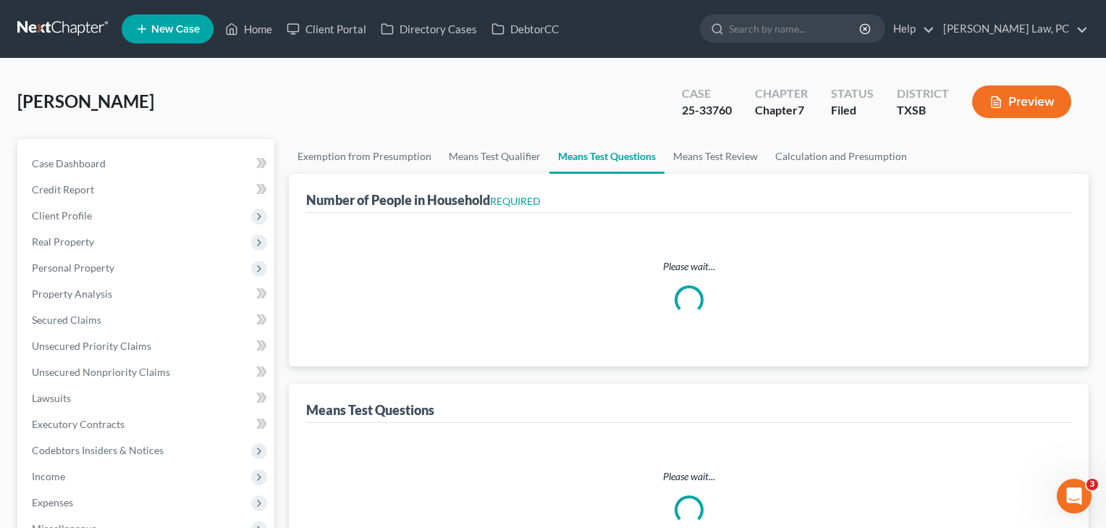
select select "1"
select select "60"
select select "1"
select select "2"
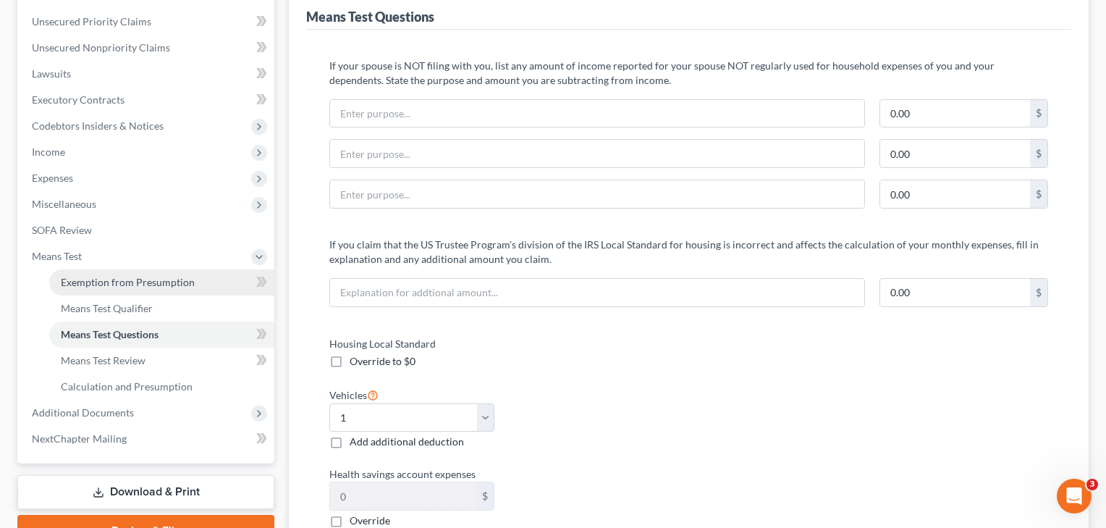
scroll to position [337, 0]
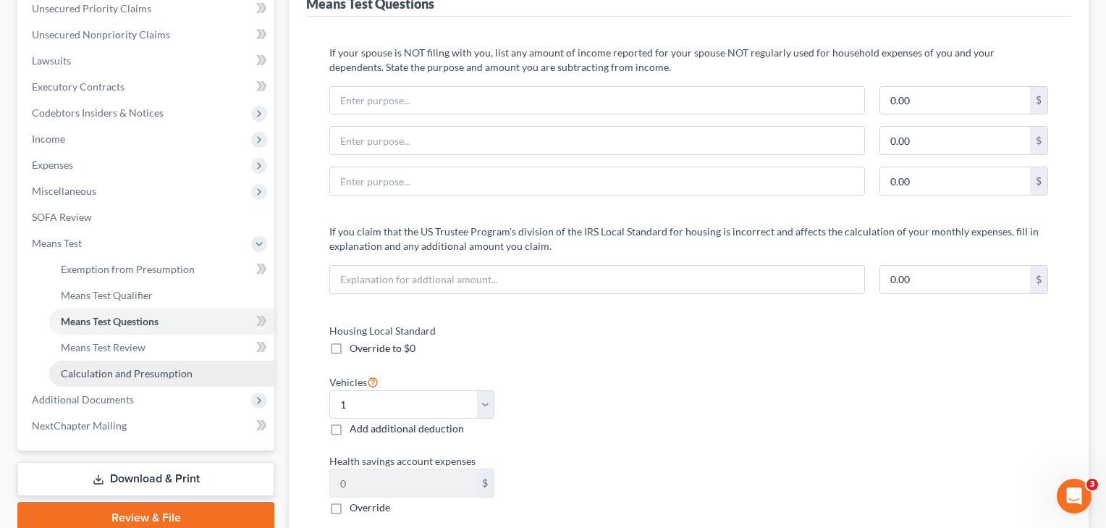
click at [146, 369] on span "Calculation and Presumption" at bounding box center [127, 373] width 132 height 12
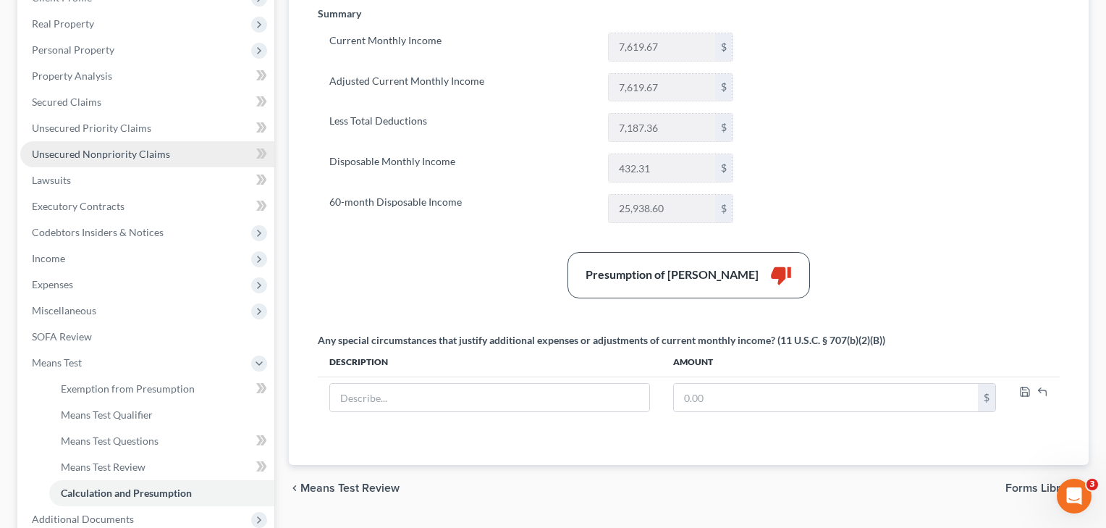
scroll to position [219, 0]
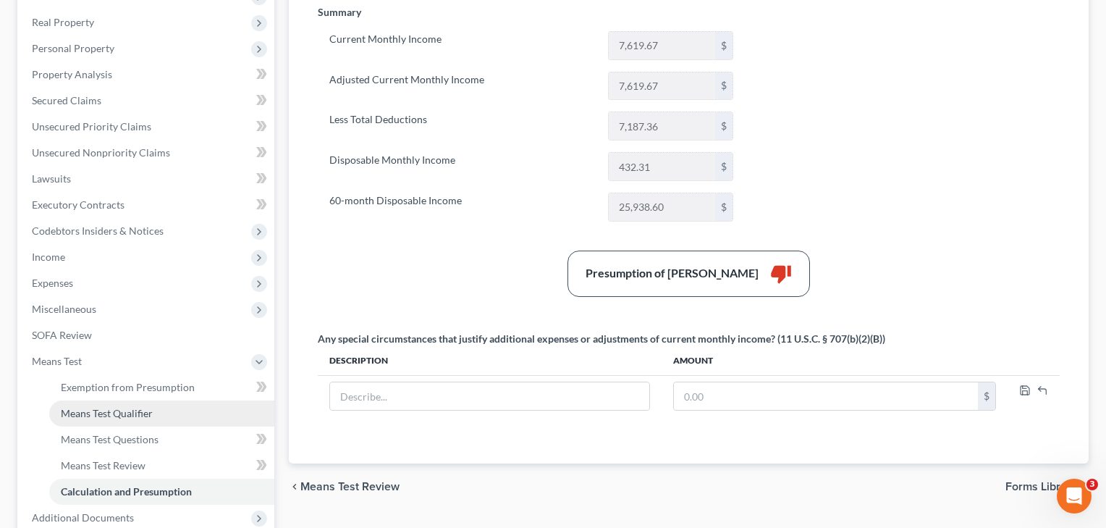
click at [94, 409] on span "Means Test Qualifier" at bounding box center [107, 413] width 92 height 12
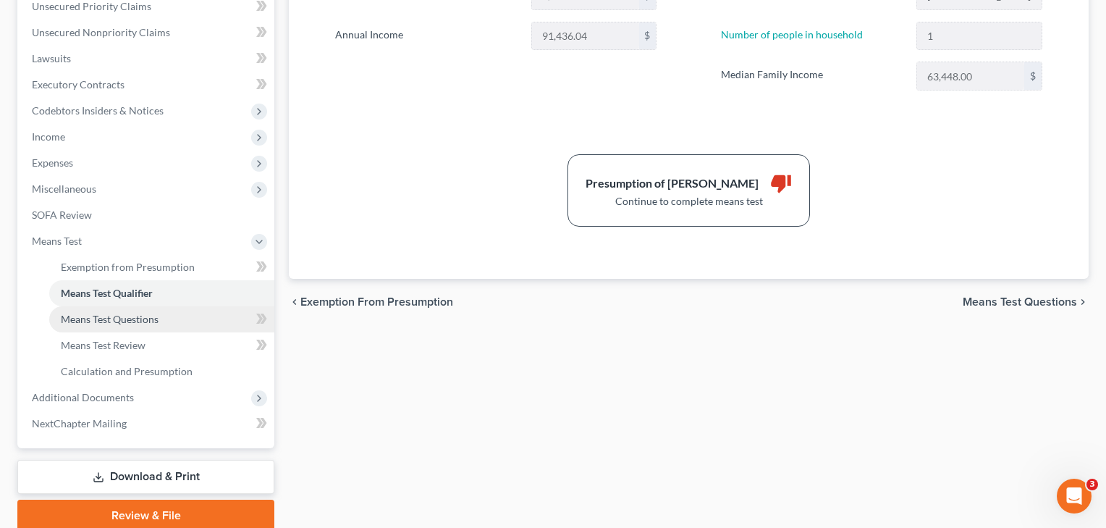
click at [121, 324] on span "Means Test Questions" at bounding box center [110, 319] width 98 height 12
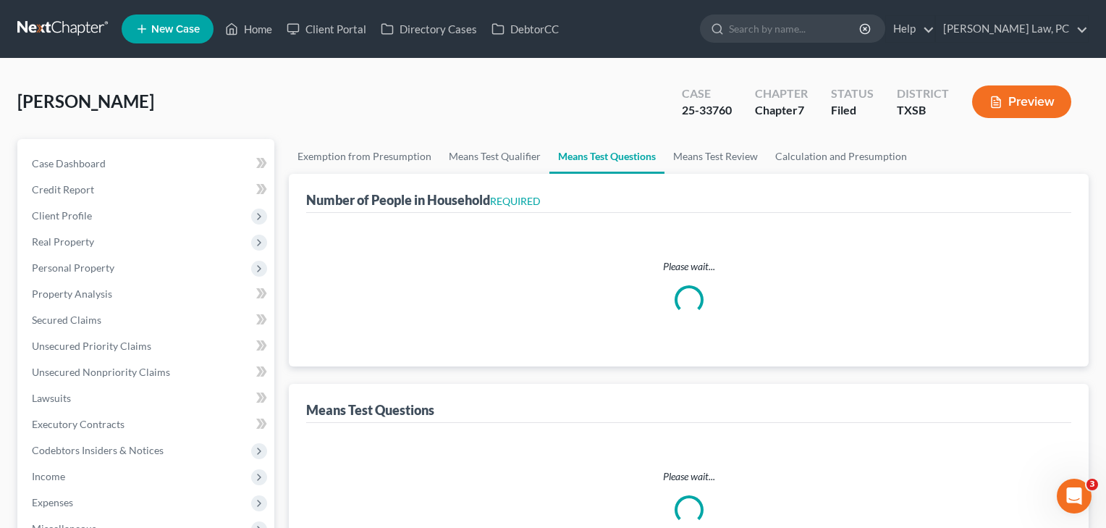
select select "1"
select select "60"
select select "2"
select select "1"
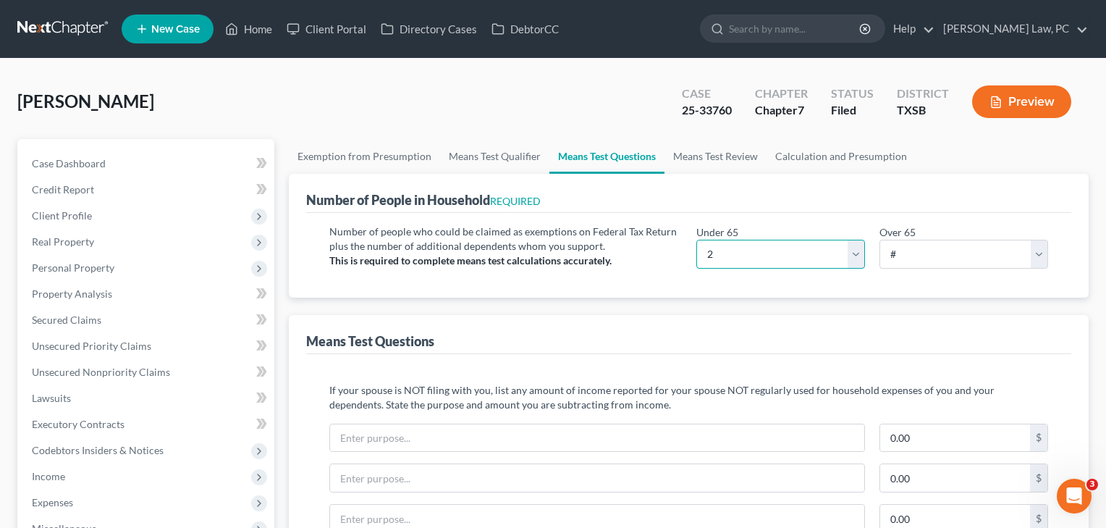
select select "1"
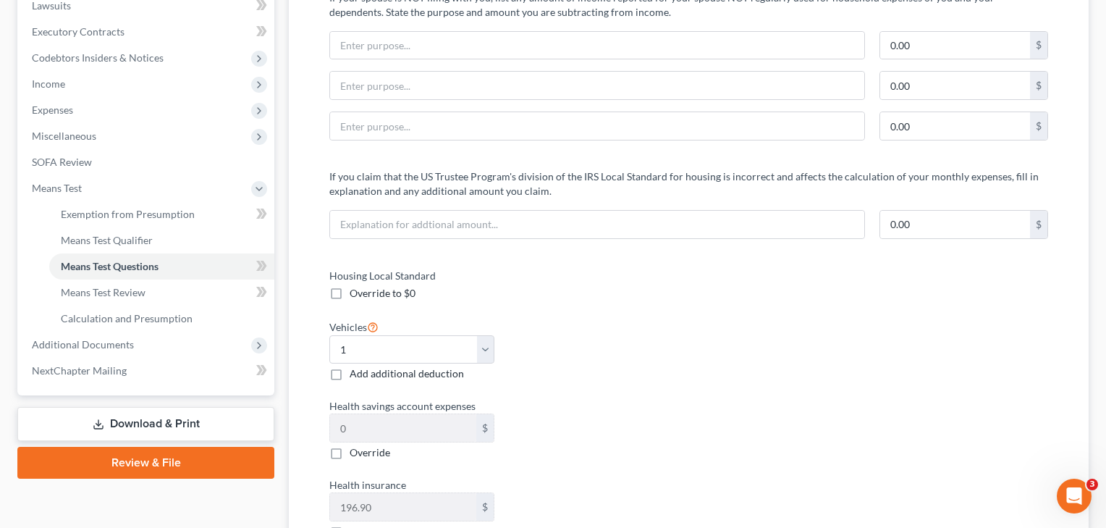
scroll to position [395, 0]
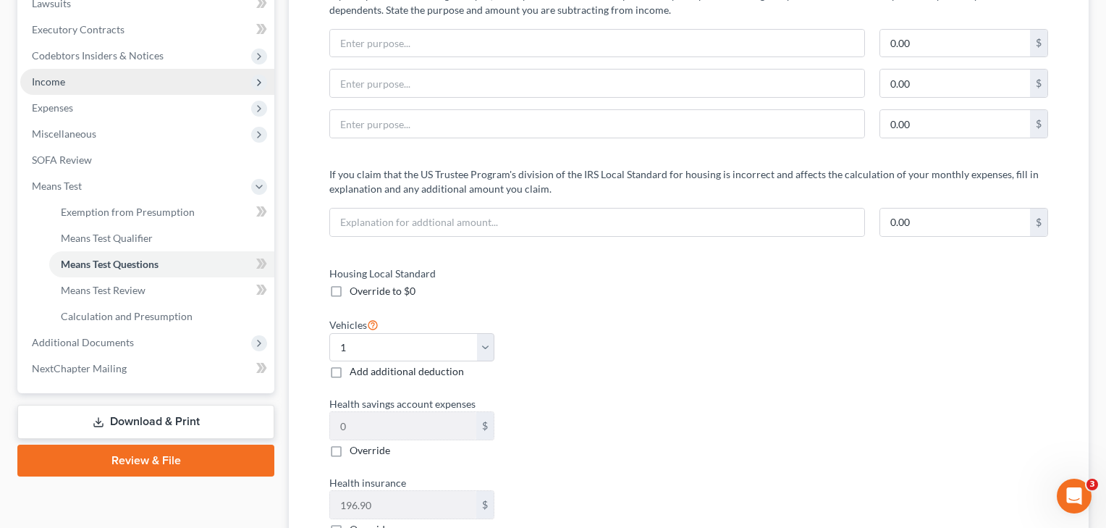
click at [52, 86] on span "Income" at bounding box center [48, 81] width 33 height 12
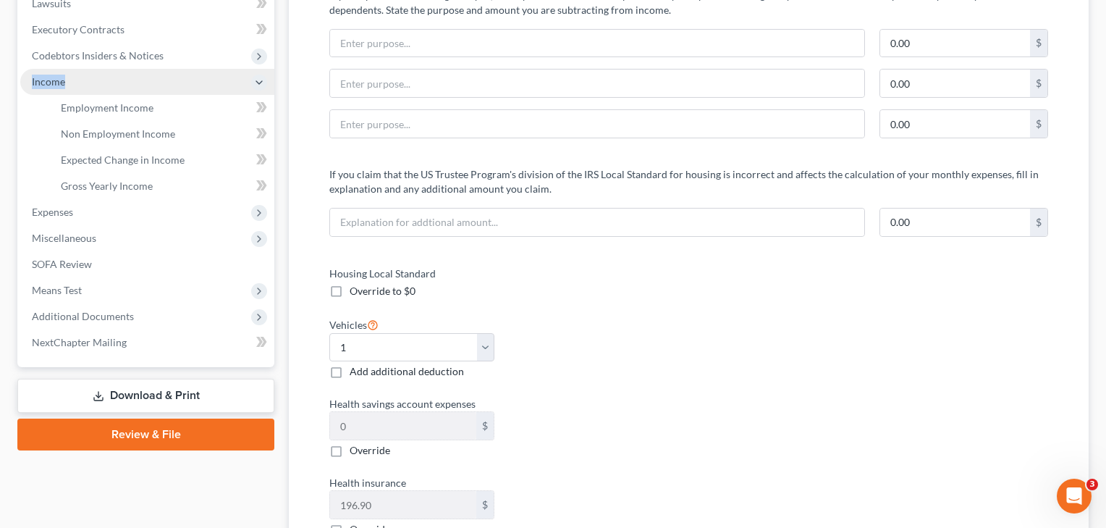
click at [52, 86] on span "Income" at bounding box center [48, 81] width 33 height 12
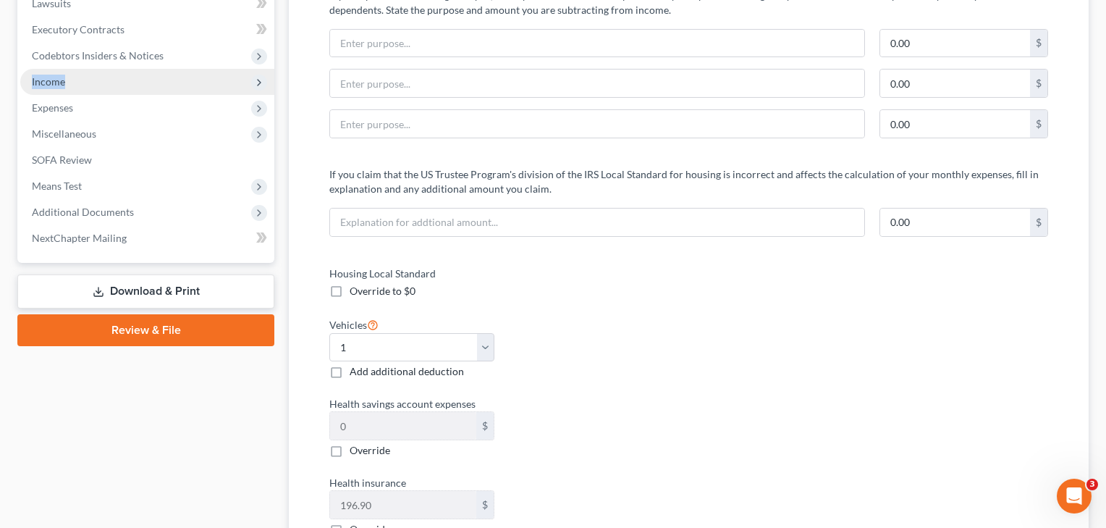
click at [52, 86] on span "Income" at bounding box center [48, 81] width 33 height 12
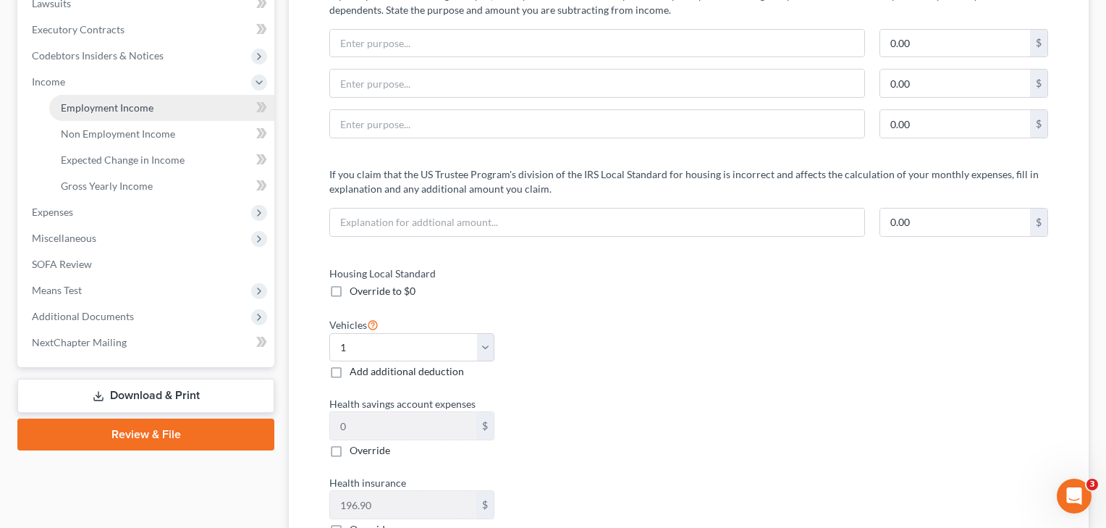
click at [82, 115] on link "Employment Income" at bounding box center [161, 108] width 225 height 26
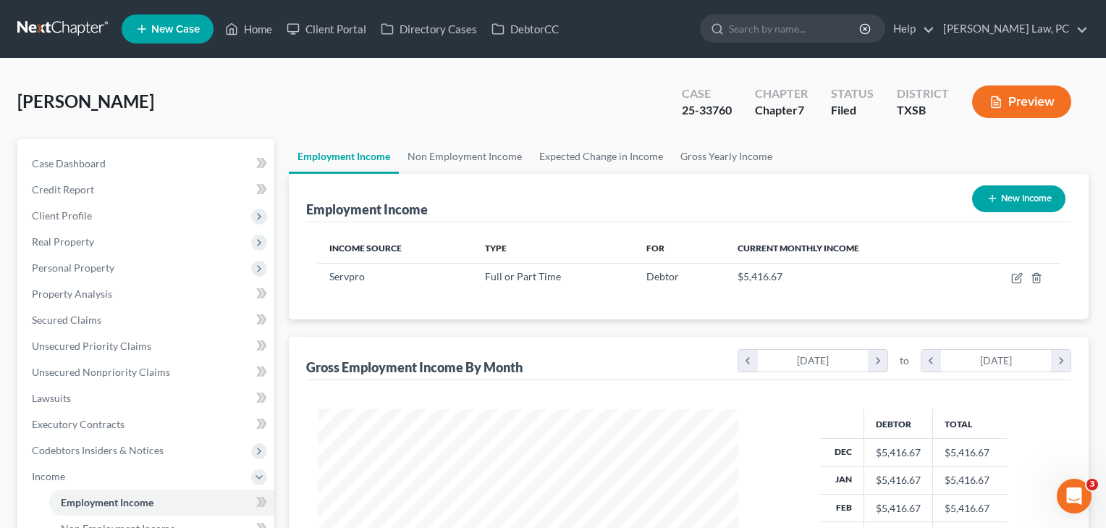
scroll to position [260, 450]
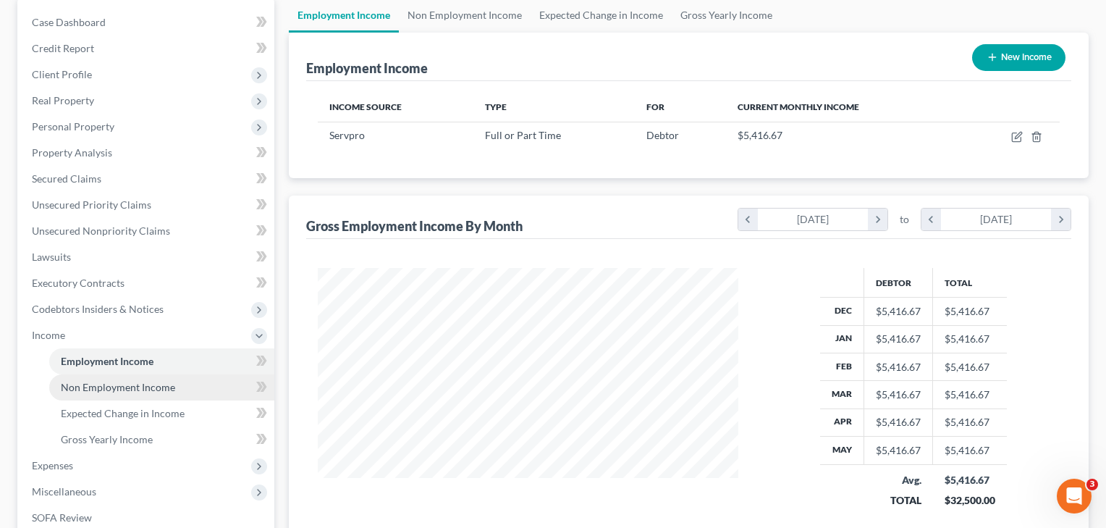
click at [105, 387] on span "Non Employment Income" at bounding box center [118, 387] width 114 height 12
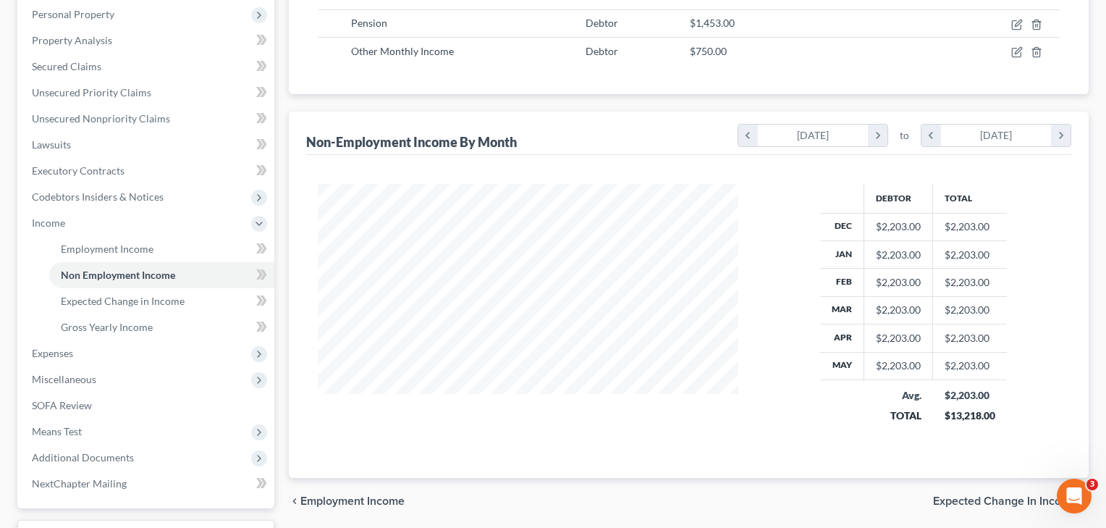
scroll to position [353, 0]
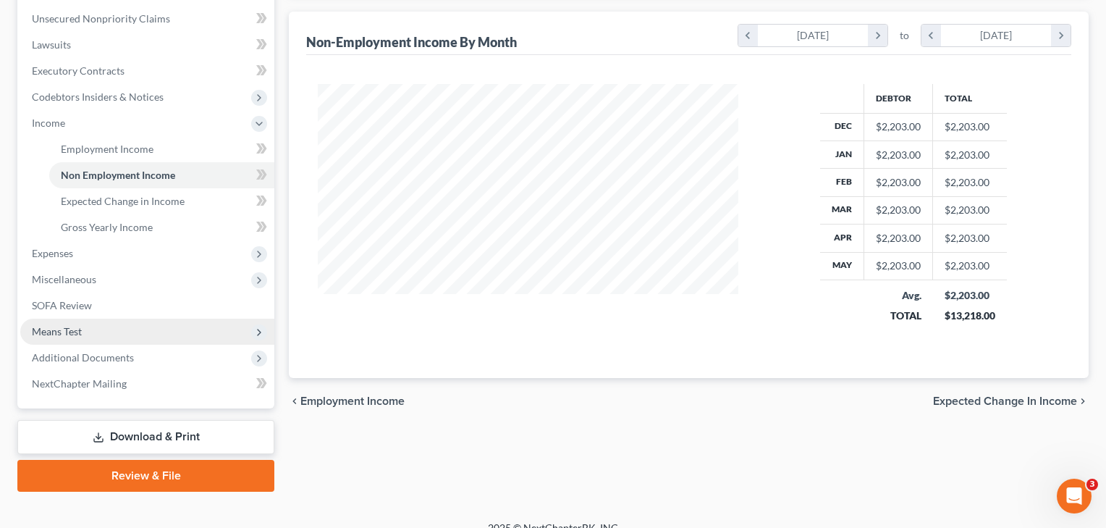
click at [59, 331] on span "Means Test" at bounding box center [57, 331] width 50 height 12
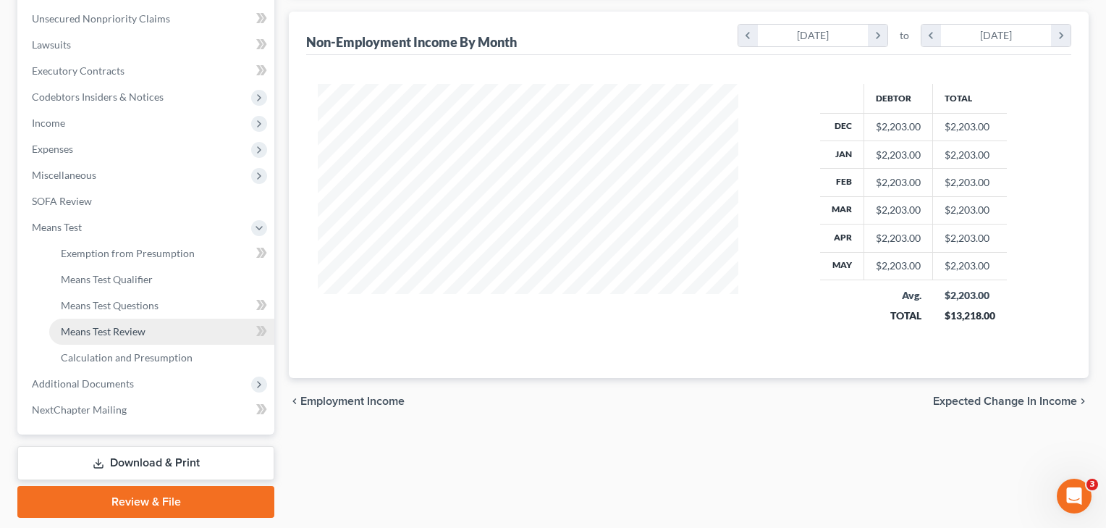
click at [102, 322] on link "Means Test Review" at bounding box center [161, 332] width 225 height 26
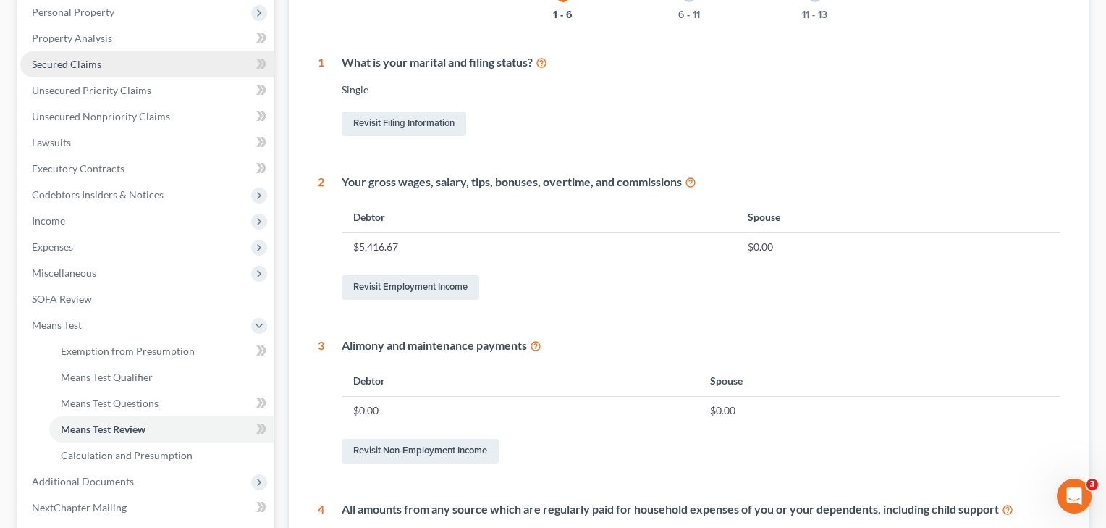
scroll to position [349, 0]
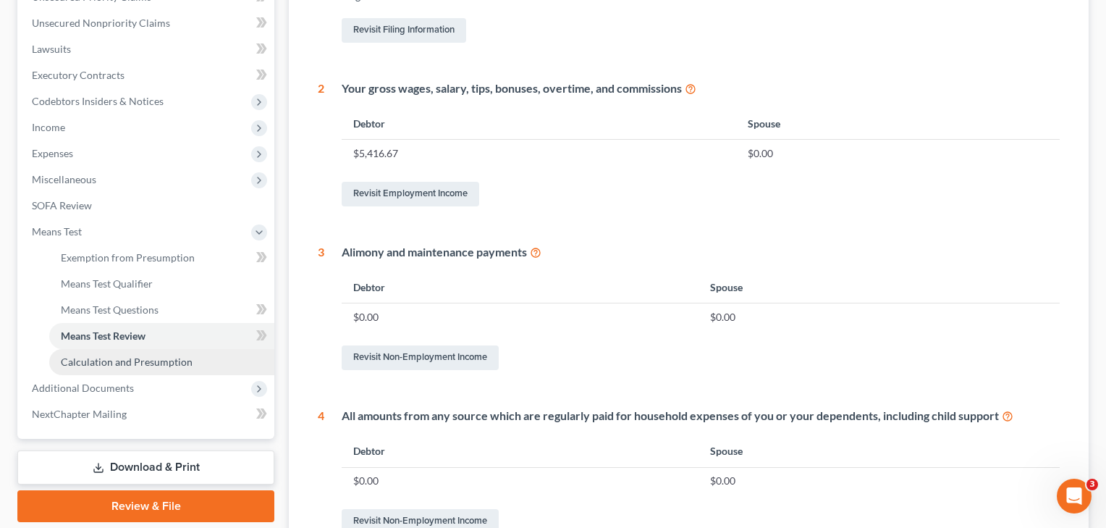
click at [117, 362] on span "Calculation and Presumption" at bounding box center [127, 362] width 132 height 12
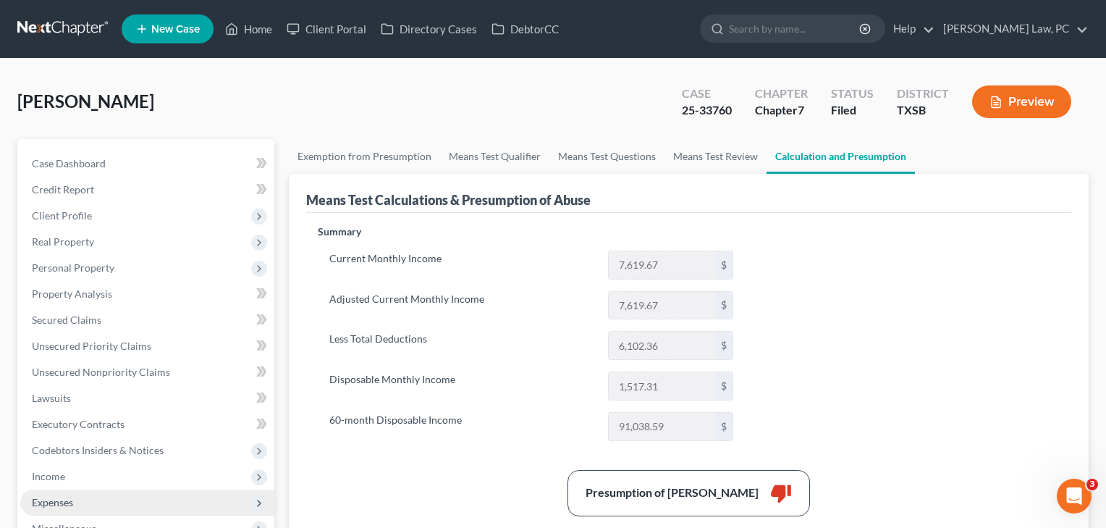
click at [50, 501] on span "Expenses" at bounding box center [52, 502] width 41 height 12
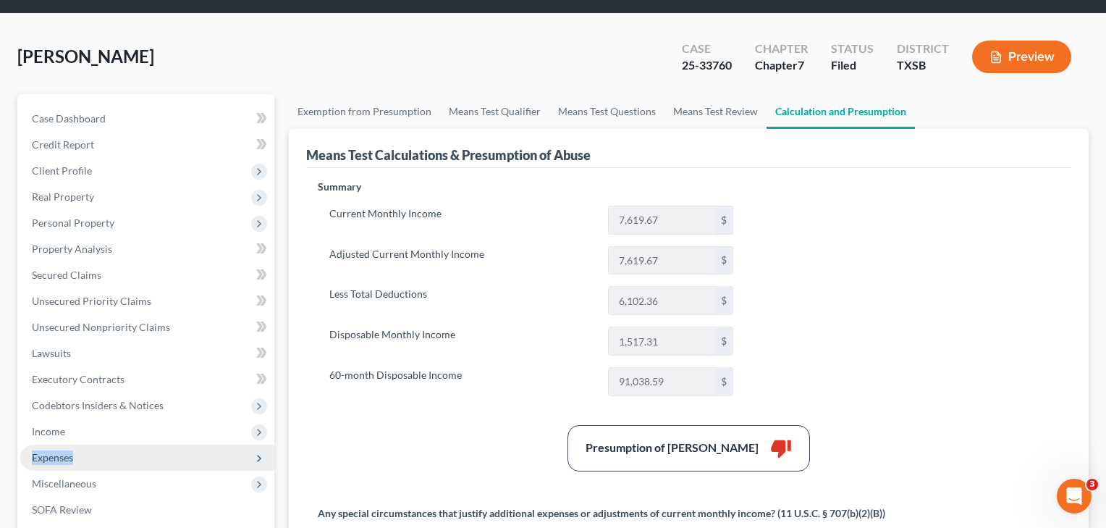
scroll to position [114, 0]
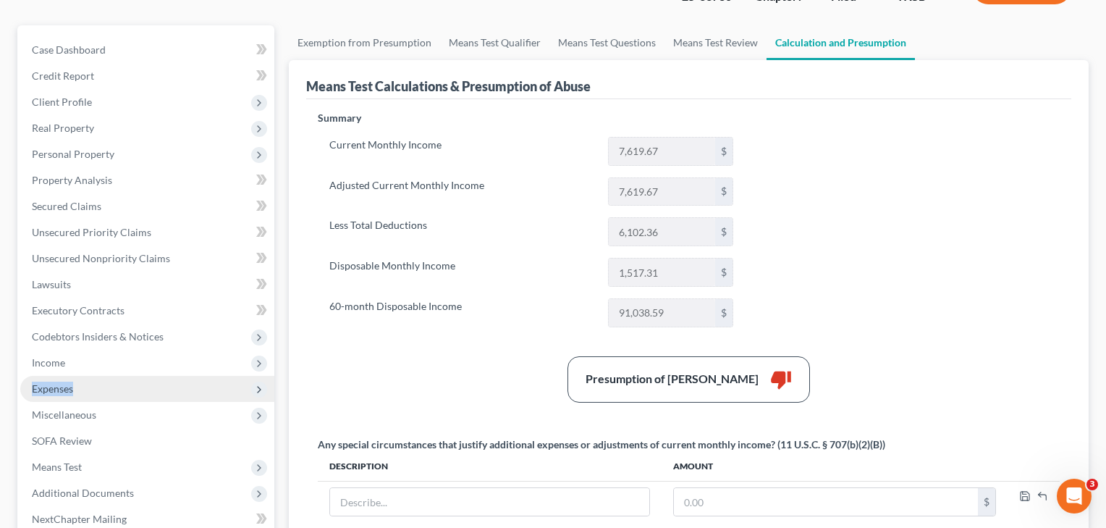
click at [71, 390] on span "Expenses" at bounding box center [52, 388] width 41 height 12
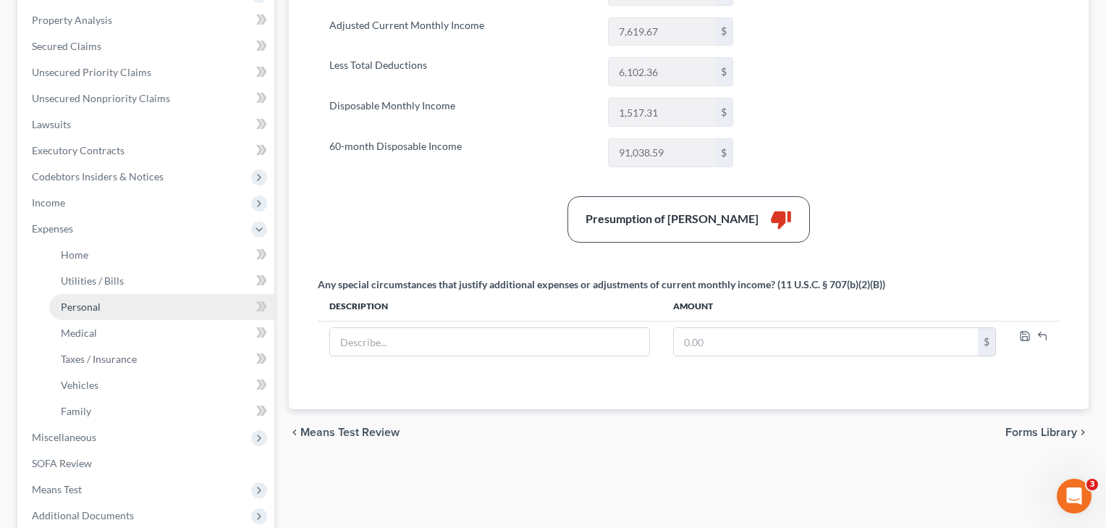
scroll to position [319, 0]
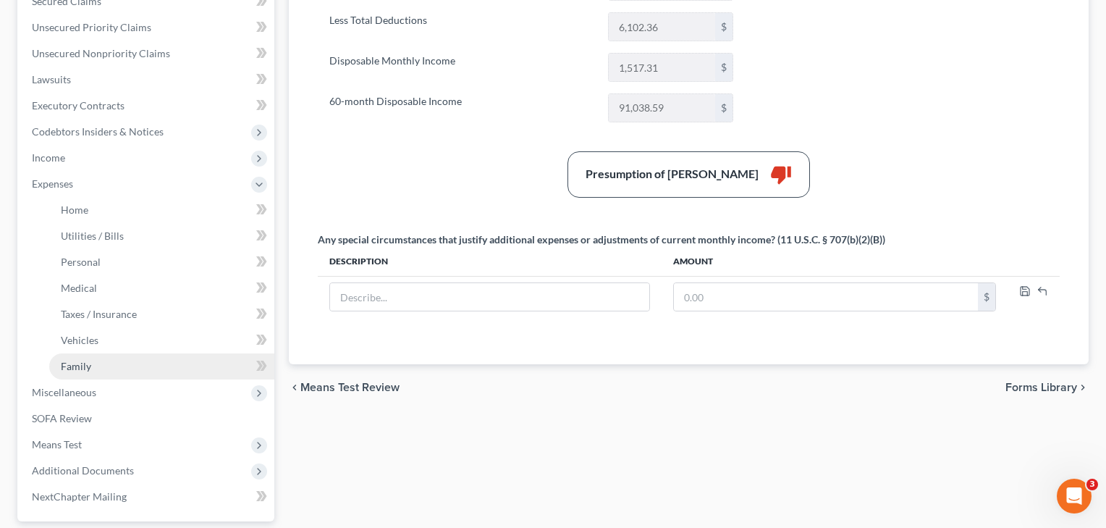
click at [86, 369] on span "Family" at bounding box center [76, 366] width 30 height 12
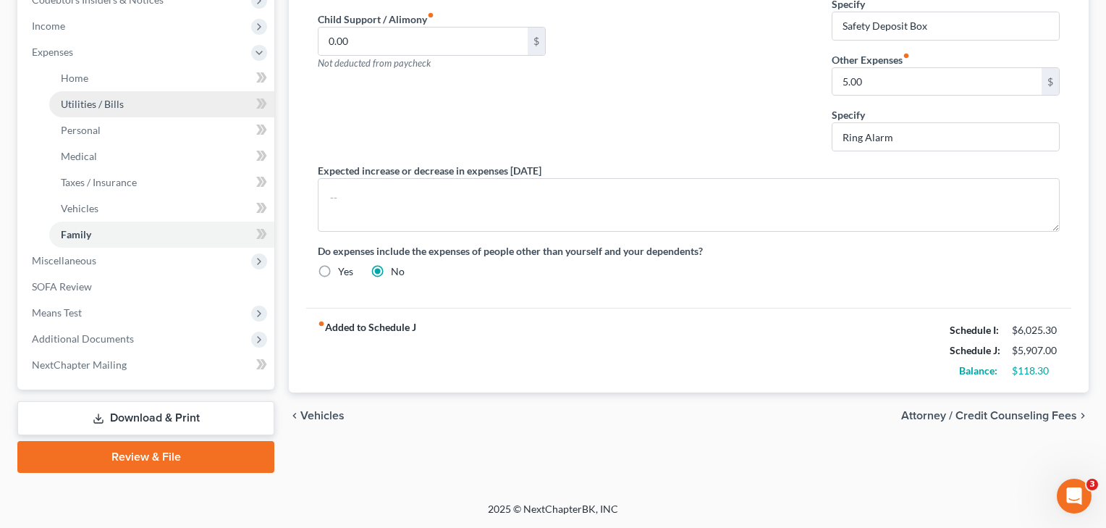
scroll to position [450, 0]
